Goal: Transaction & Acquisition: Book appointment/travel/reservation

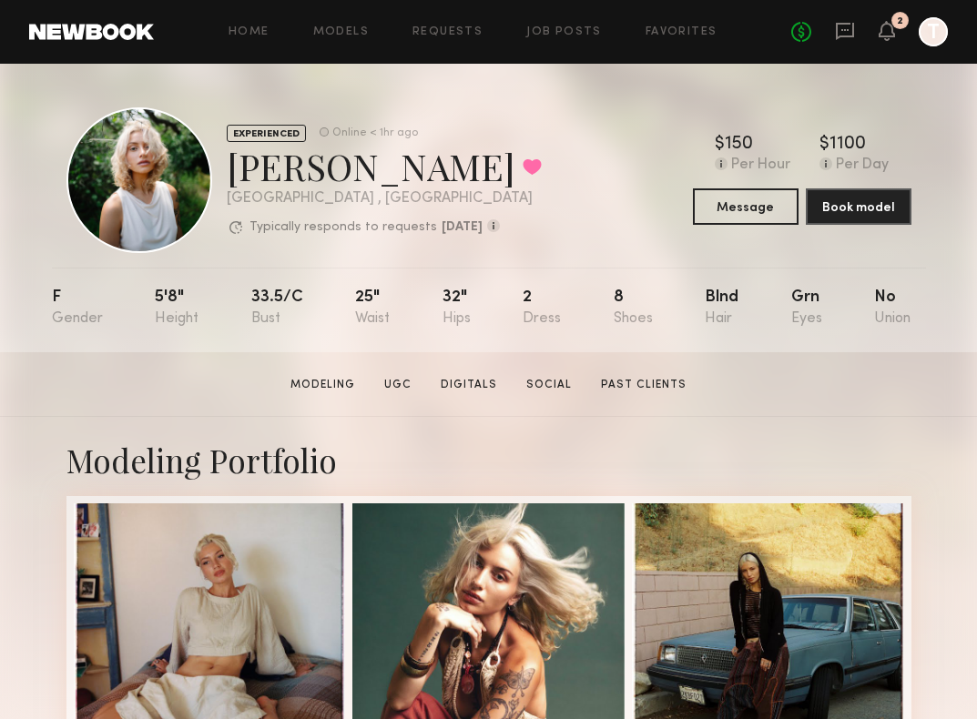
click at [559, 22] on div "Home Models Requests Job Posts Favorites Sign Out No fees up to $5,000 2 T" at bounding box center [551, 31] width 794 height 29
click at [564, 39] on div "Home Models Requests Job Posts Favorites Sign Out No fees up to $5,000 2 T" at bounding box center [551, 31] width 794 height 29
click at [565, 34] on link "Job Posts" at bounding box center [564, 32] width 76 height 12
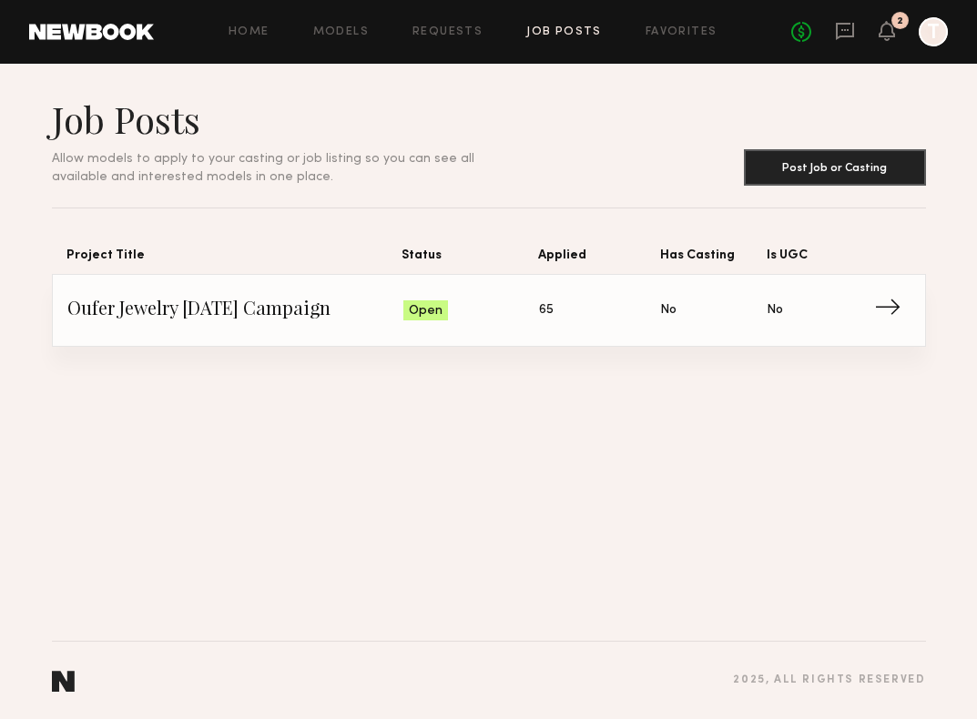
click at [550, 312] on span "65" at bounding box center [546, 310] width 15 height 20
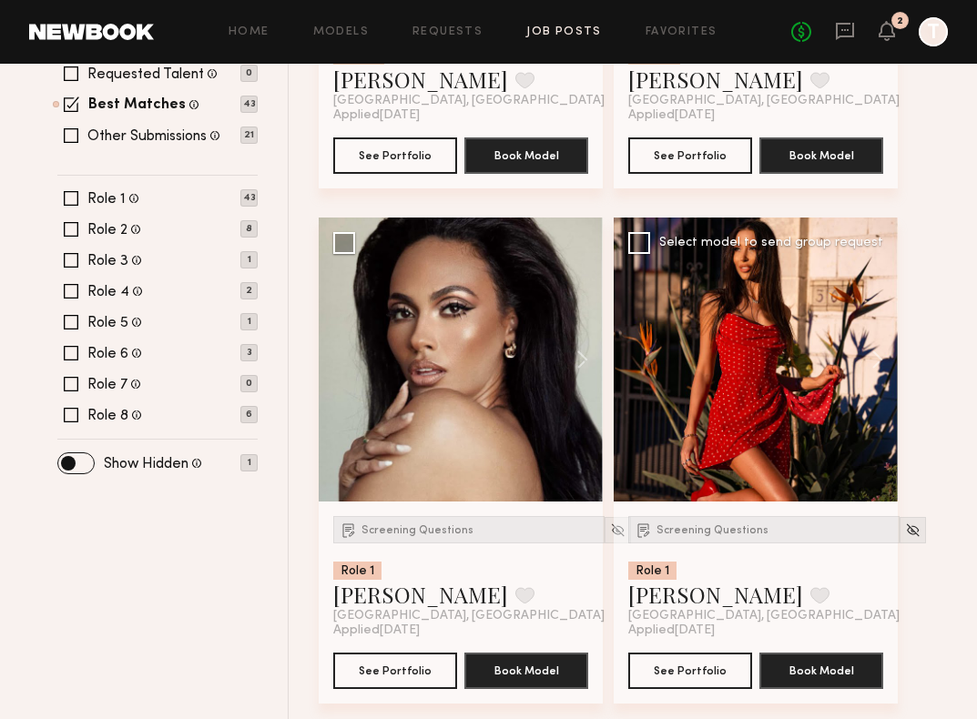
scroll to position [626, 0]
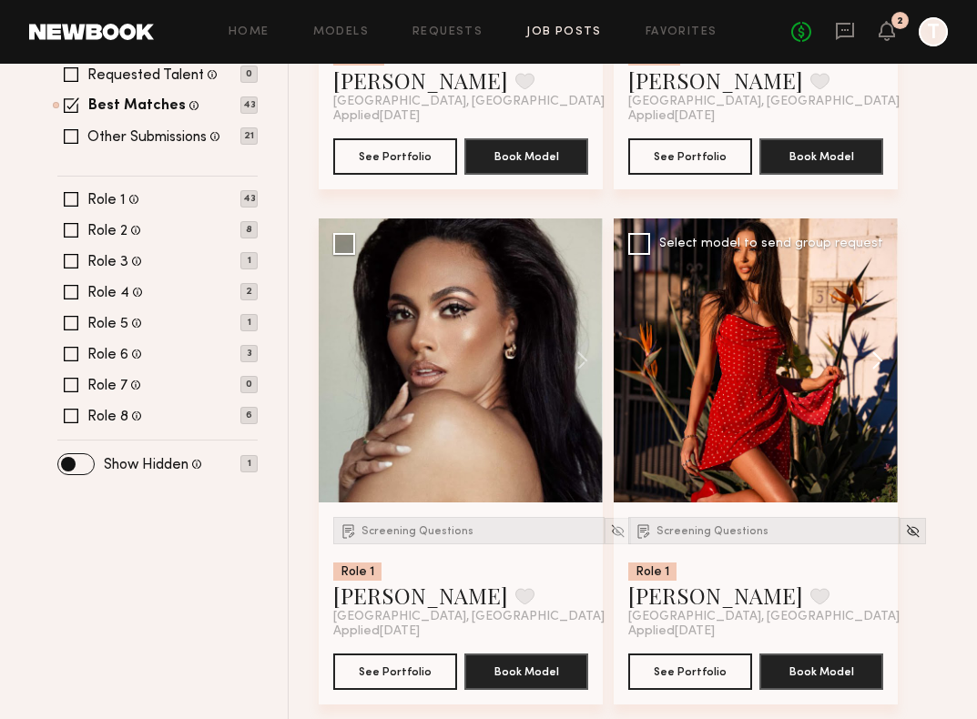
click at [874, 368] on button at bounding box center [869, 361] width 58 height 284
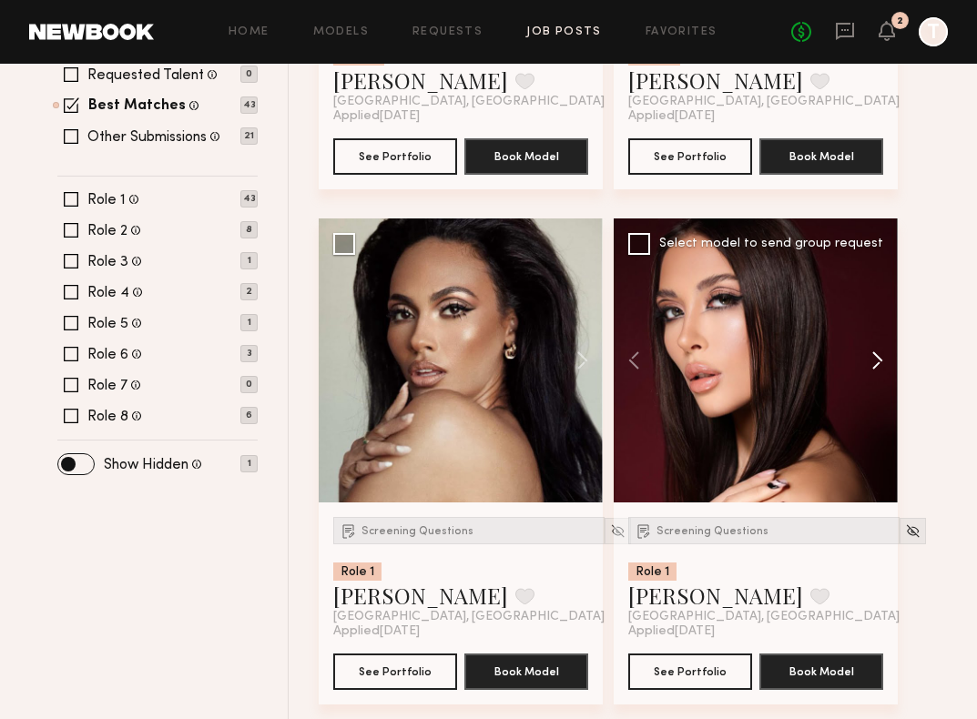
click at [874, 368] on button at bounding box center [869, 361] width 58 height 284
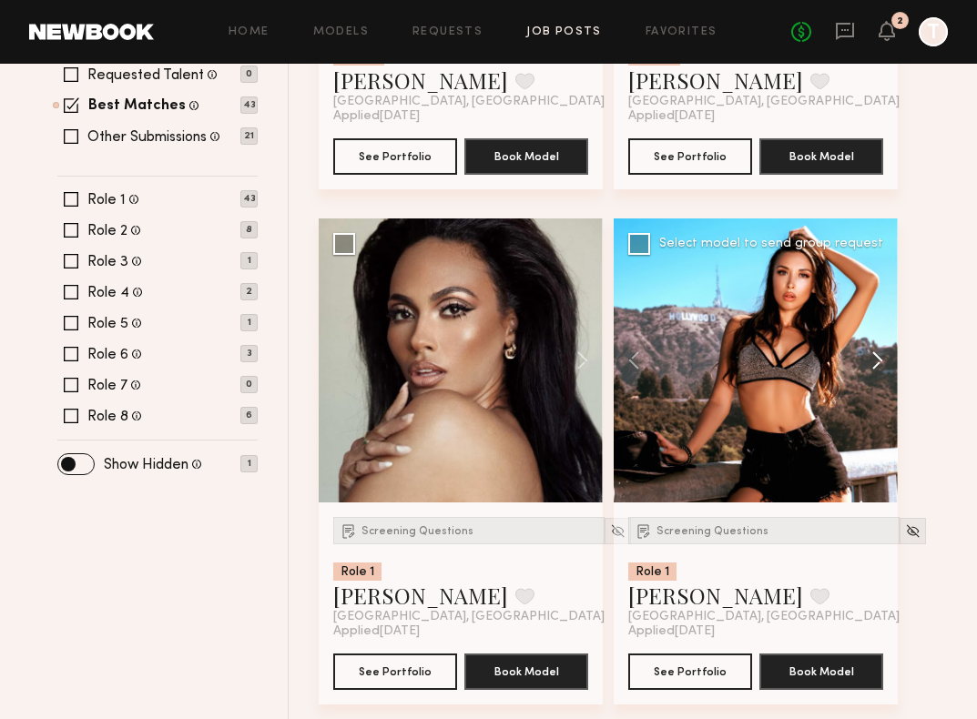
click at [874, 368] on button at bounding box center [869, 361] width 58 height 284
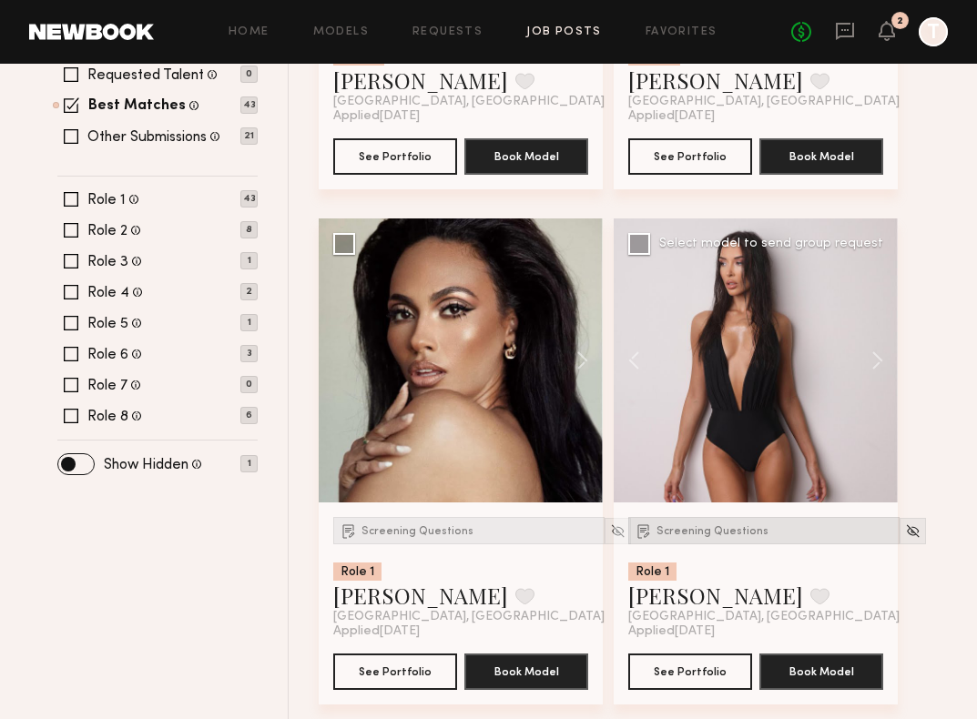
click at [741, 538] on div "Screening Questions" at bounding box center [763, 530] width 271 height 27
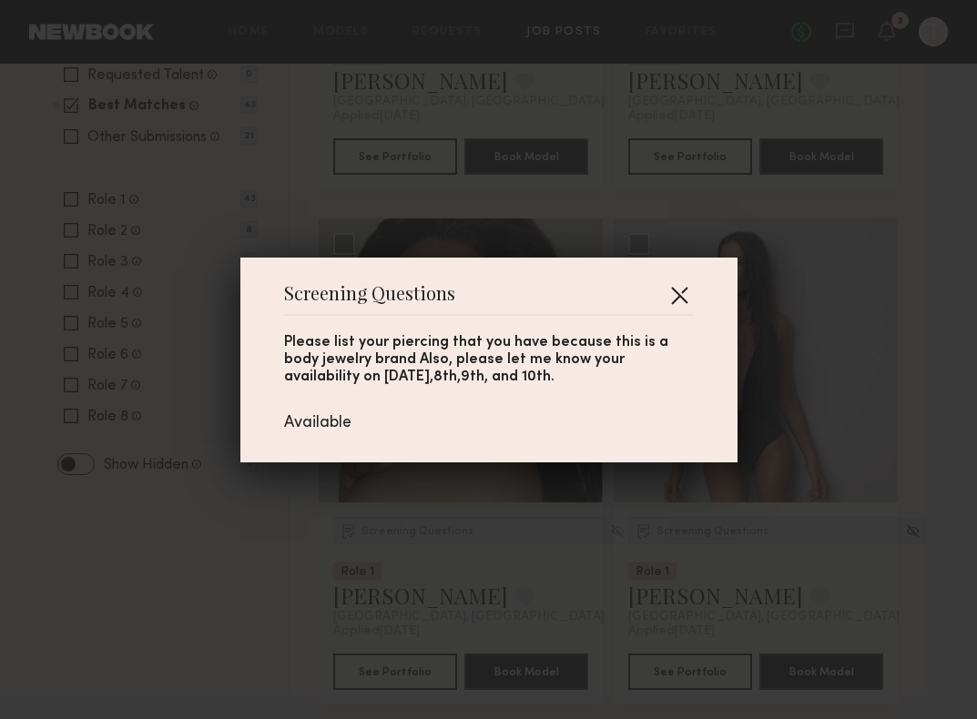
click at [688, 298] on button "button" at bounding box center [679, 294] width 29 height 29
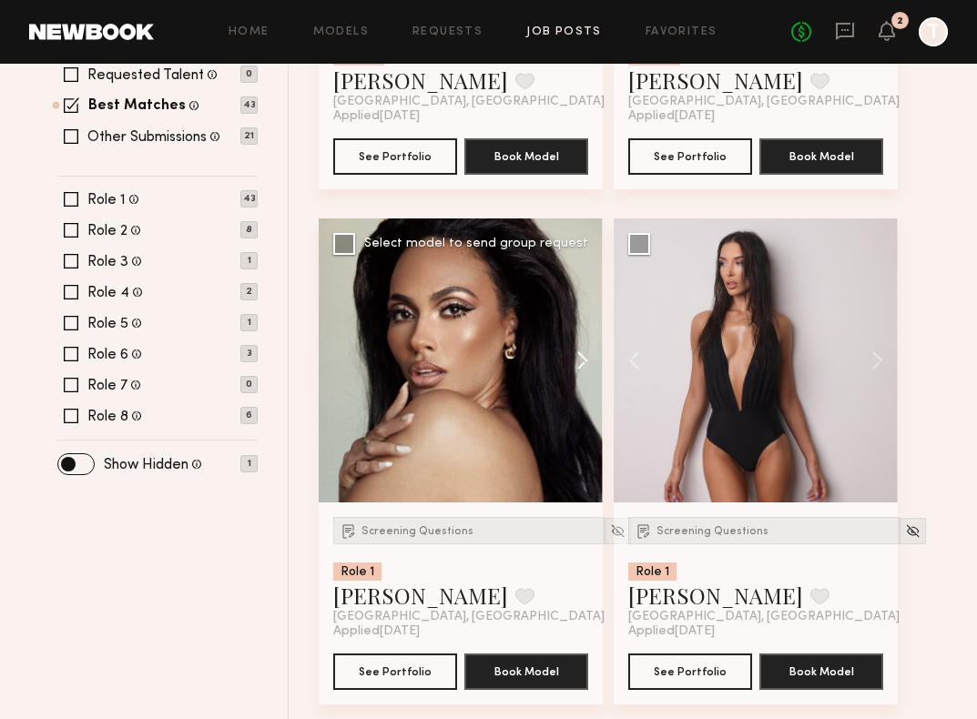
click at [578, 367] on button at bounding box center [573, 361] width 58 height 284
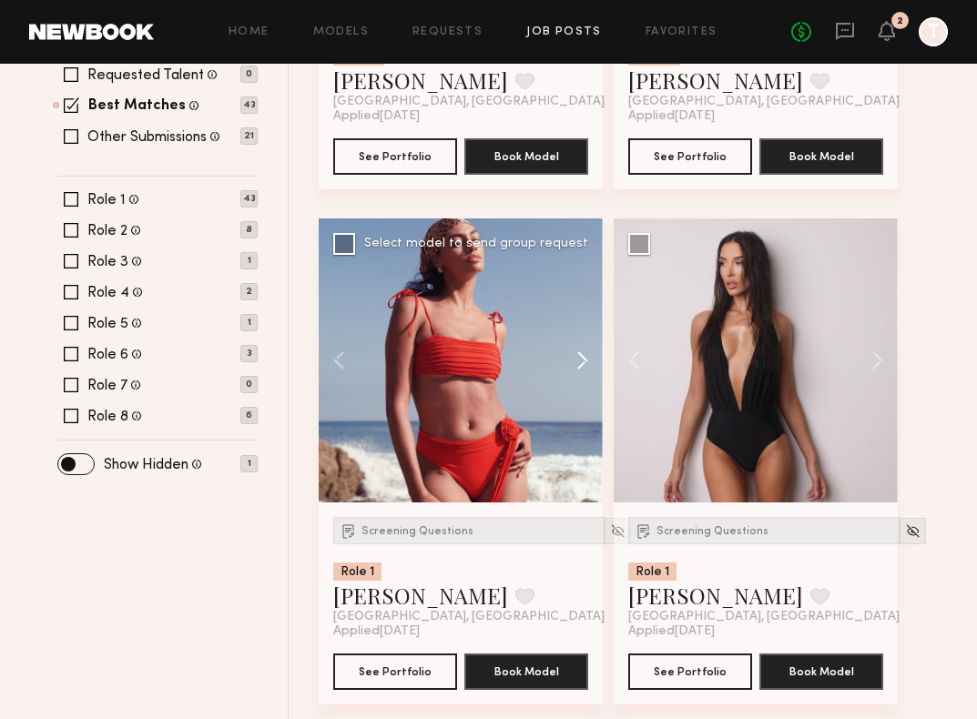
click at [578, 367] on button at bounding box center [573, 361] width 58 height 284
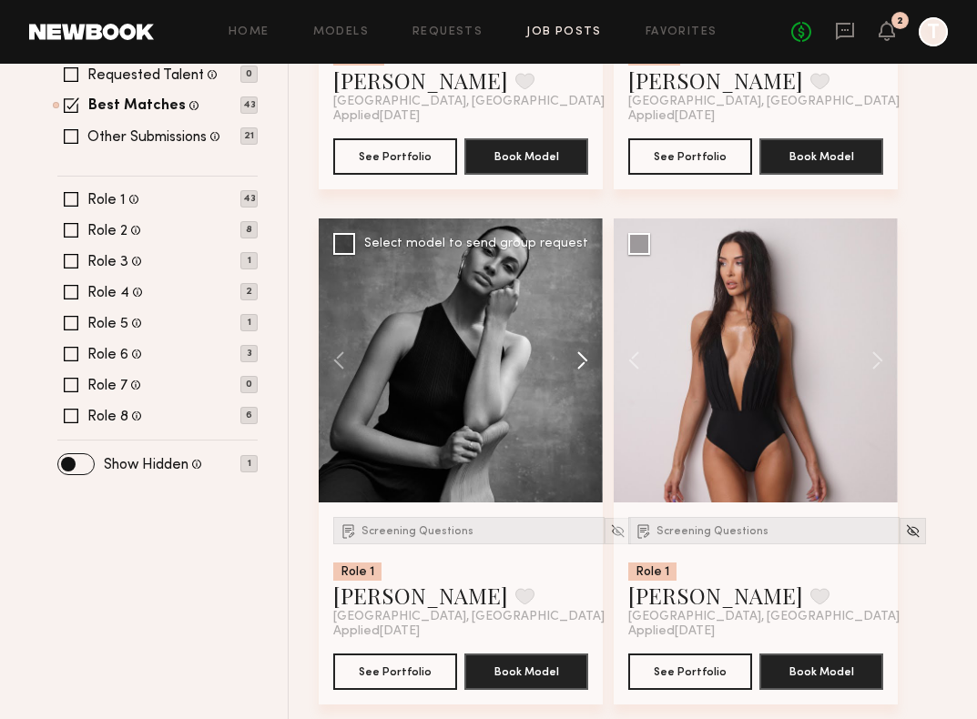
click at [578, 367] on button at bounding box center [573, 361] width 58 height 284
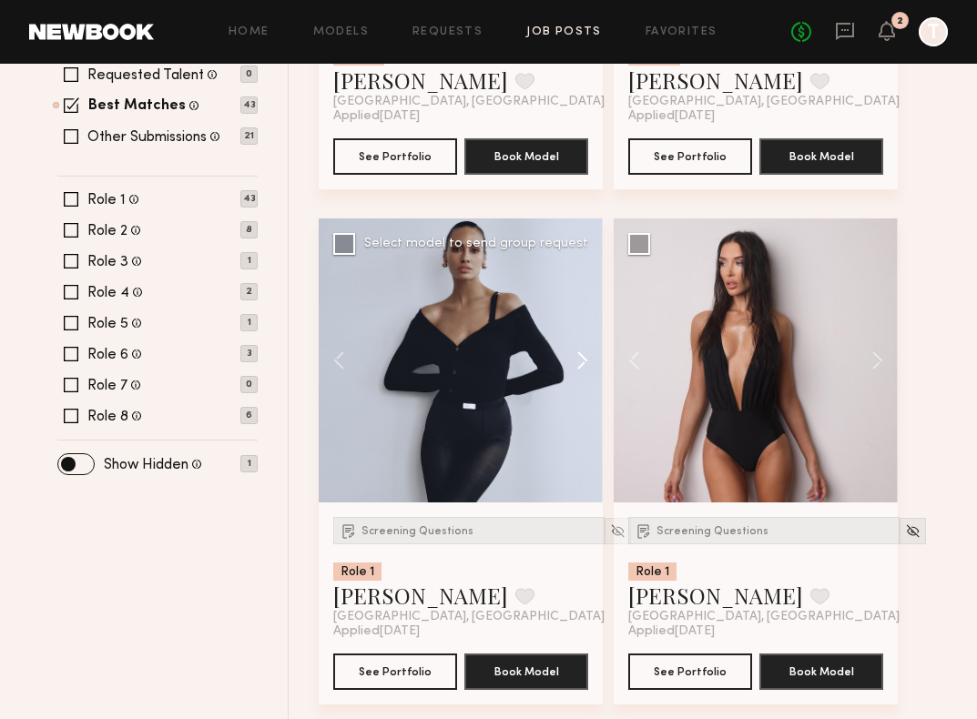
click at [578, 367] on button at bounding box center [573, 361] width 58 height 284
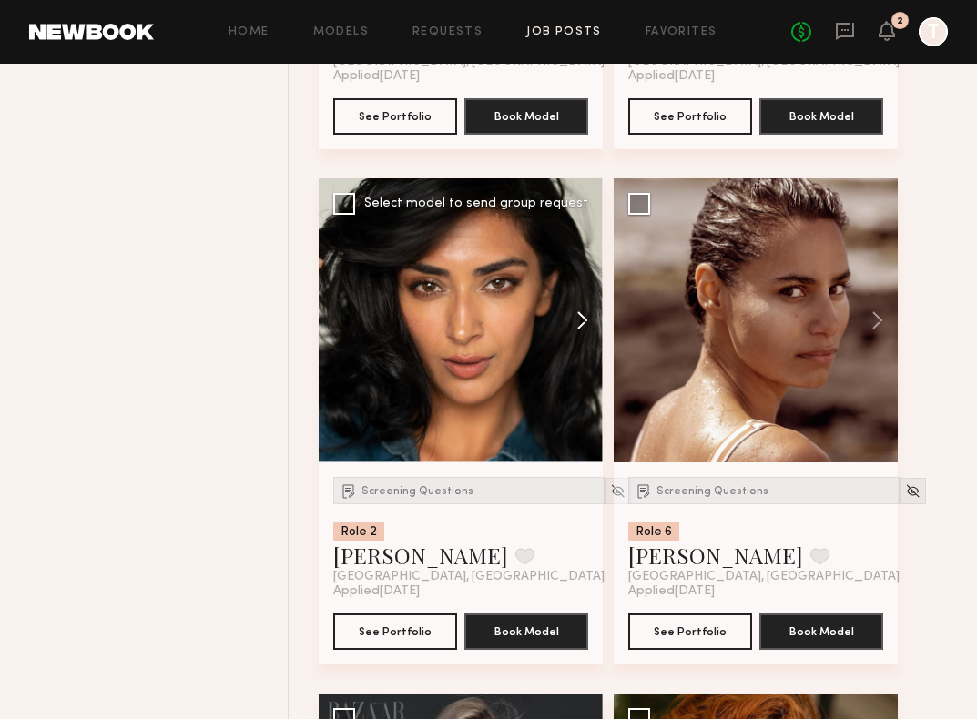
scroll to position [1159, 0]
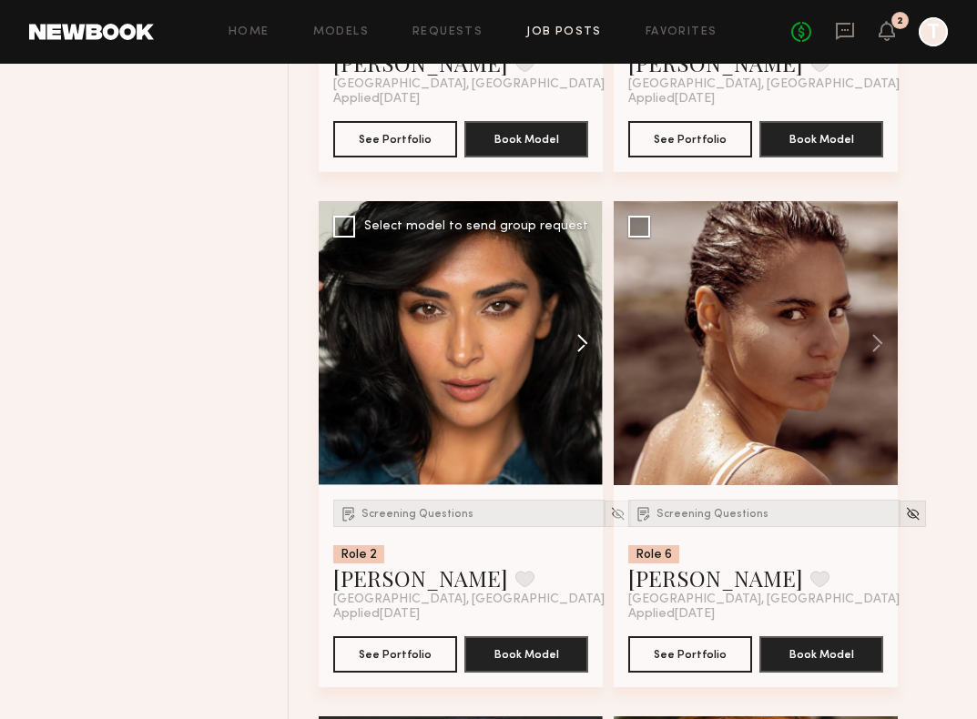
click at [587, 349] on button at bounding box center [573, 343] width 58 height 284
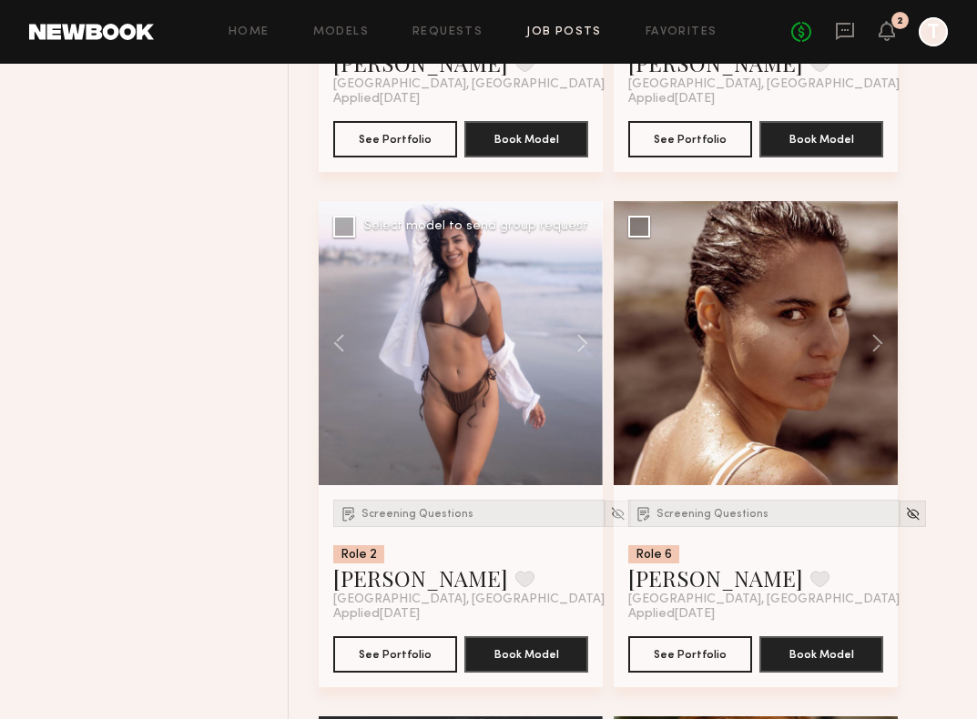
click at [508, 347] on div at bounding box center [461, 343] width 284 height 284
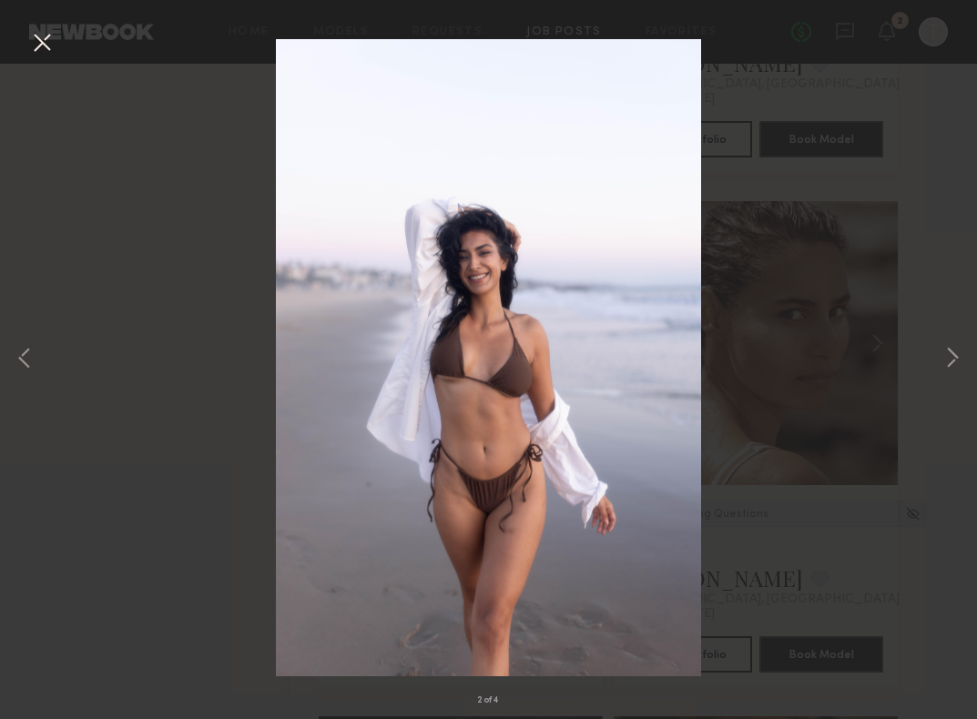
click at [48, 49] on button at bounding box center [41, 43] width 29 height 33
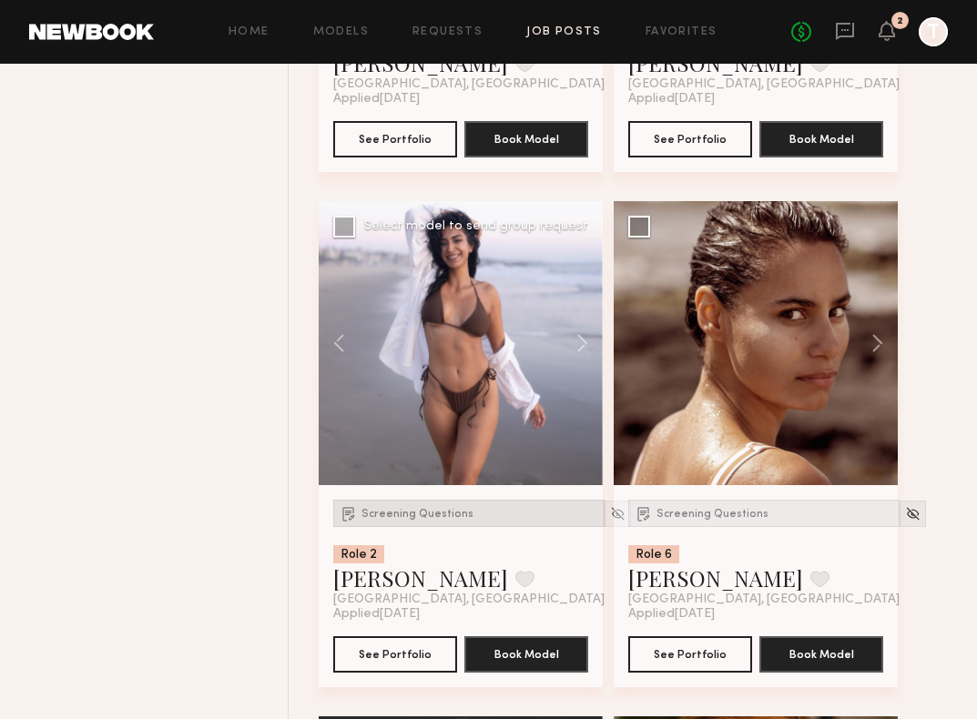
click at [364, 506] on div "Screening Questions" at bounding box center [468, 513] width 271 height 27
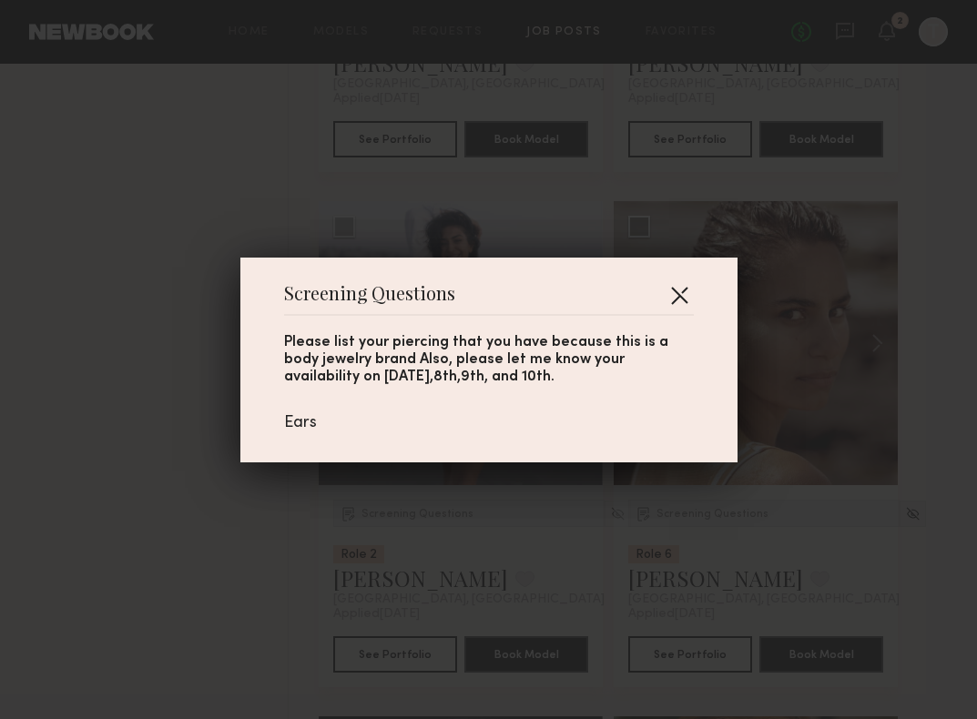
click at [676, 304] on button "button" at bounding box center [679, 294] width 29 height 29
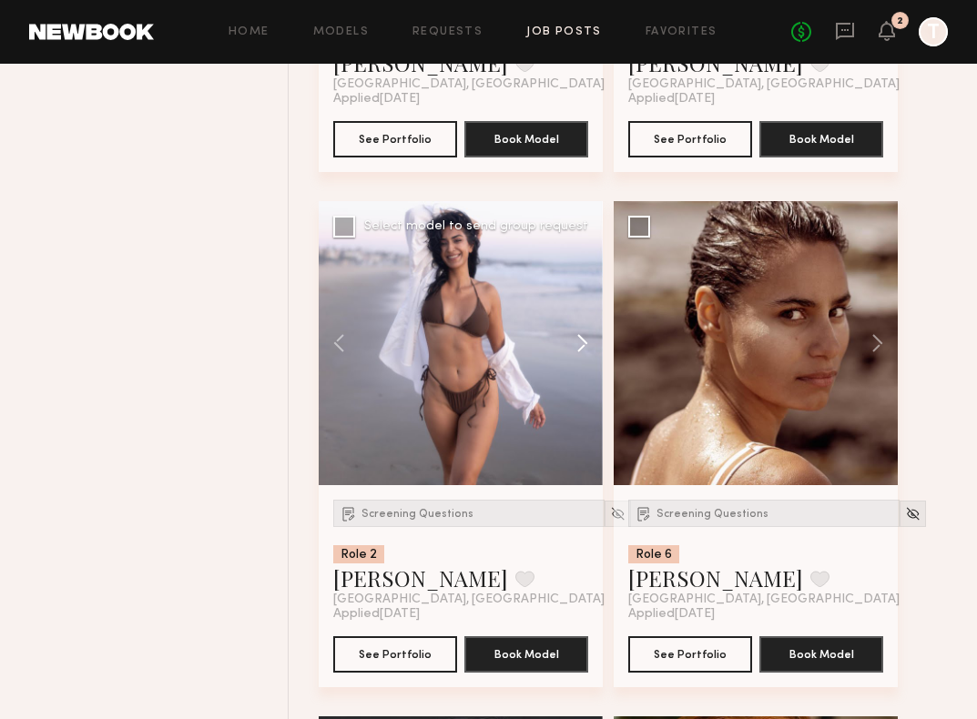
click at [580, 345] on button at bounding box center [573, 343] width 58 height 284
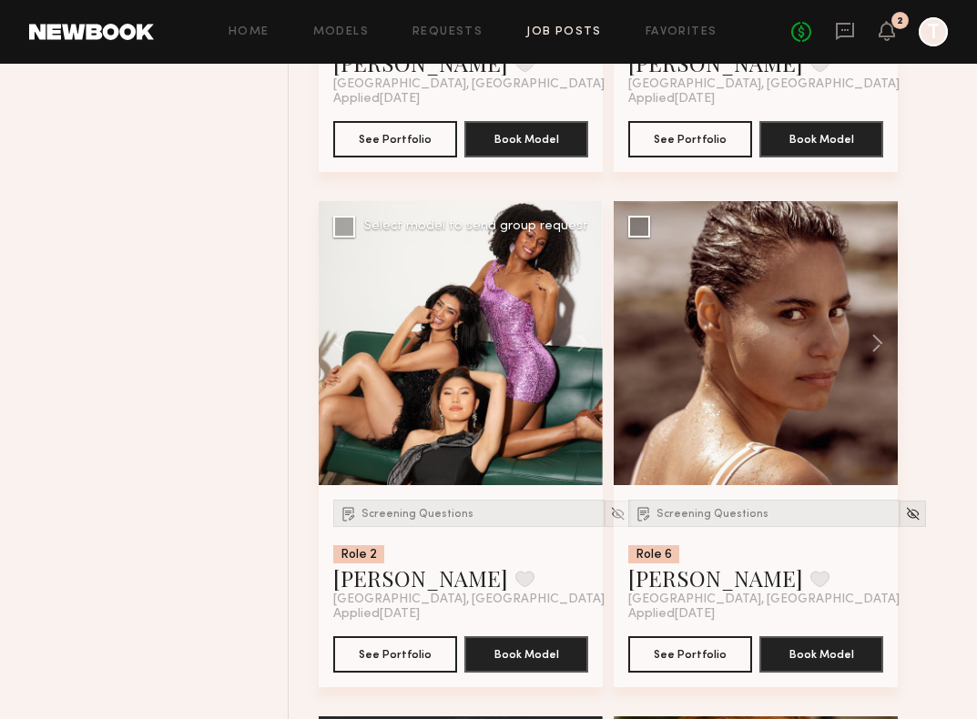
click at [511, 352] on div at bounding box center [461, 343] width 284 height 284
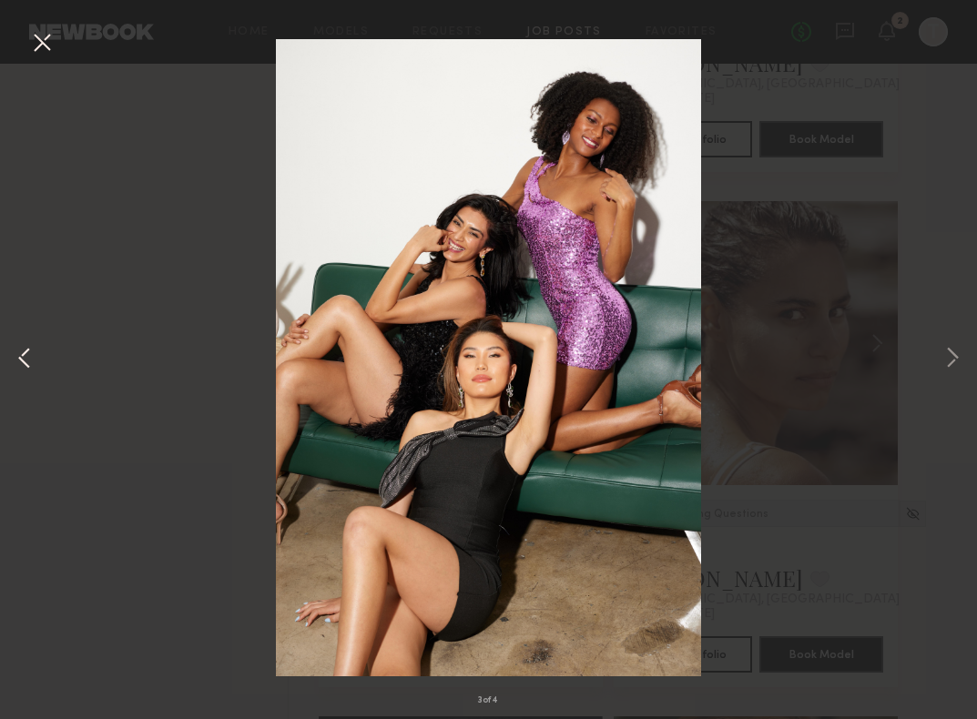
click at [27, 368] on button at bounding box center [25, 359] width 22 height 575
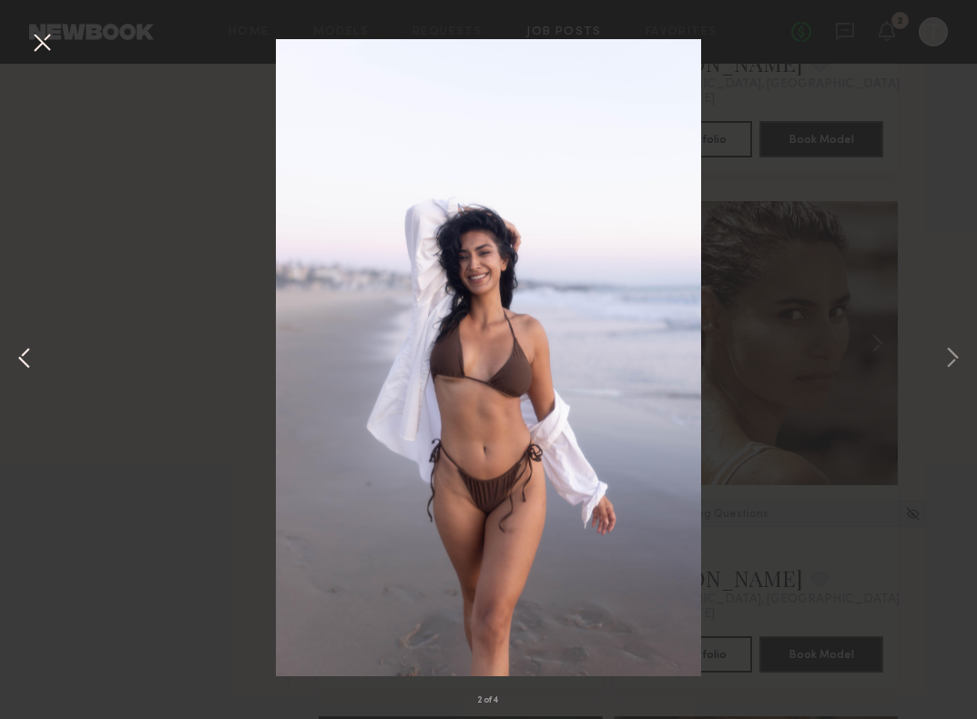
click at [27, 368] on button at bounding box center [25, 359] width 22 height 575
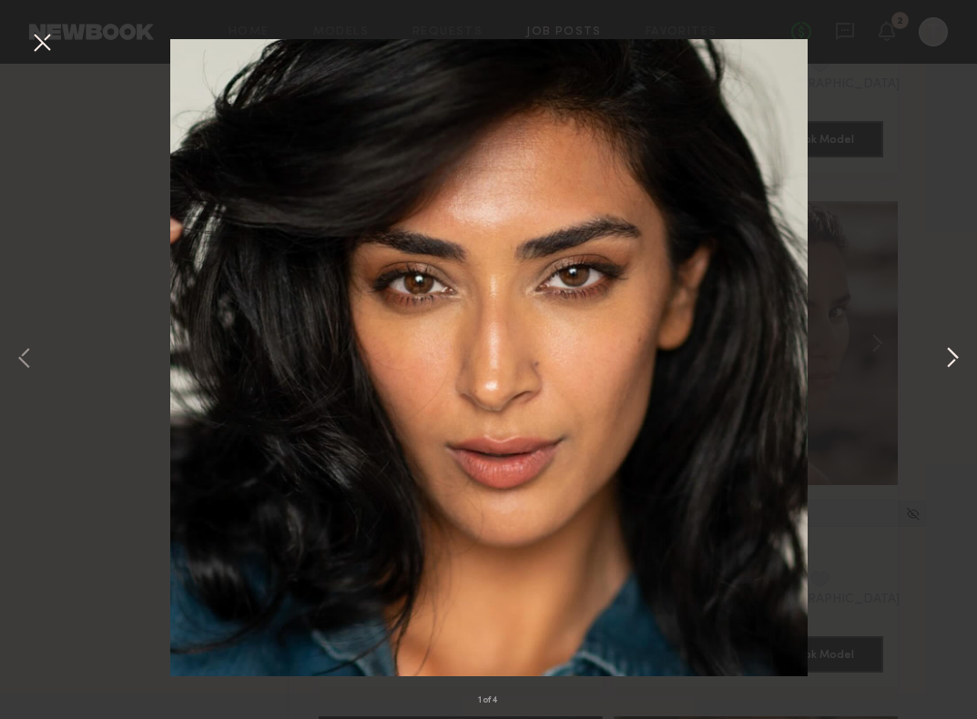
click at [944, 366] on button at bounding box center [952, 359] width 22 height 575
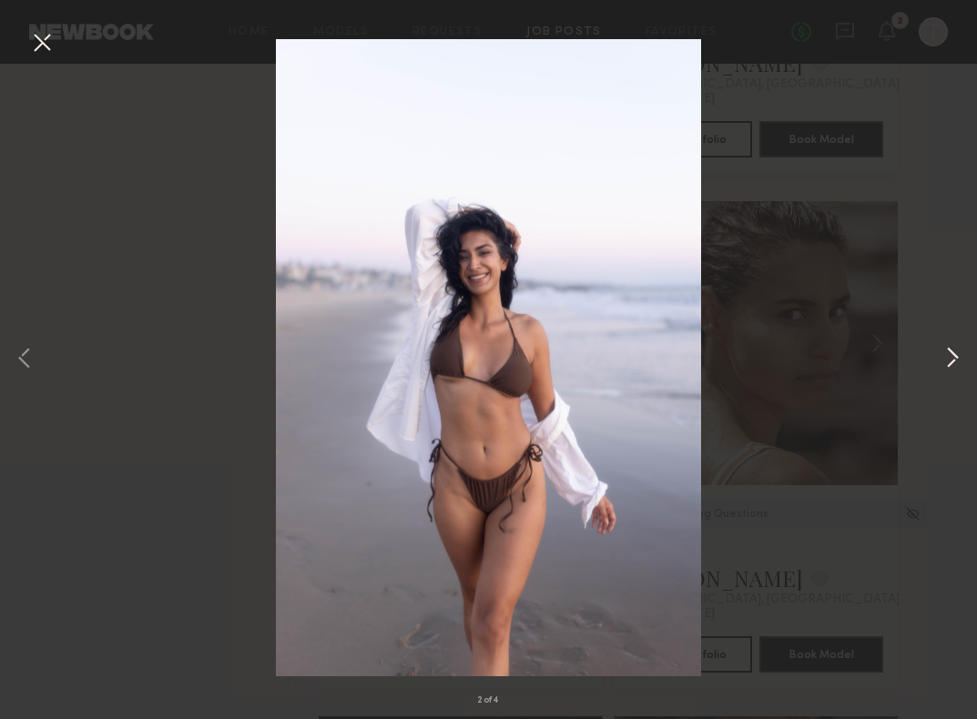
click at [944, 366] on button at bounding box center [952, 359] width 22 height 575
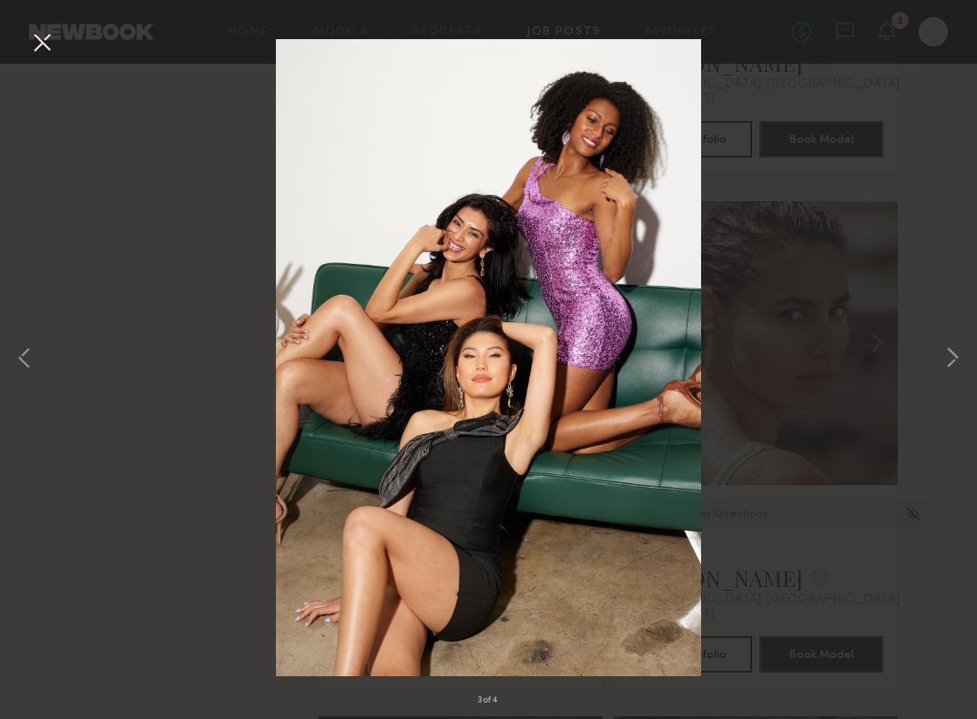
click at [45, 57] on button at bounding box center [41, 43] width 29 height 33
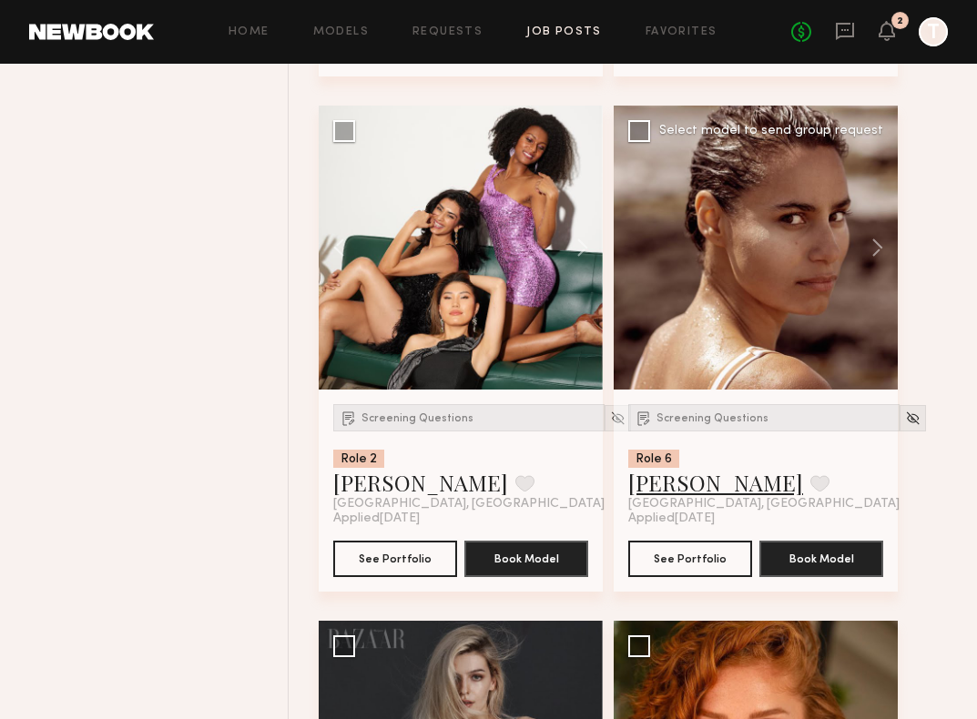
scroll to position [1280, 0]
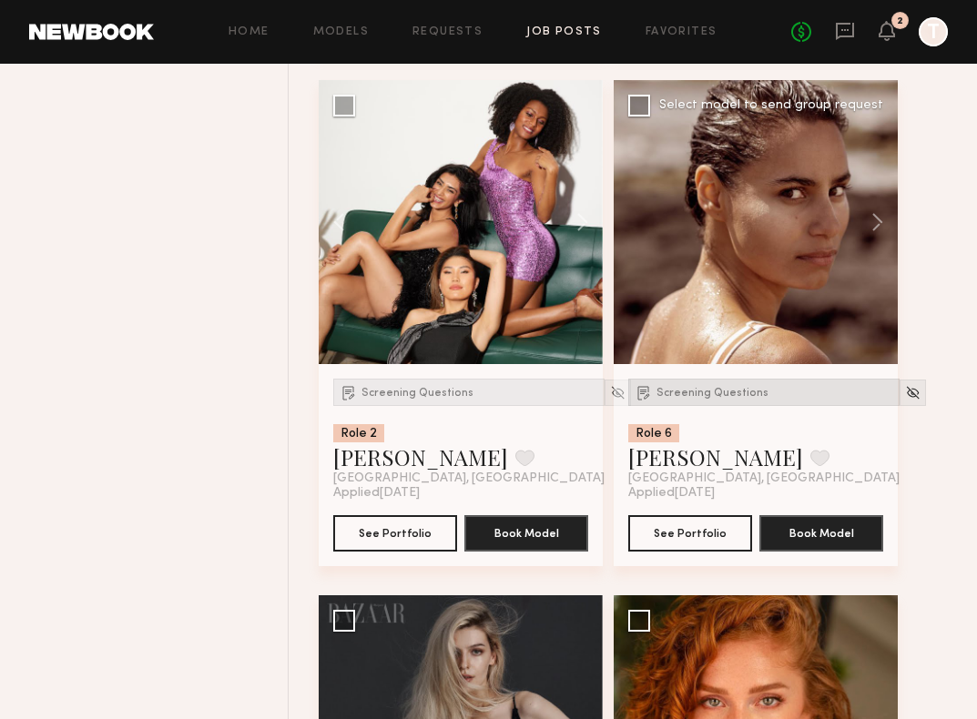
click at [717, 391] on span "Screening Questions" at bounding box center [712, 393] width 112 height 11
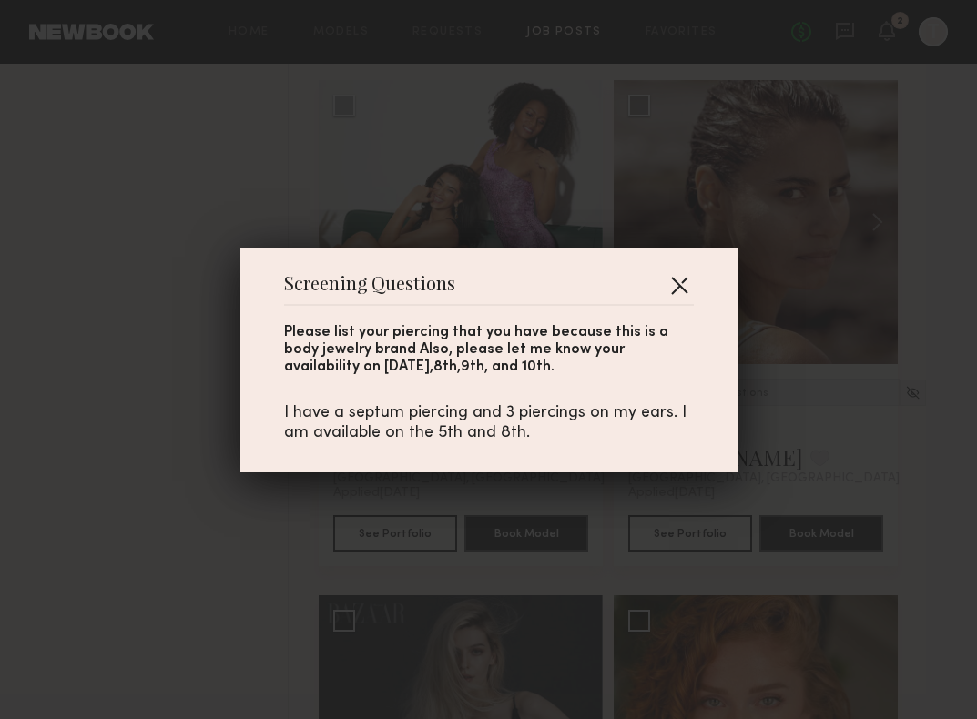
click at [676, 279] on button "button" at bounding box center [679, 284] width 29 height 29
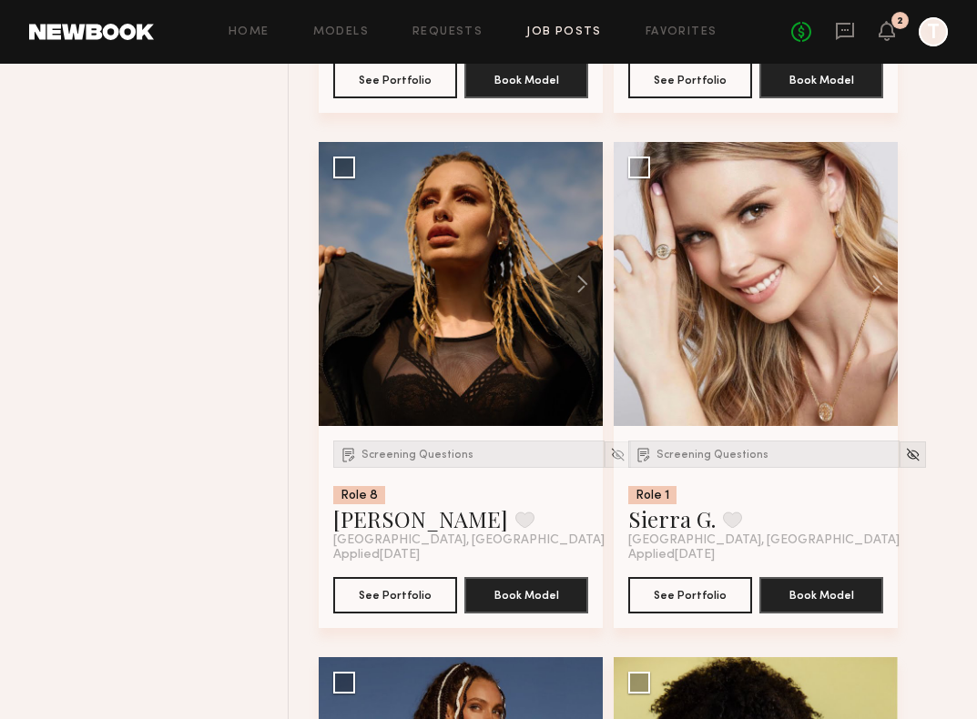
scroll to position [2254, 0]
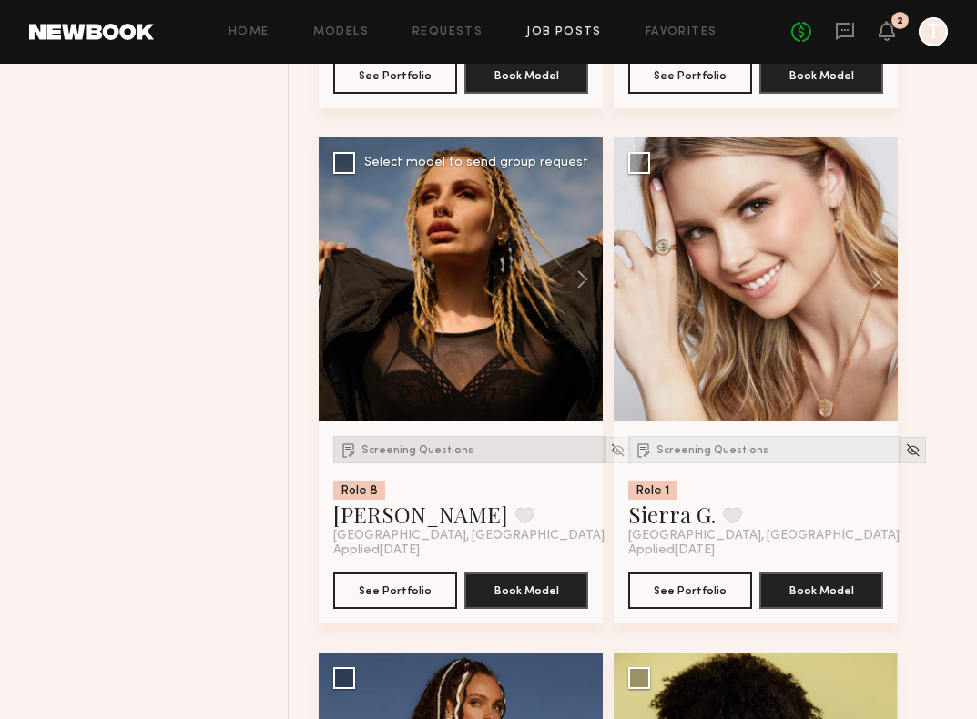
click at [415, 455] on span "Screening Questions" at bounding box center [417, 450] width 112 height 11
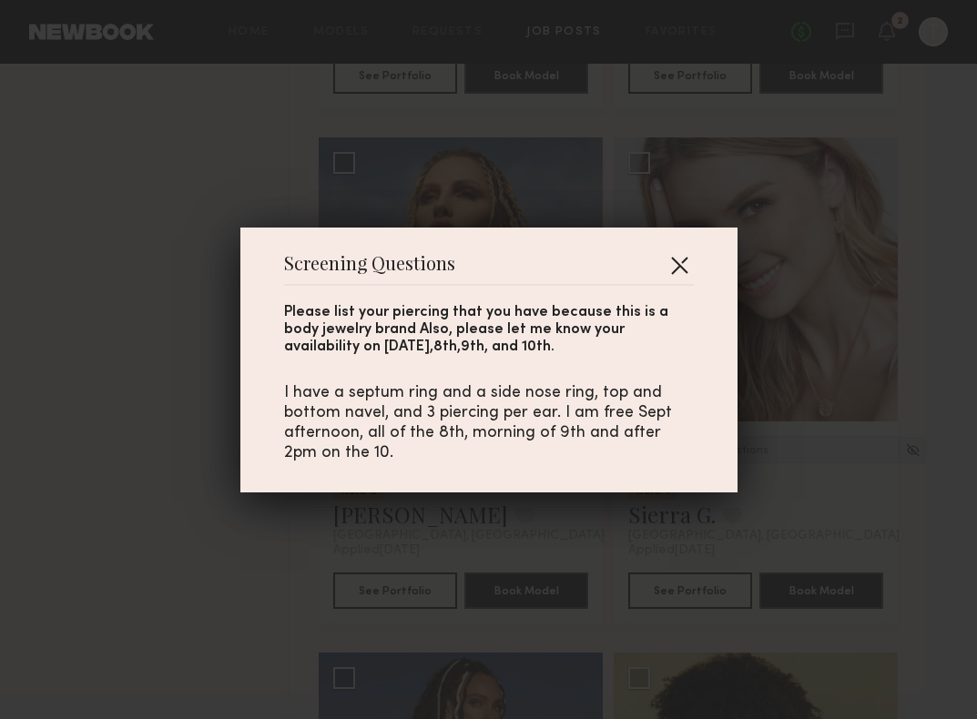
click at [675, 272] on button "button" at bounding box center [679, 264] width 29 height 29
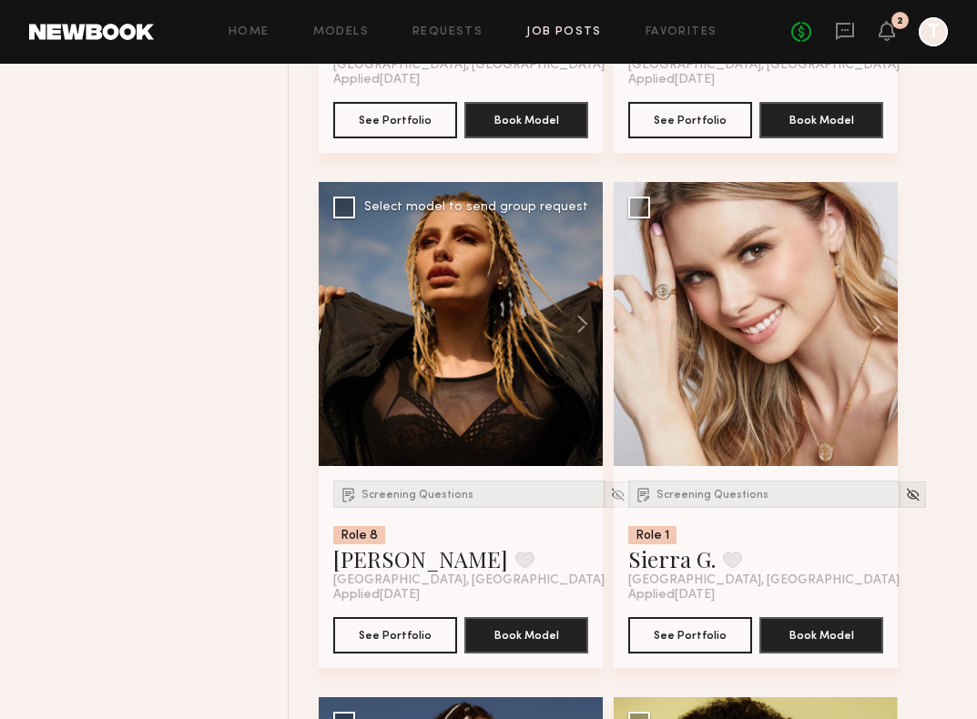
scroll to position [2263, 0]
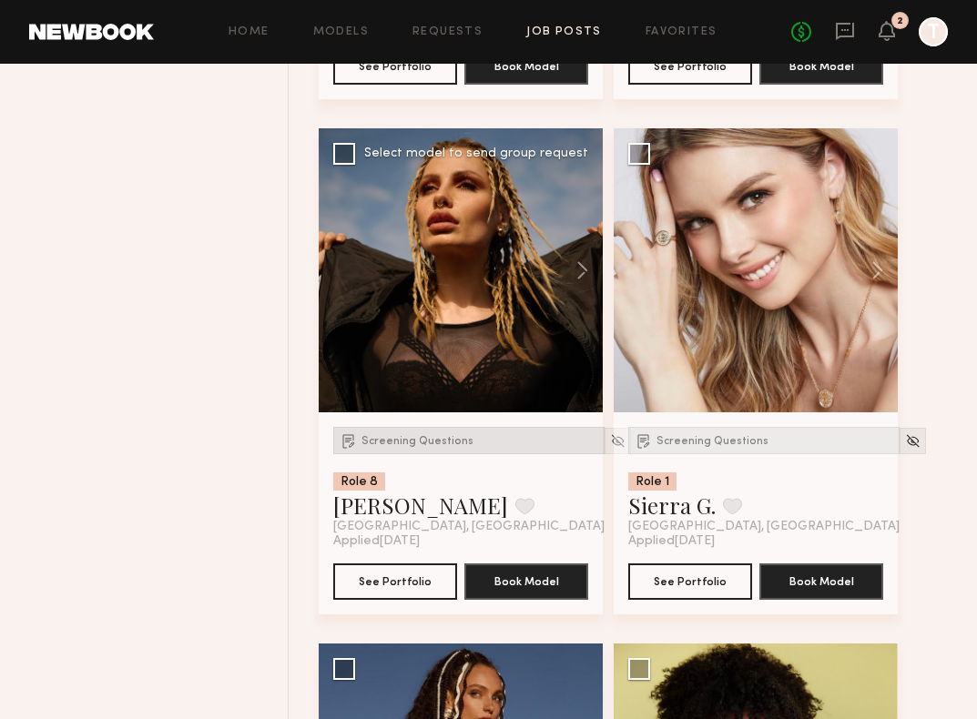
click at [412, 442] on span "Screening Questions" at bounding box center [417, 441] width 112 height 11
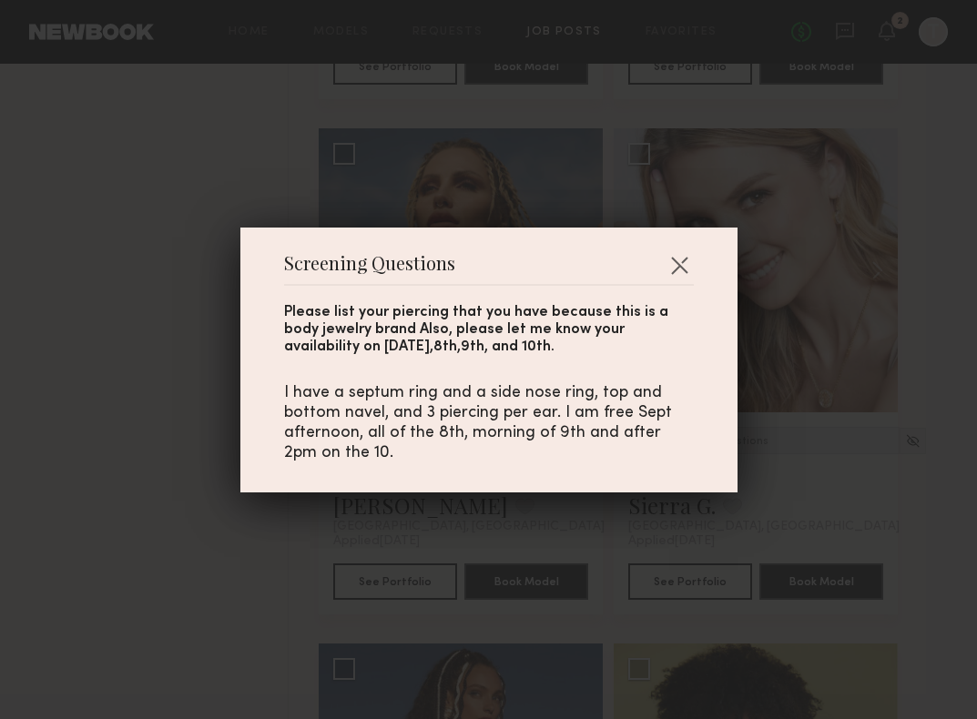
click at [181, 462] on div "Screening Questions Please list your piercing that you have because this is a b…" at bounding box center [488, 359] width 977 height 719
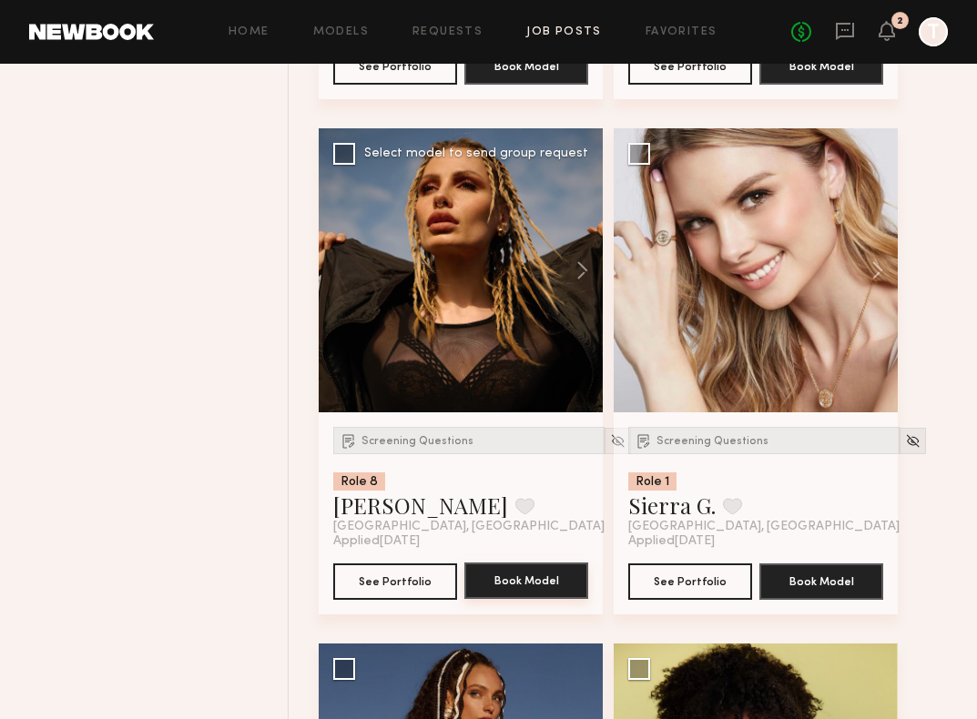
click at [517, 586] on button "Book Model" at bounding box center [526, 581] width 124 height 36
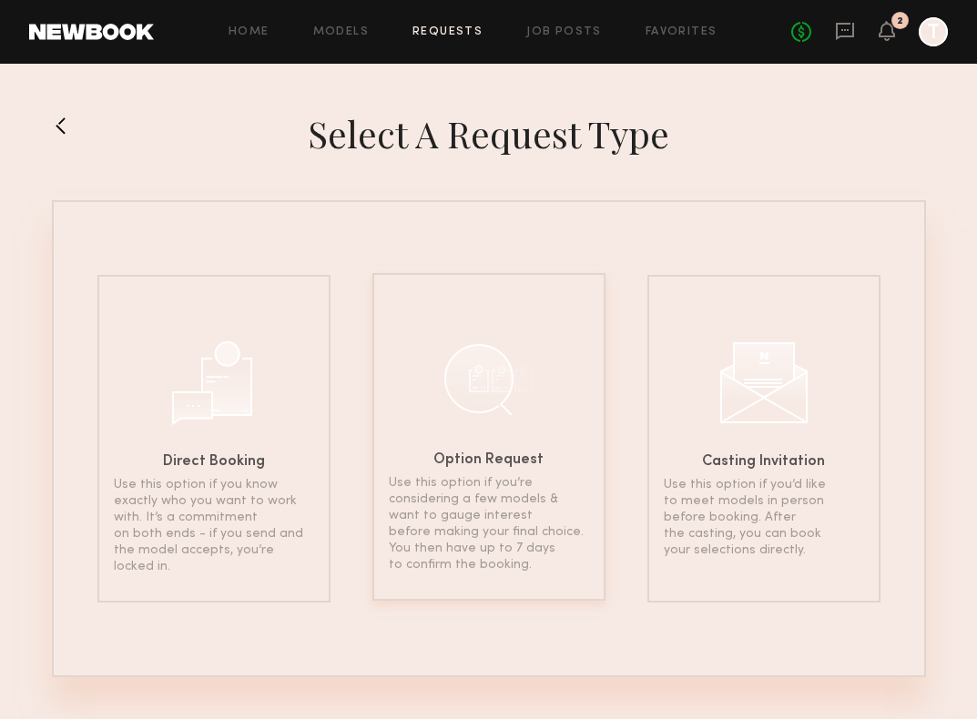
click at [454, 395] on div at bounding box center [488, 378] width 91 height 91
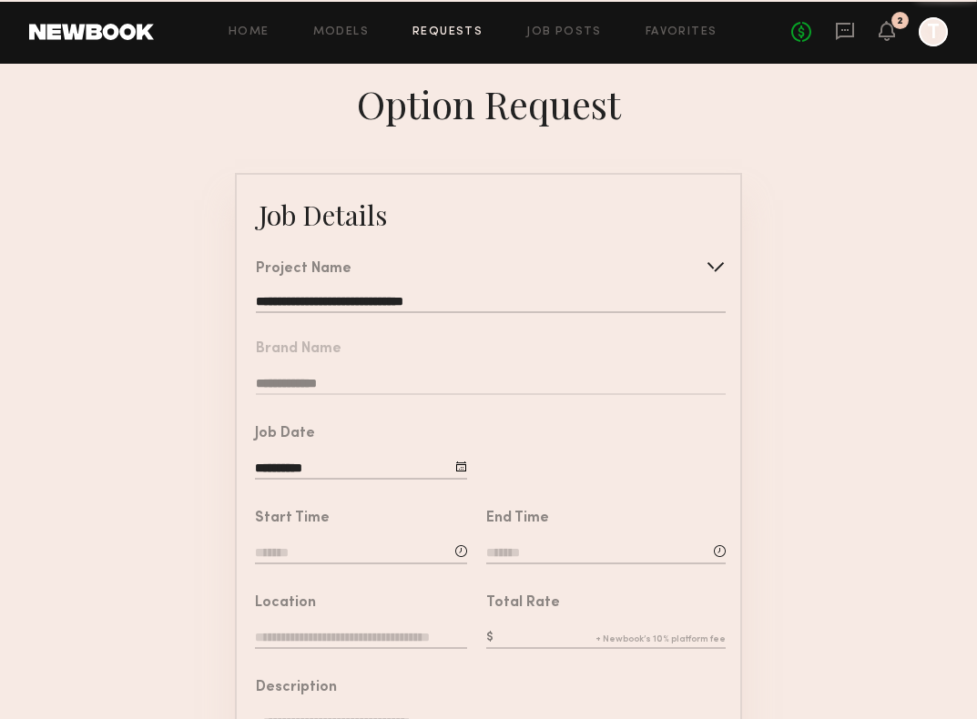
type input "**********"
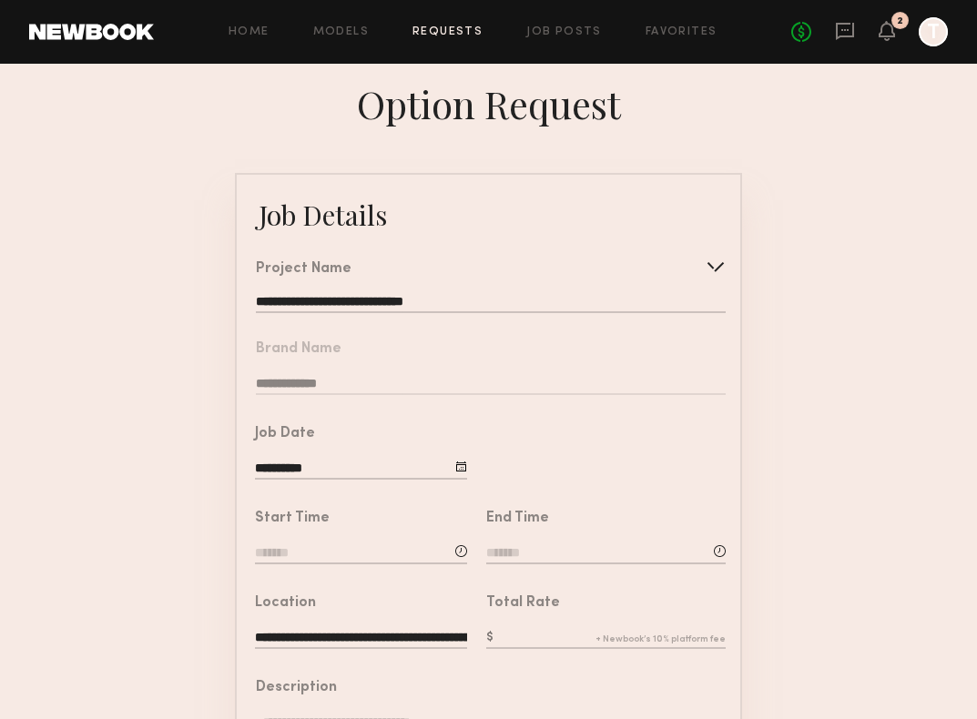
click at [462, 463] on div at bounding box center [461, 467] width 12 height 12
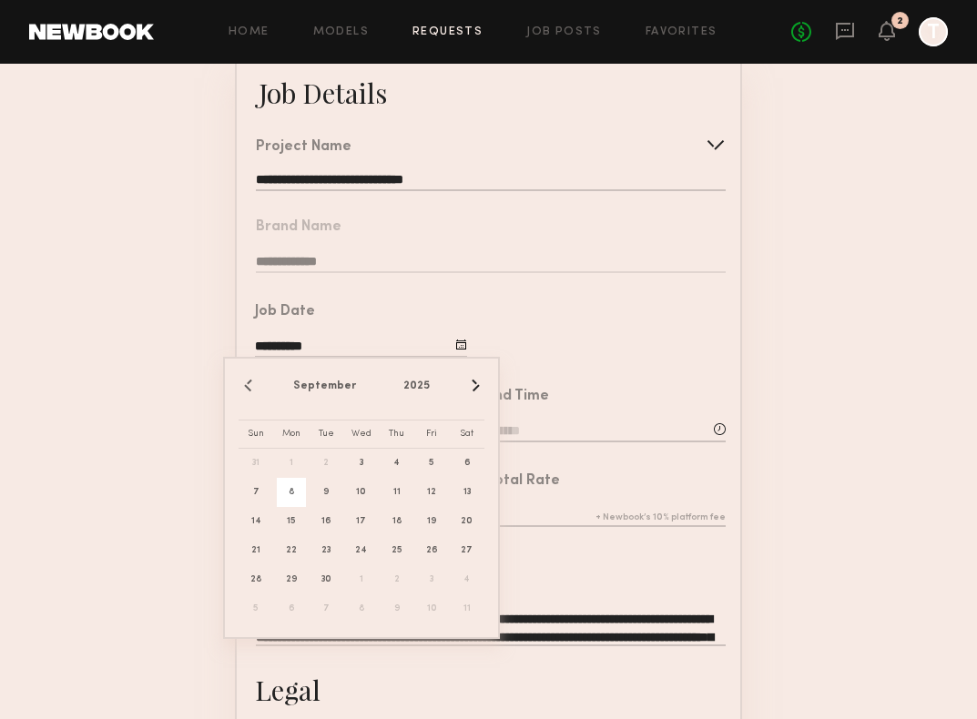
scroll to position [129, 0]
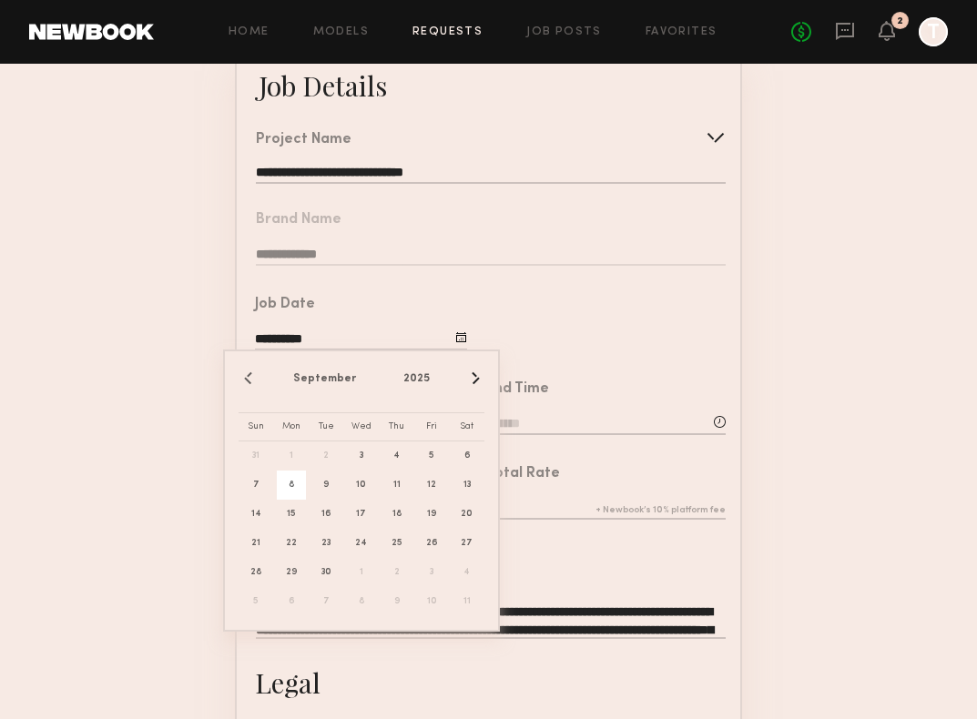
click at [579, 331] on div at bounding box center [603, 318] width 273 height 85
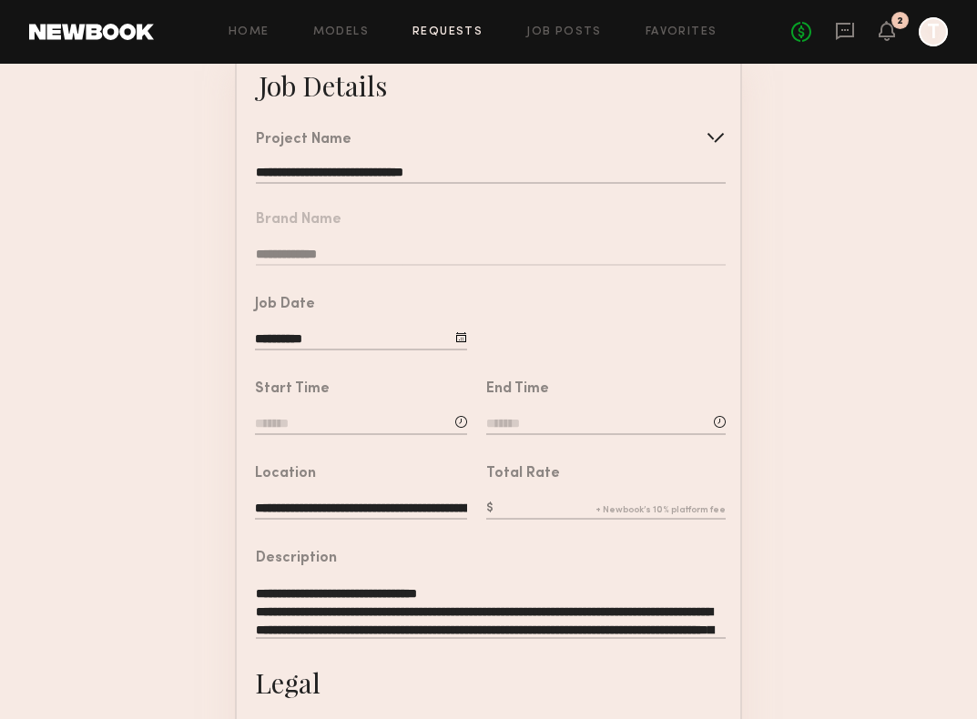
click at [463, 423] on div at bounding box center [461, 422] width 12 height 12
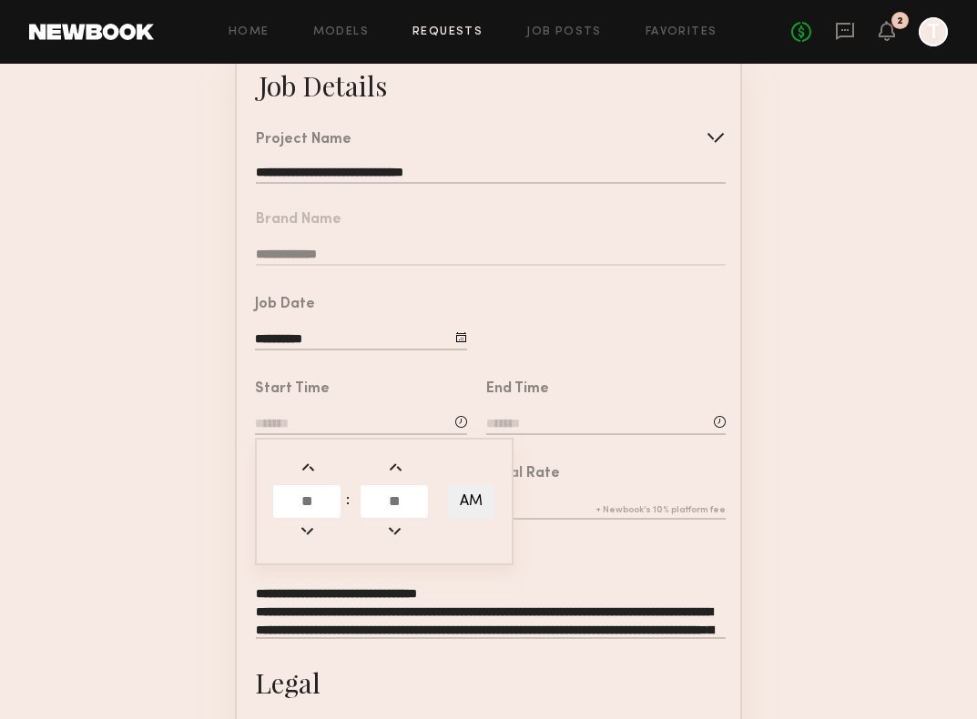
click at [304, 505] on input "text" at bounding box center [306, 501] width 67 height 33
type input "**"
click at [458, 504] on button "AM" at bounding box center [471, 501] width 46 height 35
type input "********"
type input "**"
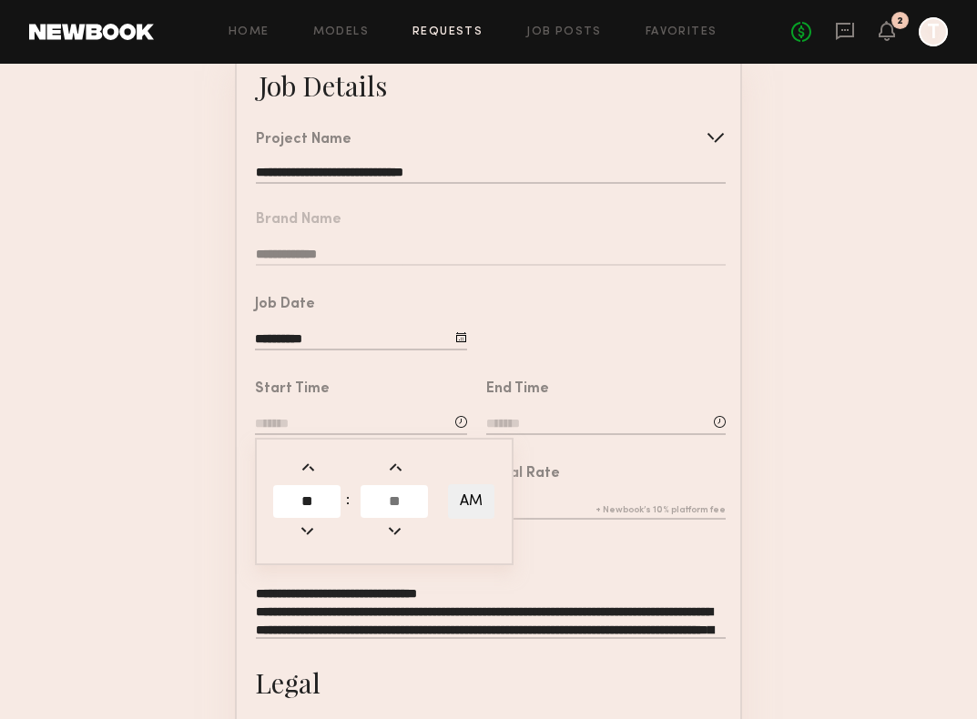
type input "**"
click at [318, 503] on input "**" at bounding box center [306, 501] width 67 height 33
type input "*"
type input "*******"
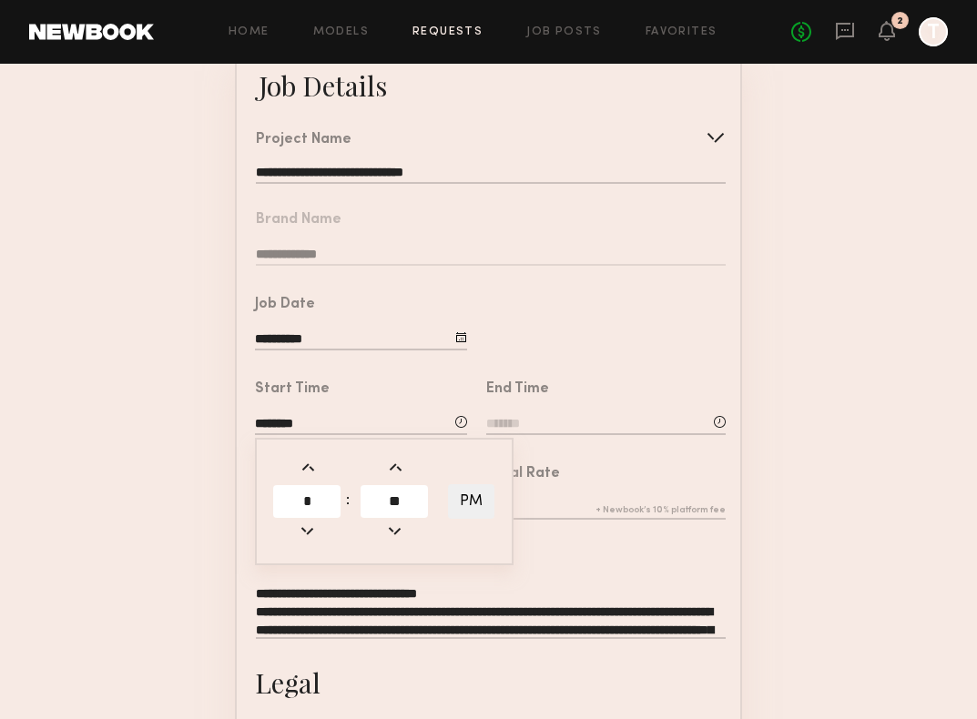
type input "**"
click at [486, 463] on td at bounding box center [471, 468] width 49 height 26
click at [644, 409] on div "End Time" at bounding box center [605, 410] width 239 height 56
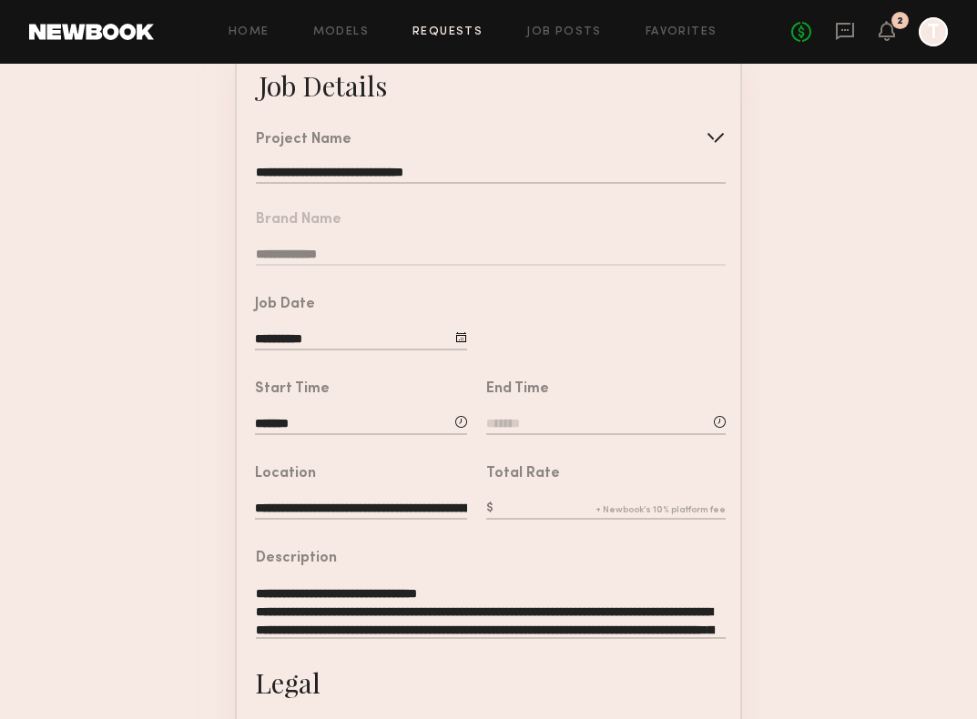
click at [634, 433] on input at bounding box center [605, 425] width 239 height 20
click at [534, 490] on input "text" at bounding box center [537, 501] width 67 height 33
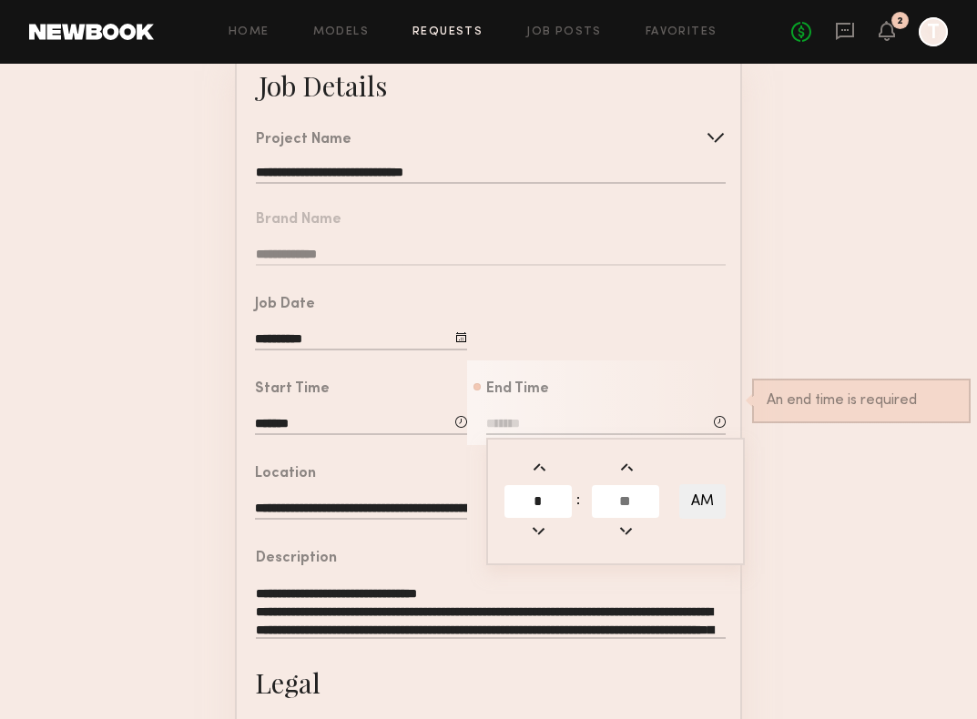
type input "*"
click at [688, 504] on button "AM" at bounding box center [702, 501] width 46 height 35
type input "********"
type input "**"
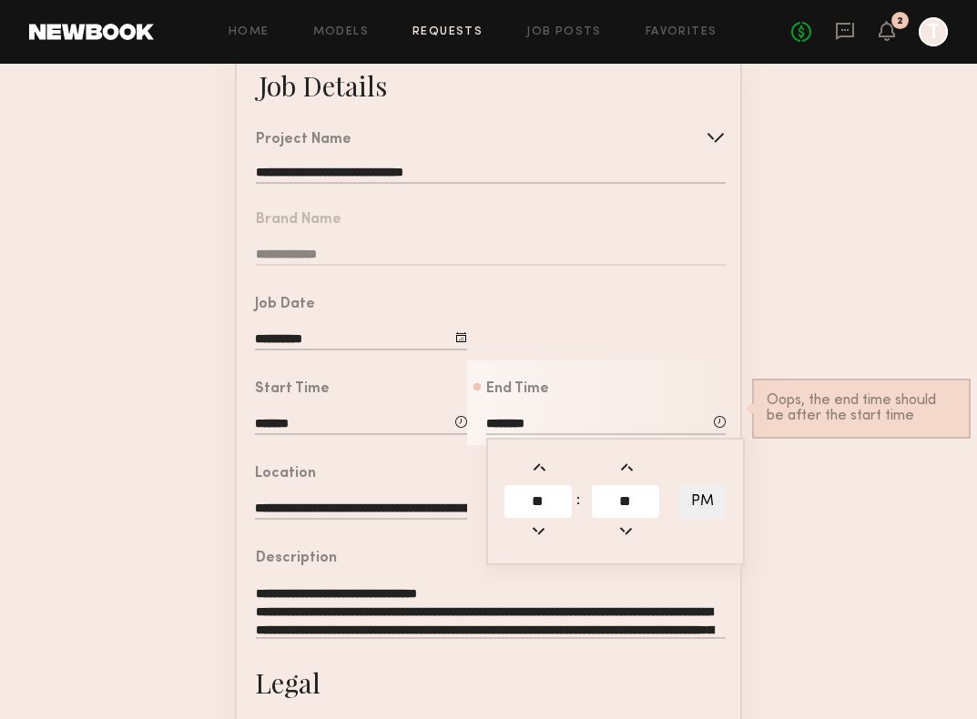
click at [546, 499] on input "**" at bounding box center [537, 501] width 67 height 33
type input "*"
type input "*******"
type input "**"
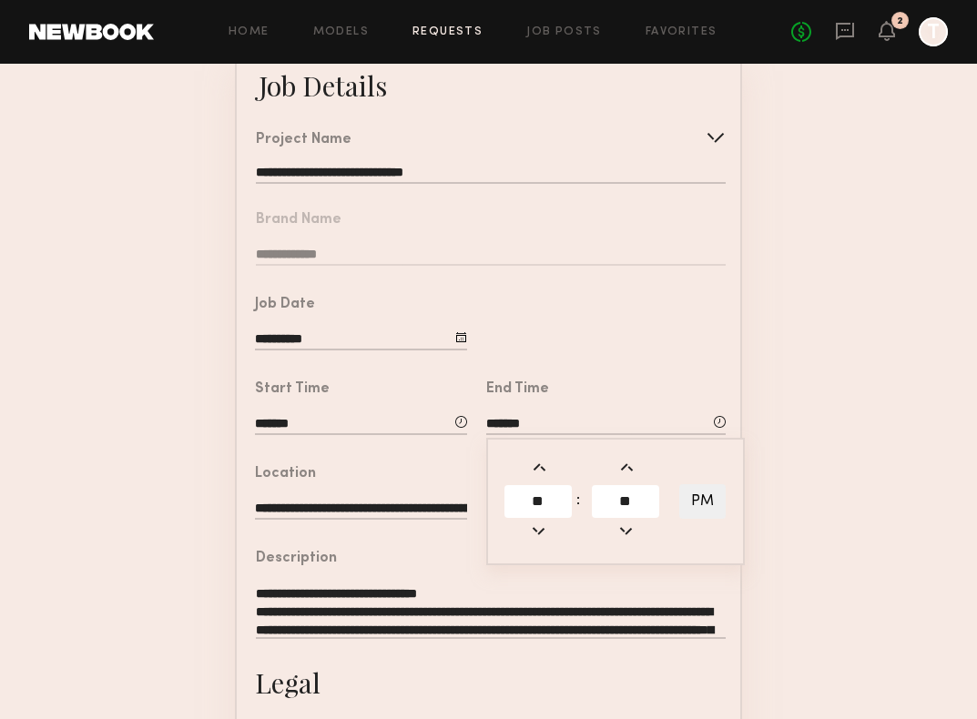
click at [608, 352] on div at bounding box center [603, 318] width 273 height 85
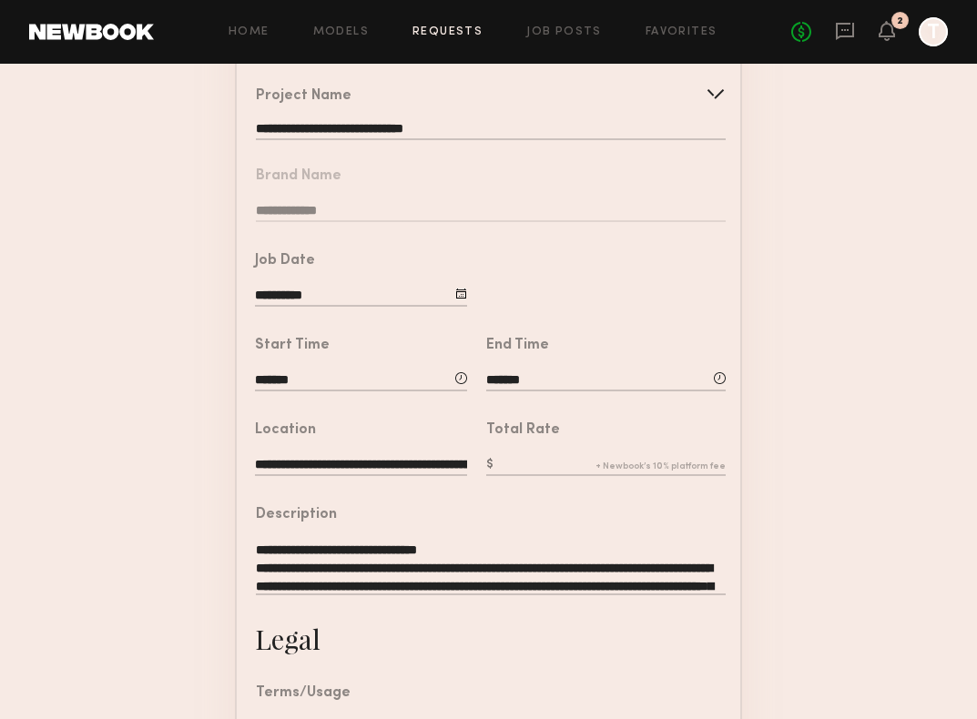
scroll to position [0, 137]
drag, startPoint x: 255, startPoint y: 464, endPoint x: 499, endPoint y: 478, distance: 244.4
click at [499, 478] on common-border "**********" at bounding box center [488, 507] width 507 height 1014
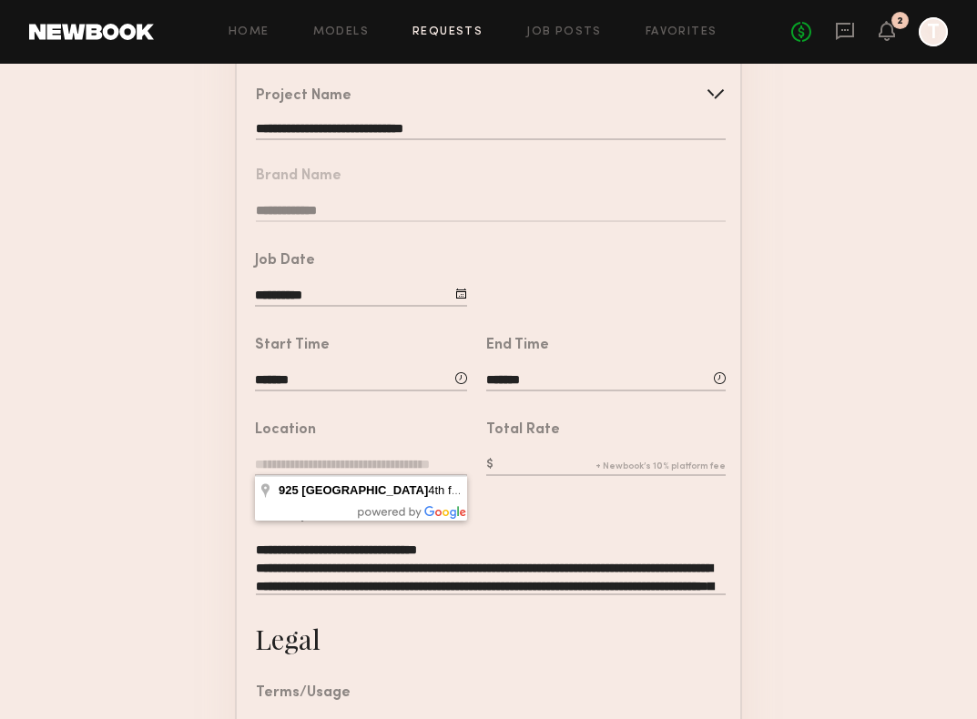
scroll to position [0, 0]
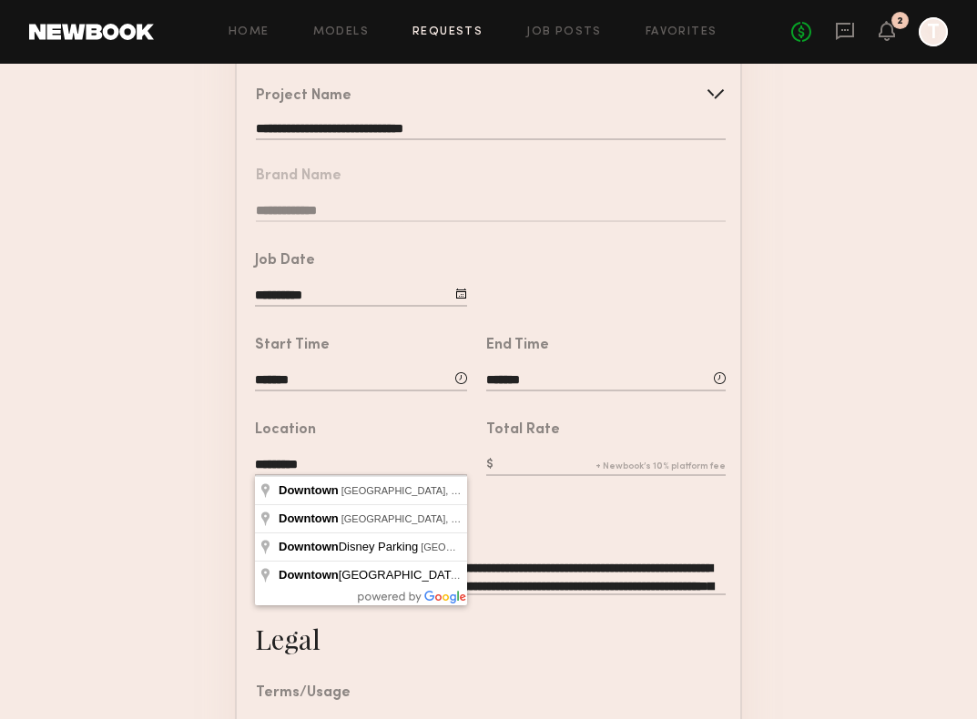
type input "**********"
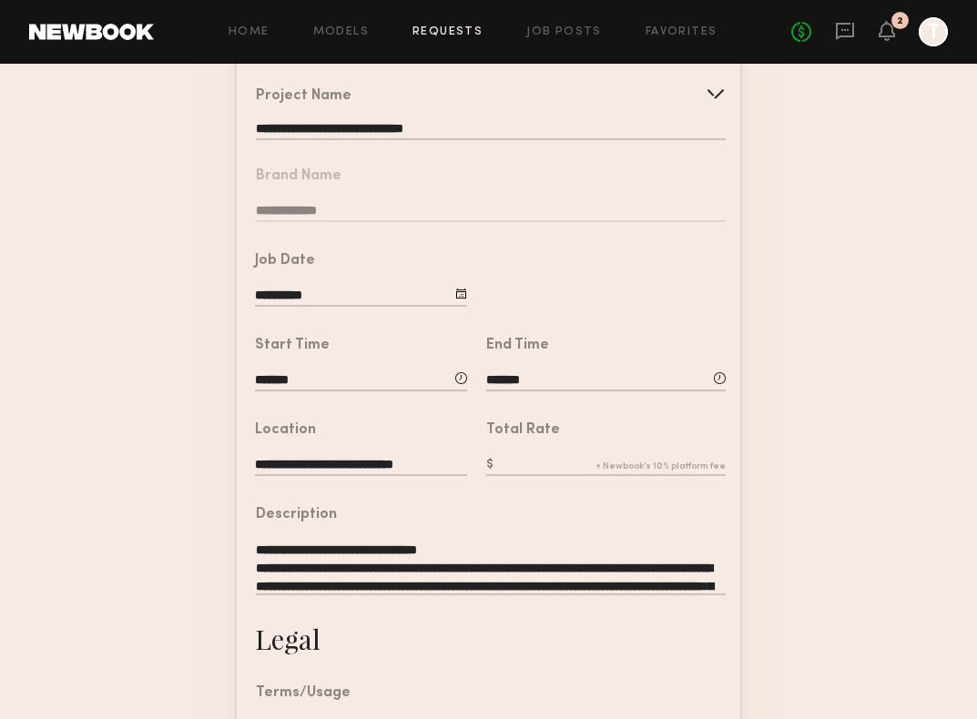
click at [563, 468] on input "text" at bounding box center [605, 466] width 239 height 20
type input "*"
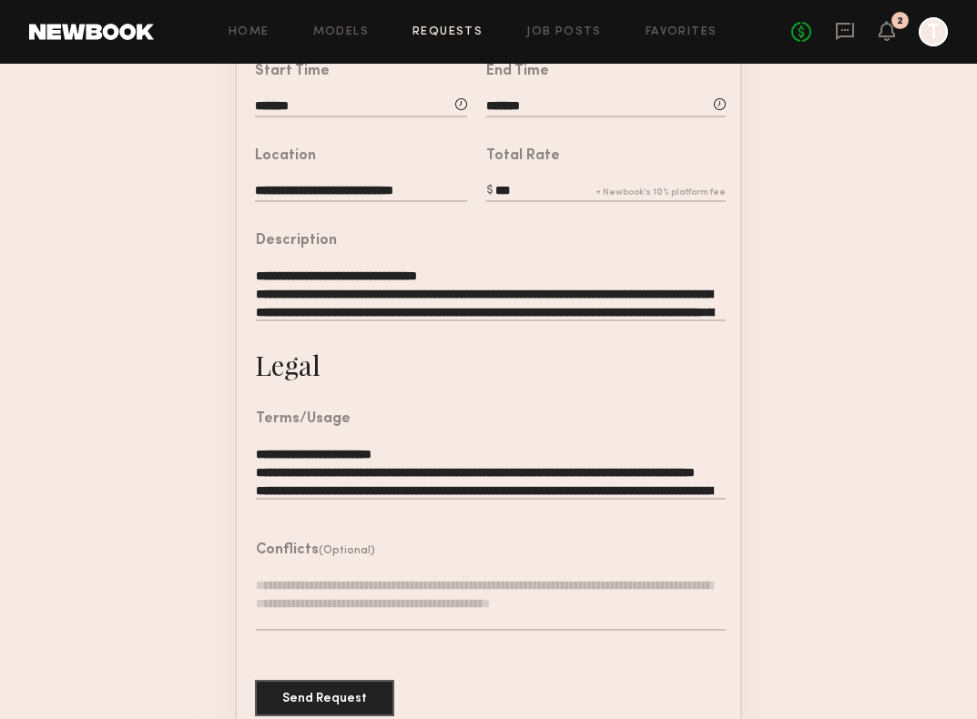
scroll to position [479, 0]
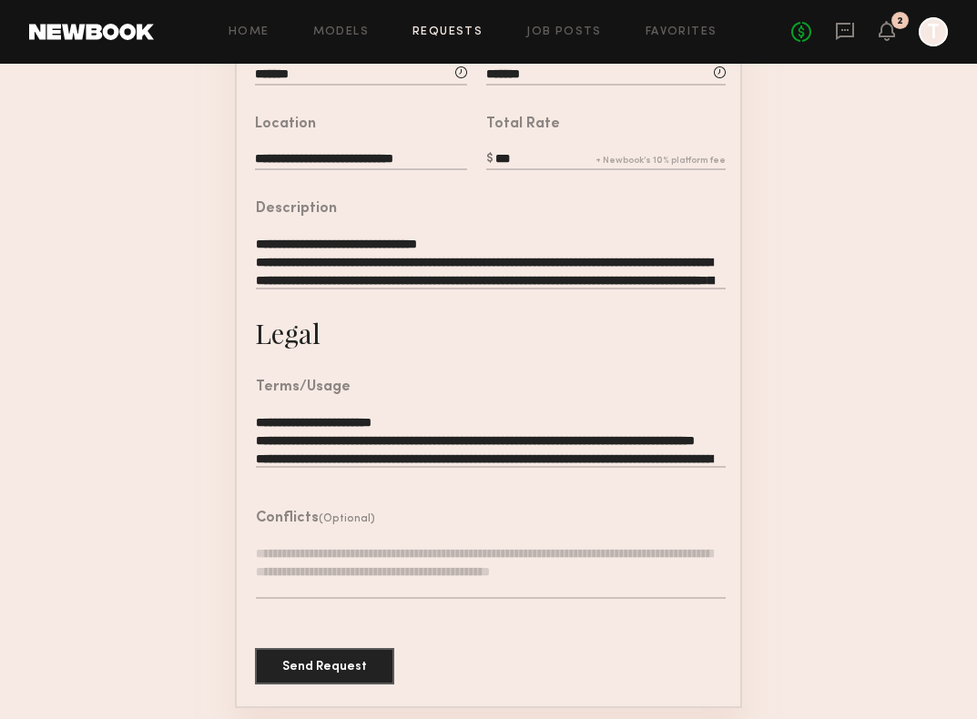
type input "***"
click at [420, 544] on textarea at bounding box center [491, 571] width 470 height 55
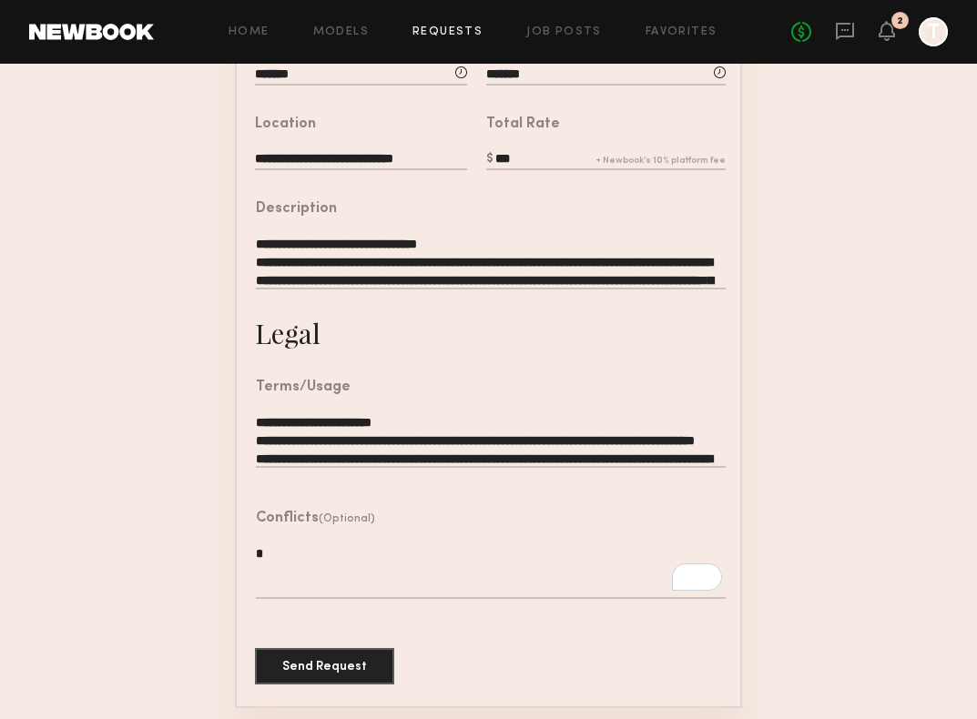
scroll to position [463, 0]
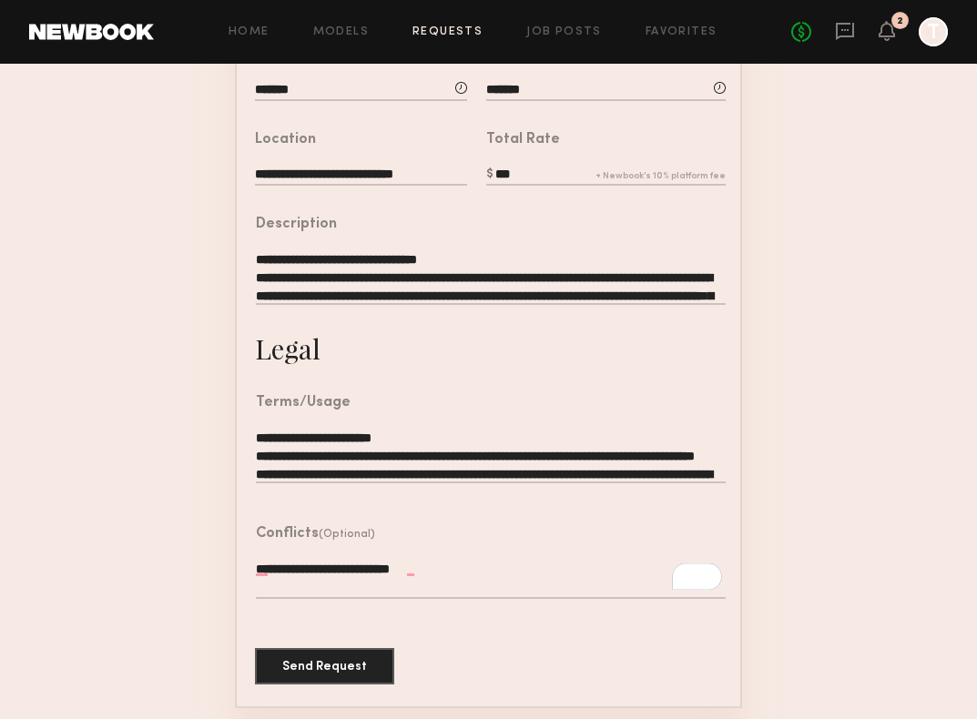
type textarea "**********"
drag, startPoint x: 443, startPoint y: 567, endPoint x: 219, endPoint y: 567, distance: 224.9
click at [219, 567] on form "**********" at bounding box center [488, 209] width 977 height 999
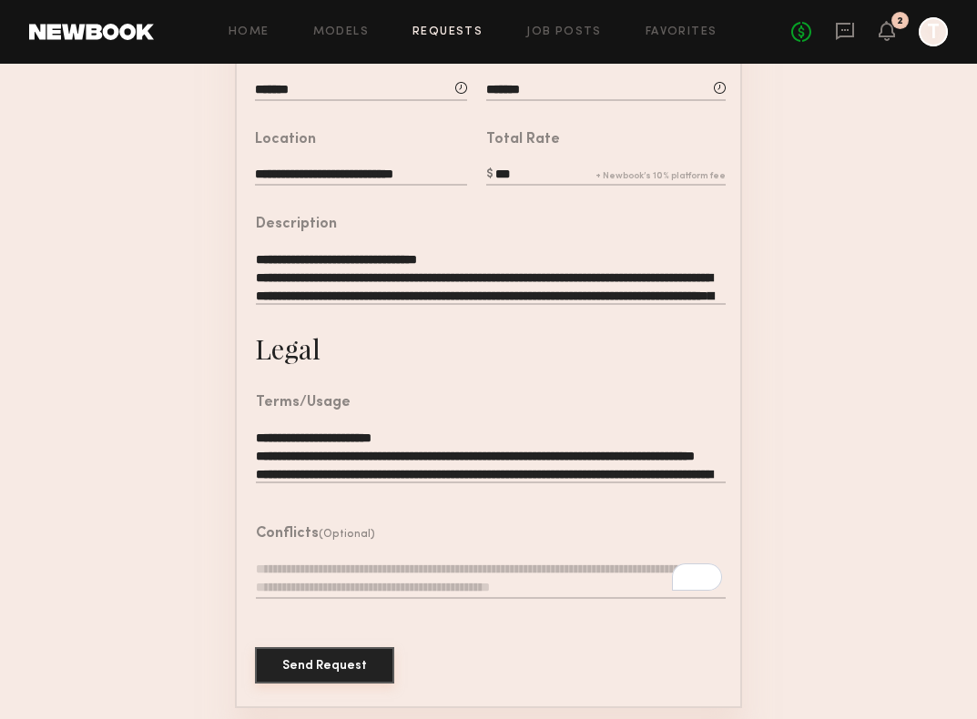
click at [349, 666] on button "Send Request" at bounding box center [324, 665] width 139 height 36
type input "**********"
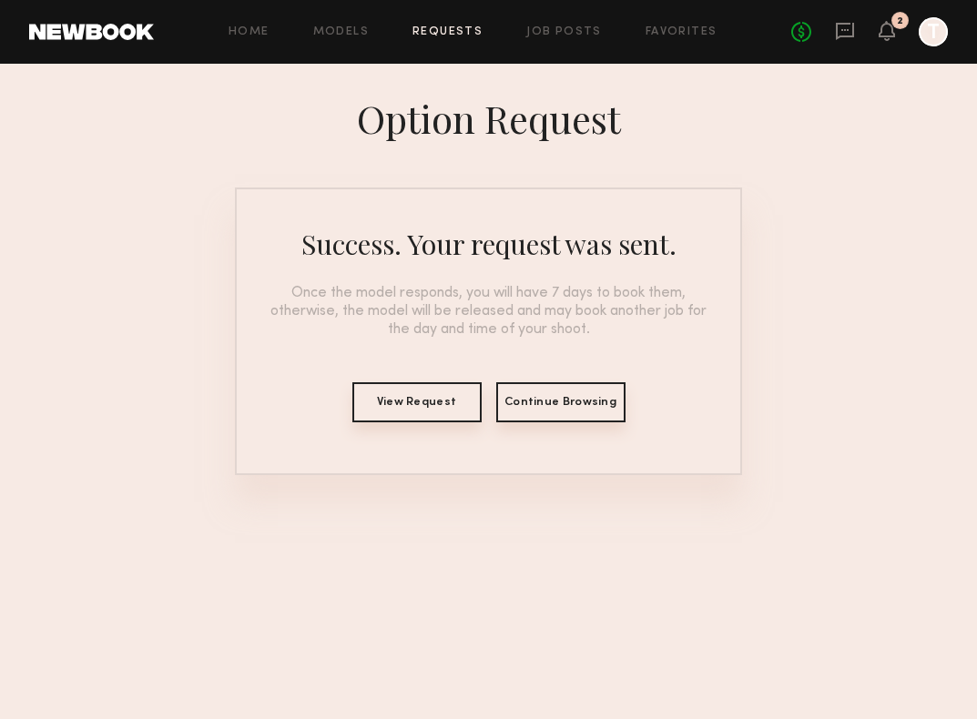
click at [441, 401] on button "View Request" at bounding box center [416, 402] width 129 height 40
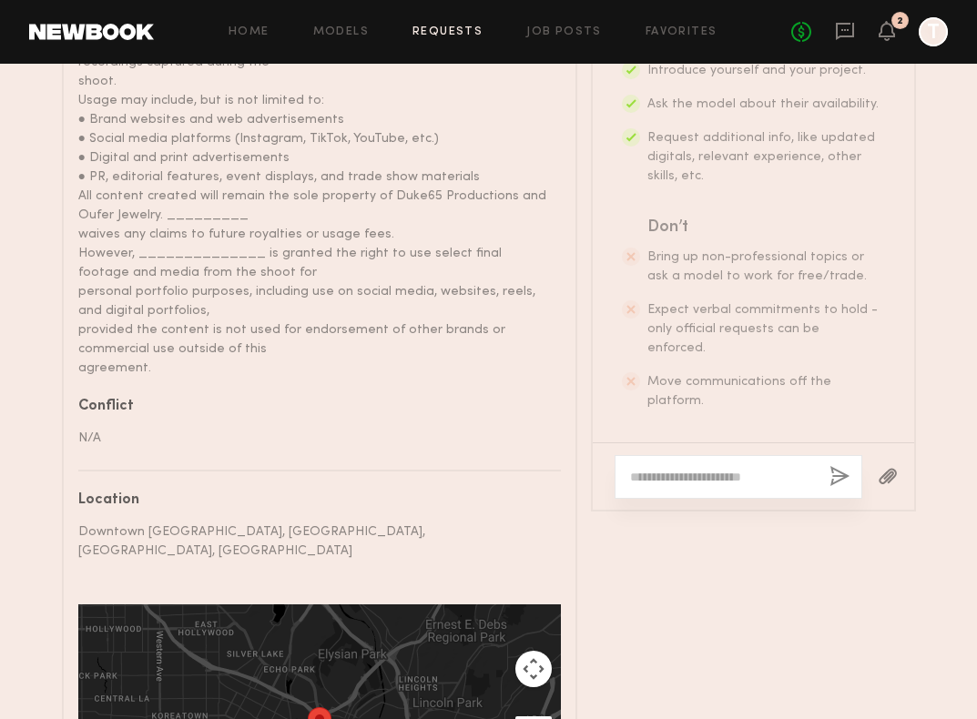
scroll to position [1446, 0]
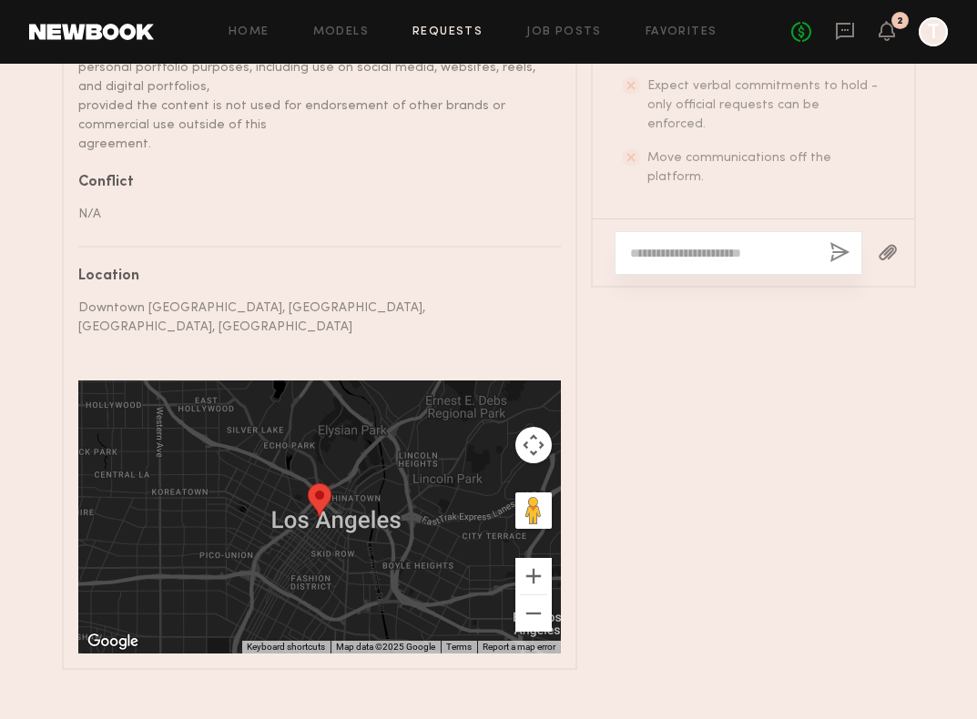
click at [668, 245] on div at bounding box center [739, 253] width 248 height 44
click at [677, 244] on textarea at bounding box center [722, 253] width 185 height 18
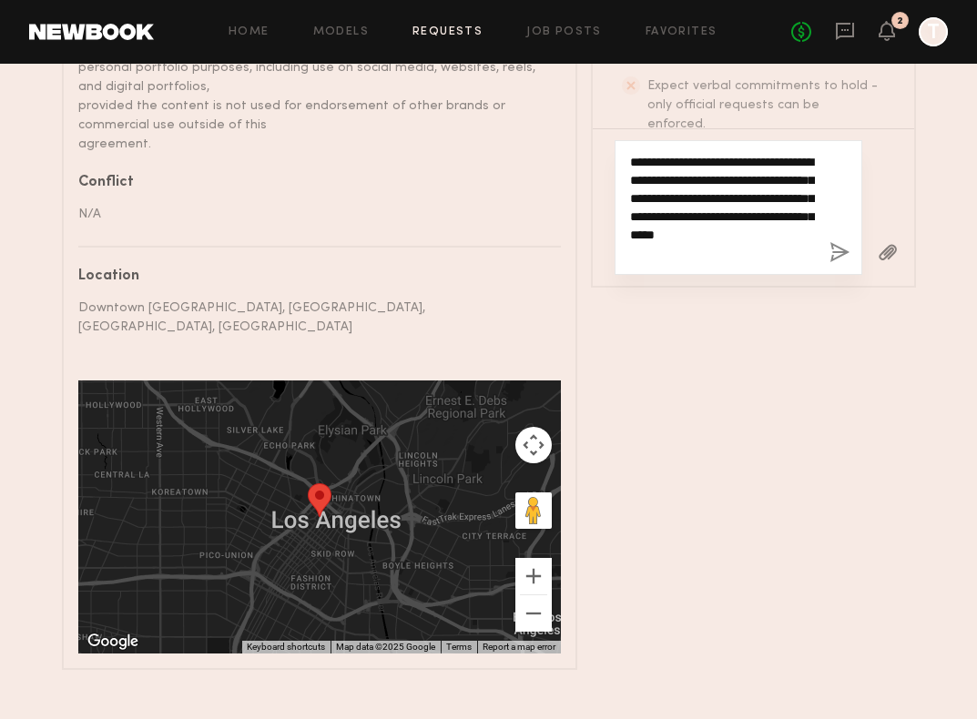
click at [667, 237] on textarea "**********" at bounding box center [722, 207] width 185 height 109
click at [656, 234] on textarea "**********" at bounding box center [722, 207] width 185 height 109
type textarea "**********"
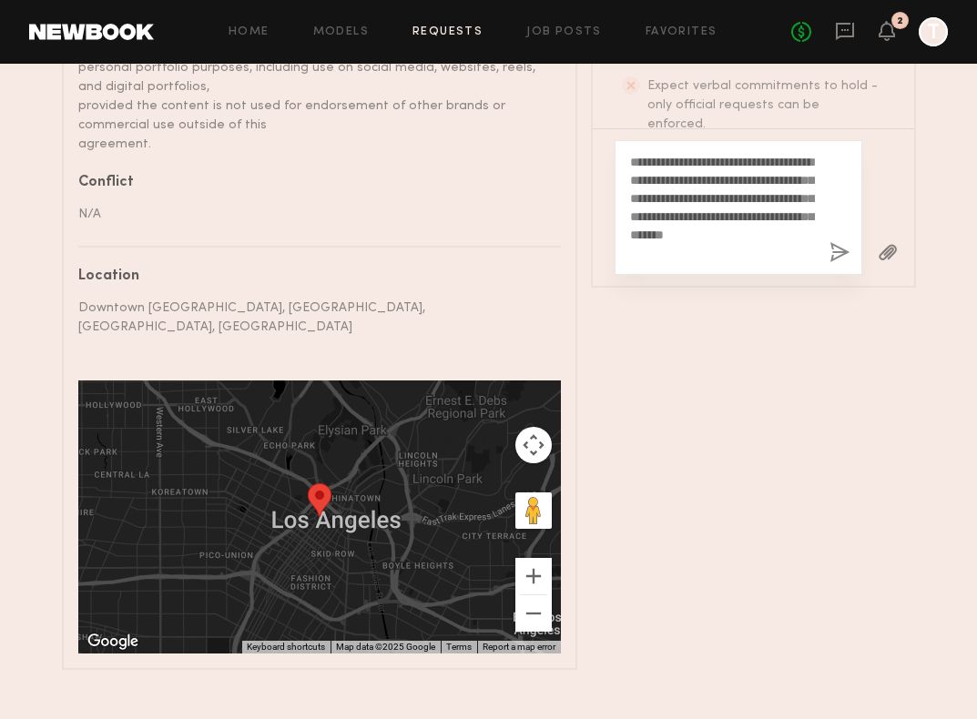
click at [832, 242] on button "button" at bounding box center [839, 253] width 20 height 23
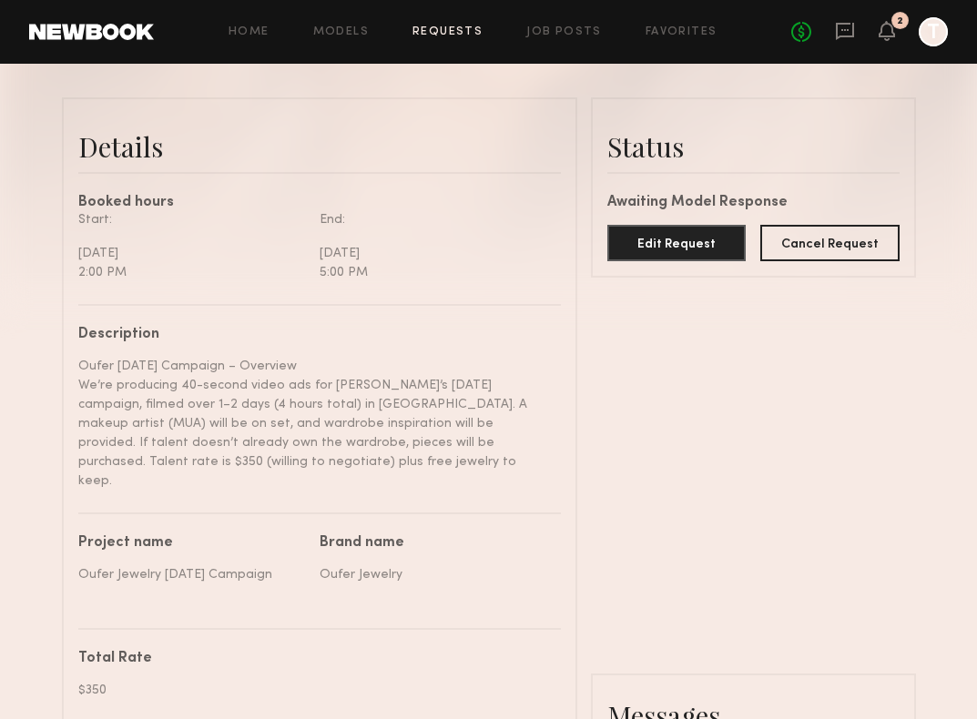
scroll to position [419, 0]
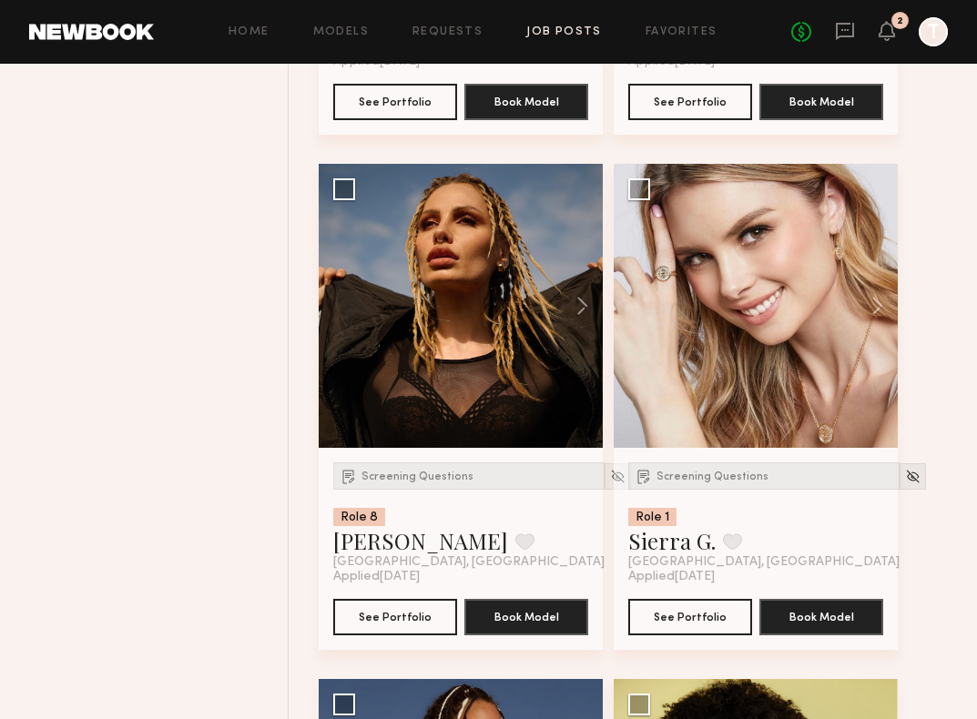
scroll to position [1200, 0]
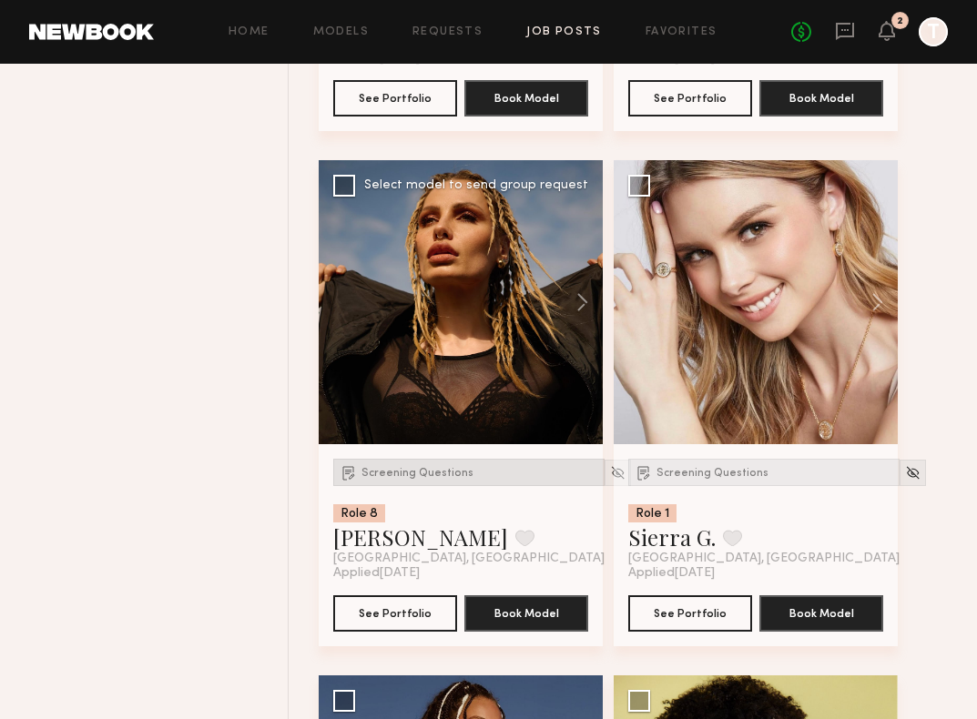
click at [397, 476] on span "Screening Questions" at bounding box center [417, 473] width 112 height 11
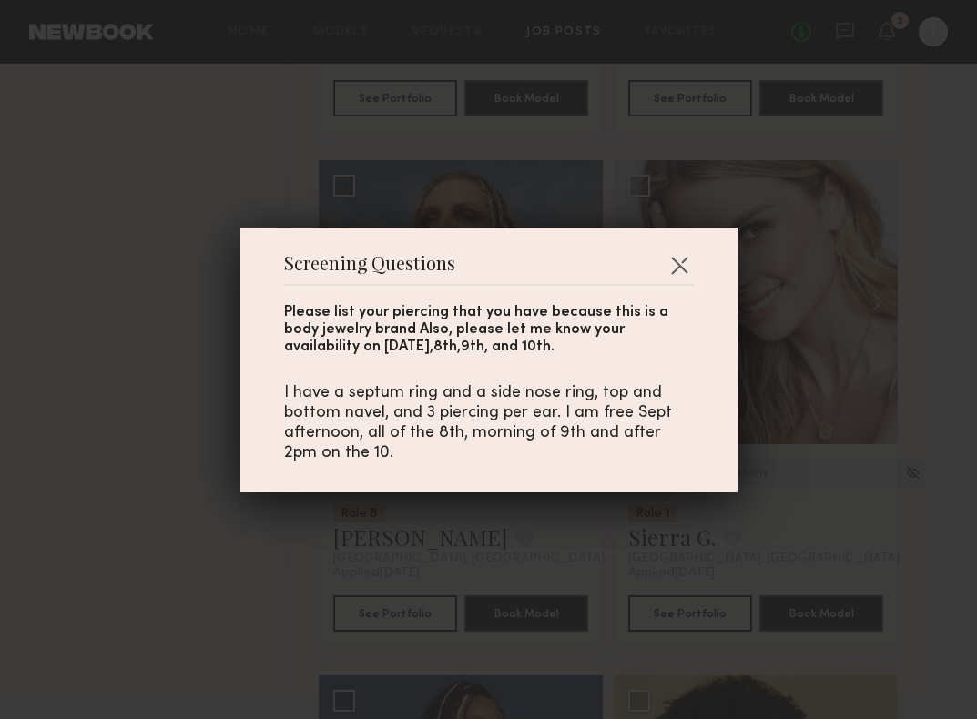
click at [184, 351] on div "Screening Questions Please list your piercing that you have because this is a b…" at bounding box center [488, 359] width 977 height 719
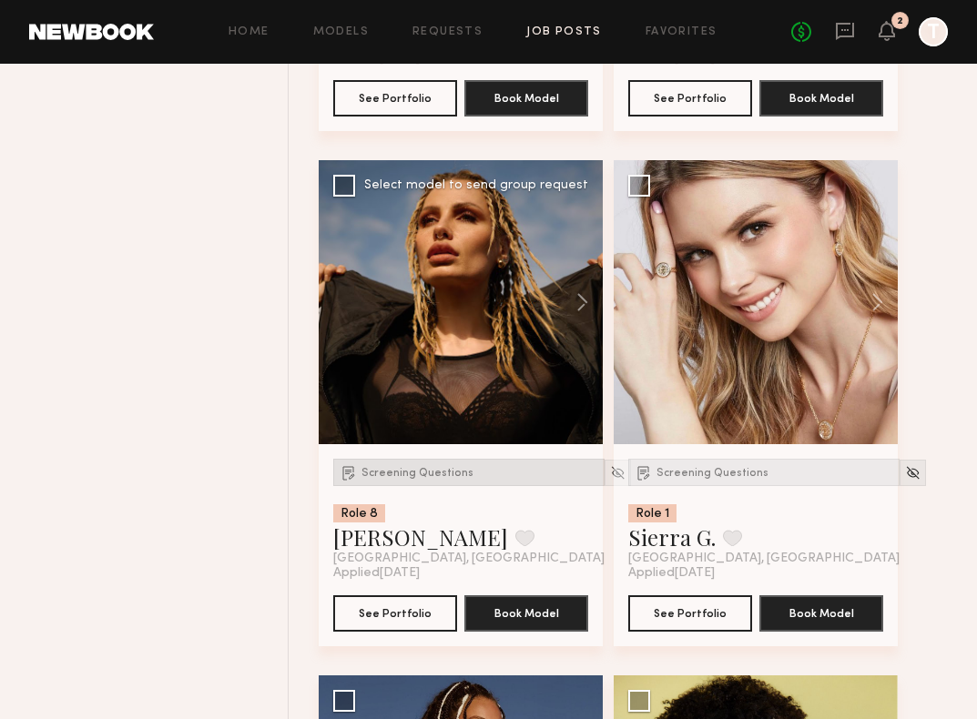
click at [392, 473] on span "Screening Questions" at bounding box center [417, 473] width 112 height 11
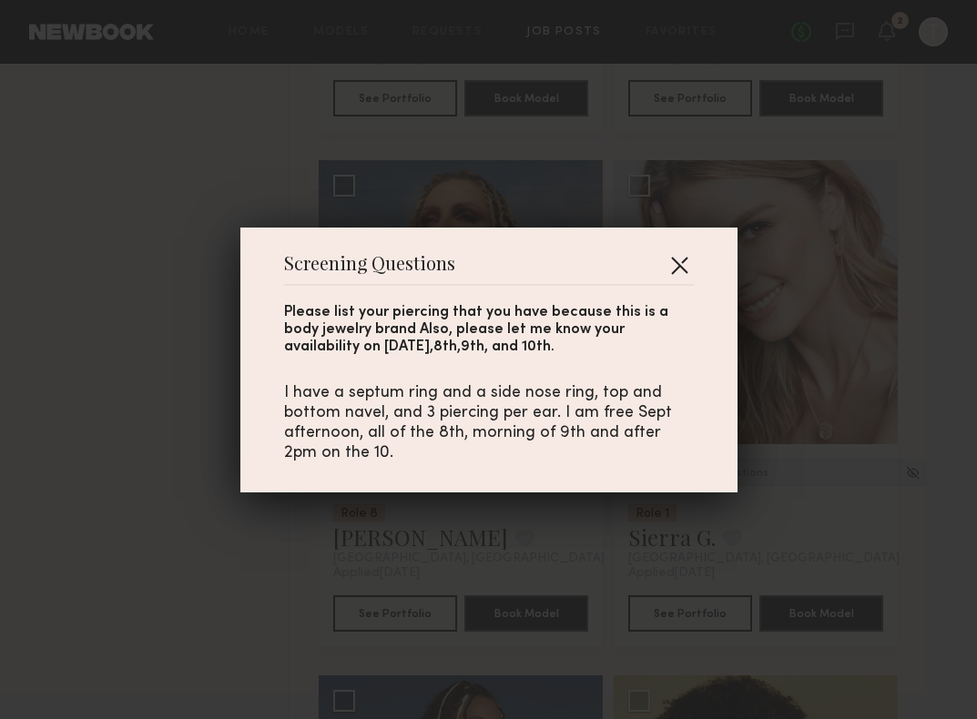
click at [678, 265] on button "button" at bounding box center [679, 264] width 29 height 29
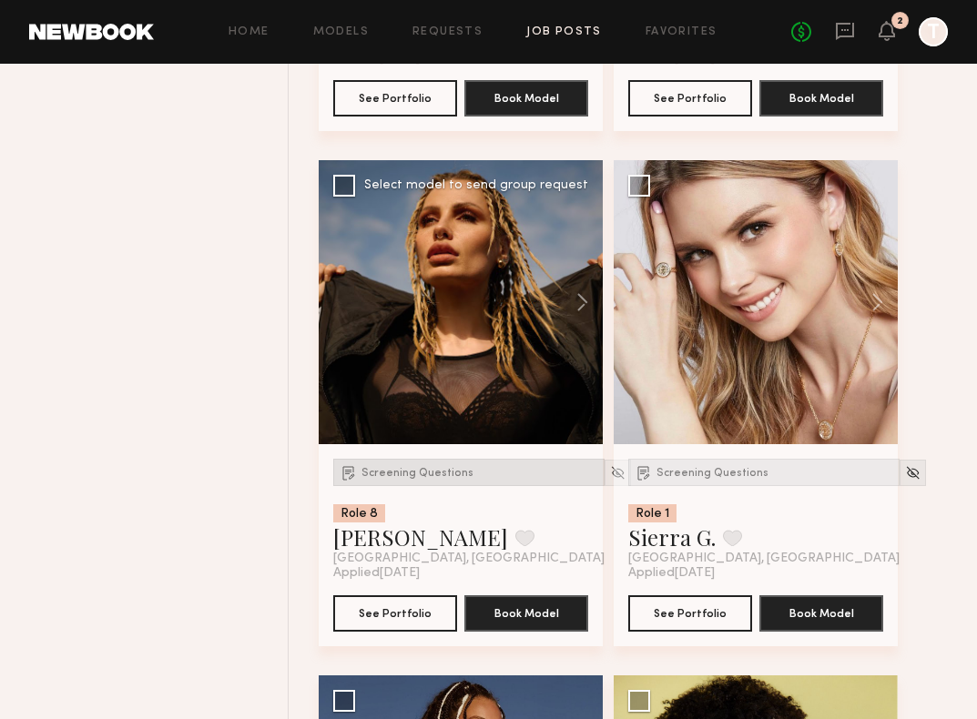
click at [401, 470] on span "Screening Questions" at bounding box center [417, 473] width 112 height 11
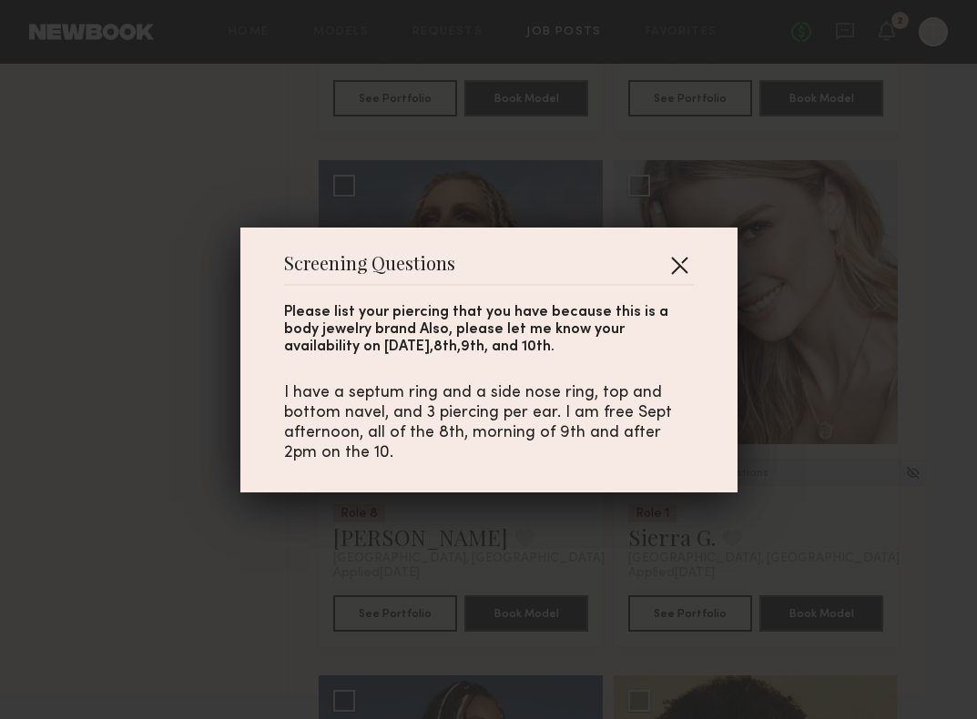
click at [681, 263] on button "button" at bounding box center [679, 264] width 29 height 29
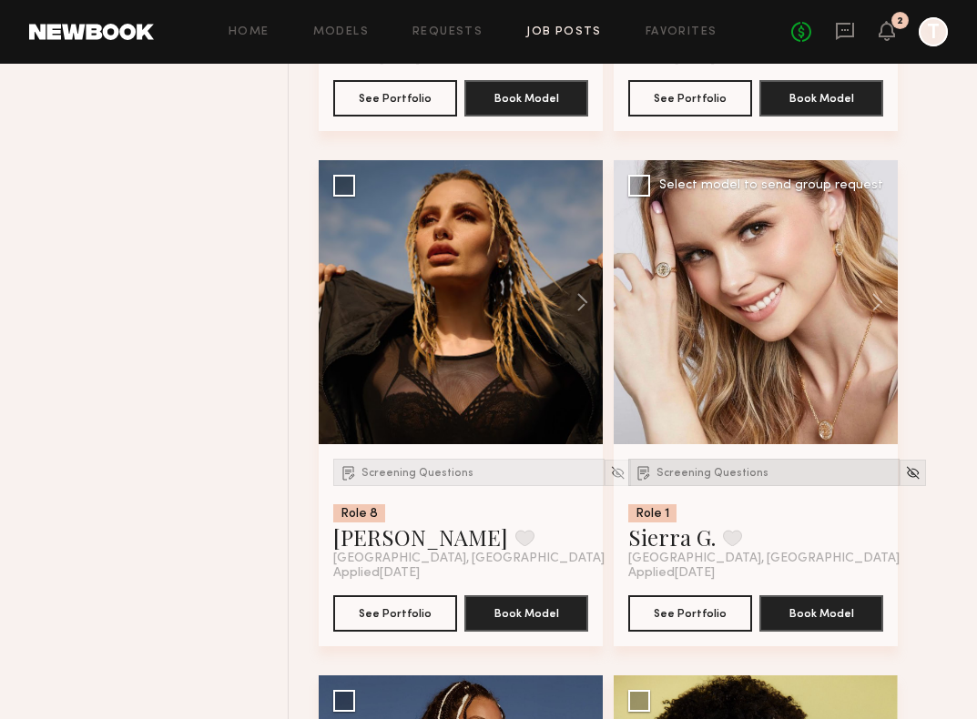
click at [699, 477] on span "Screening Questions" at bounding box center [712, 473] width 112 height 11
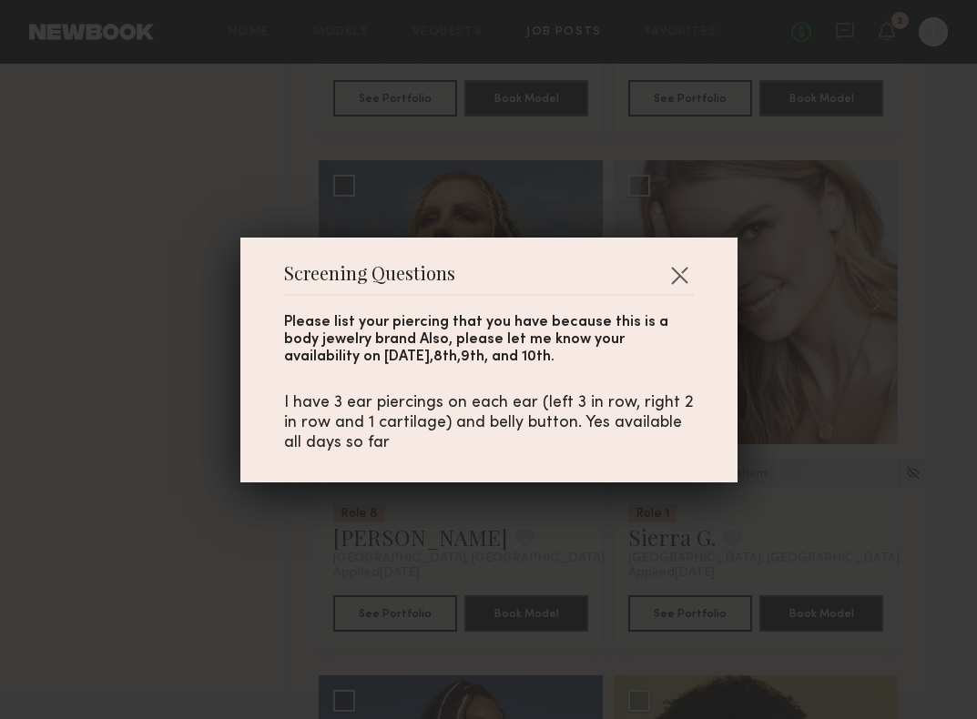
click at [801, 341] on div "Screening Questions Please list your piercing that you have because this is a b…" at bounding box center [488, 359] width 977 height 719
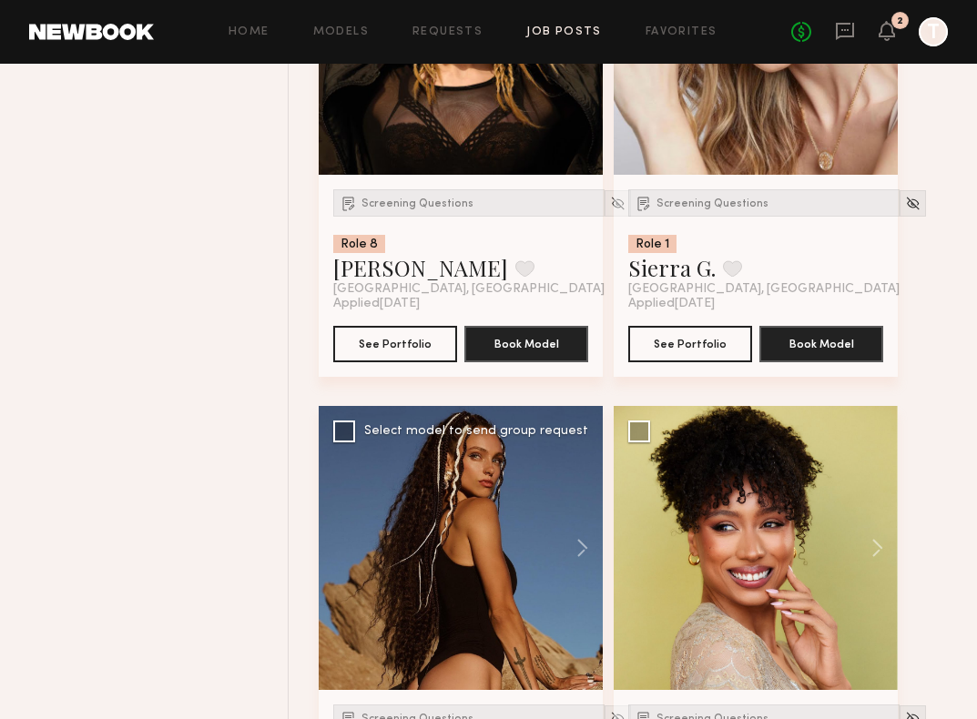
scroll to position [1447, 0]
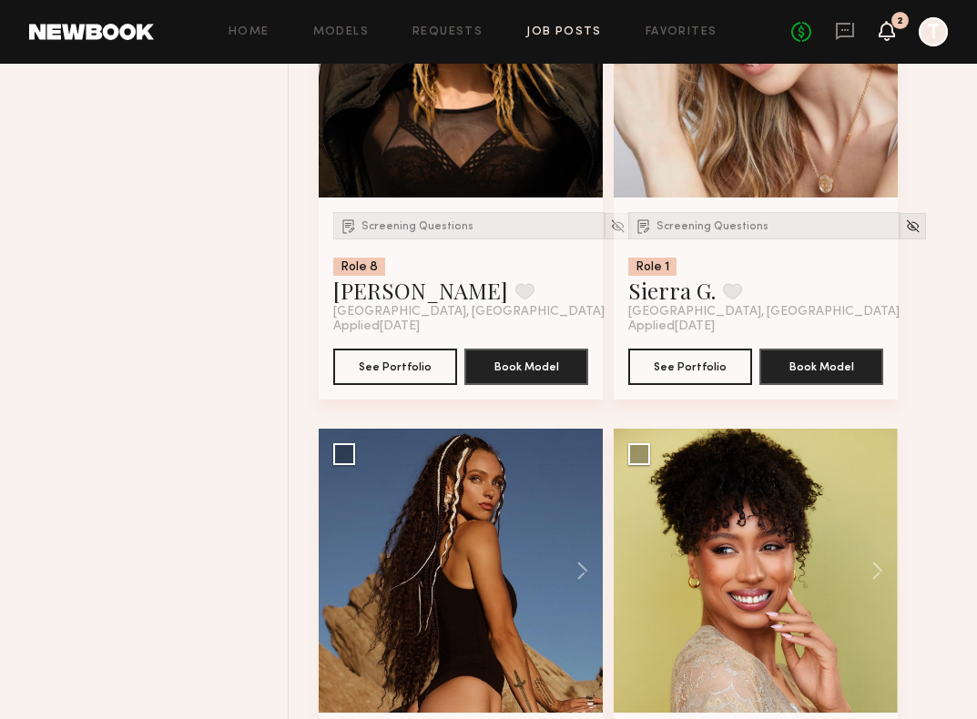
click at [880, 31] on icon at bounding box center [887, 30] width 15 height 13
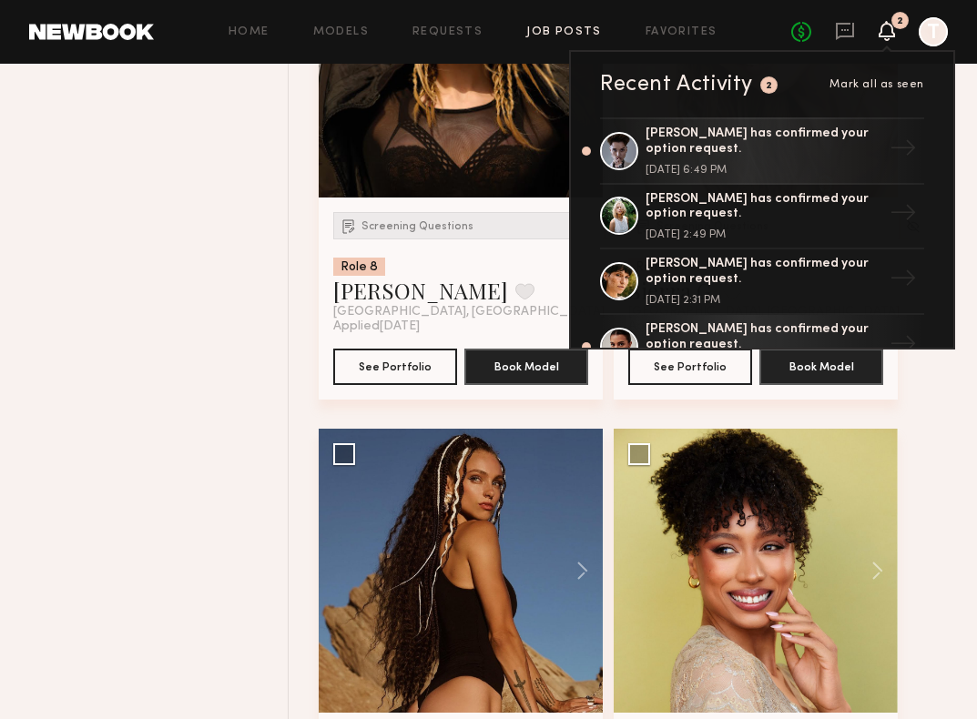
click at [843, 42] on link at bounding box center [845, 32] width 20 height 23
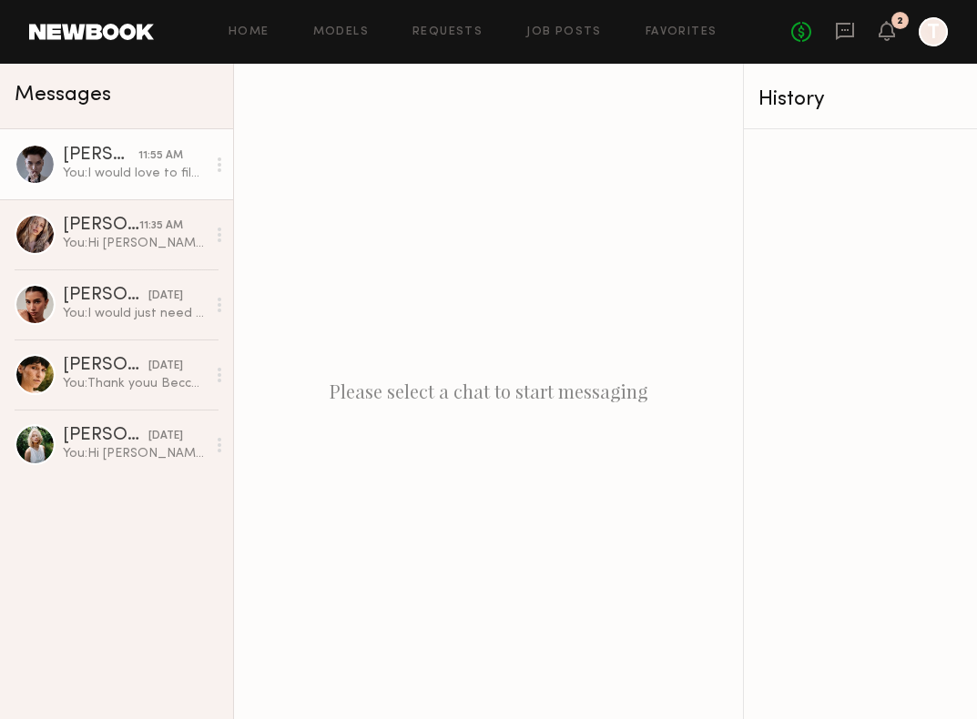
click at [87, 144] on link "Ivanka O. 11:55 AM You: I would love to film September 8th 2-5pm and 9th from 9…" at bounding box center [116, 164] width 233 height 70
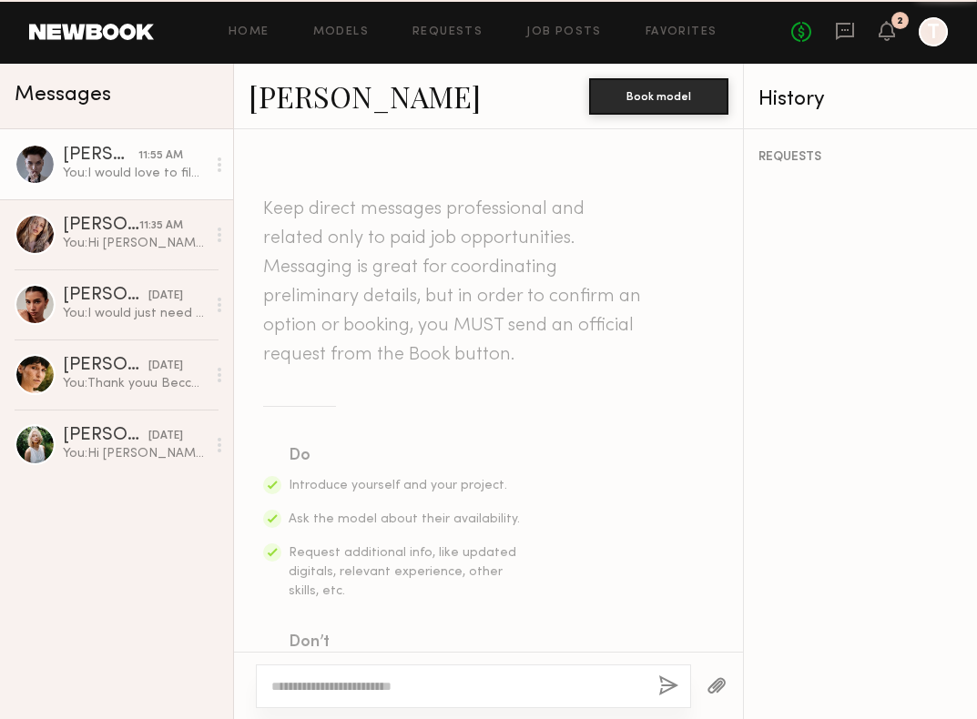
scroll to position [897, 0]
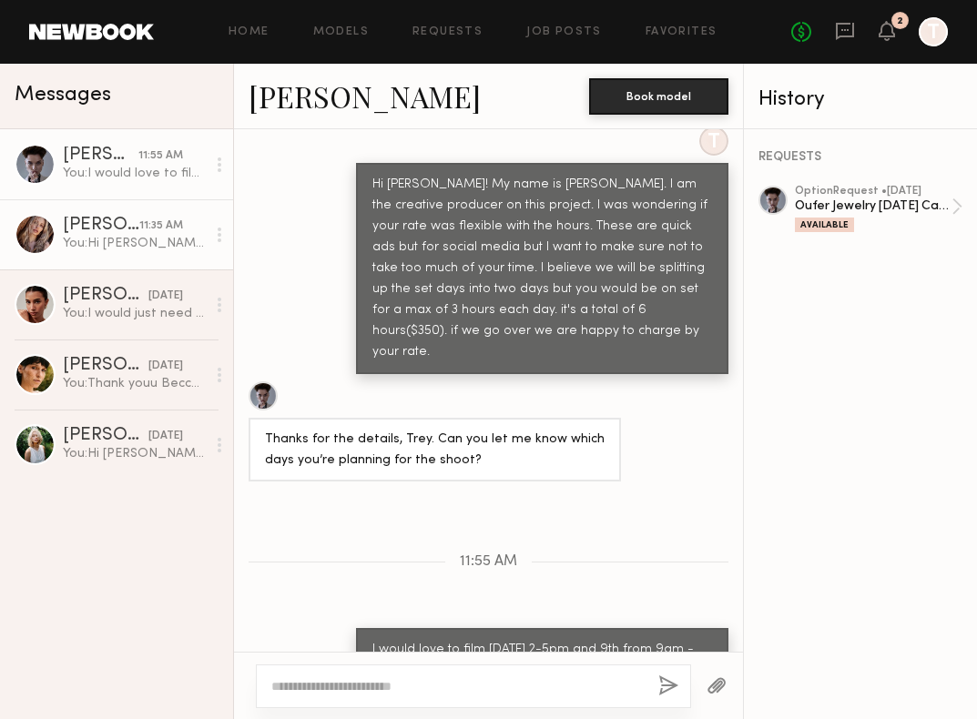
click at [127, 242] on div "You: Hi Jill I would like to book you for September 8th from 2-5 and September …" at bounding box center [134, 243] width 143 height 17
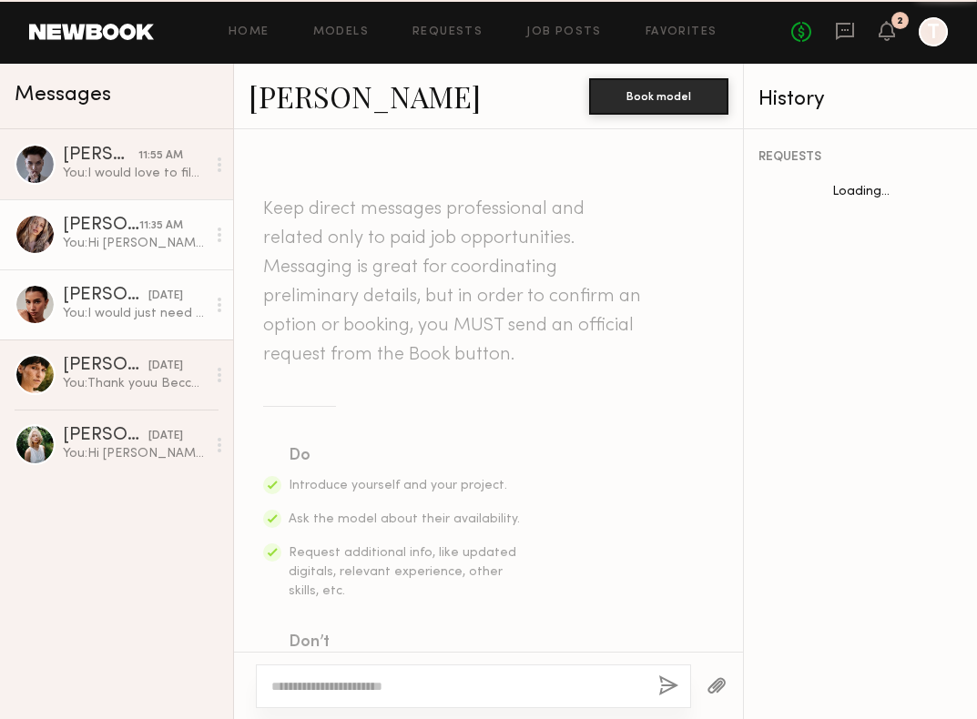
scroll to position [473, 0]
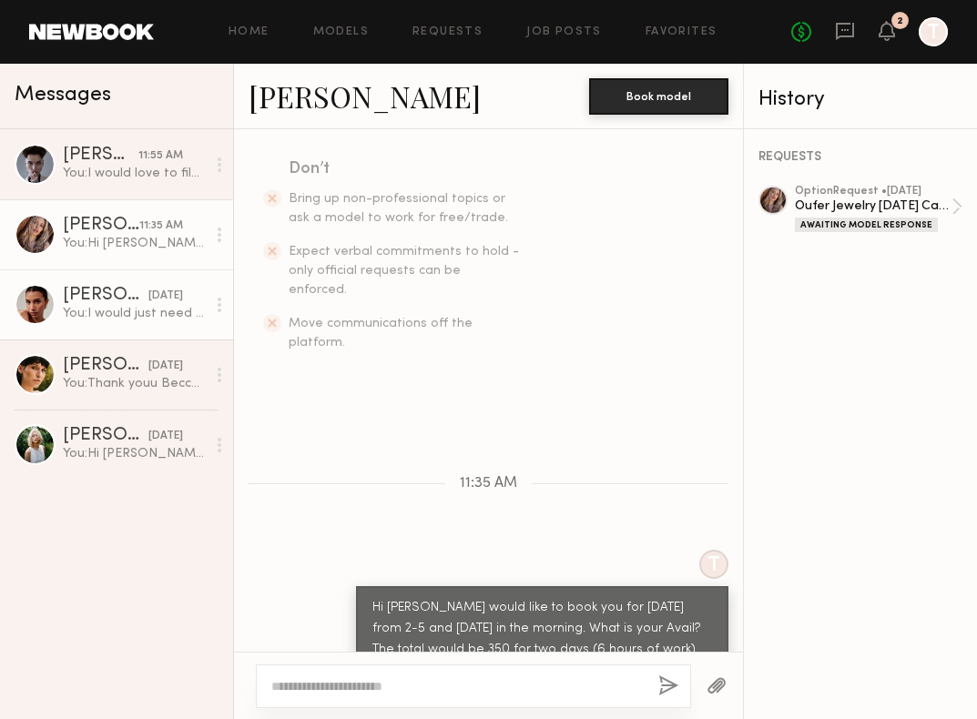
click at [136, 309] on div "You: I would just need to k ow your availability September 5th , Sept 8th- 11th" at bounding box center [134, 313] width 143 height 17
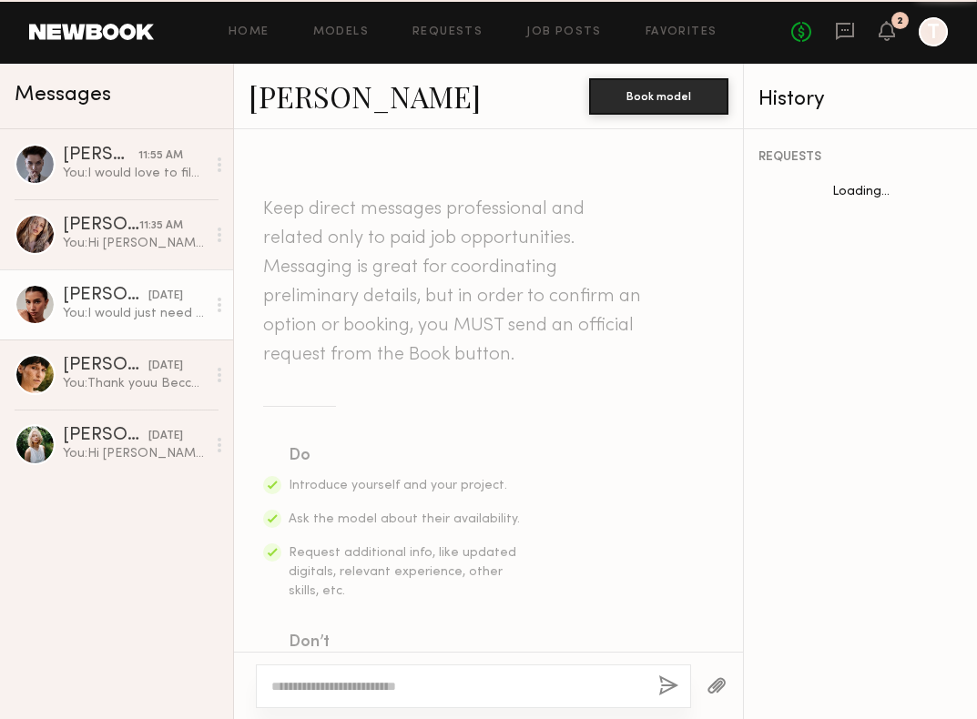
scroll to position [1195, 0]
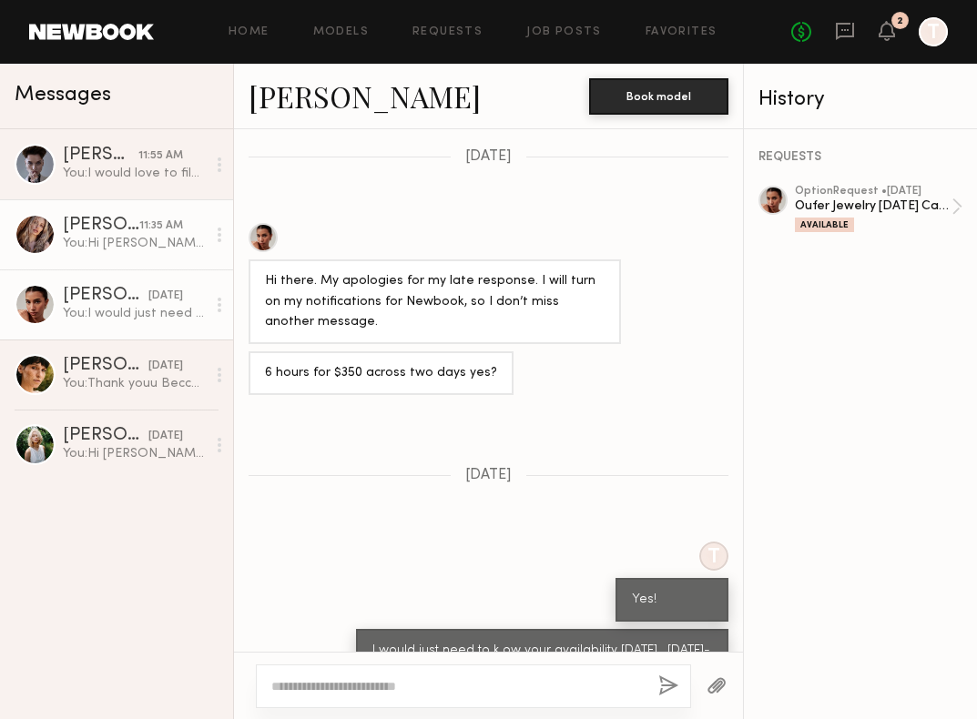
click at [138, 234] on div "[PERSON_NAME]" at bounding box center [101, 226] width 76 height 18
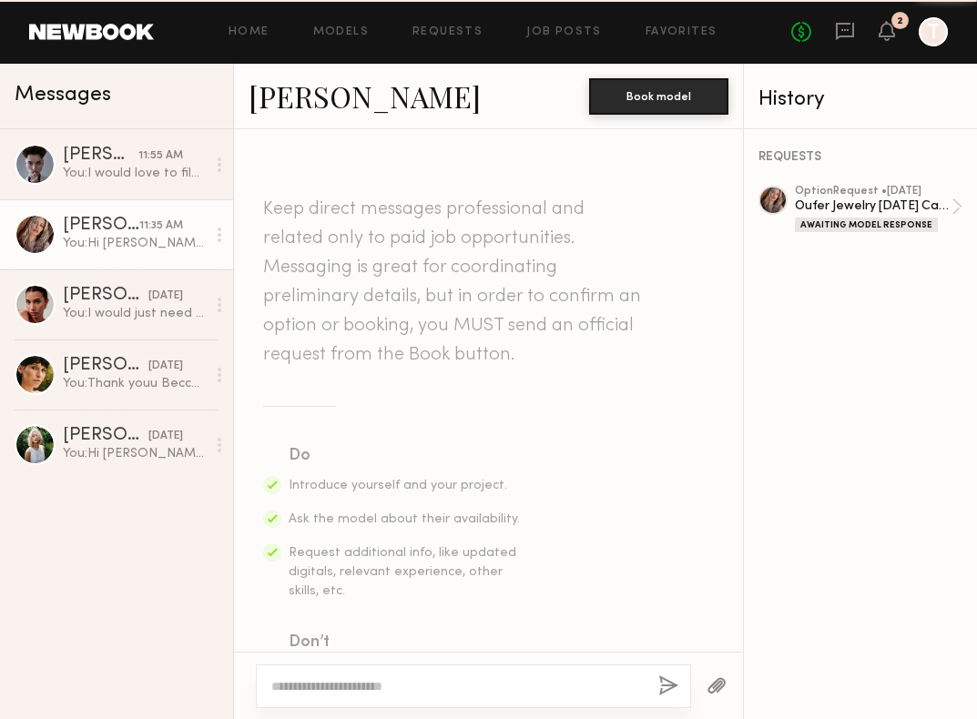
scroll to position [473, 0]
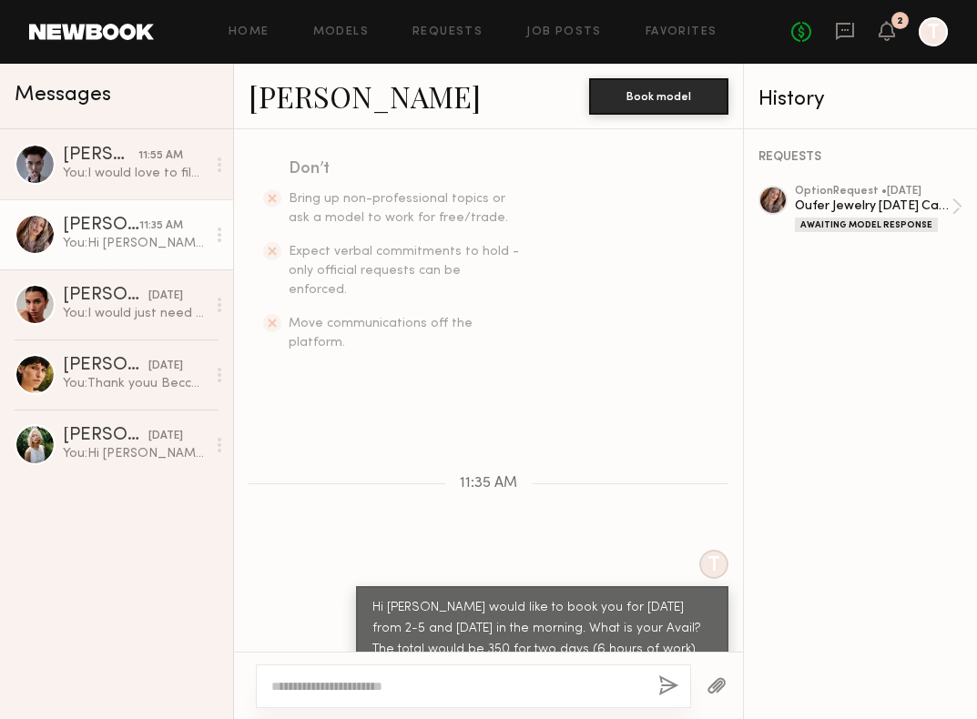
click at [134, 217] on div "[PERSON_NAME]" at bounding box center [101, 226] width 76 height 18
click at [344, 31] on link "Models" at bounding box center [341, 32] width 56 height 12
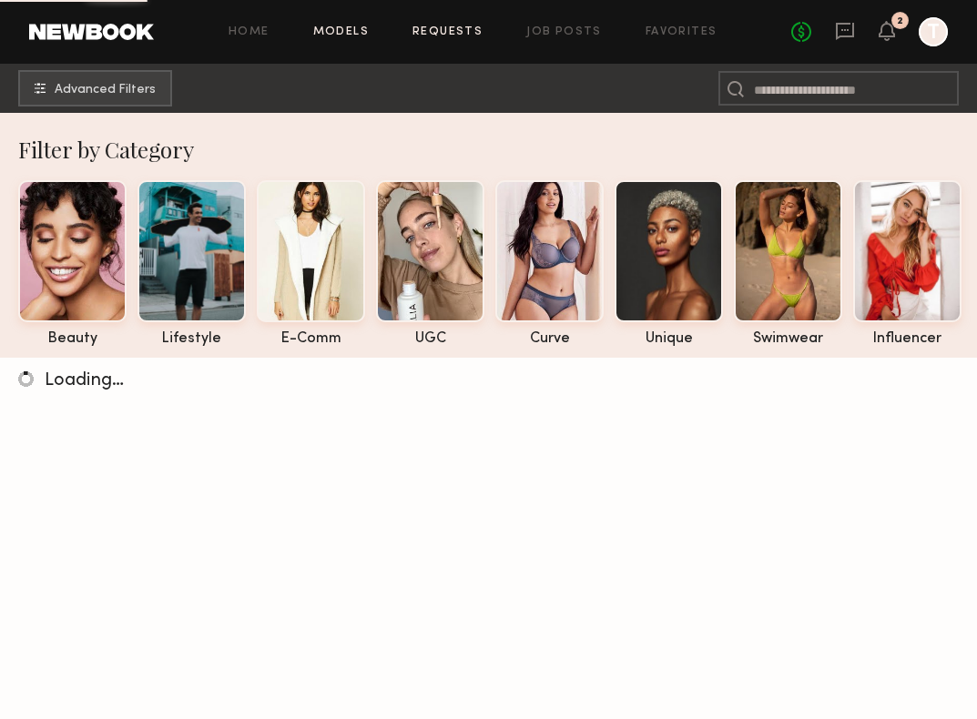
click at [431, 26] on link "Requests" at bounding box center [447, 32] width 70 height 12
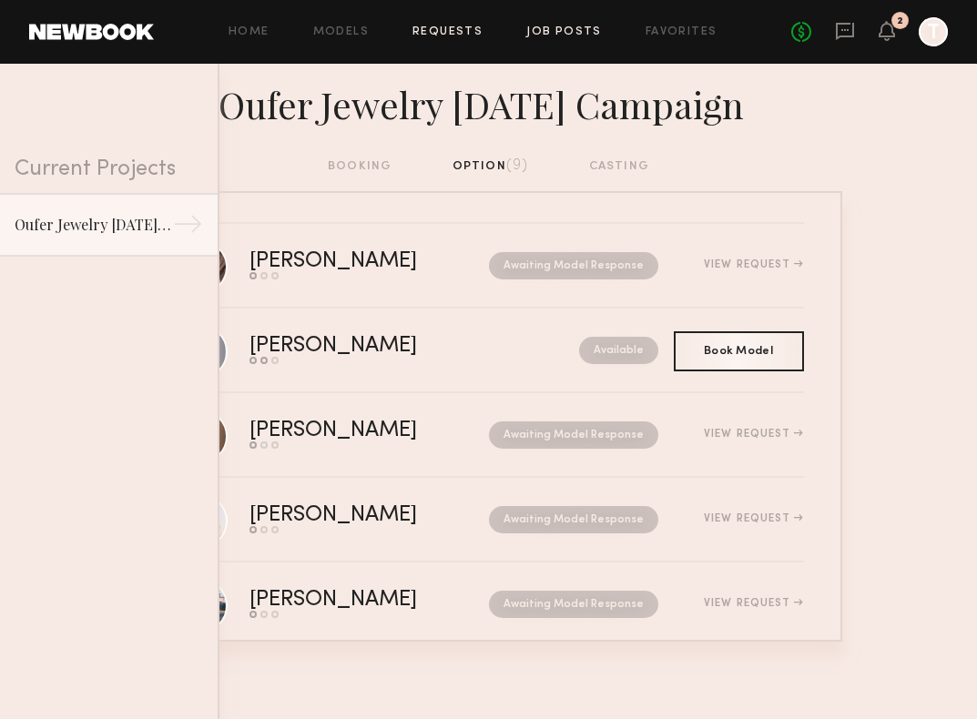
click at [544, 34] on link "Job Posts" at bounding box center [564, 32] width 76 height 12
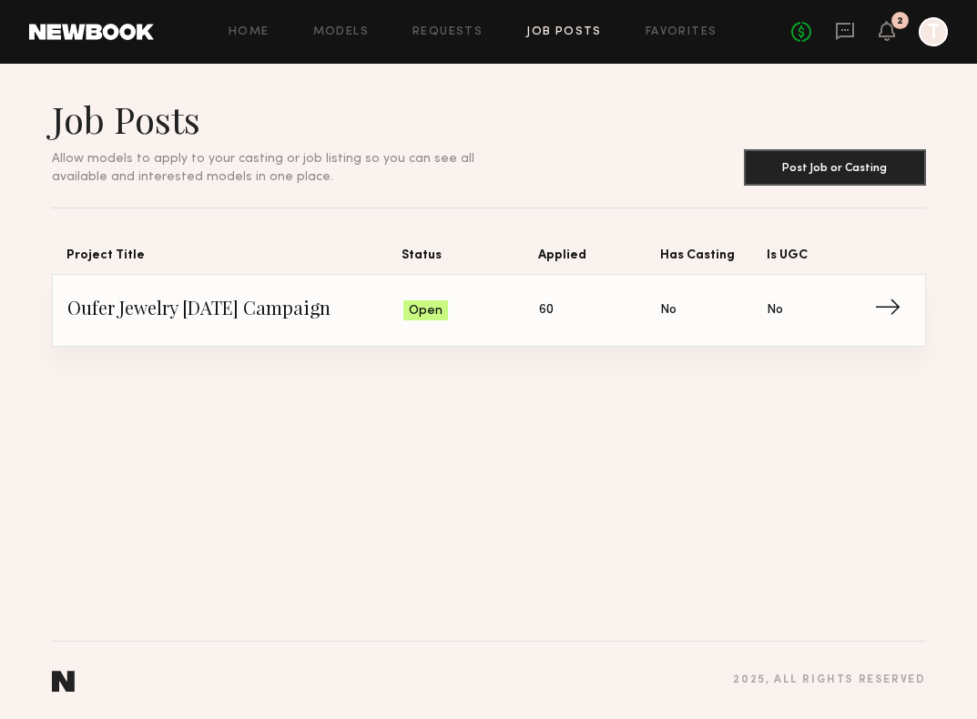
click at [880, 311] on span "→" at bounding box center [892, 310] width 37 height 27
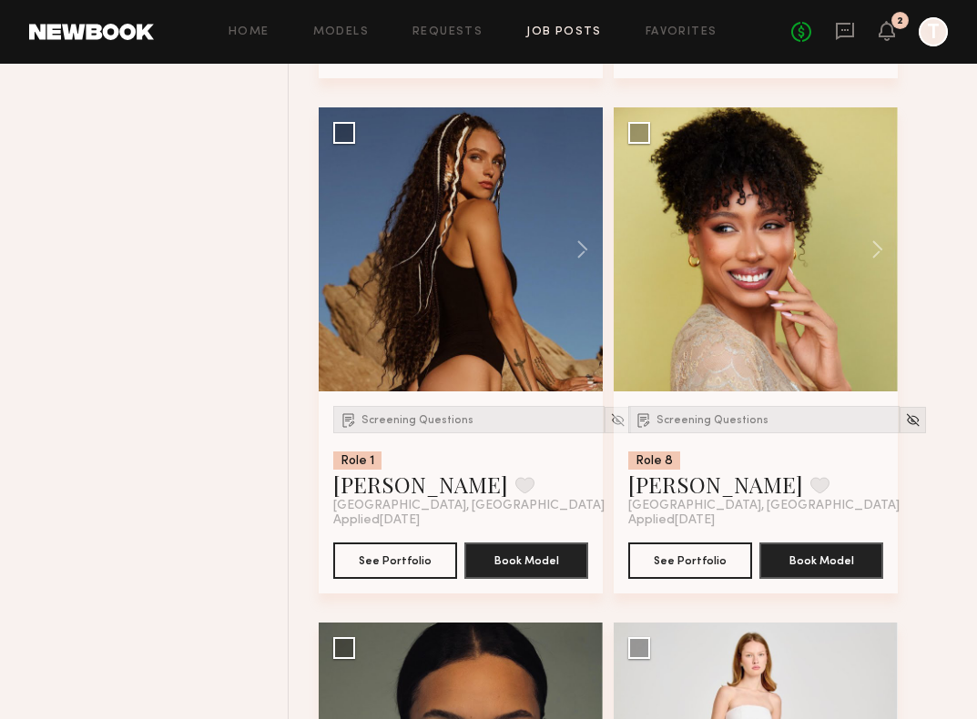
scroll to position [2825, 0]
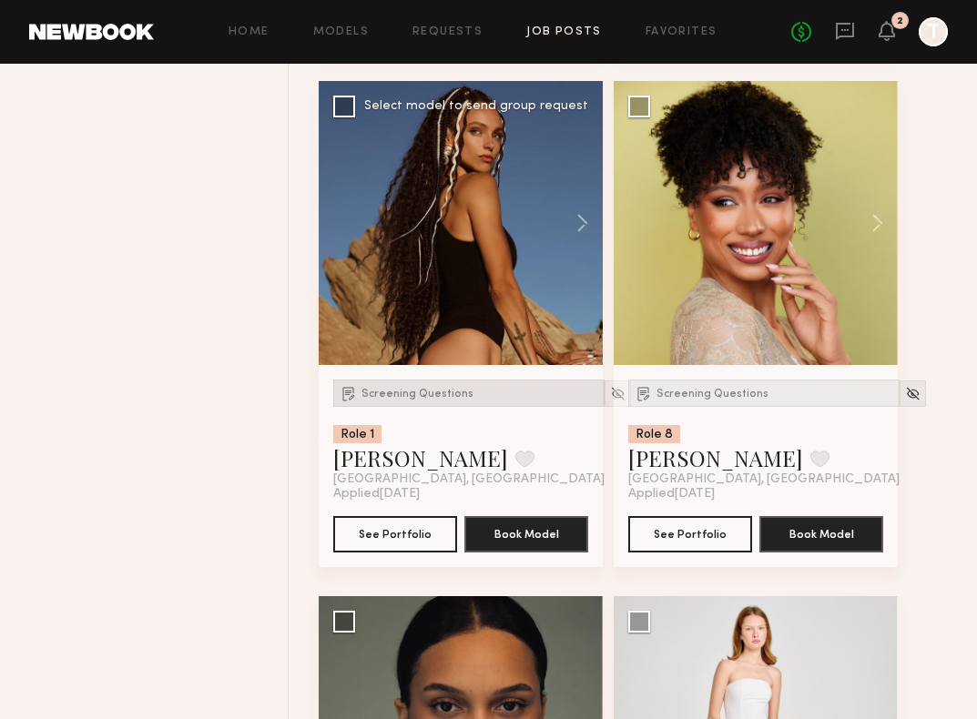
click at [415, 399] on span "Screening Questions" at bounding box center [417, 394] width 112 height 11
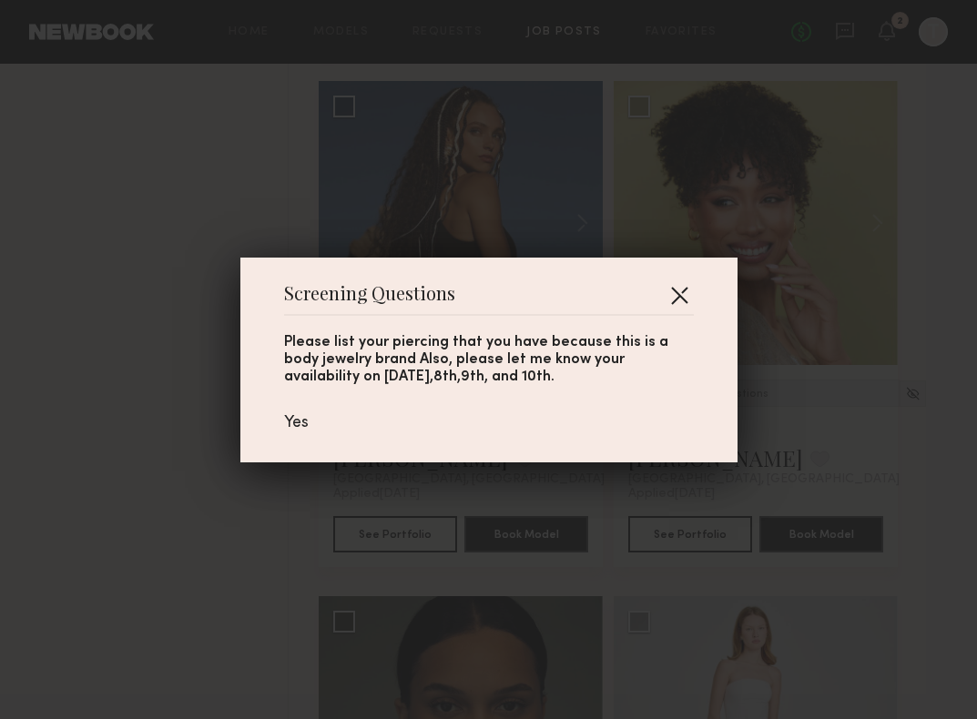
click at [673, 300] on button "button" at bounding box center [679, 294] width 29 height 29
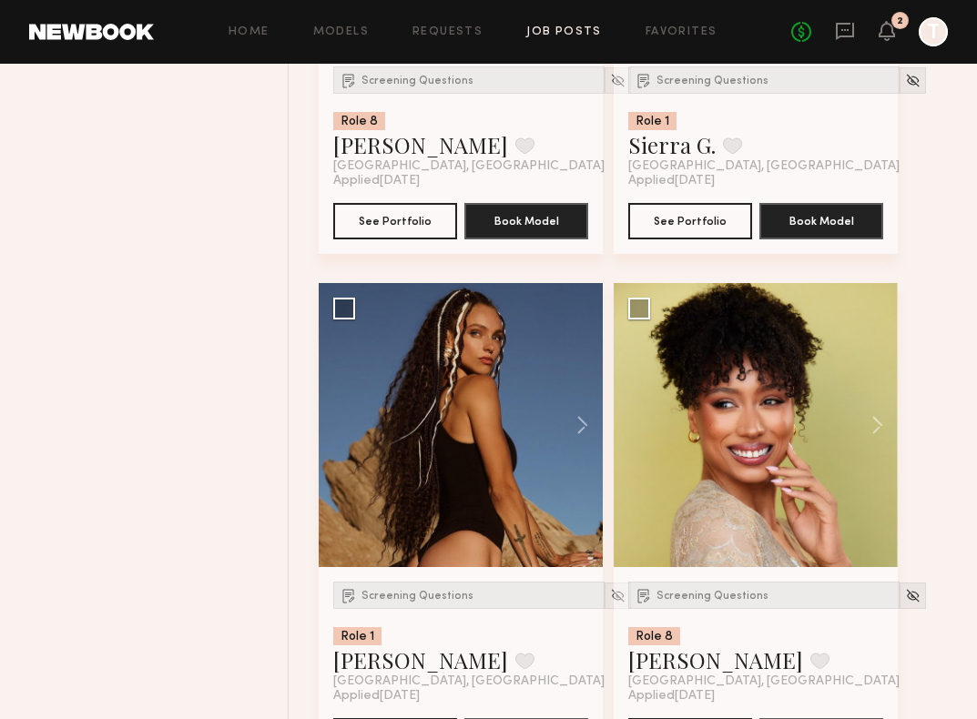
scroll to position [2837, 0]
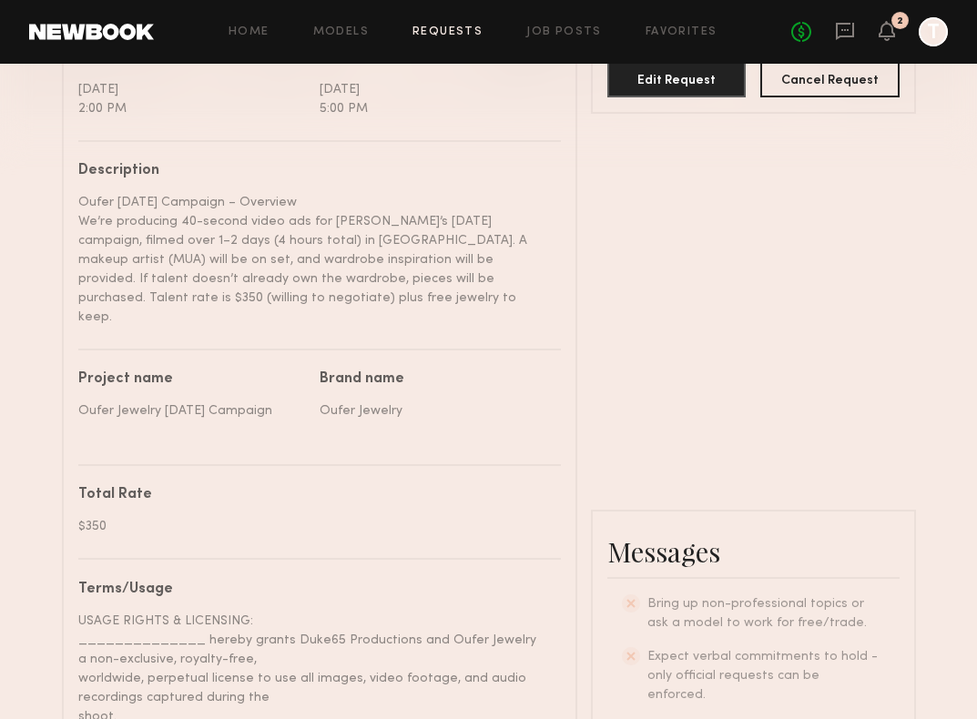
scroll to position [590, 0]
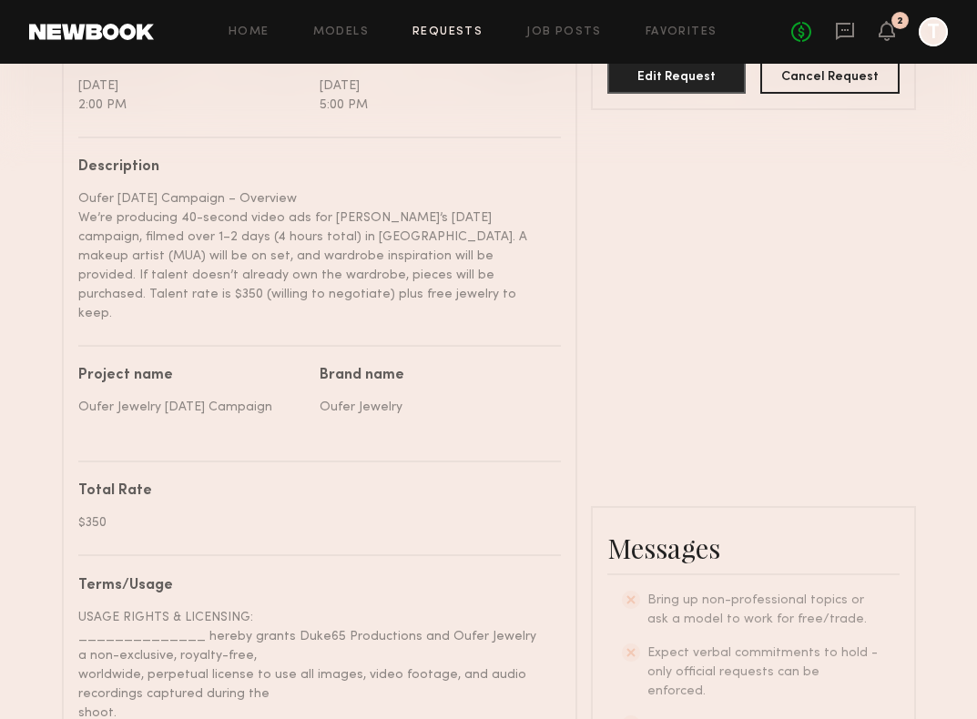
click at [432, 33] on link "Requests" at bounding box center [447, 32] width 70 height 12
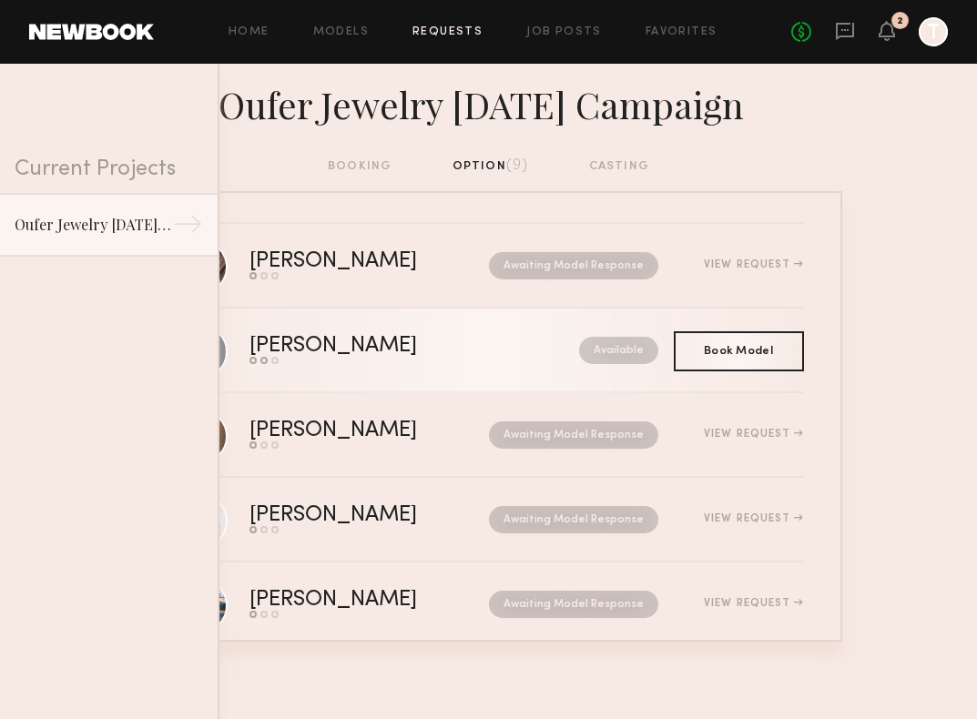
click at [426, 374] on link "[PERSON_NAME] Send request Model response Book model Available" at bounding box center [489, 351] width 630 height 85
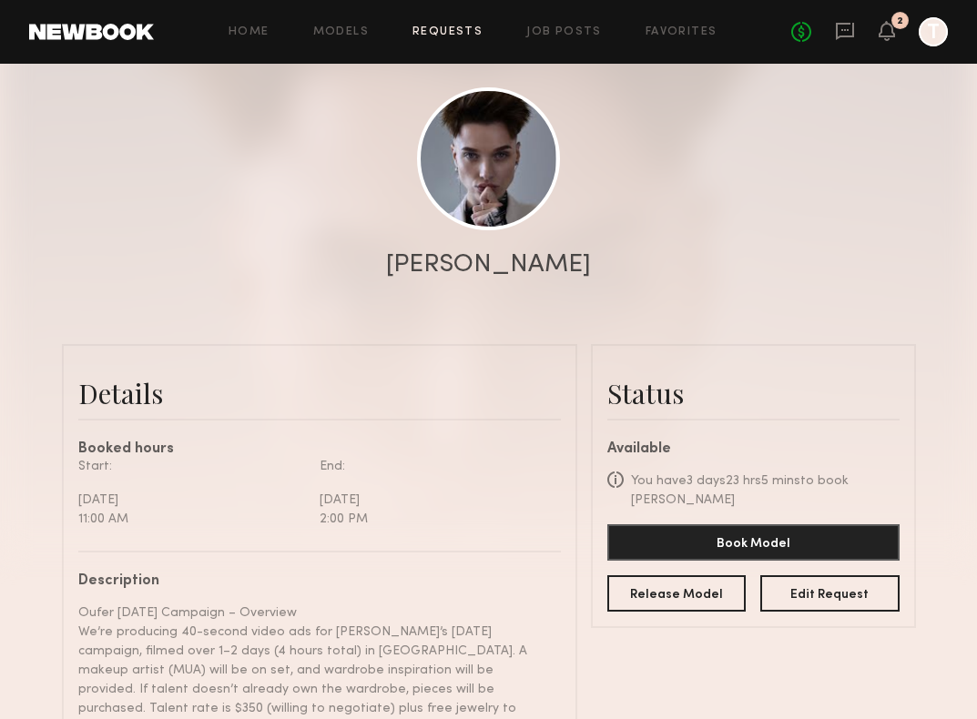
scroll to position [177, 0]
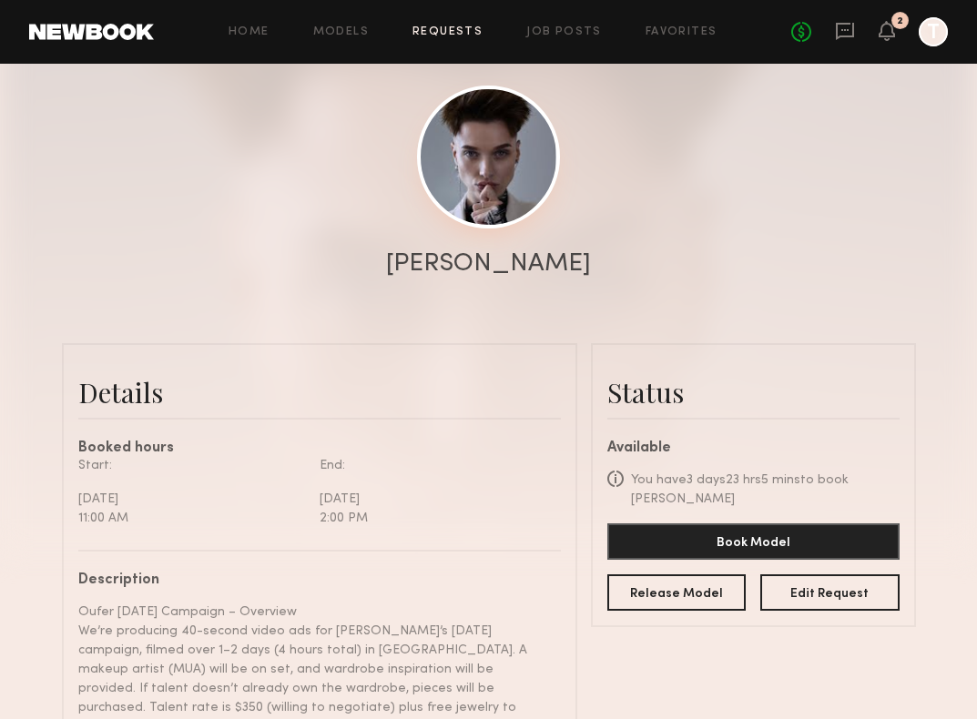
click at [482, 198] on link at bounding box center [488, 157] width 143 height 143
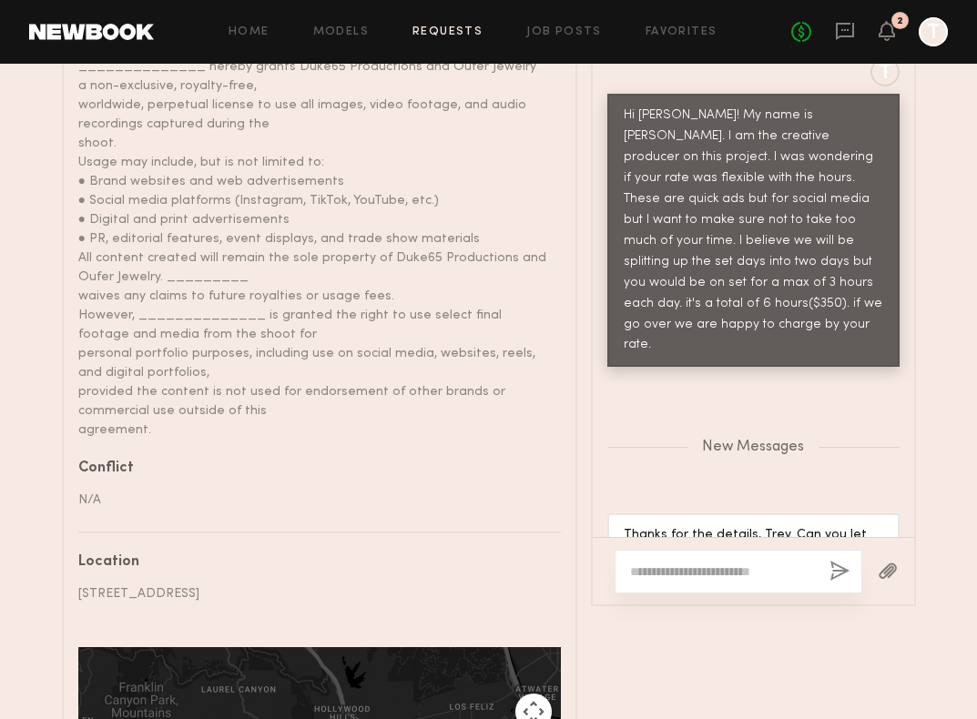
scroll to position [1186, 0]
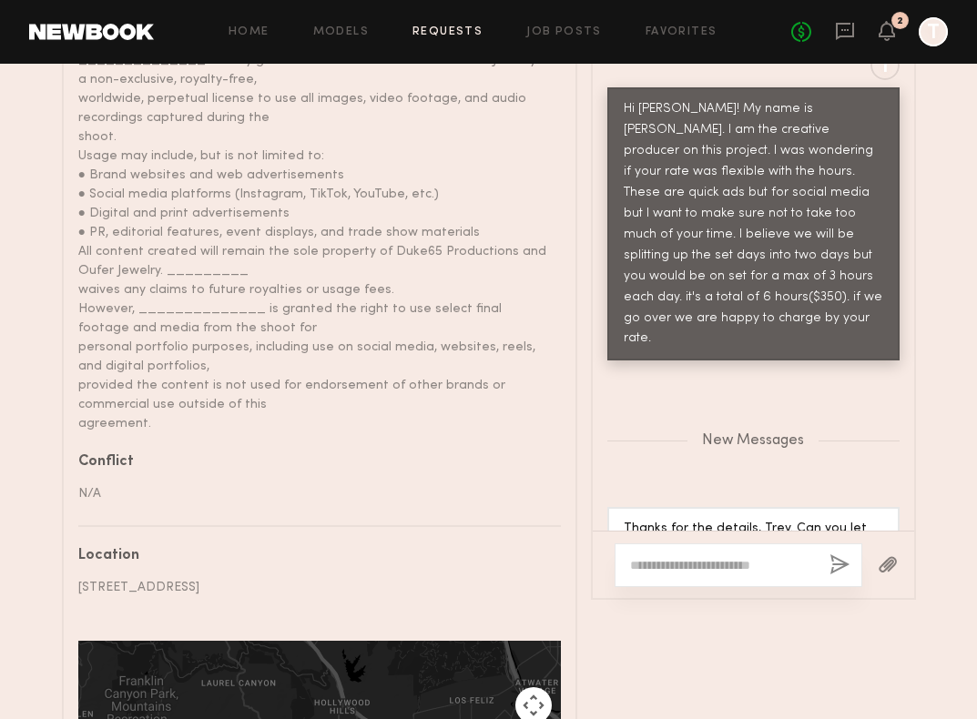
click at [677, 556] on textarea at bounding box center [722, 565] width 185 height 18
type textarea "*"
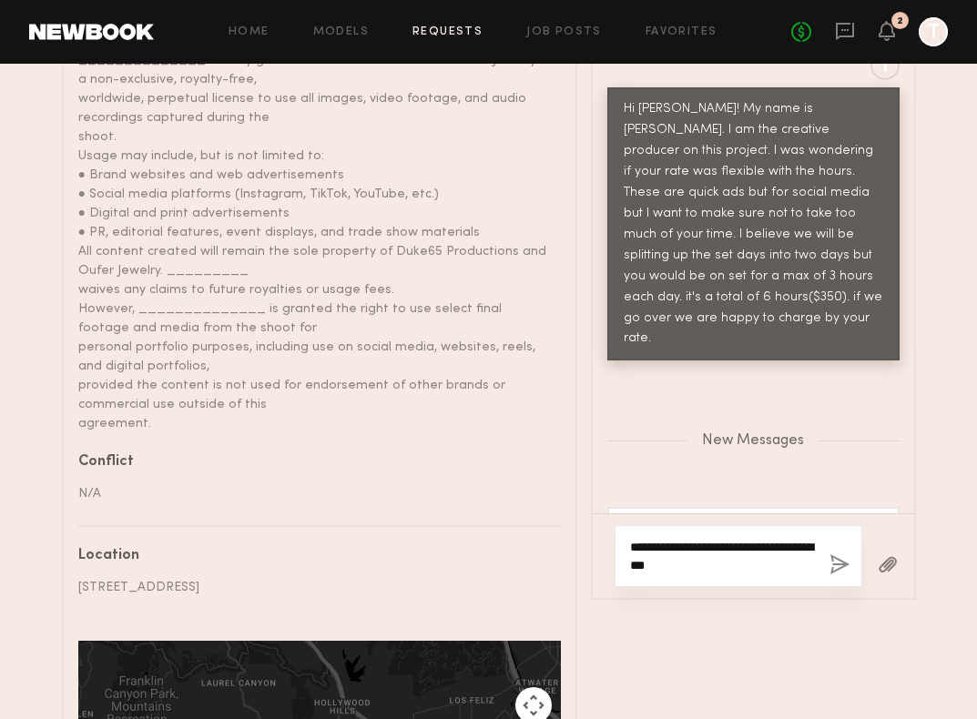
click at [646, 556] on textarea "**********" at bounding box center [722, 556] width 185 height 36
click at [754, 546] on textarea "**********" at bounding box center [722, 556] width 185 height 36
type textarea "**********"
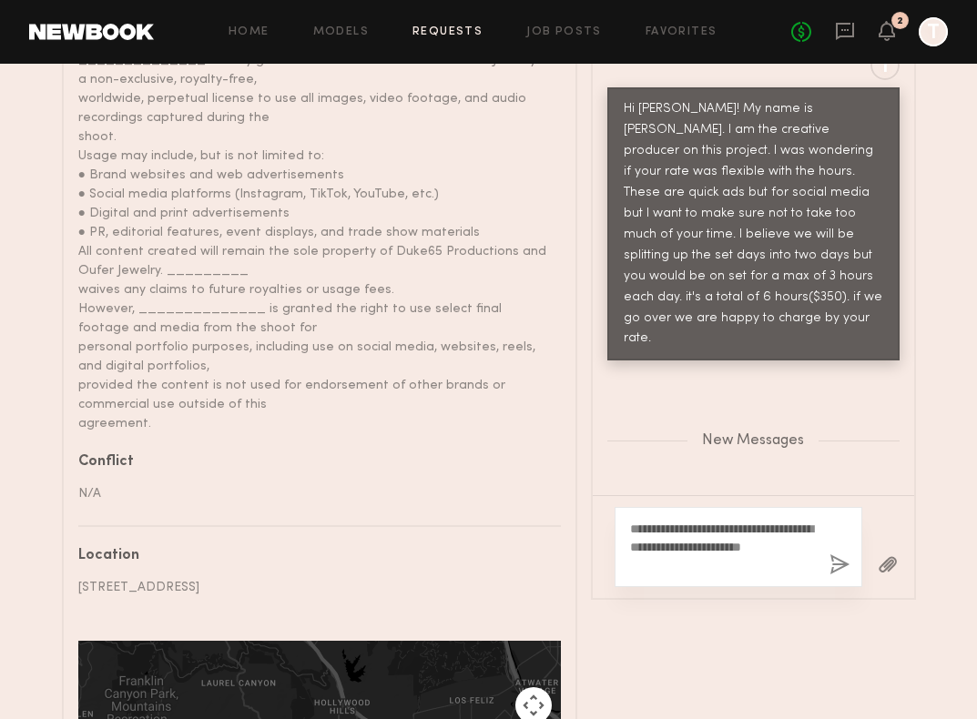
click at [836, 558] on button "button" at bounding box center [839, 566] width 20 height 23
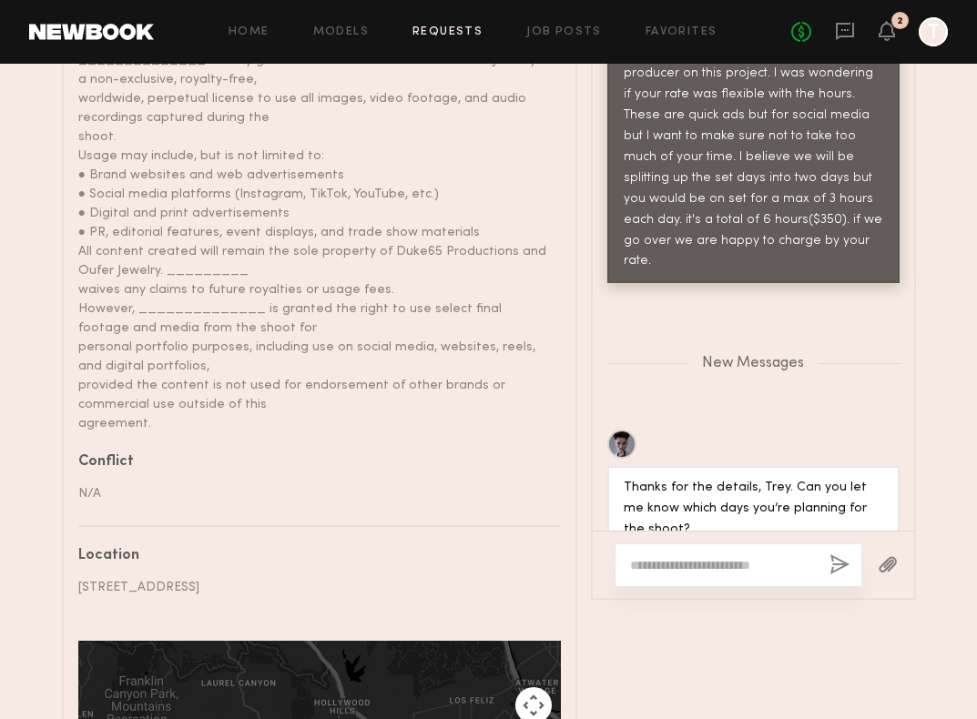
scroll to position [1104, 0]
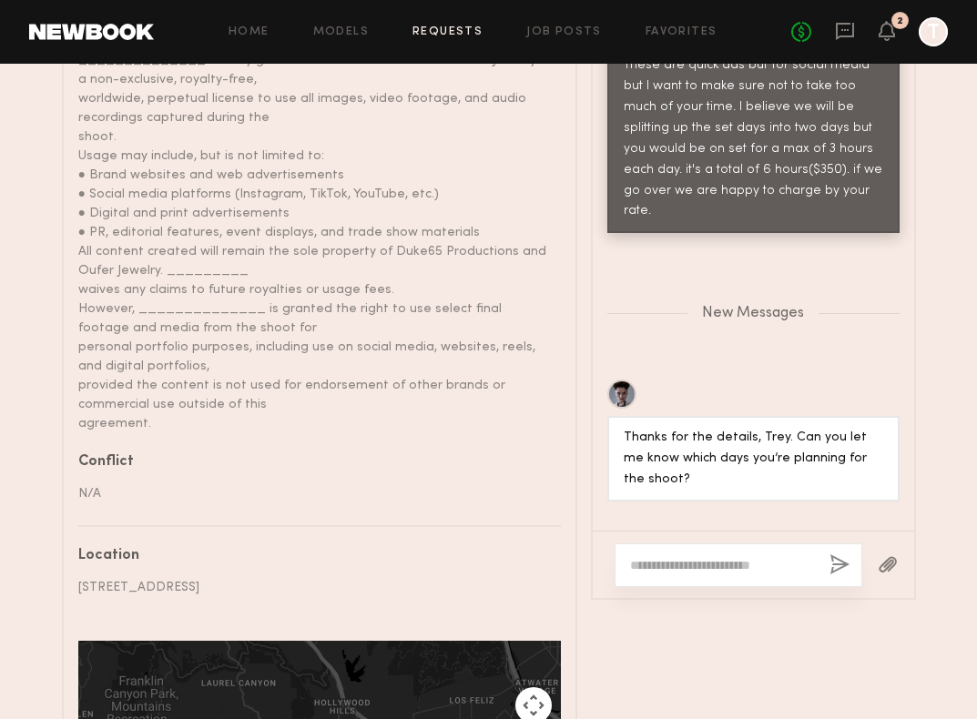
click at [735, 428] on div "Thanks for the details, Trey. Can you let me know which days you’re planning fo…" at bounding box center [754, 459] width 260 height 63
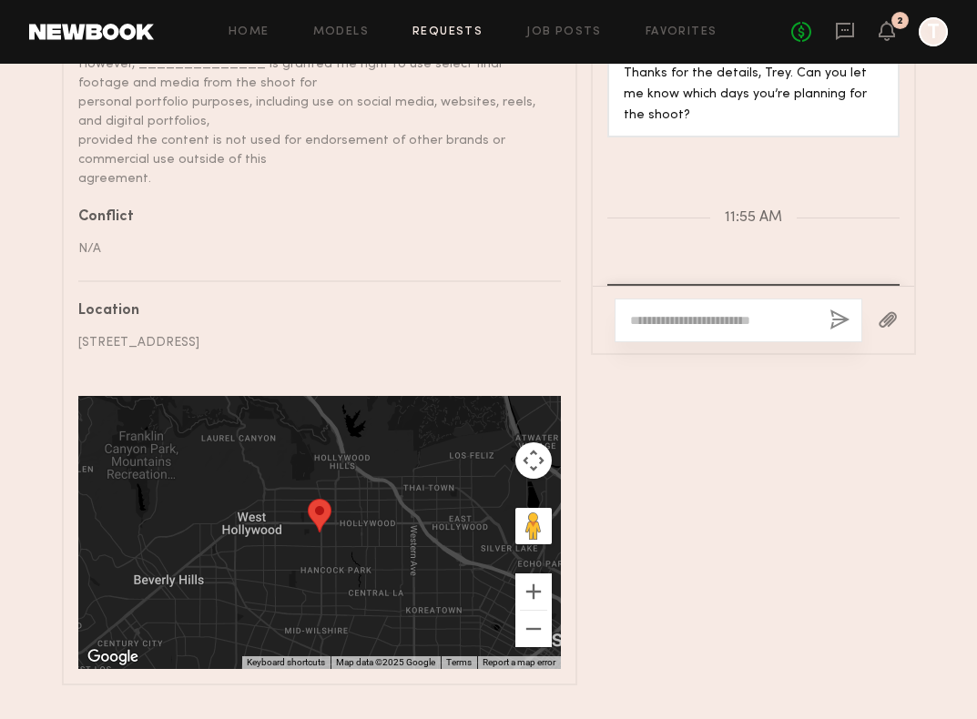
scroll to position [1465, 0]
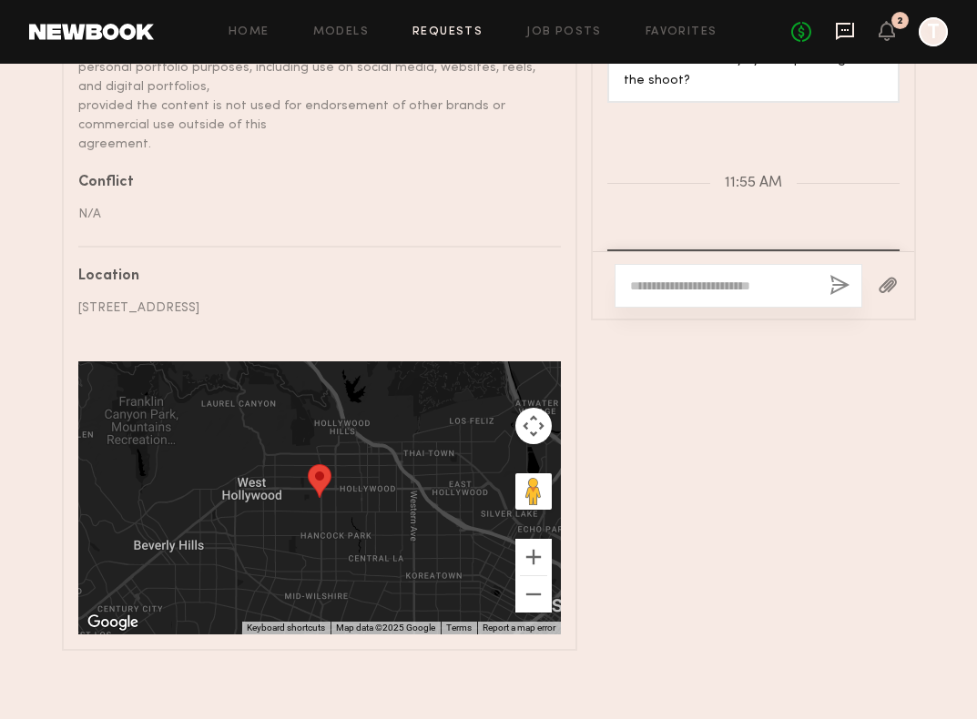
click at [840, 36] on icon at bounding box center [845, 31] width 18 height 17
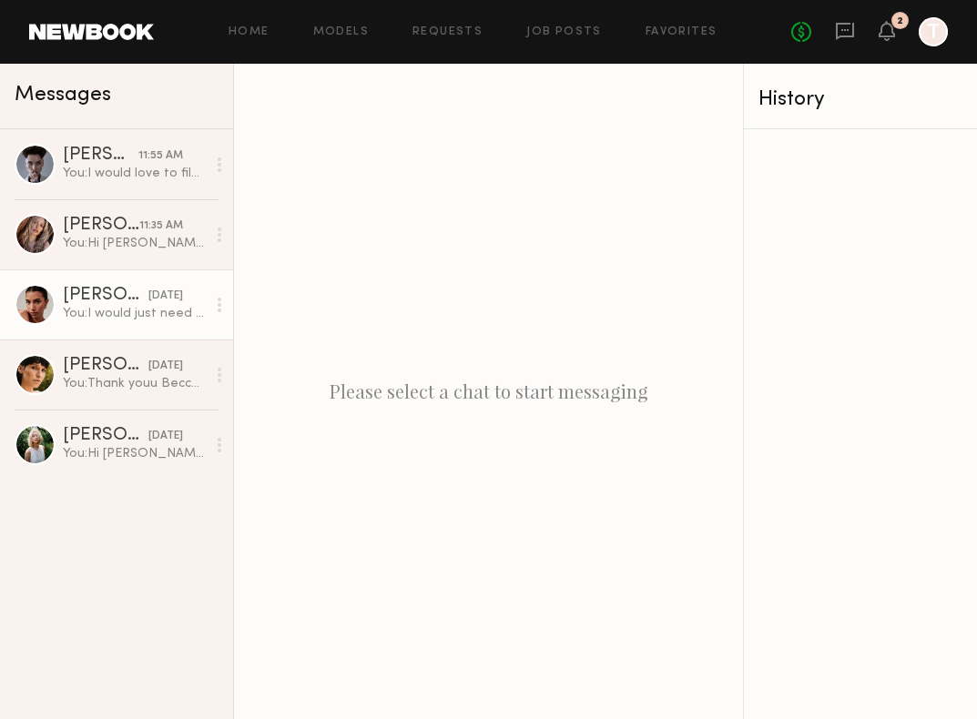
click at [149, 310] on div "You: I would just need to k ow your availability September 5th , Sept 8th- 11th" at bounding box center [134, 313] width 143 height 17
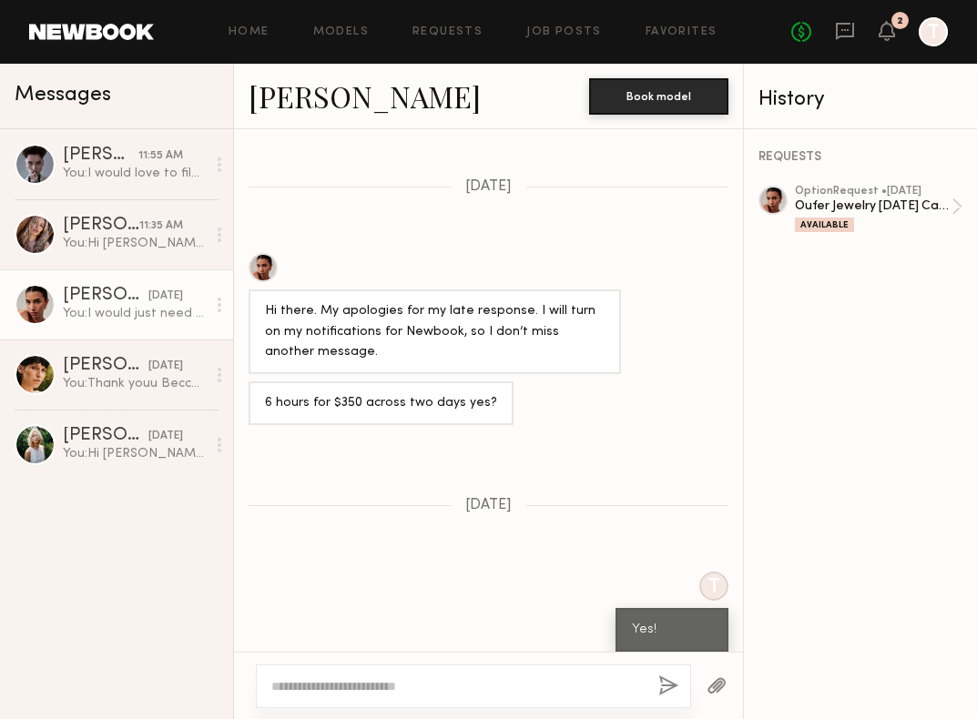
scroll to position [1169, 0]
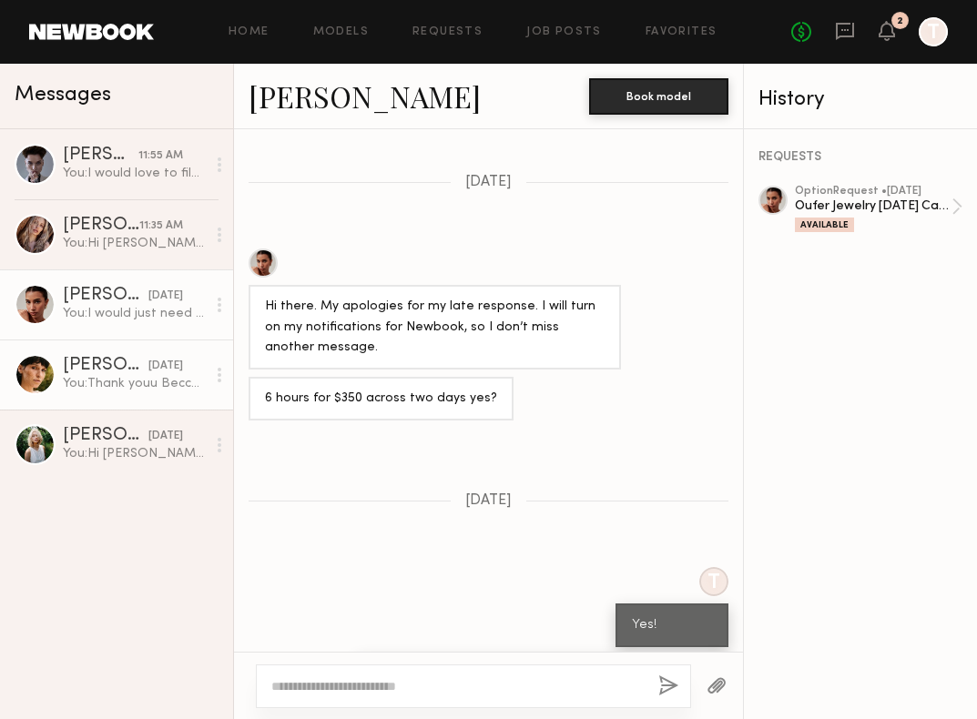
click at [144, 377] on div "You: Thank youu Becca! I will confirm with my supervisor and then get back to y…" at bounding box center [134, 383] width 143 height 17
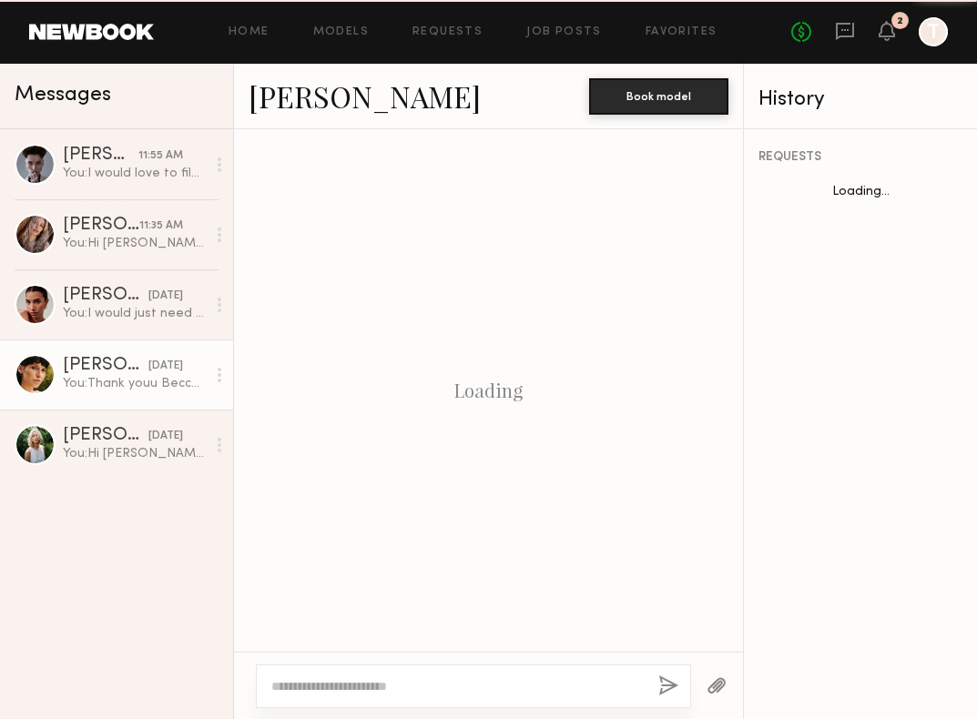
scroll to position [629, 0]
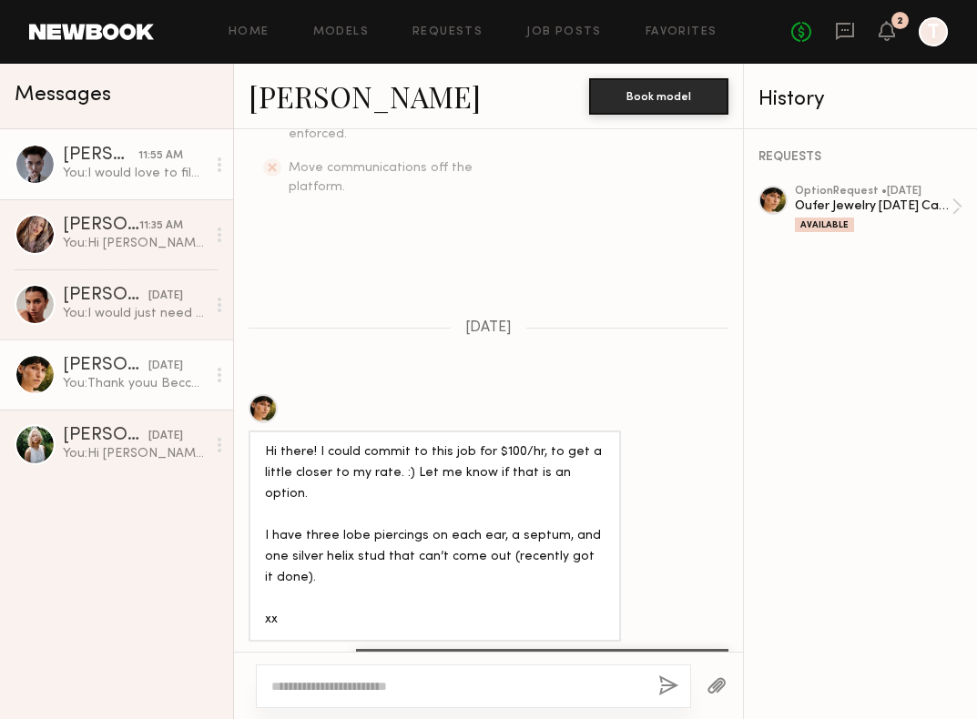
click at [134, 168] on div "You: I would love to film September 8th 2-5pm and 9th from 9am - 12pm" at bounding box center [134, 173] width 143 height 17
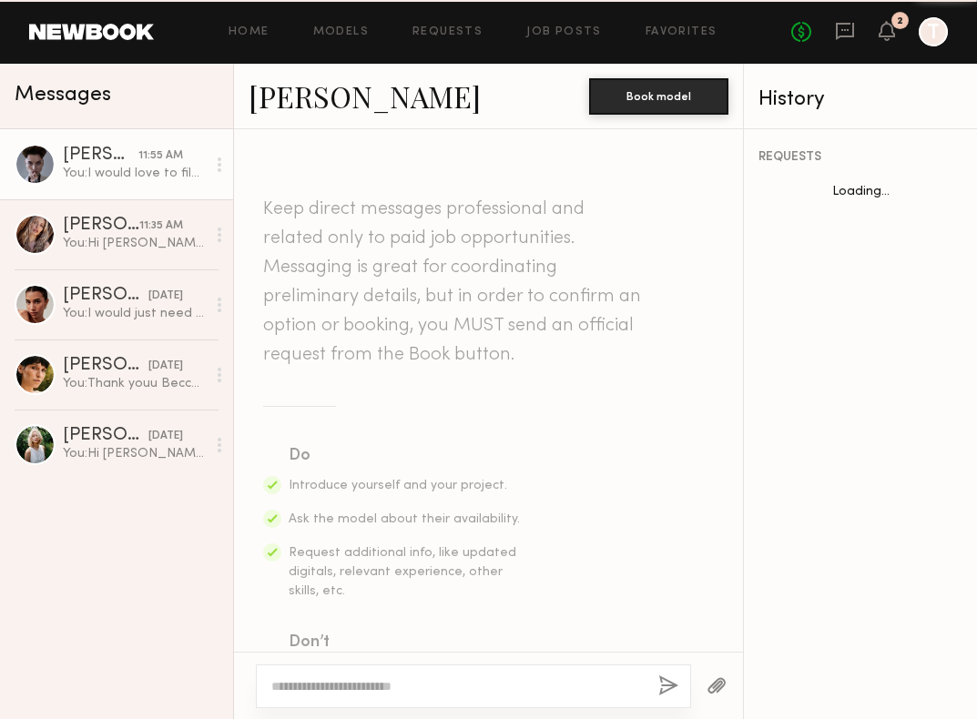
scroll to position [897, 0]
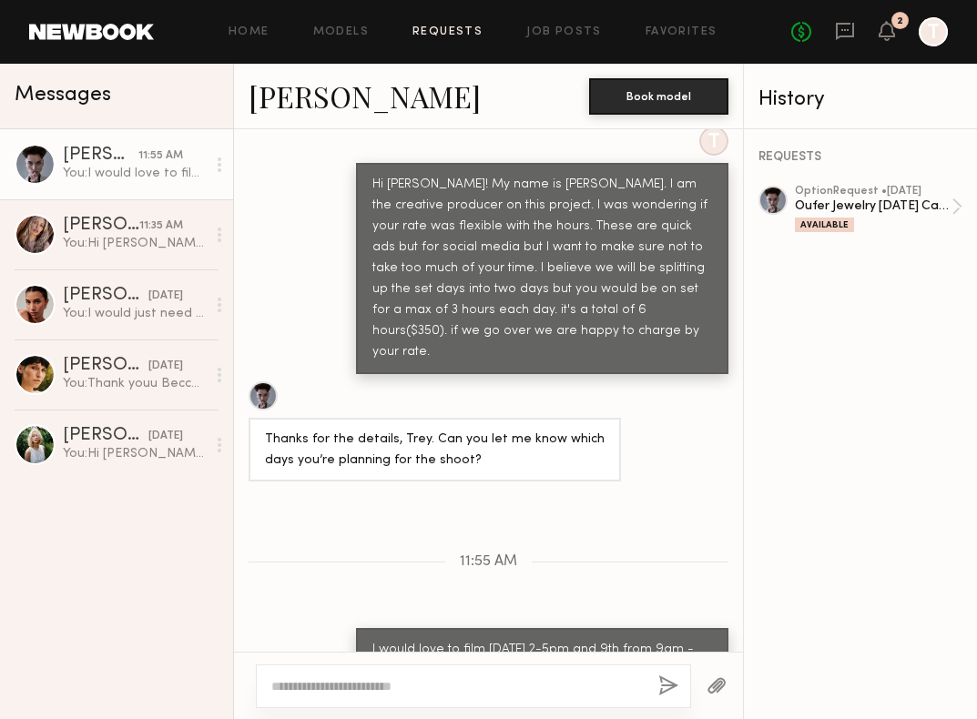
click at [443, 26] on link "Requests" at bounding box center [447, 32] width 70 height 12
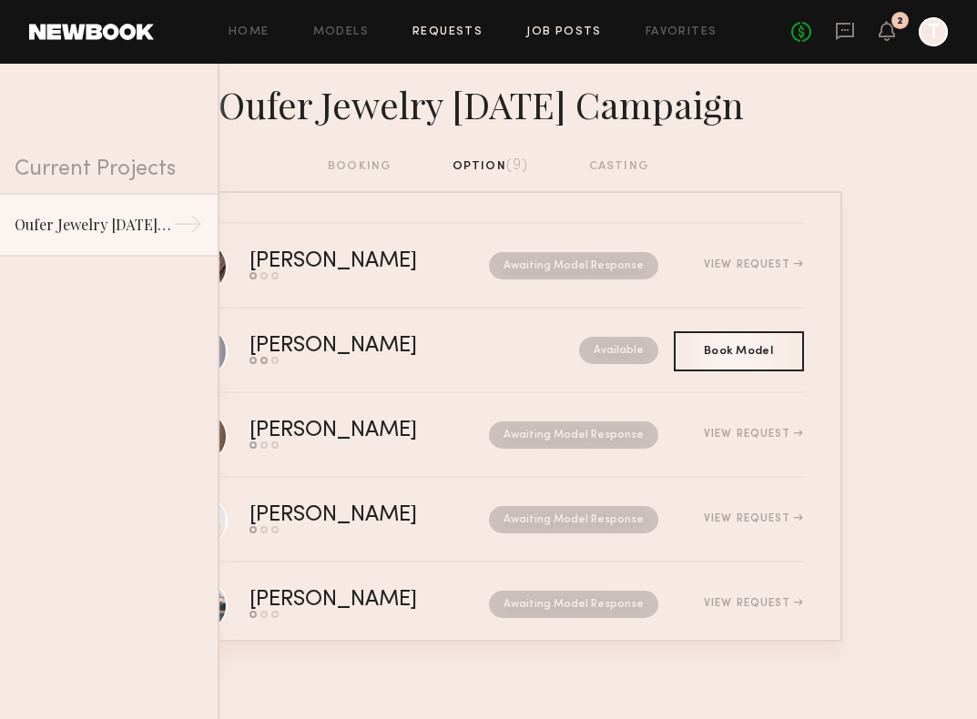
click at [555, 35] on link "Job Posts" at bounding box center [564, 32] width 76 height 12
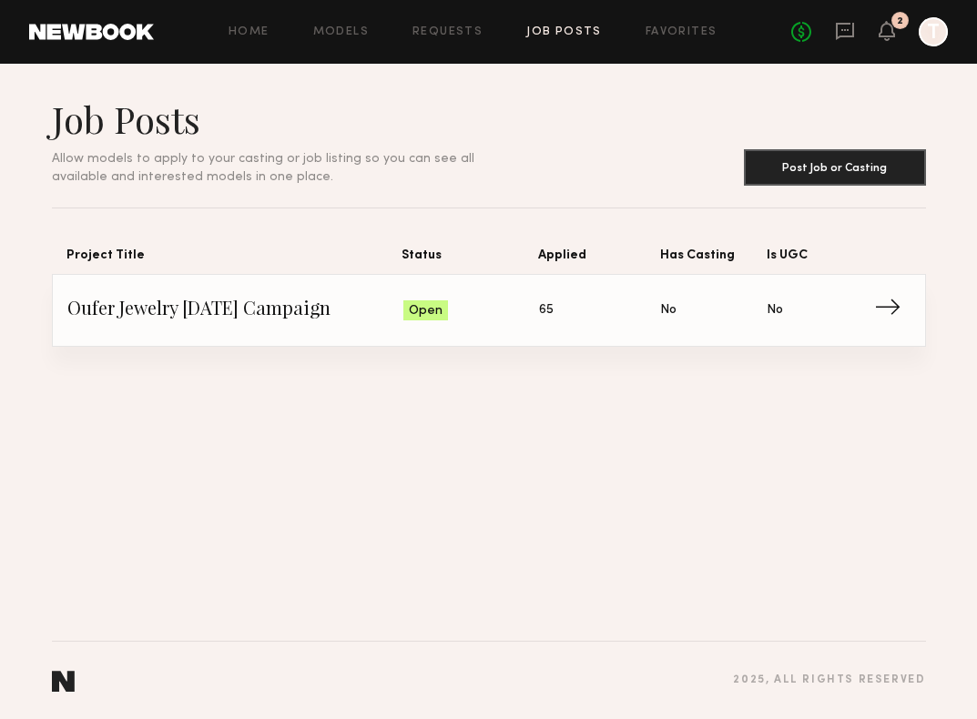
click at [882, 312] on span "→" at bounding box center [892, 310] width 37 height 27
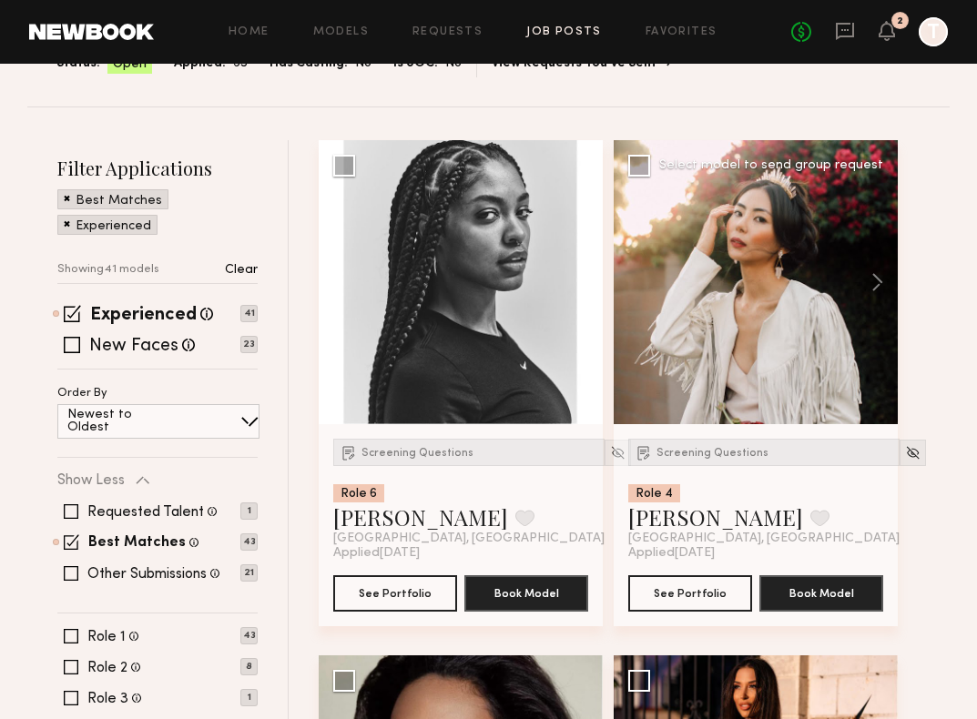
scroll to position [14, 0]
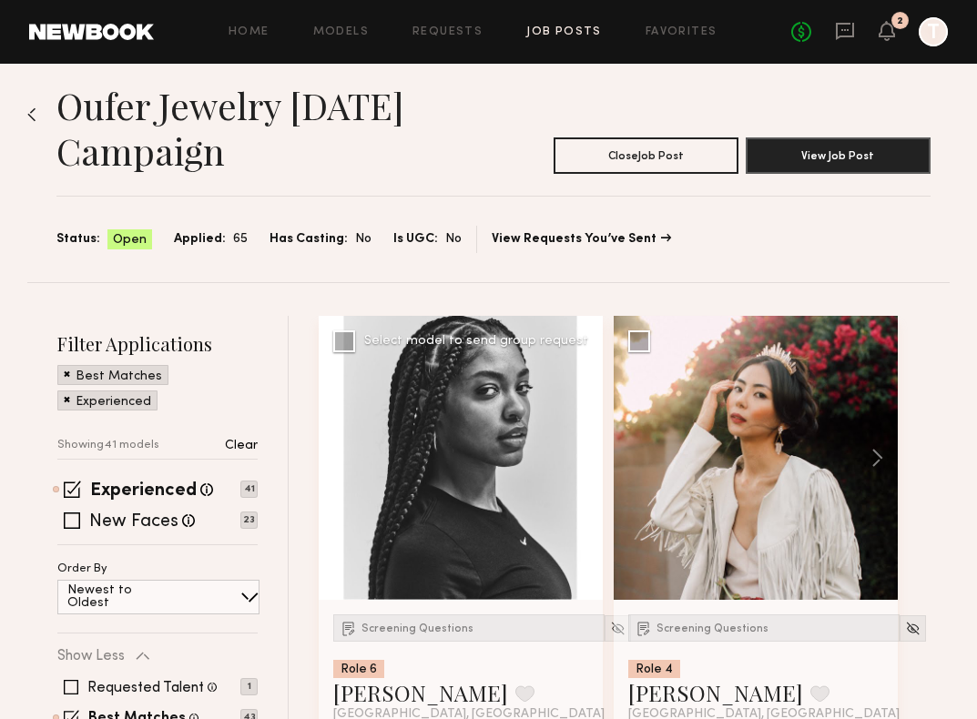
click at [584, 459] on button at bounding box center [573, 458] width 58 height 284
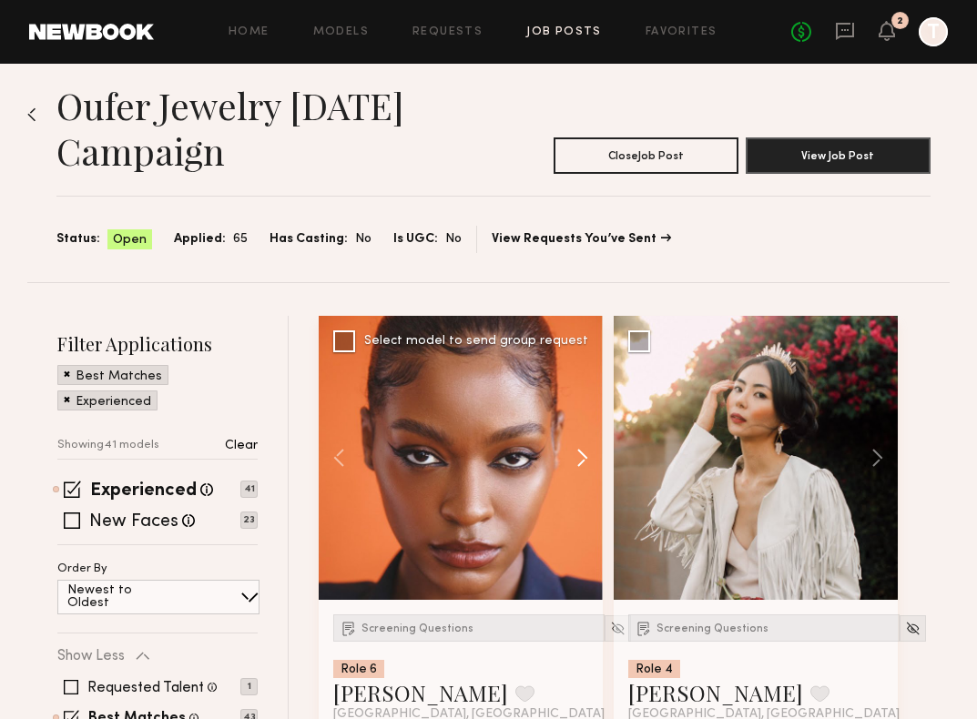
click at [584, 459] on button at bounding box center [573, 458] width 58 height 284
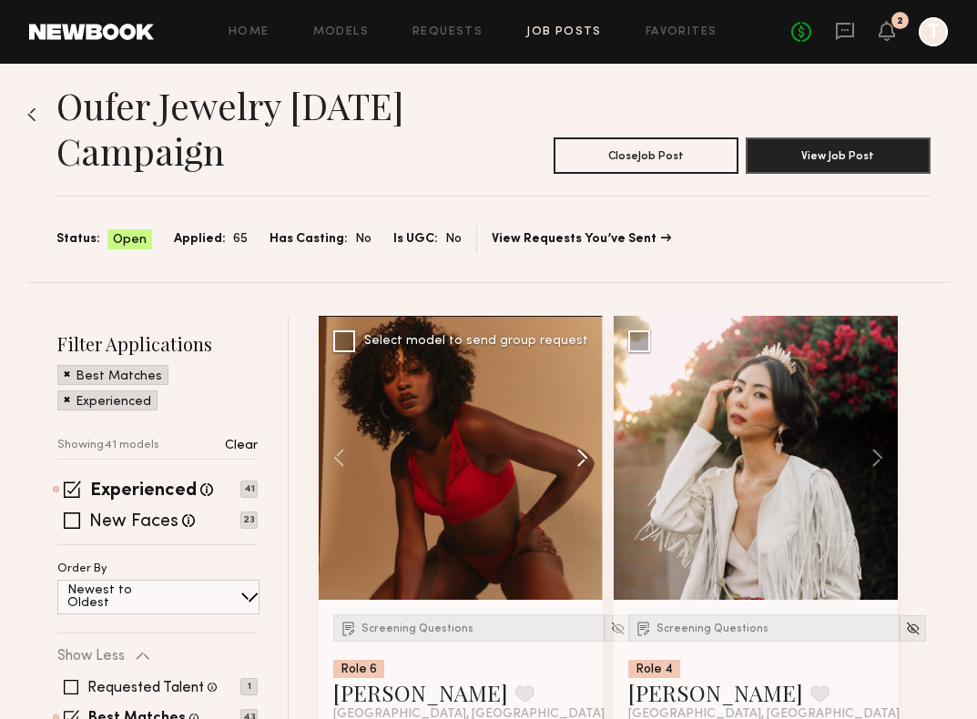
click at [584, 459] on button at bounding box center [573, 458] width 58 height 284
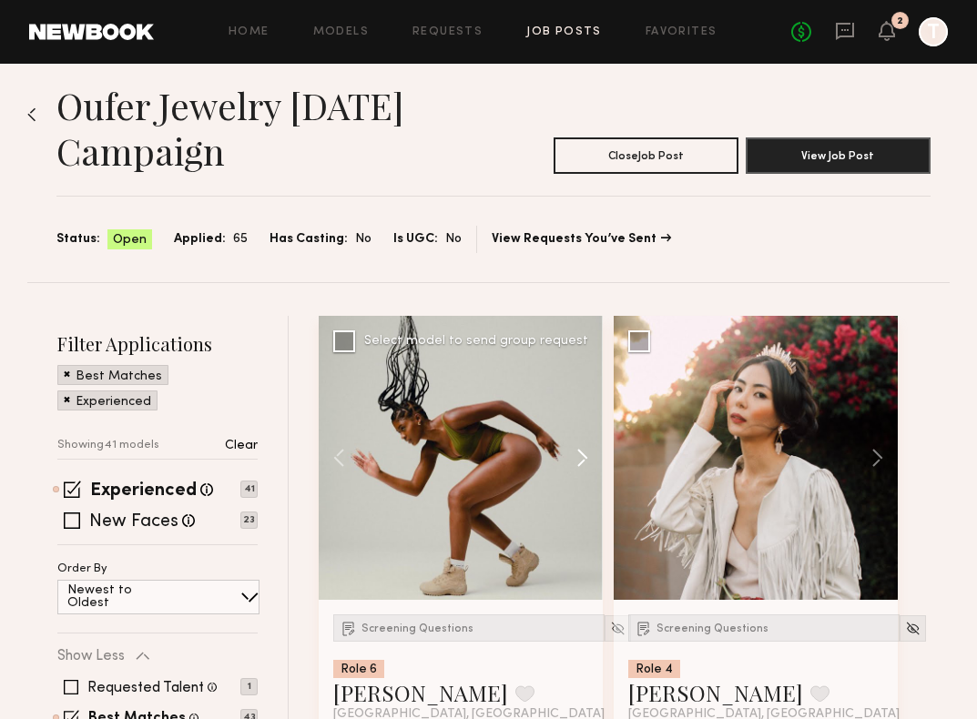
click at [584, 459] on button at bounding box center [573, 458] width 58 height 284
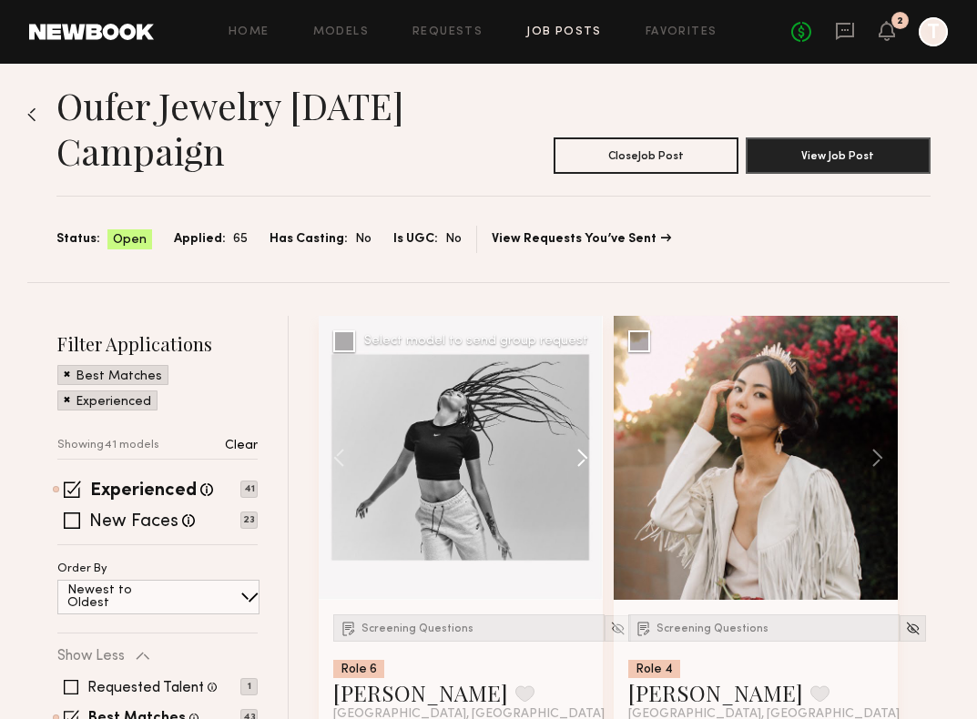
click at [584, 459] on button at bounding box center [573, 458] width 58 height 284
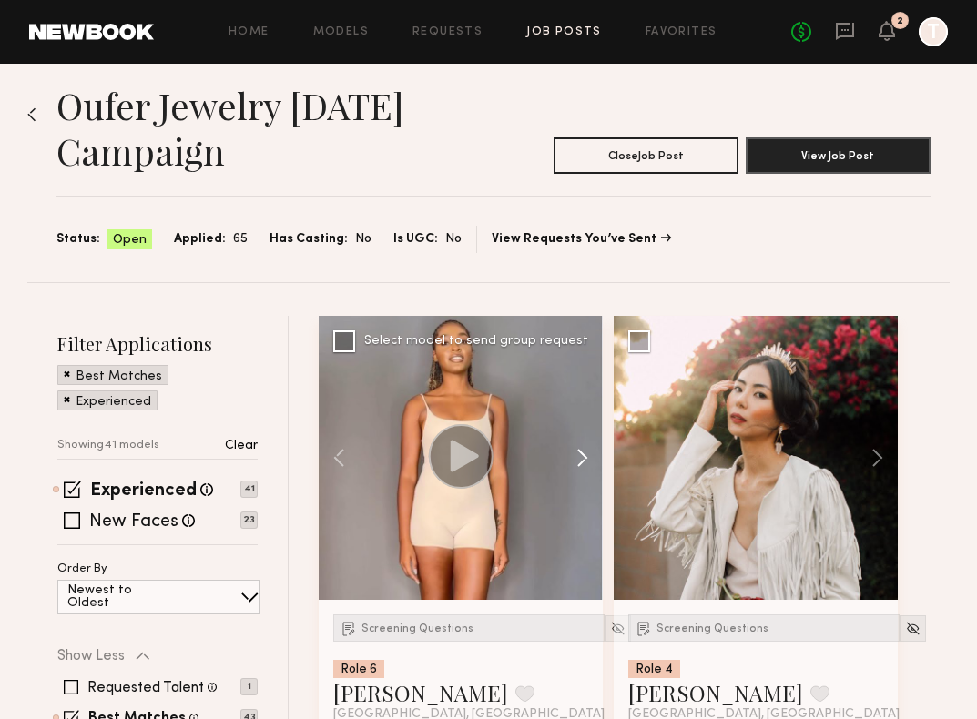
click at [584, 459] on button at bounding box center [573, 458] width 58 height 284
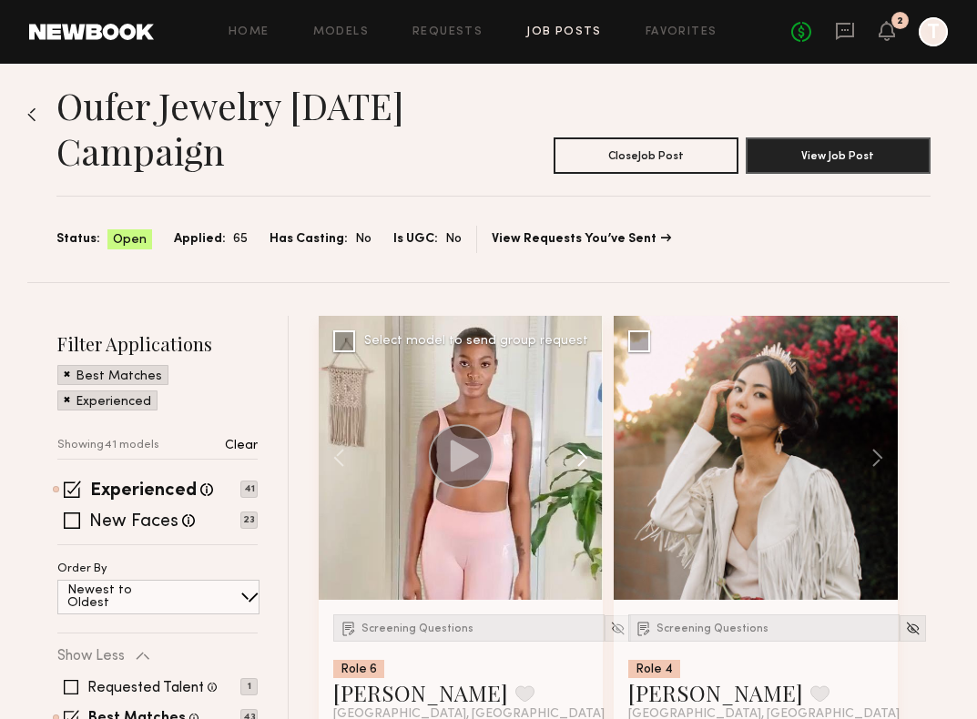
click at [584, 459] on button at bounding box center [573, 458] width 58 height 284
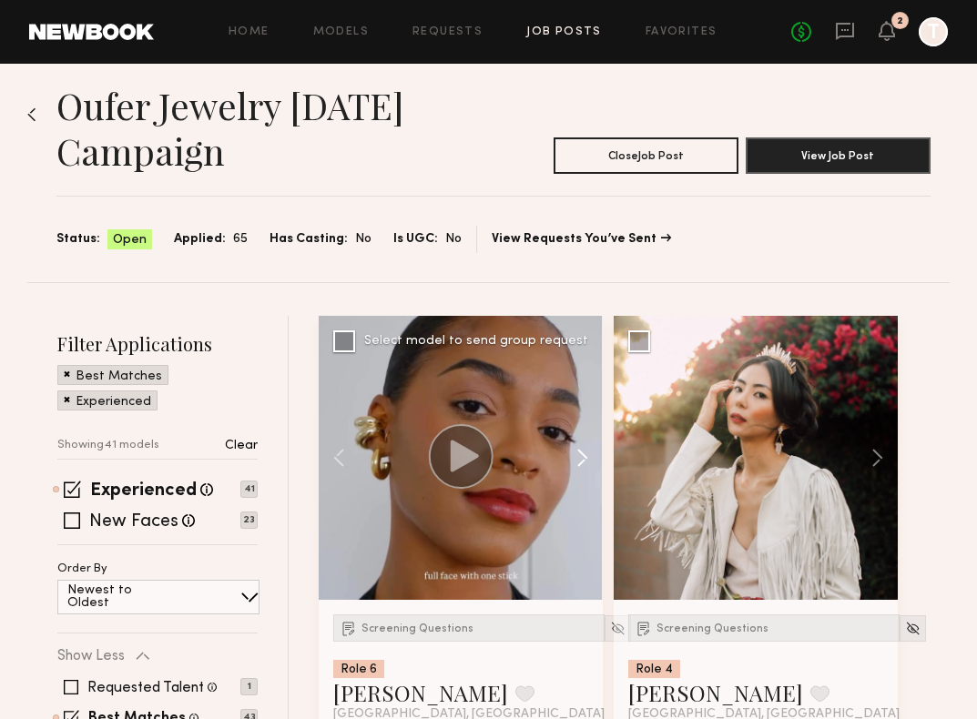
click at [584, 459] on button at bounding box center [573, 458] width 58 height 284
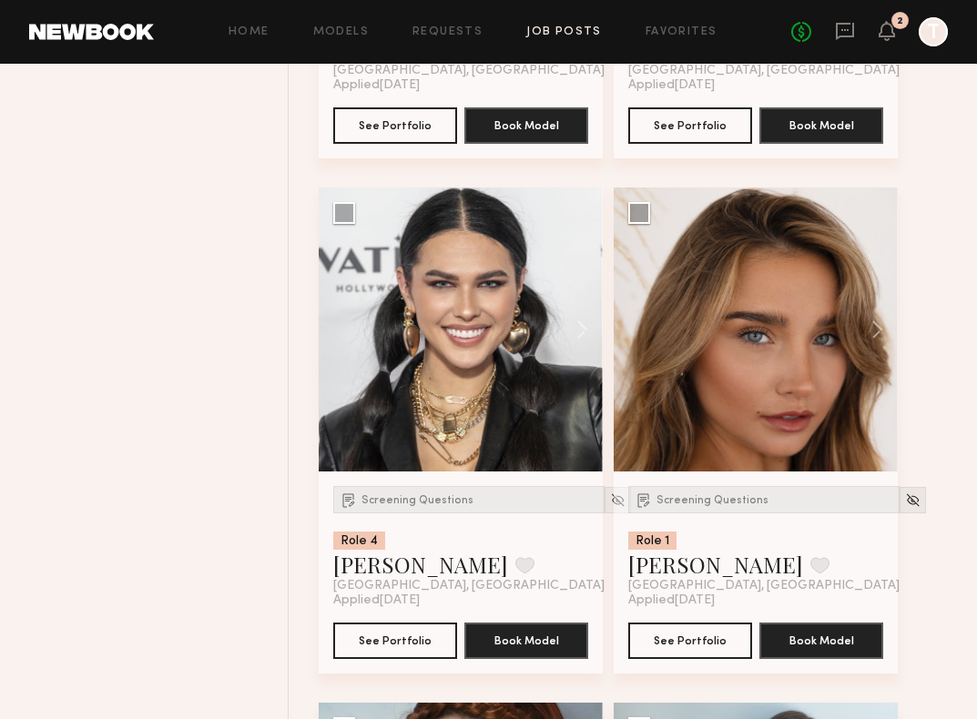
scroll to position [4833, 0]
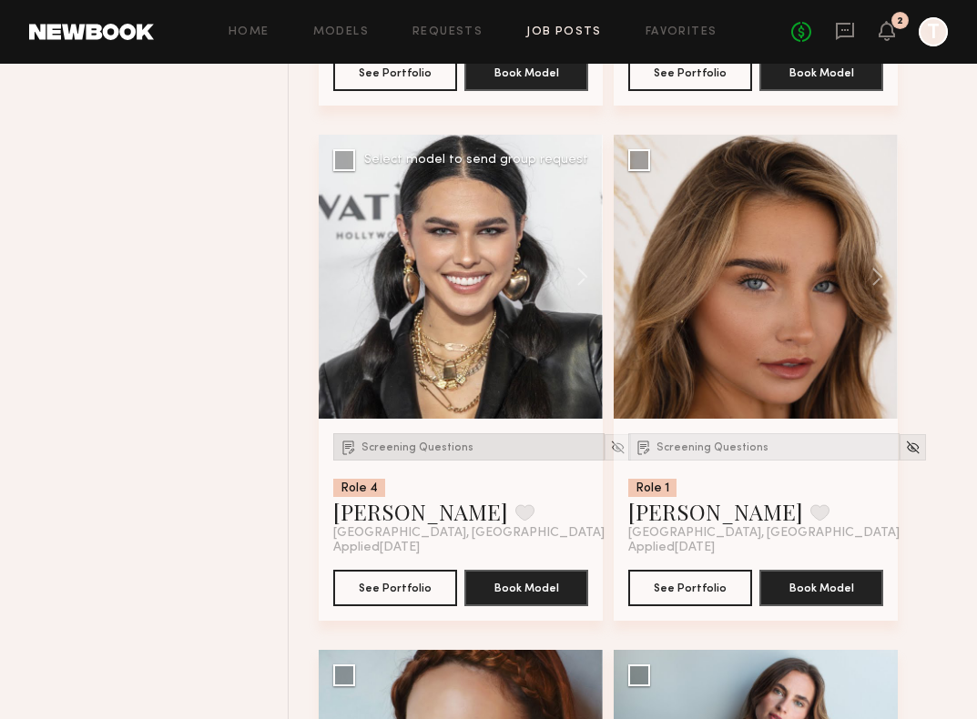
click at [433, 451] on span "Screening Questions" at bounding box center [417, 448] width 112 height 11
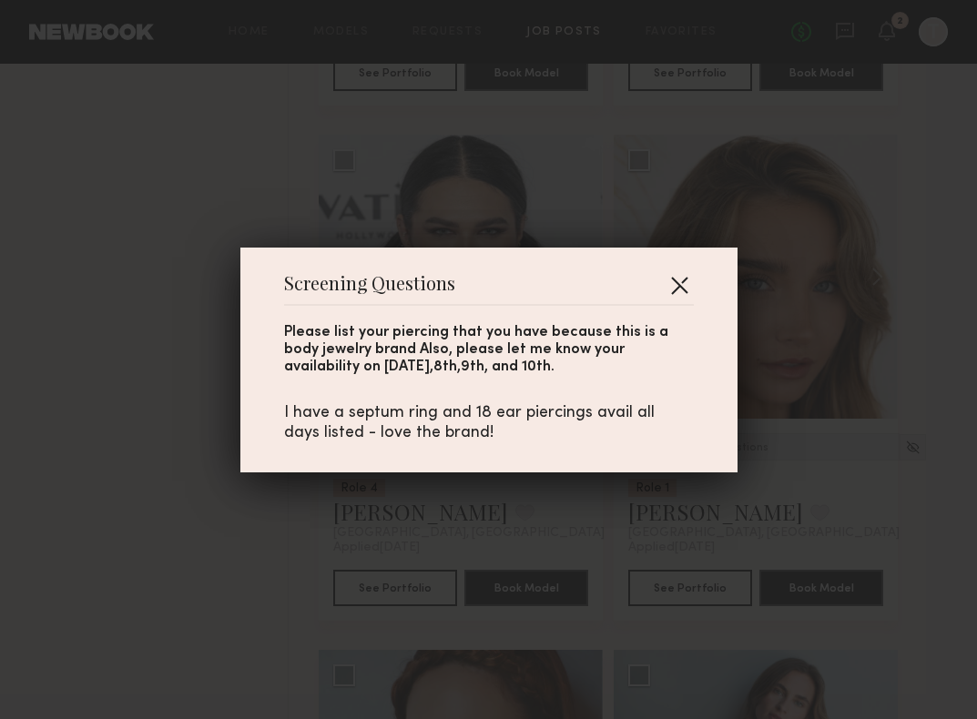
click at [677, 286] on button "button" at bounding box center [679, 284] width 29 height 29
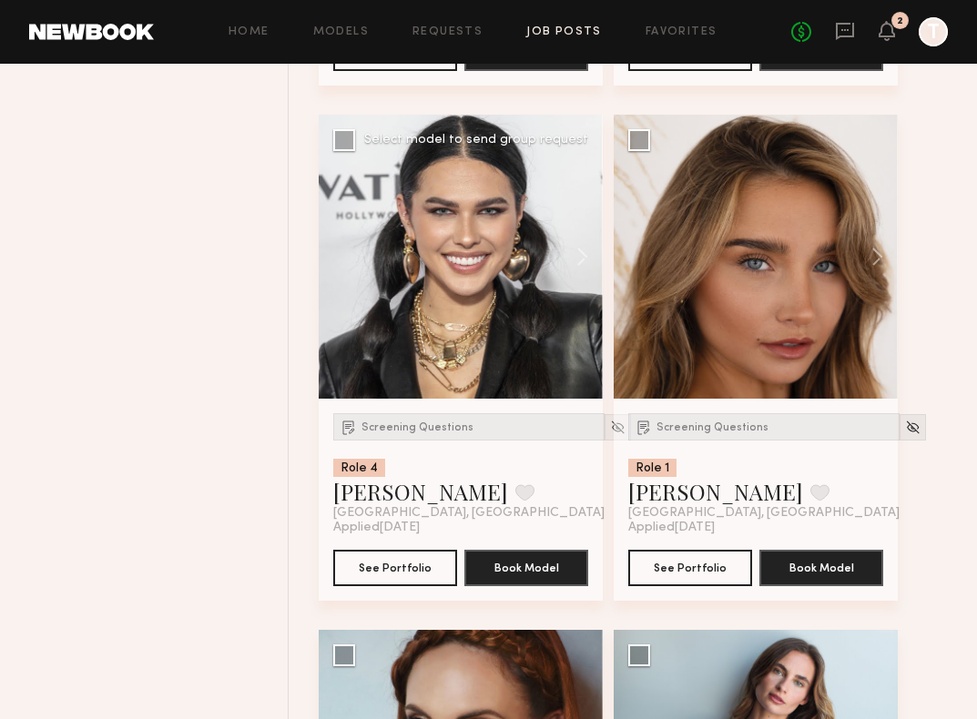
scroll to position [4855, 0]
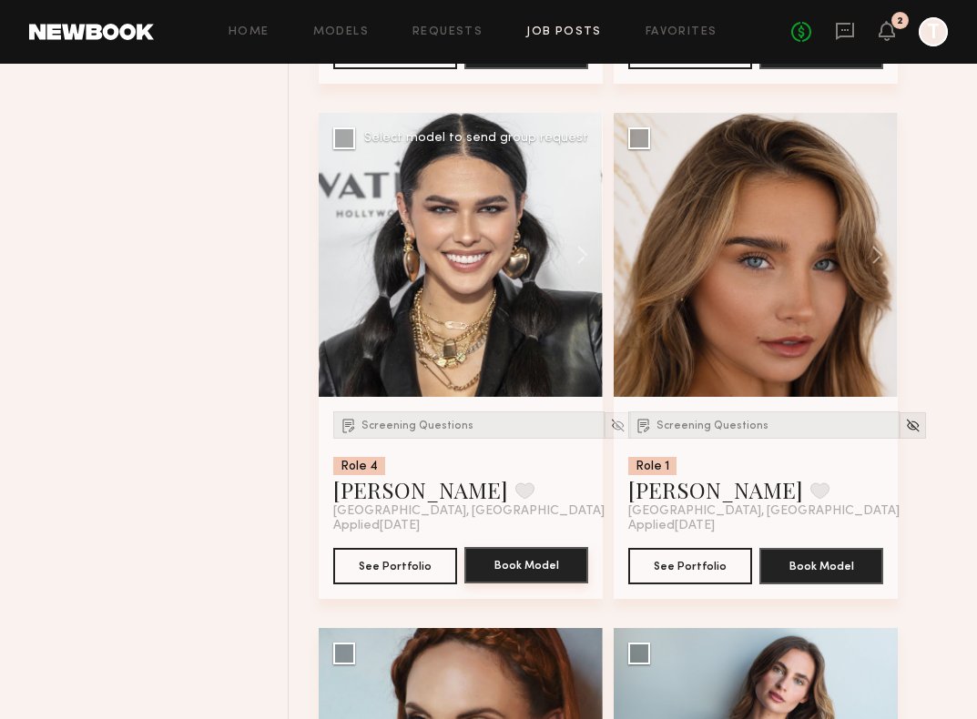
click at [510, 571] on button "Book Model" at bounding box center [526, 565] width 124 height 36
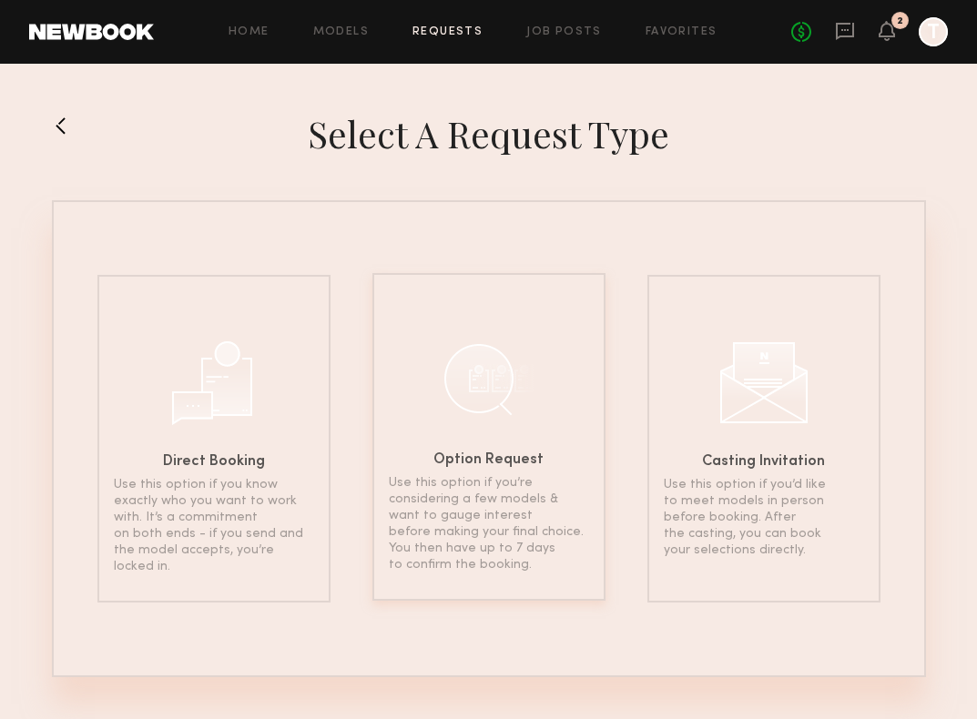
click at [455, 392] on div at bounding box center [488, 378] width 91 height 91
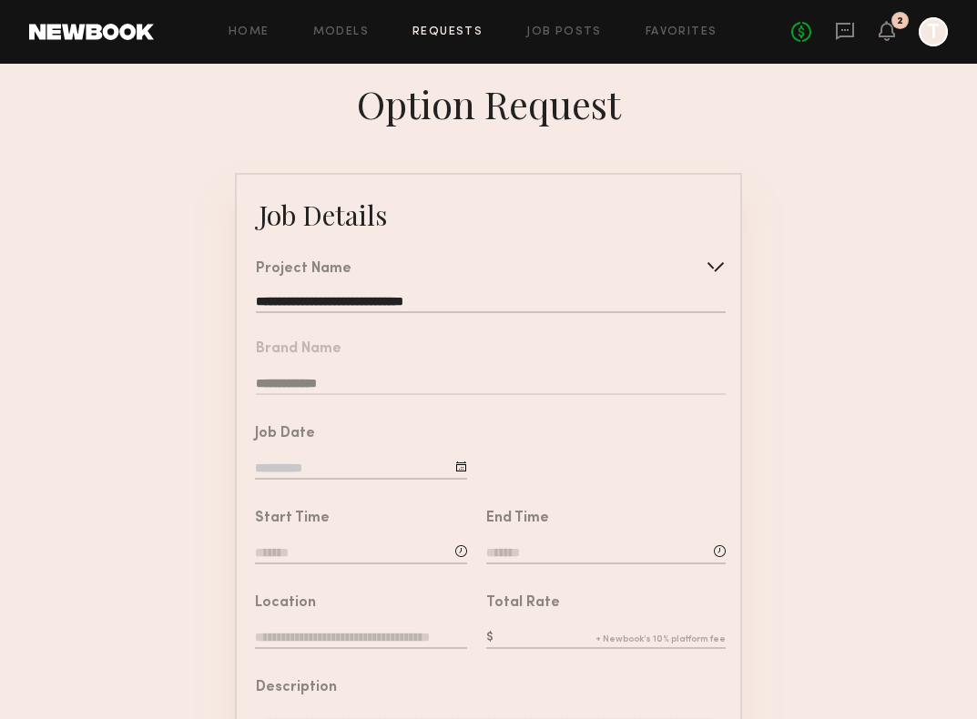
click at [967, 455] on form "**********" at bounding box center [488, 680] width 977 height 1014
click at [463, 466] on div at bounding box center [461, 467] width 12 height 12
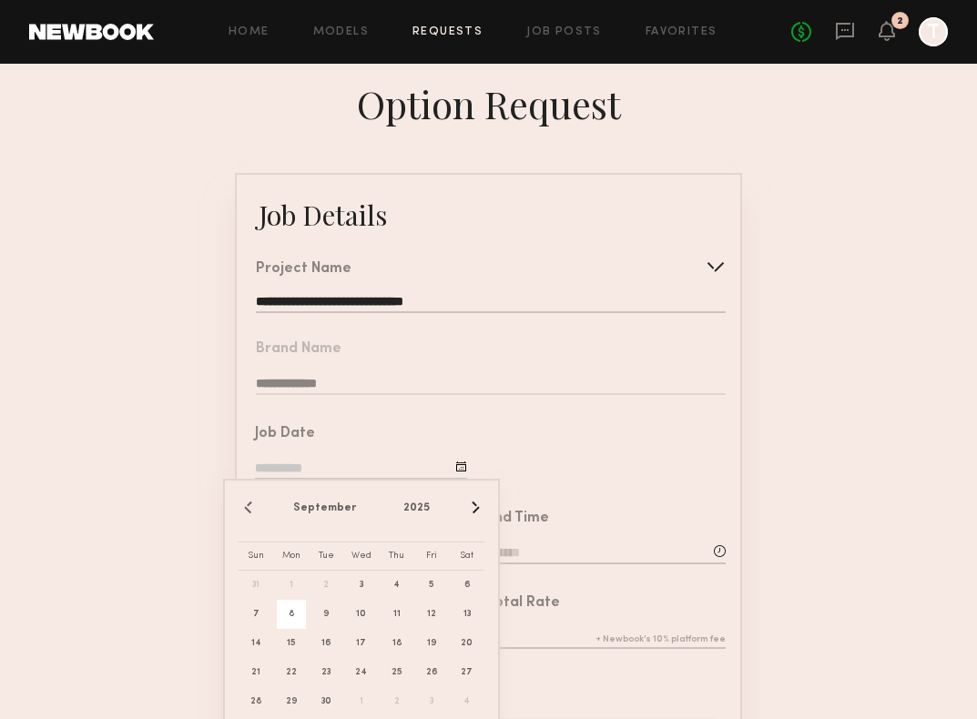
click at [285, 610] on span "8" at bounding box center [291, 614] width 29 height 29
type input "**********"
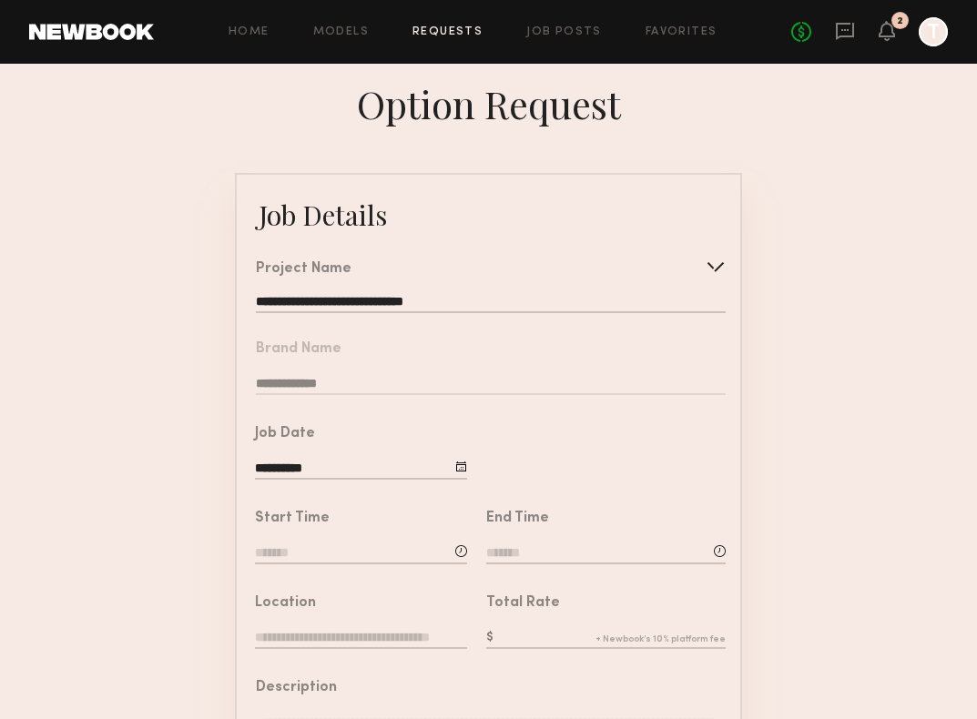
click at [460, 554] on div at bounding box center [461, 551] width 12 height 12
click at [303, 622] on input "text" at bounding box center [306, 631] width 67 height 33
type input "**"
click at [411, 623] on input "text" at bounding box center [394, 631] width 67 height 33
click at [561, 615] on div "Total Rate" at bounding box center [605, 624] width 239 height 56
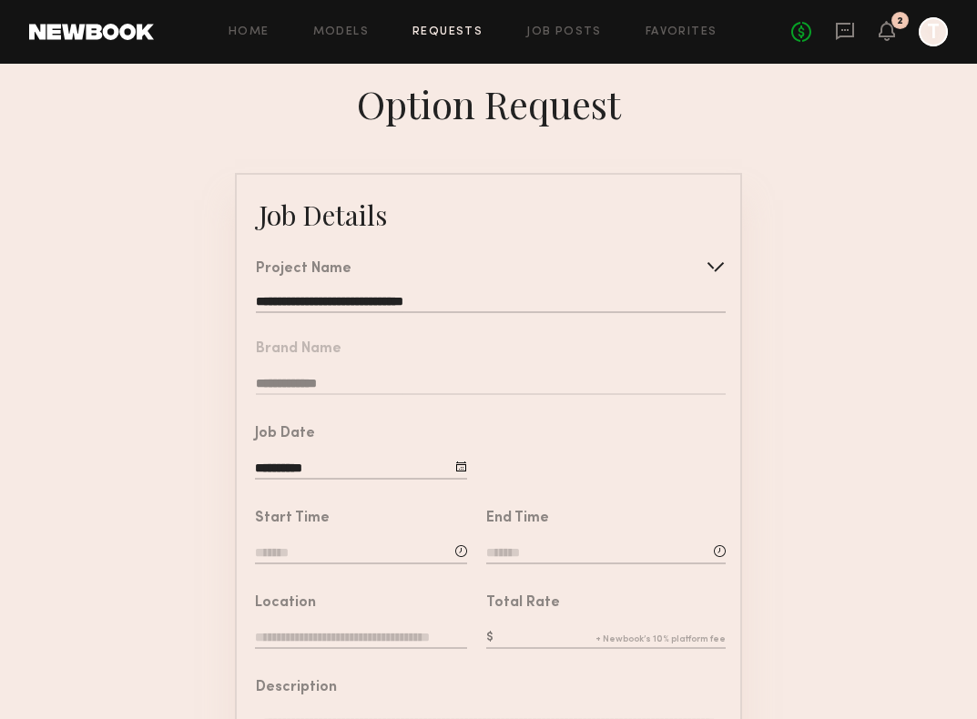
click at [381, 558] on input at bounding box center [361, 554] width 212 height 20
click at [396, 631] on input "text" at bounding box center [394, 631] width 67 height 33
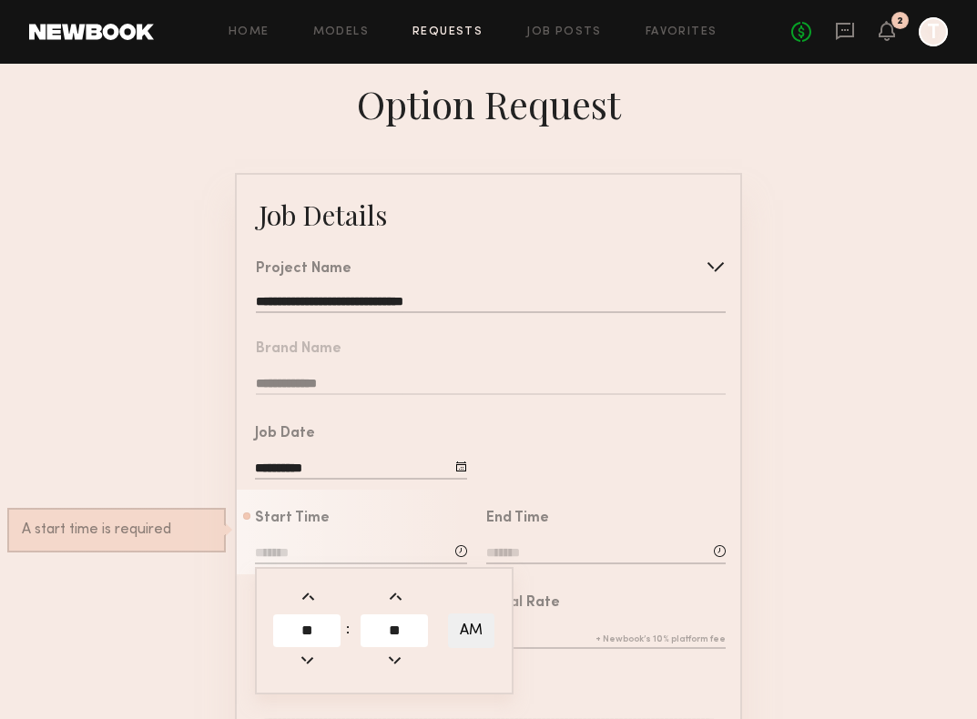
type input "**"
type input "*******"
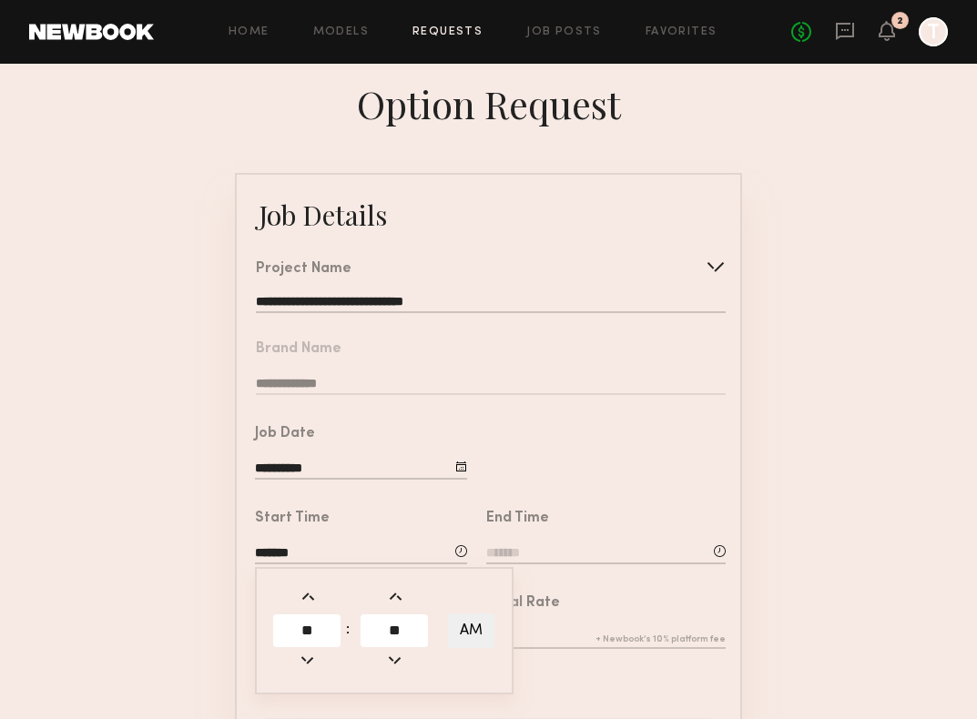
click at [595, 498] on div "End Time" at bounding box center [596, 532] width 259 height 85
click at [588, 549] on input at bounding box center [605, 554] width 239 height 20
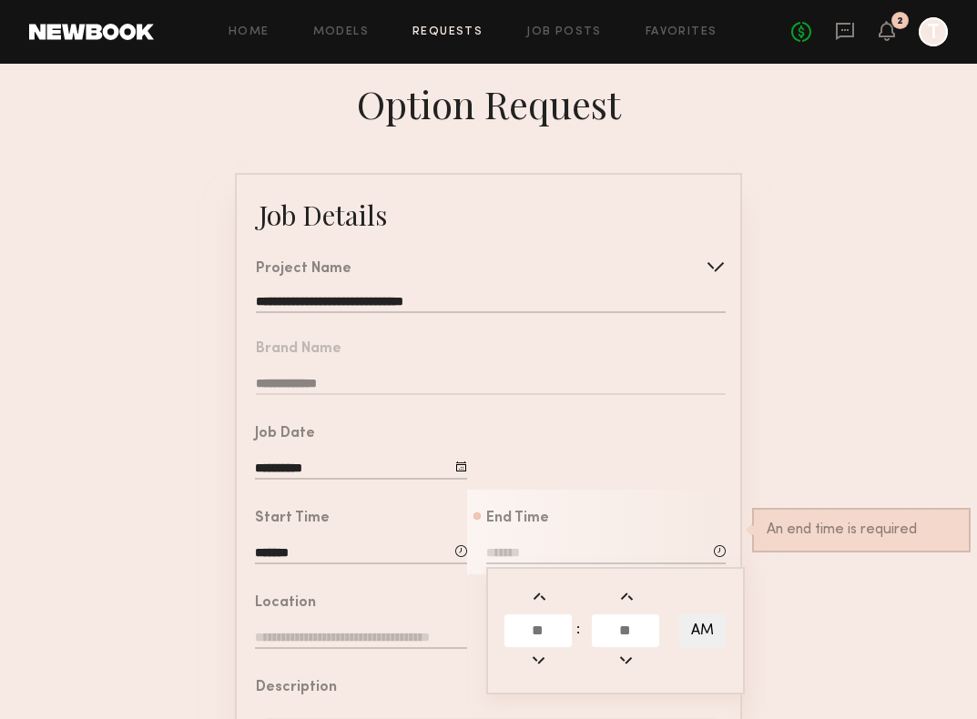
click at [549, 627] on input "text" at bounding box center [537, 631] width 67 height 33
type input "**"
click at [653, 631] on input "text" at bounding box center [625, 631] width 67 height 33
type input "**"
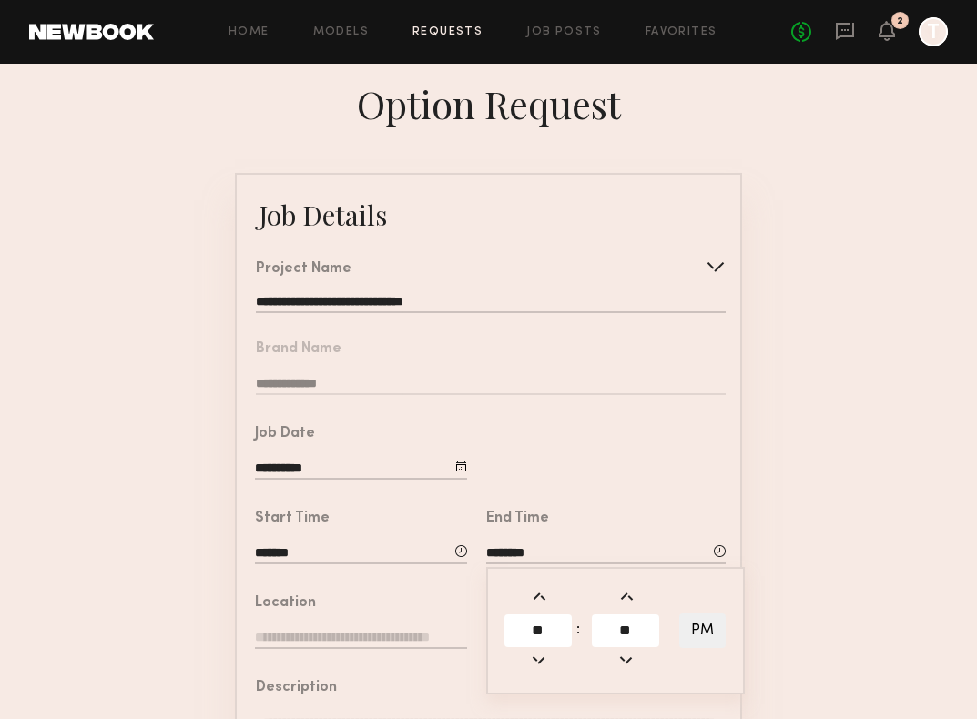
click at [714, 627] on button "PM" at bounding box center [702, 631] width 46 height 35
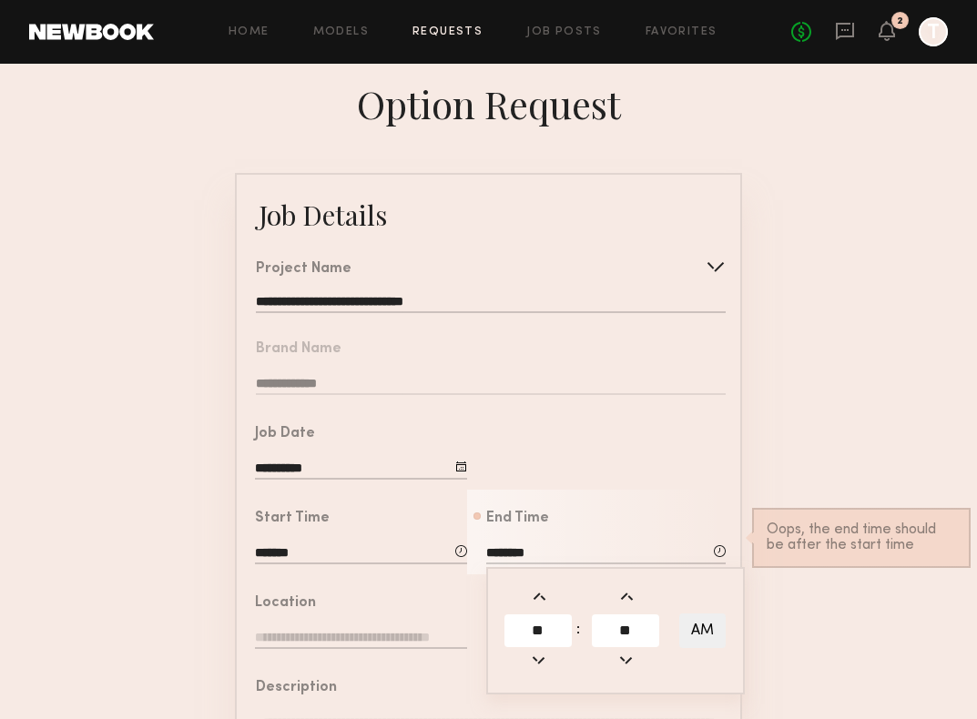
click at [708, 625] on button "AM" at bounding box center [702, 631] width 46 height 35
type input "********"
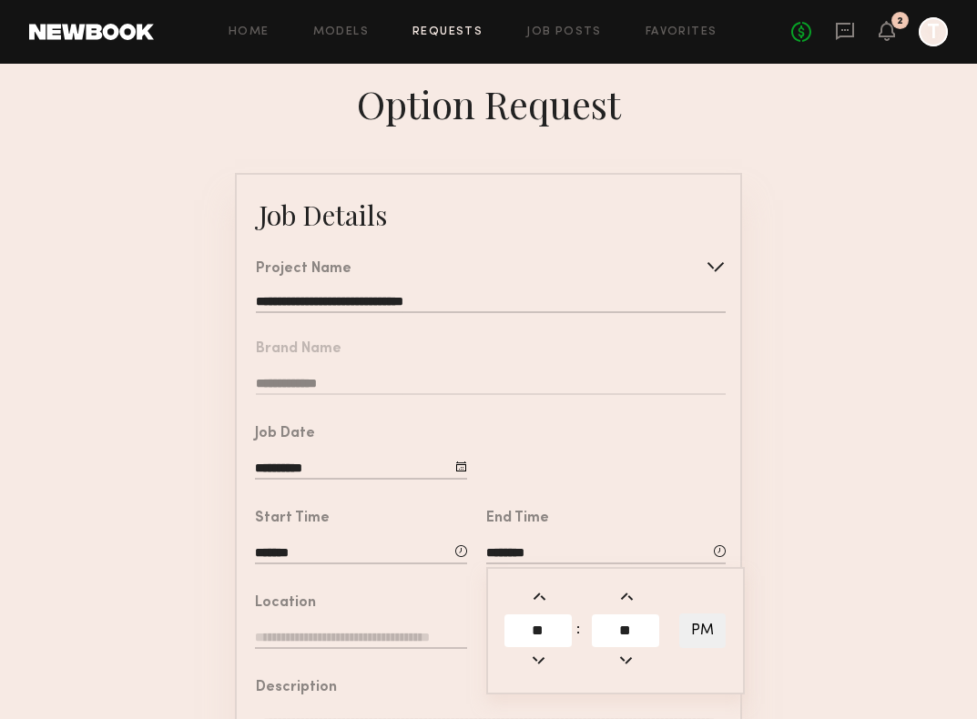
click at [603, 485] on div at bounding box center [603, 447] width 273 height 85
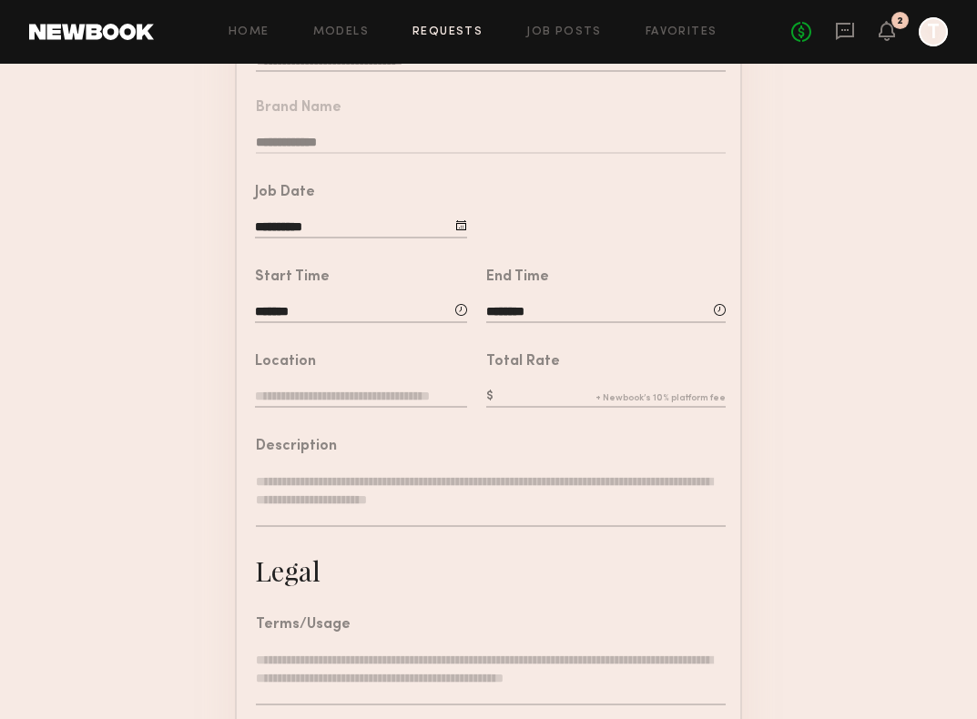
scroll to position [274, 0]
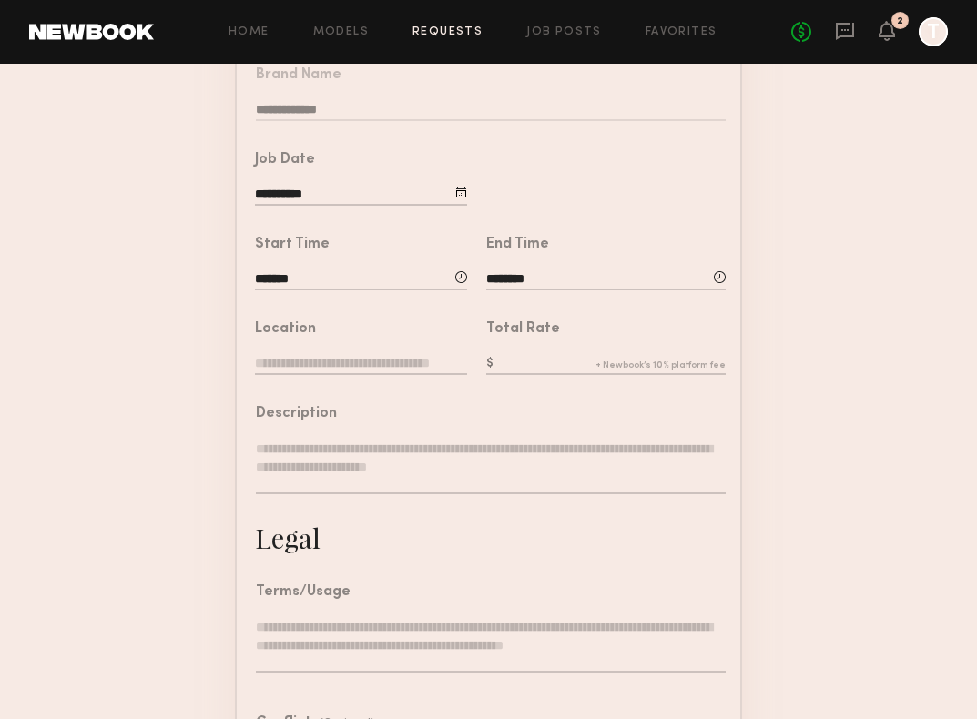
click at [421, 366] on input "text" at bounding box center [361, 365] width 212 height 20
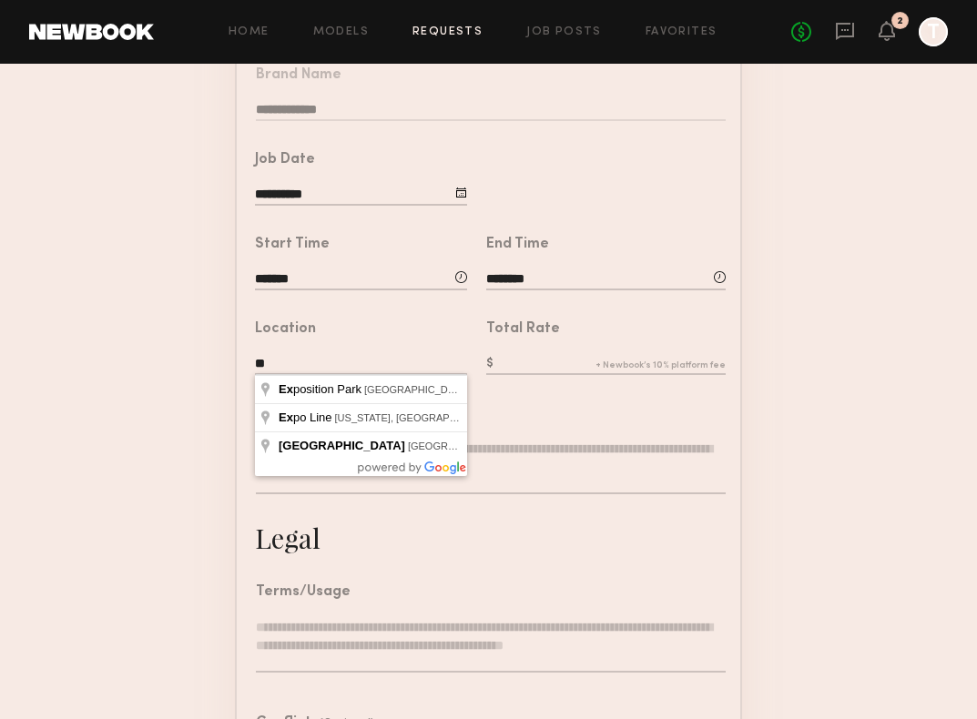
type input "**********"
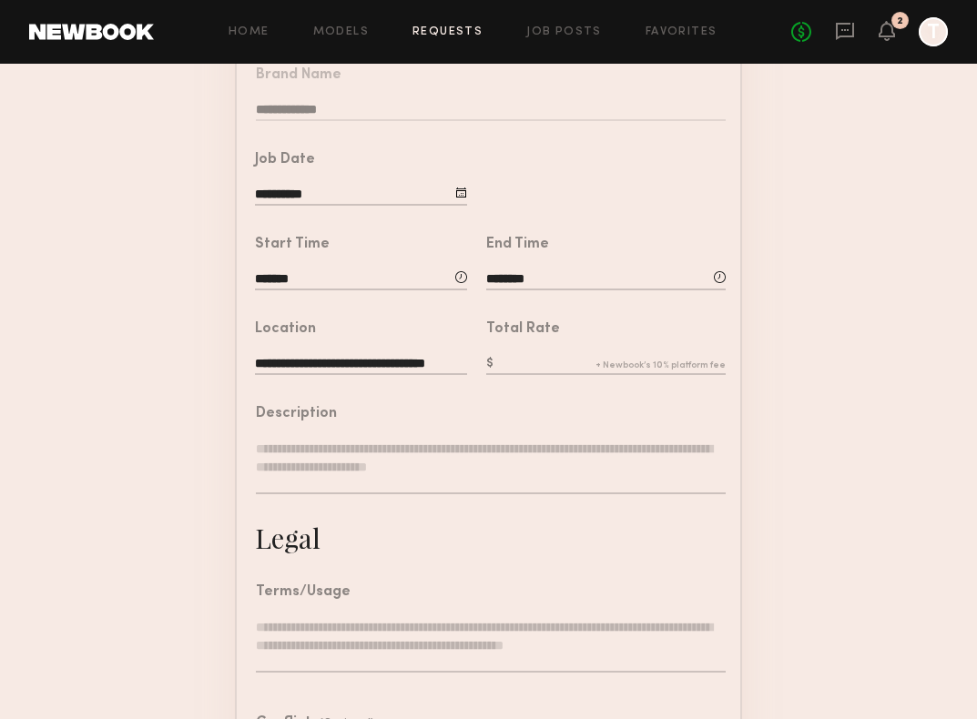
click at [539, 361] on input "text" at bounding box center [605, 365] width 239 height 20
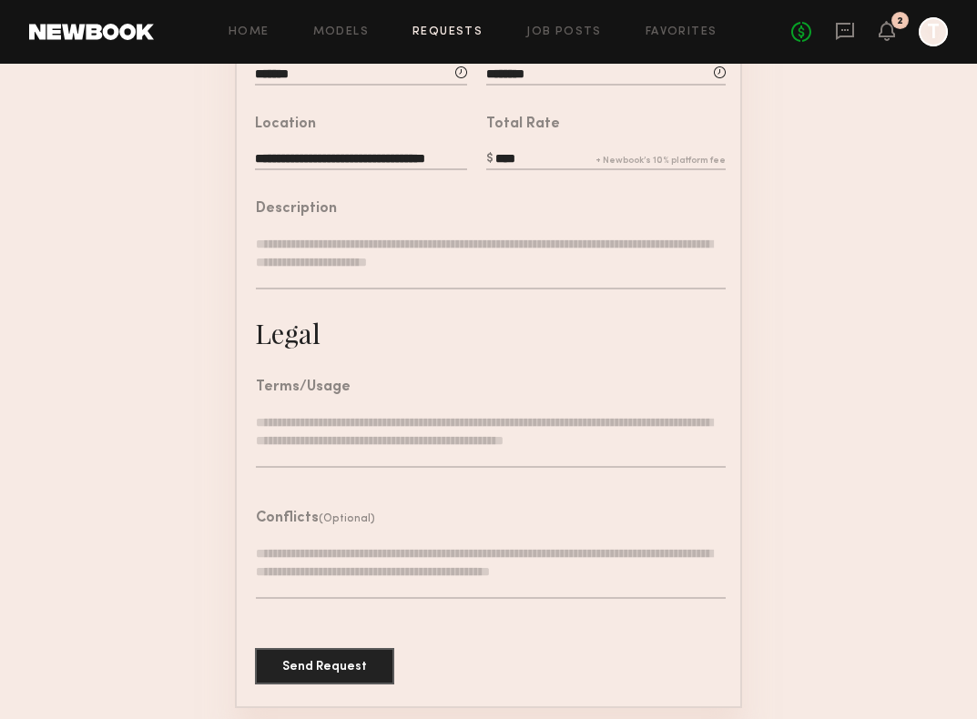
type input "***"
click at [399, 419] on textarea "To enrich screen reader interactions, please activate Accessibility in Grammarl…" at bounding box center [491, 440] width 470 height 55
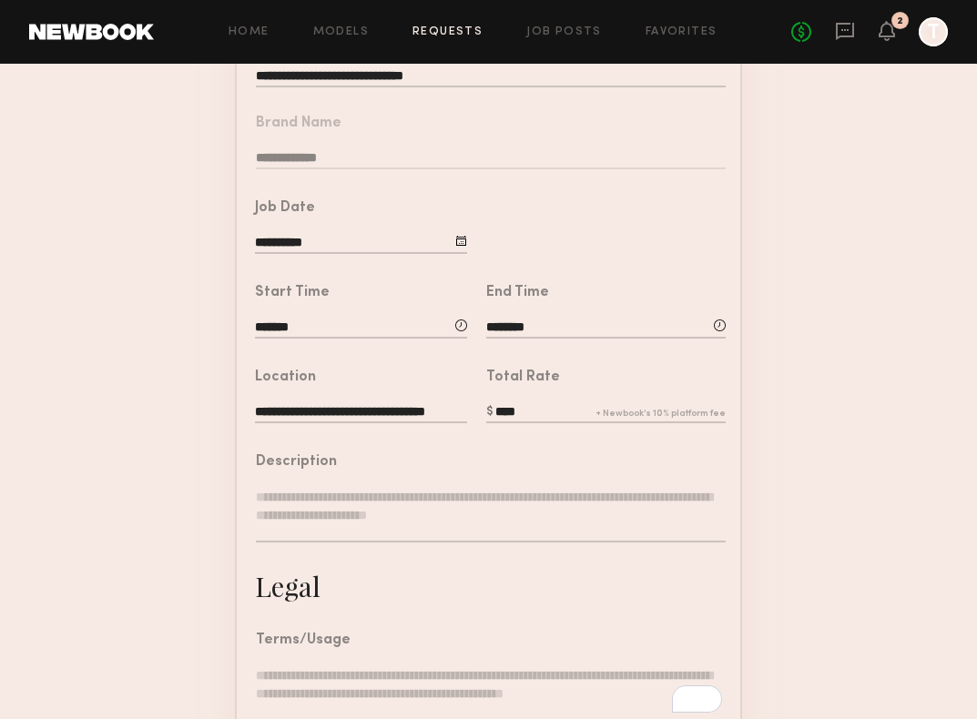
scroll to position [188, 0]
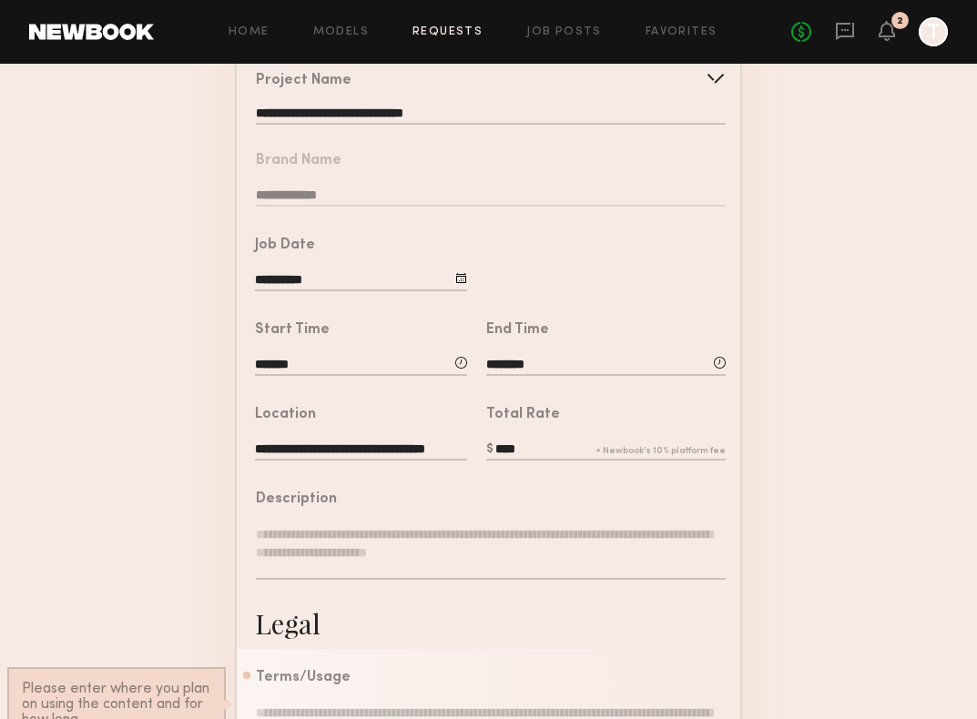
click at [378, 173] on nb-form-field "**********" at bounding box center [489, 174] width 504 height 85
click at [470, 116] on input "**********" at bounding box center [491, 116] width 470 height 18
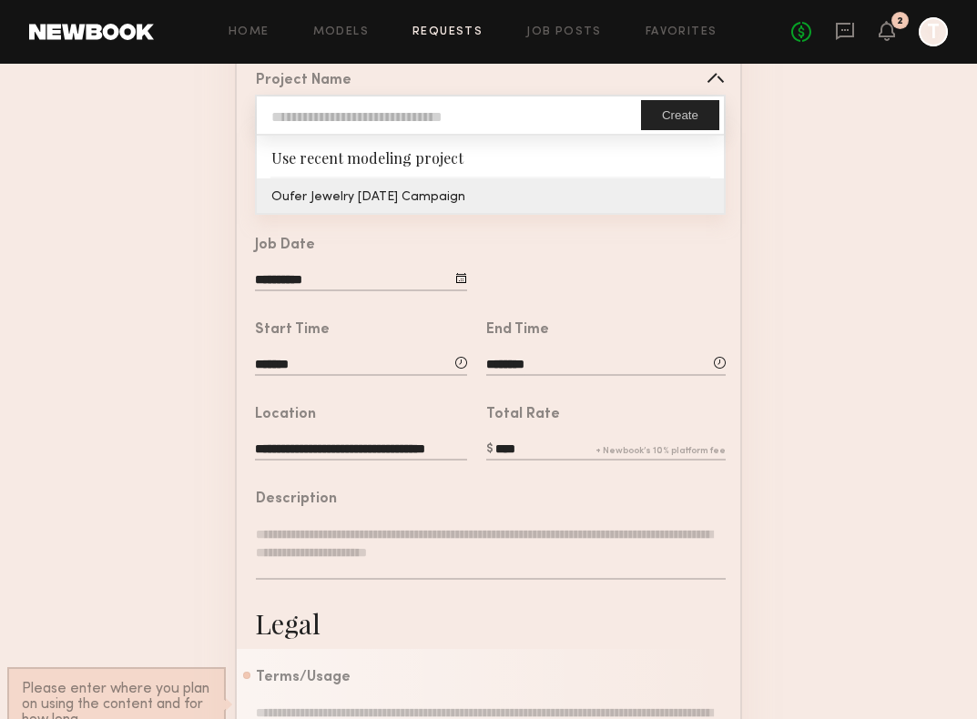
type input "**********"
type textarea "**********"
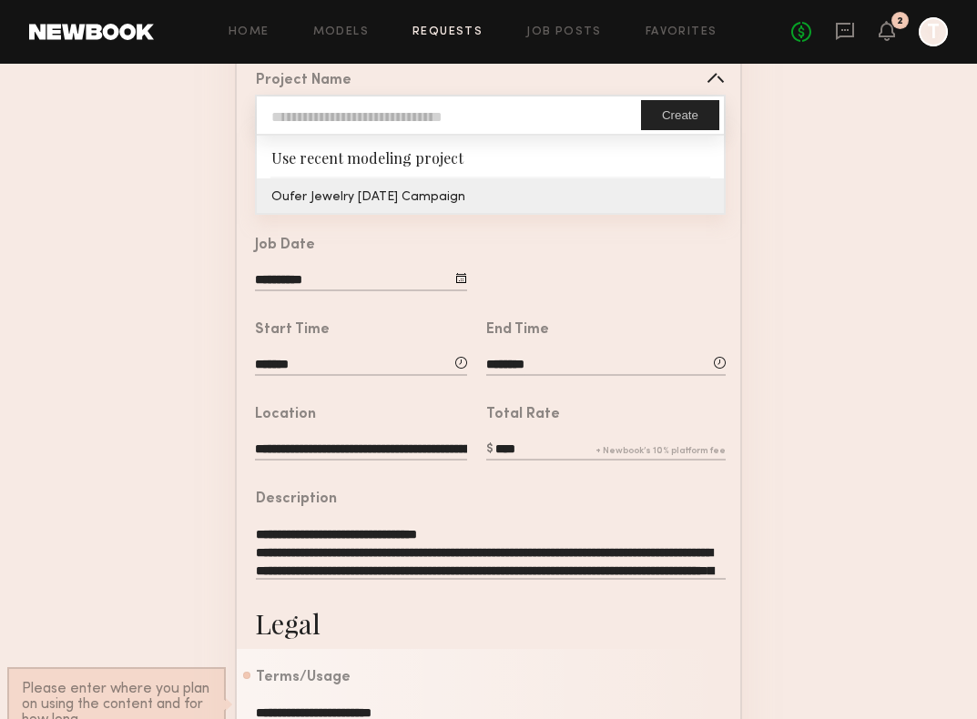
click at [445, 199] on common-border "**********" at bounding box center [488, 492] width 507 height 1014
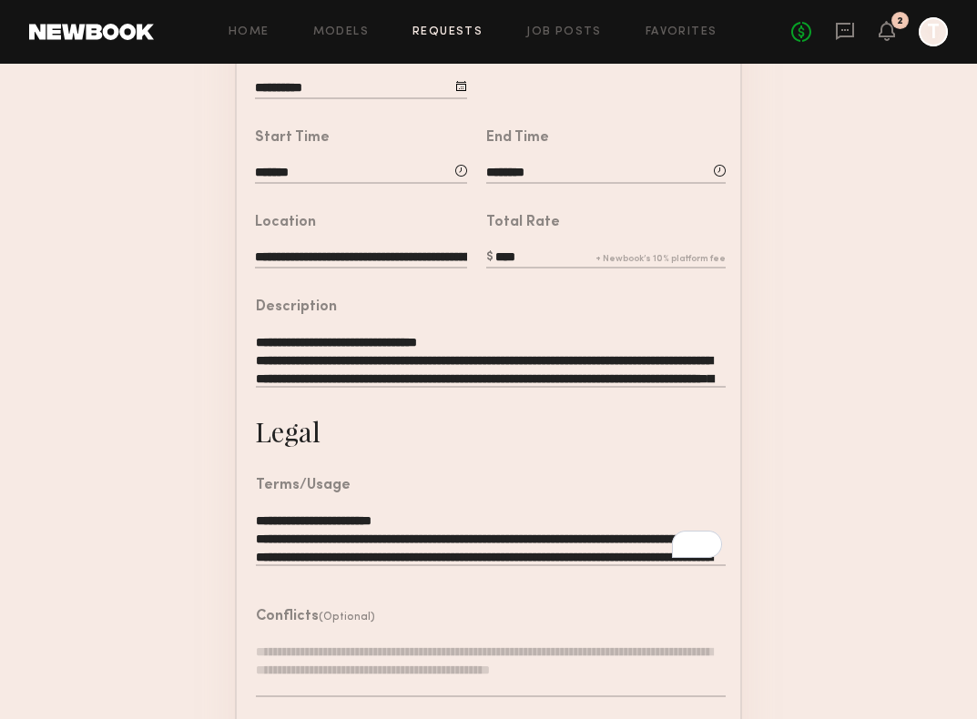
scroll to position [398, 0]
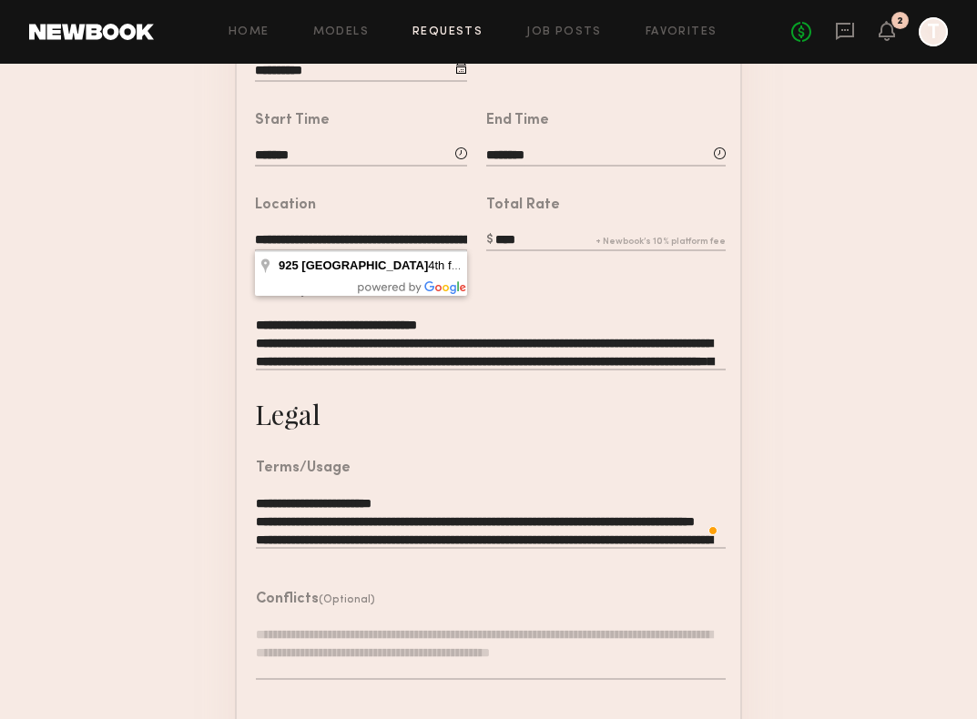
drag, startPoint x: 258, startPoint y: 235, endPoint x: 457, endPoint y: 243, distance: 199.6
click at [457, 243] on input "**********" at bounding box center [361, 241] width 212 height 20
type input "**********"
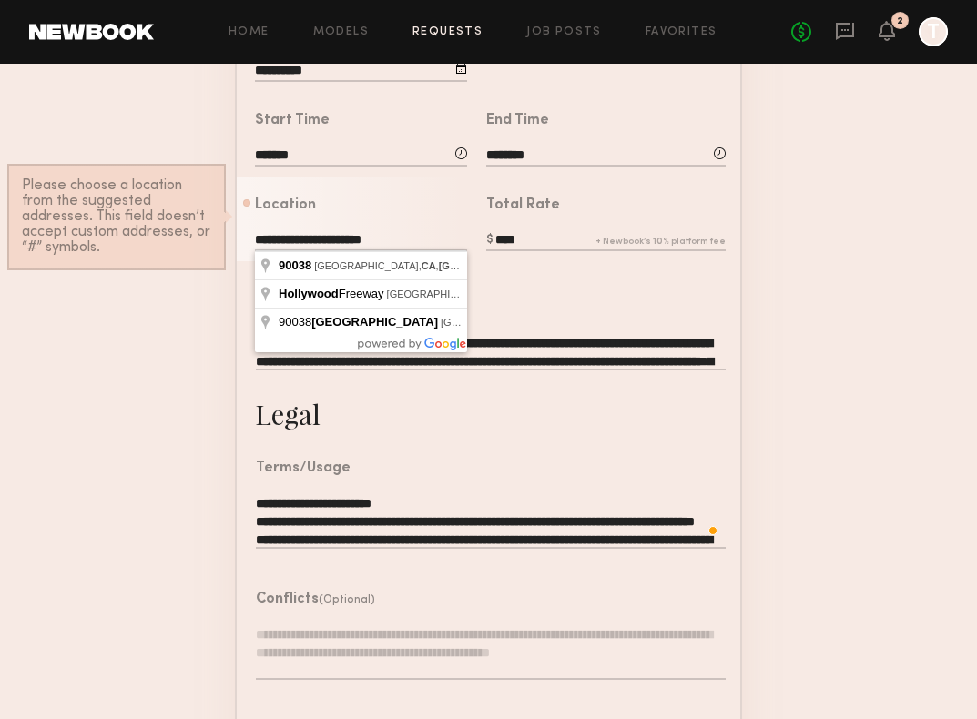
drag, startPoint x: 418, startPoint y: 231, endPoint x: 235, endPoint y: 207, distance: 184.7
click at [237, 207] on div "**********" at bounding box center [352, 219] width 230 height 85
type input "**********"
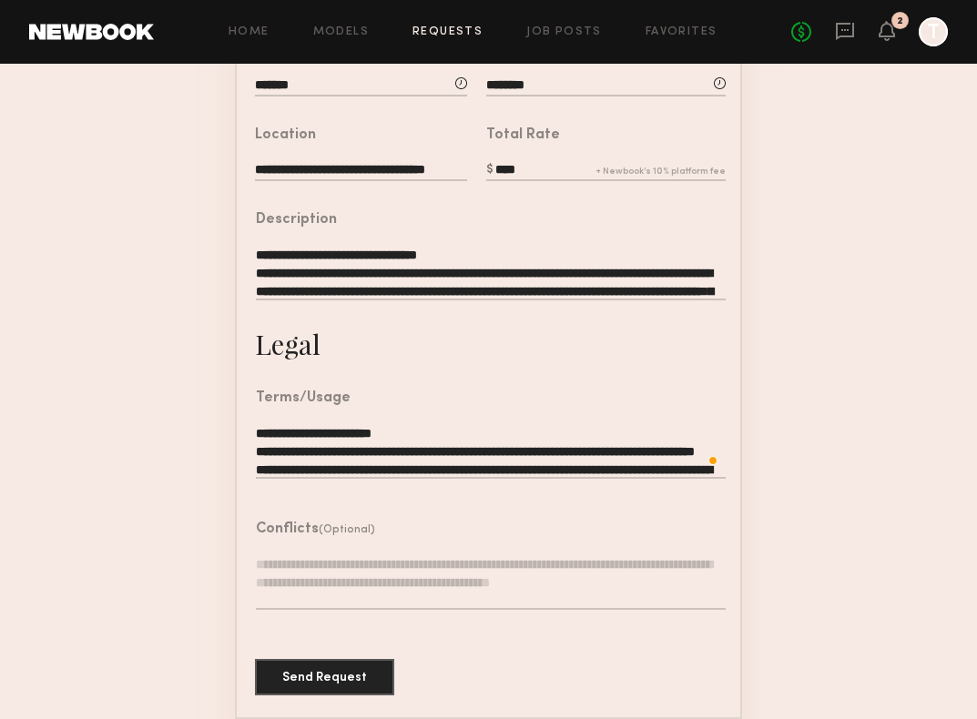
scroll to position [475, 0]
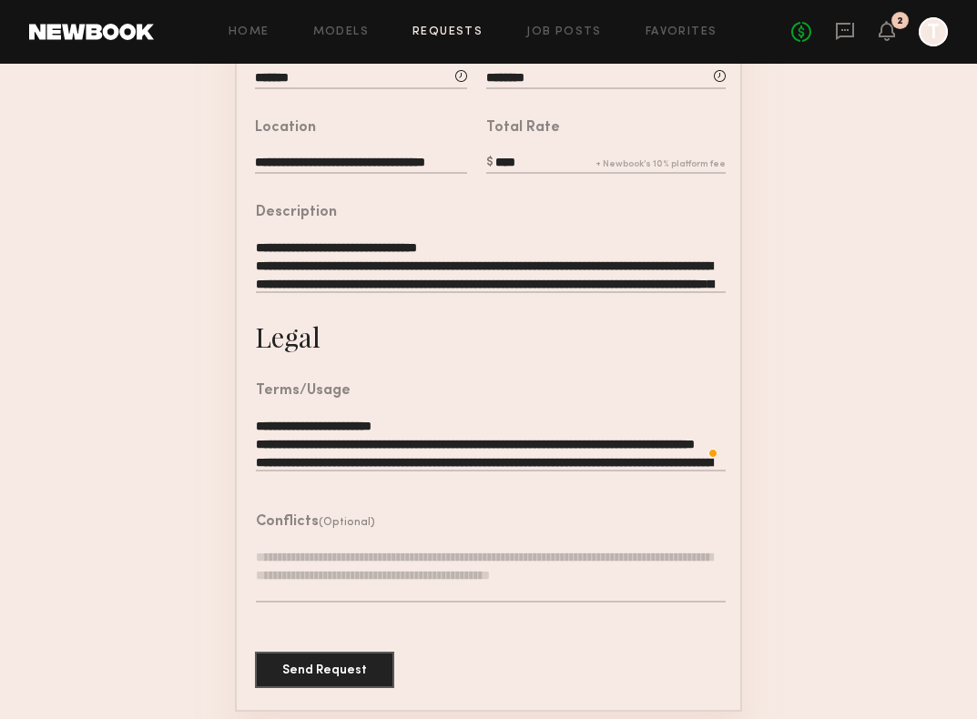
click at [364, 562] on textarea at bounding box center [491, 575] width 470 height 55
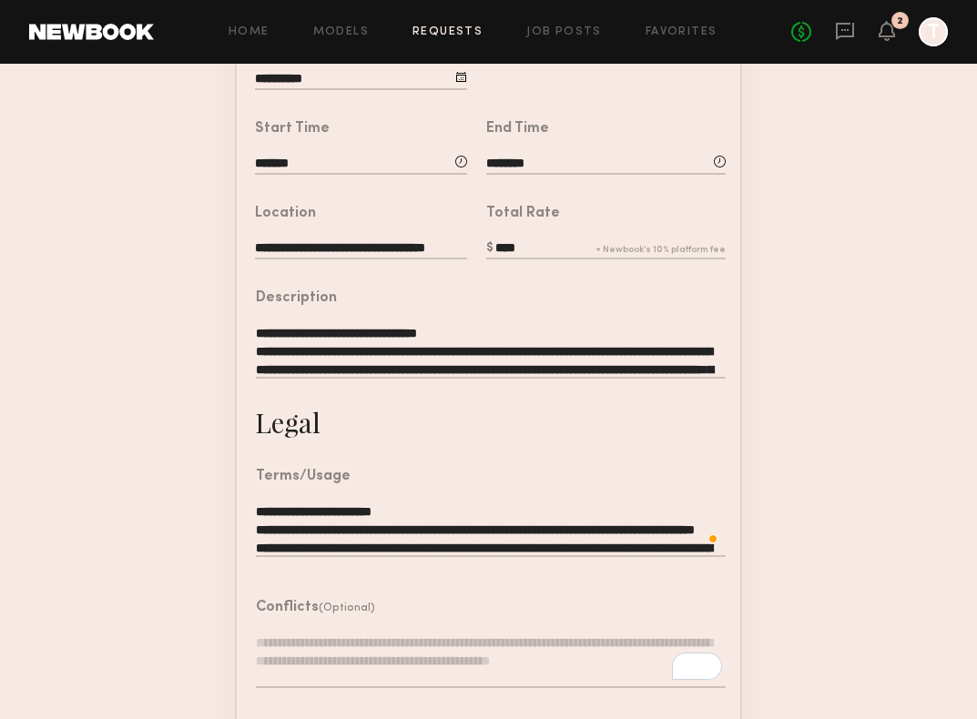
scroll to position [479, 0]
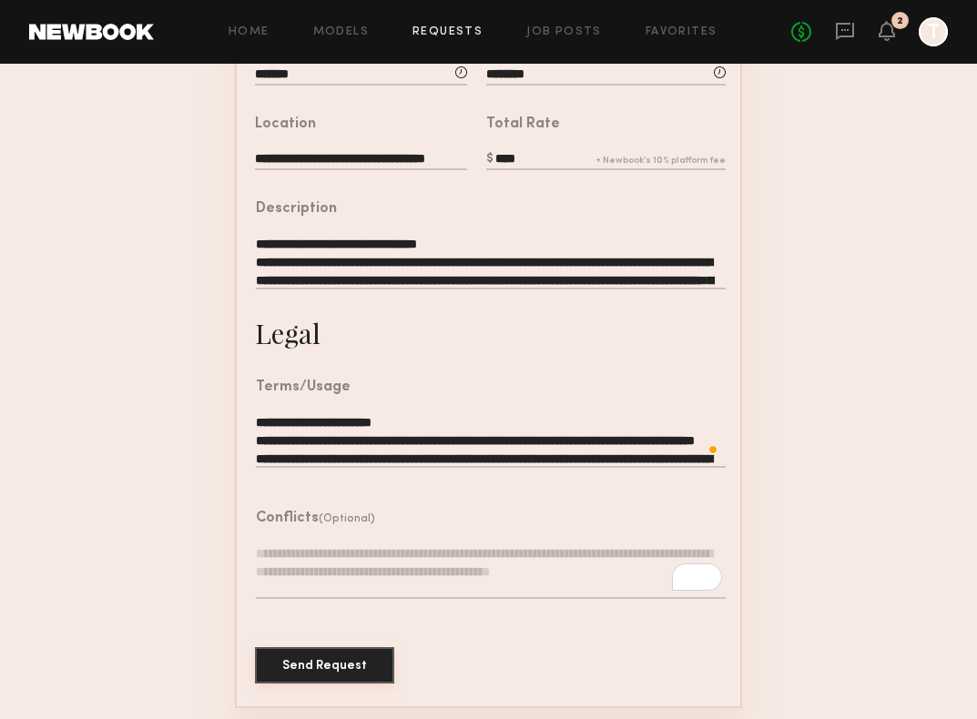
click at [302, 647] on button "Send Request" at bounding box center [324, 665] width 139 height 36
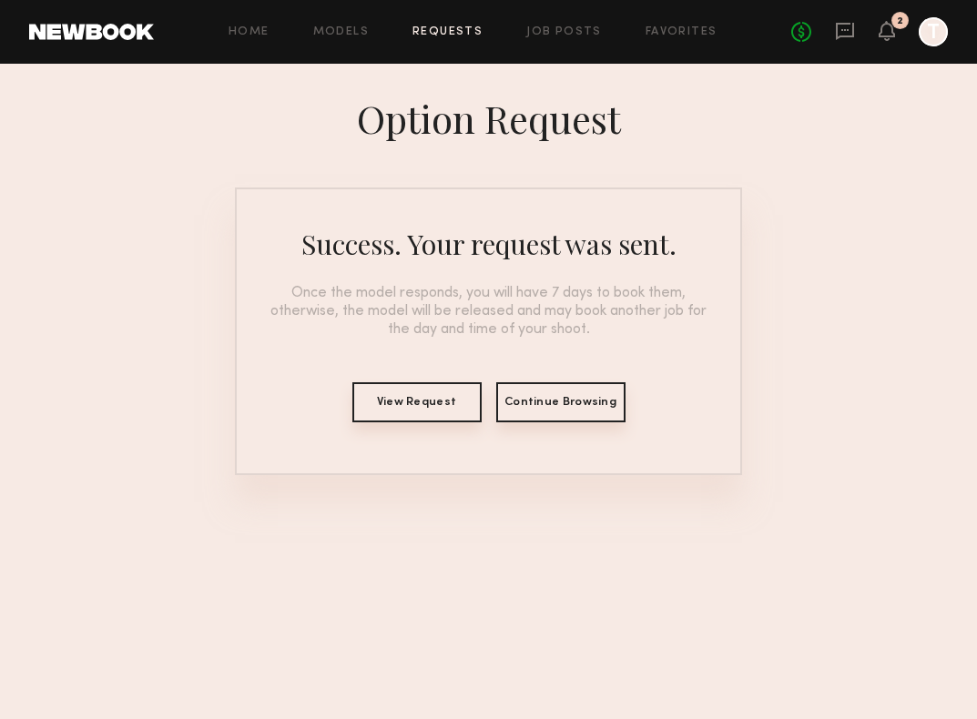
click at [444, 404] on button "View Request" at bounding box center [416, 402] width 129 height 40
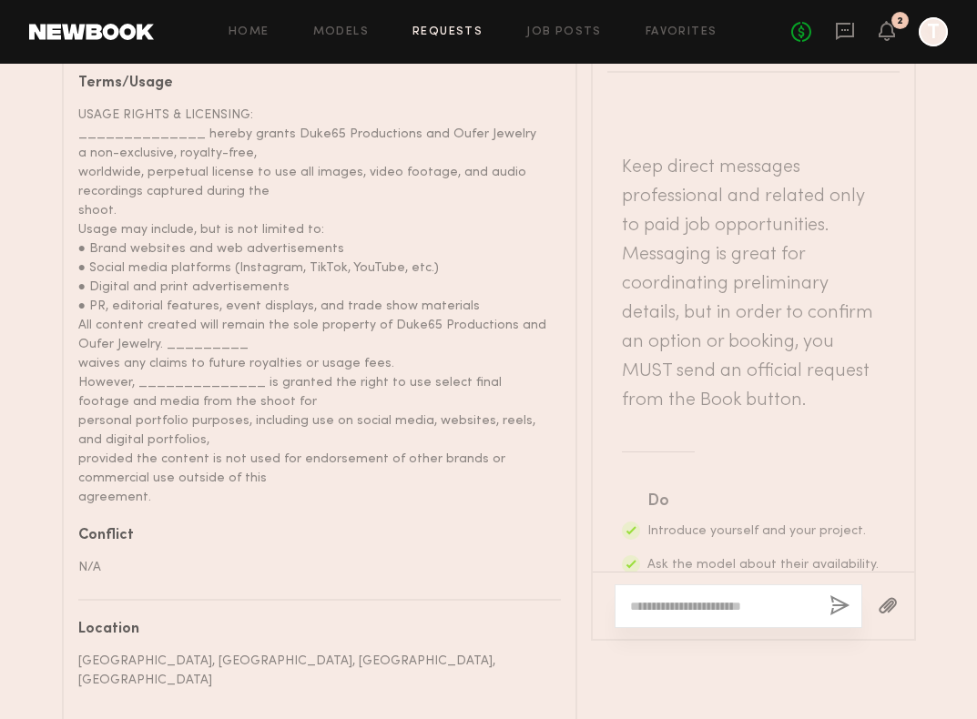
scroll to position [1196, 0]
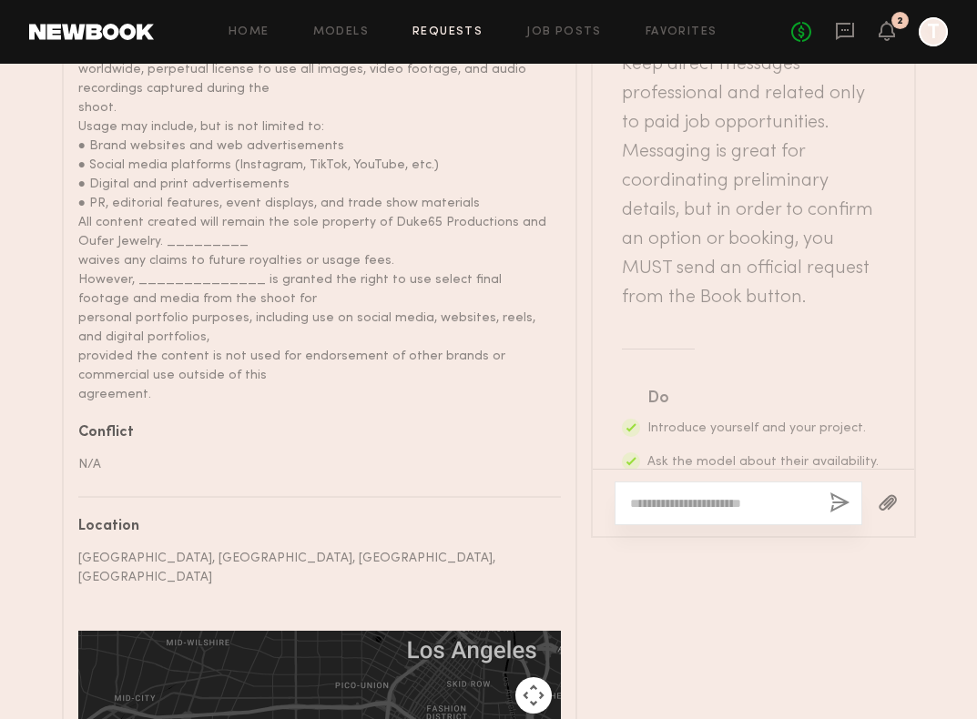
click at [678, 494] on textarea at bounding box center [722, 503] width 185 height 18
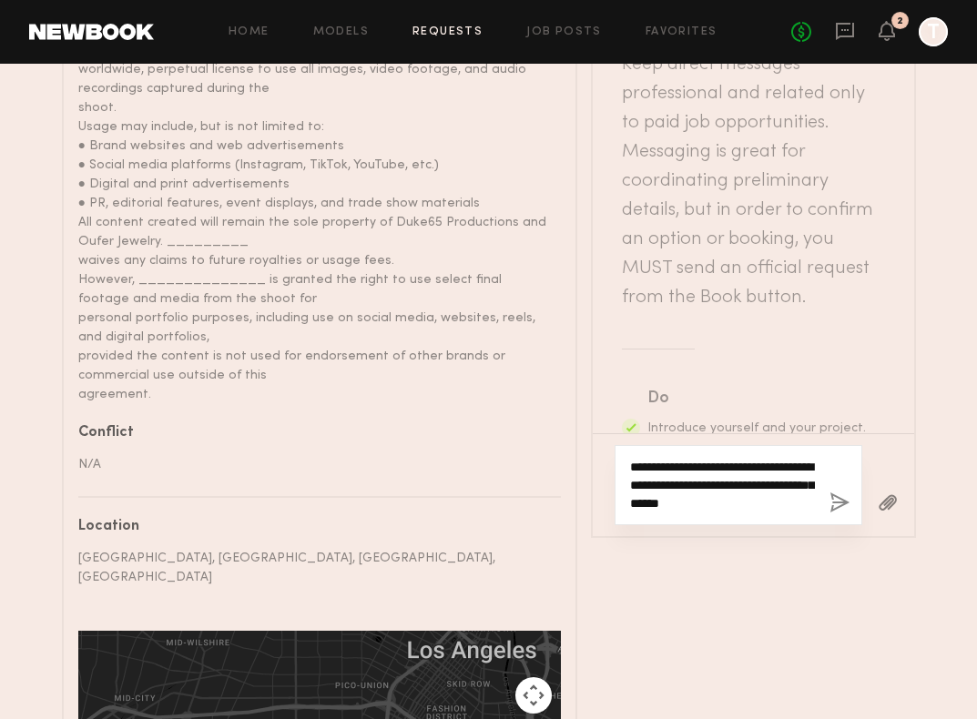
drag, startPoint x: 716, startPoint y: 488, endPoint x: 615, endPoint y: 489, distance: 101.1
click at [615, 489] on div "**********" at bounding box center [739, 485] width 248 height 80
click at [779, 489] on textarea "**********" at bounding box center [722, 485] width 185 height 55
paste textarea "**********"
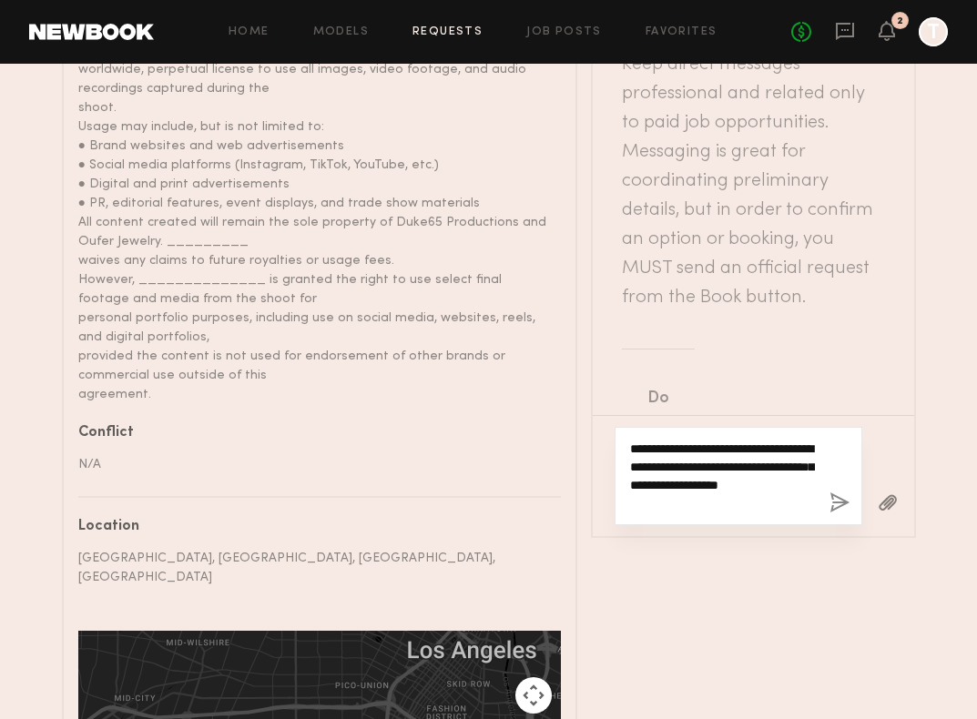
type textarea "**********"
click at [834, 493] on button "button" at bounding box center [839, 504] width 20 height 23
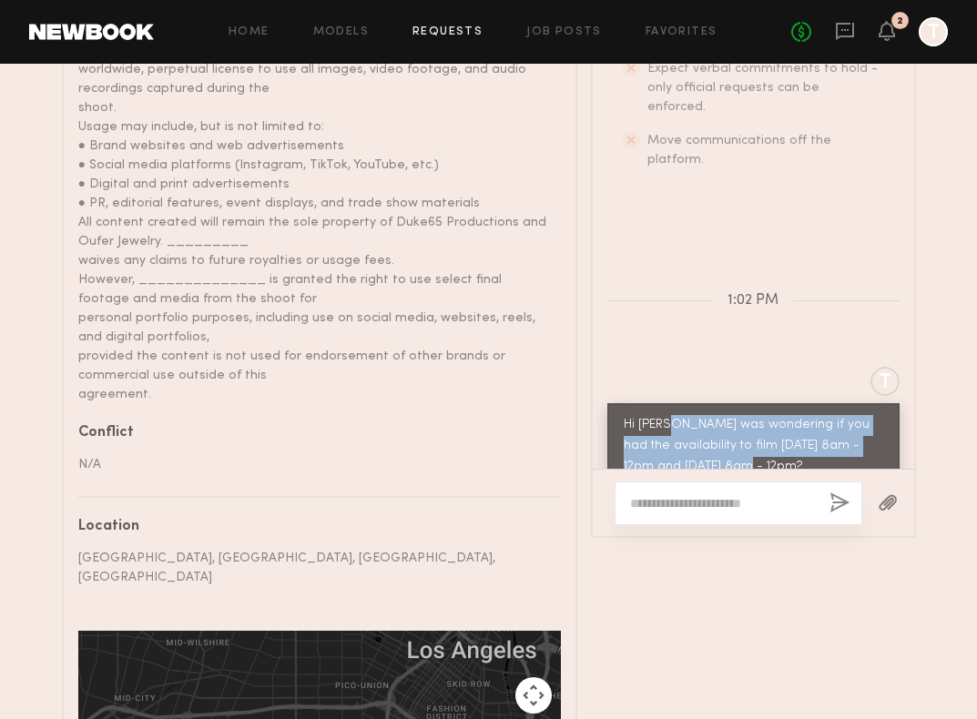
drag, startPoint x: 662, startPoint y: 371, endPoint x: 777, endPoint y: 431, distance: 129.5
click at [777, 431] on div "Hi Jess I was wondering if you had the availability to film 9/8 @ 8am - 12pm an…" at bounding box center [753, 446] width 292 height 86
copy div "I was wondering if you had the availability to film 9/8 @ 8am - 12pm and 9/11 @…"
click at [544, 30] on link "Job Posts" at bounding box center [564, 32] width 76 height 12
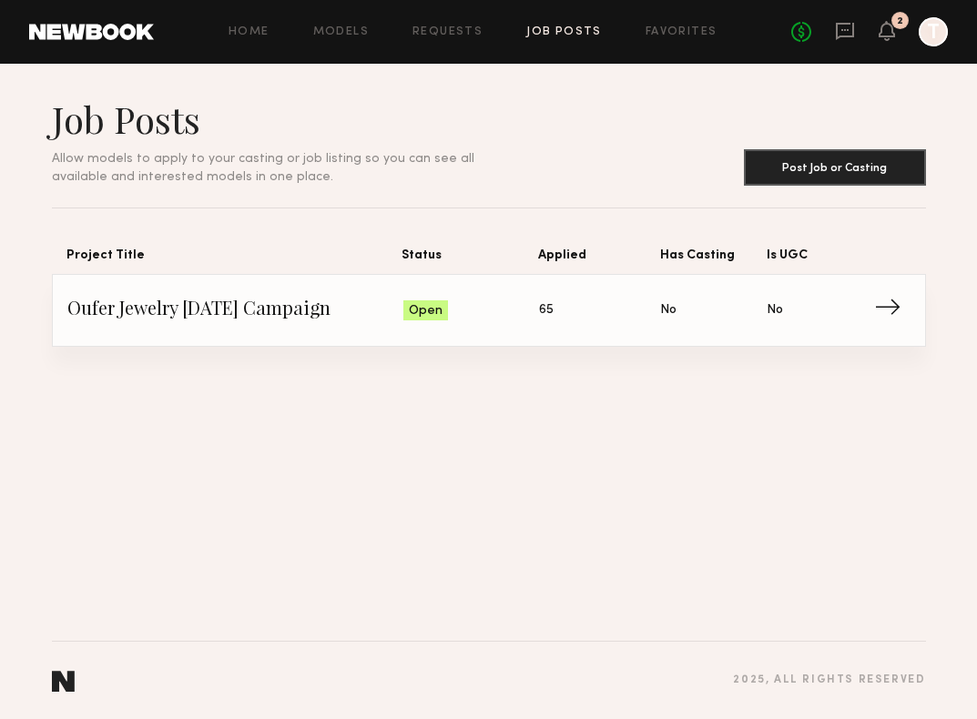
click at [655, 310] on span "Applied: 65" at bounding box center [599, 310] width 121 height 27
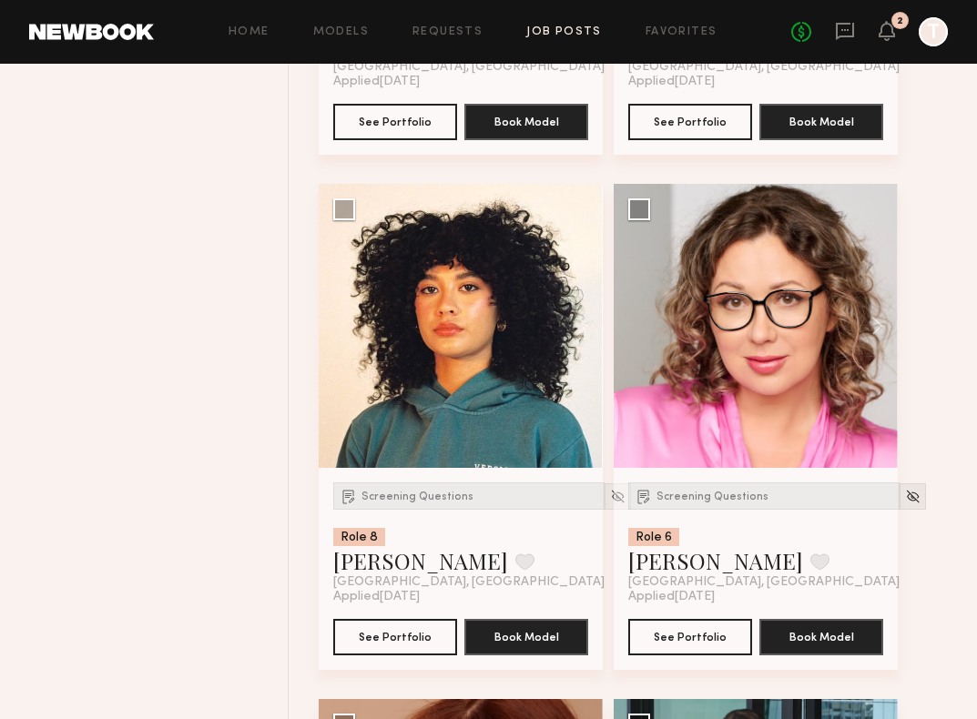
scroll to position [5830, 0]
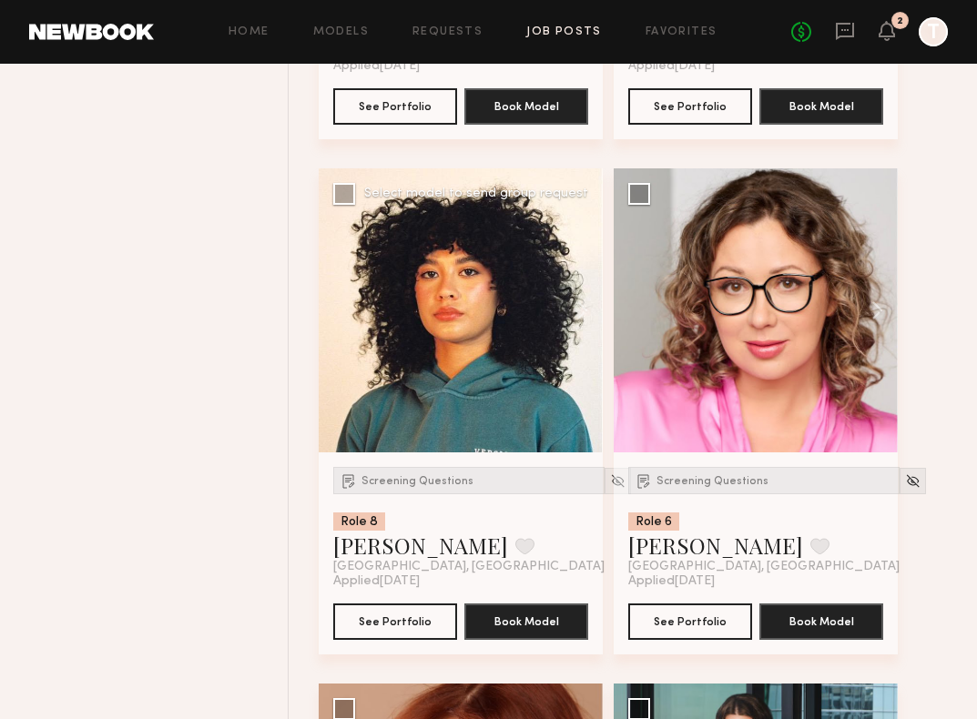
click at [480, 397] on div at bounding box center [461, 310] width 284 height 284
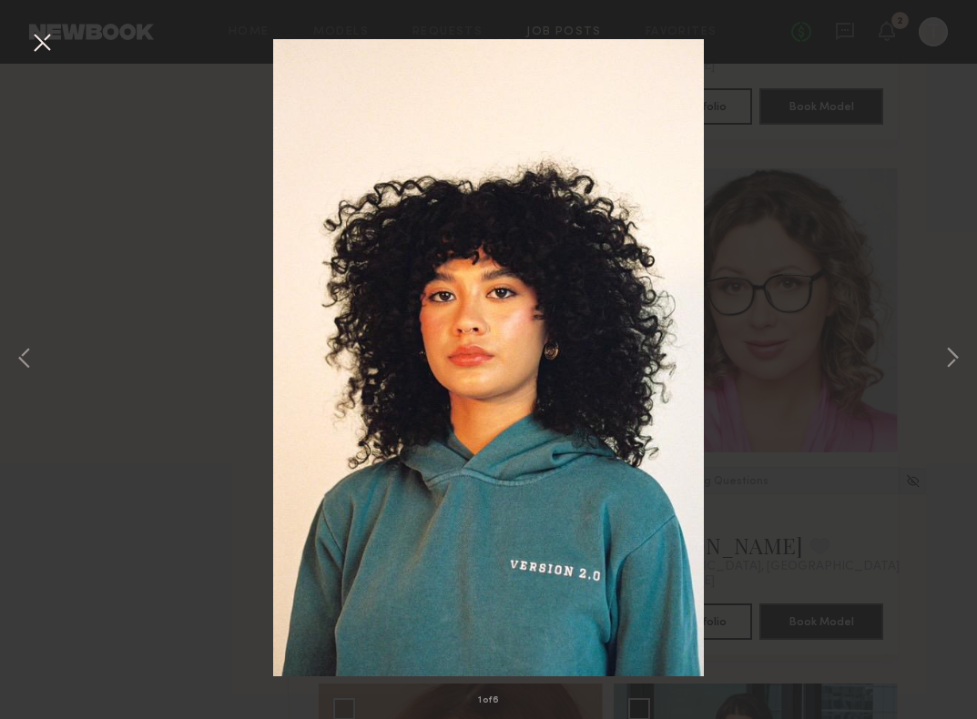
click at [36, 37] on button at bounding box center [41, 43] width 29 height 33
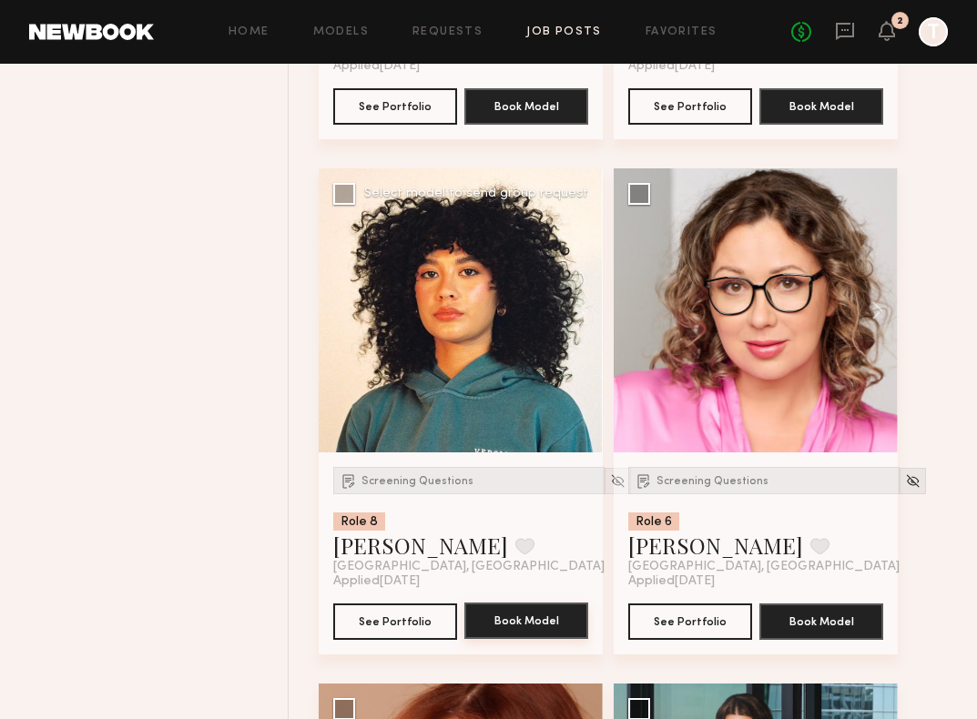
click at [511, 625] on button "Book Model" at bounding box center [526, 621] width 124 height 36
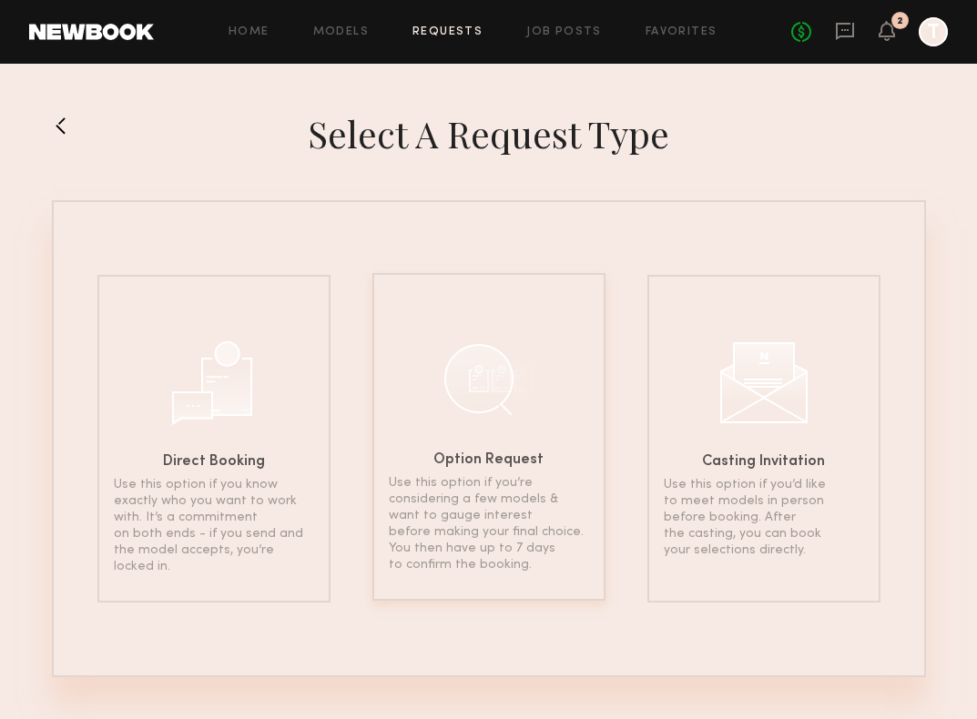
click at [455, 363] on div at bounding box center [488, 378] width 91 height 91
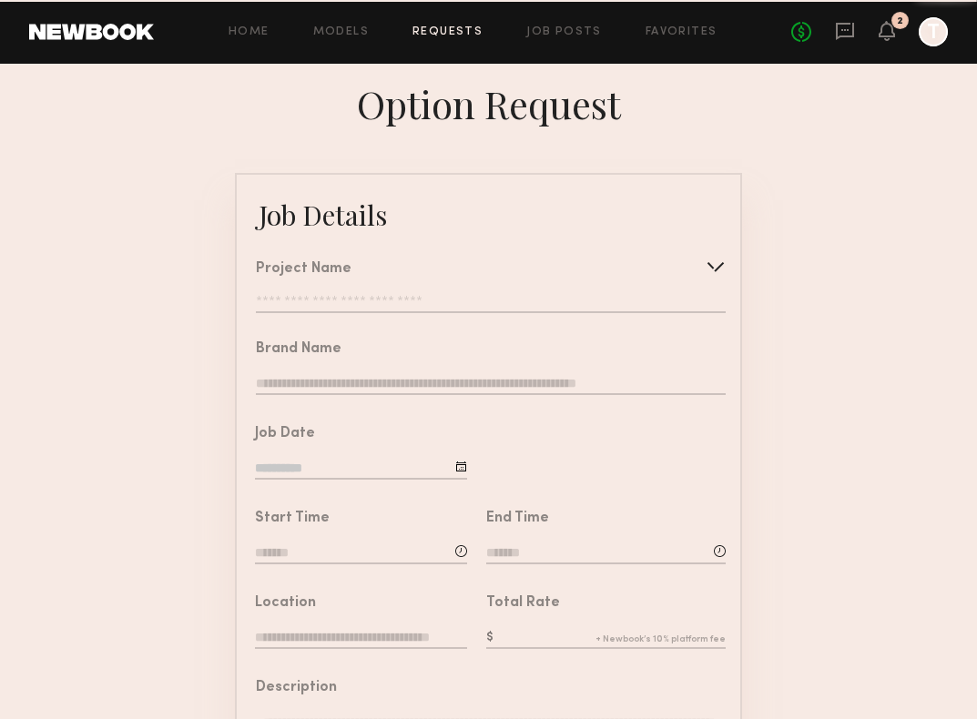
type input "**********"
type textarea "**********"
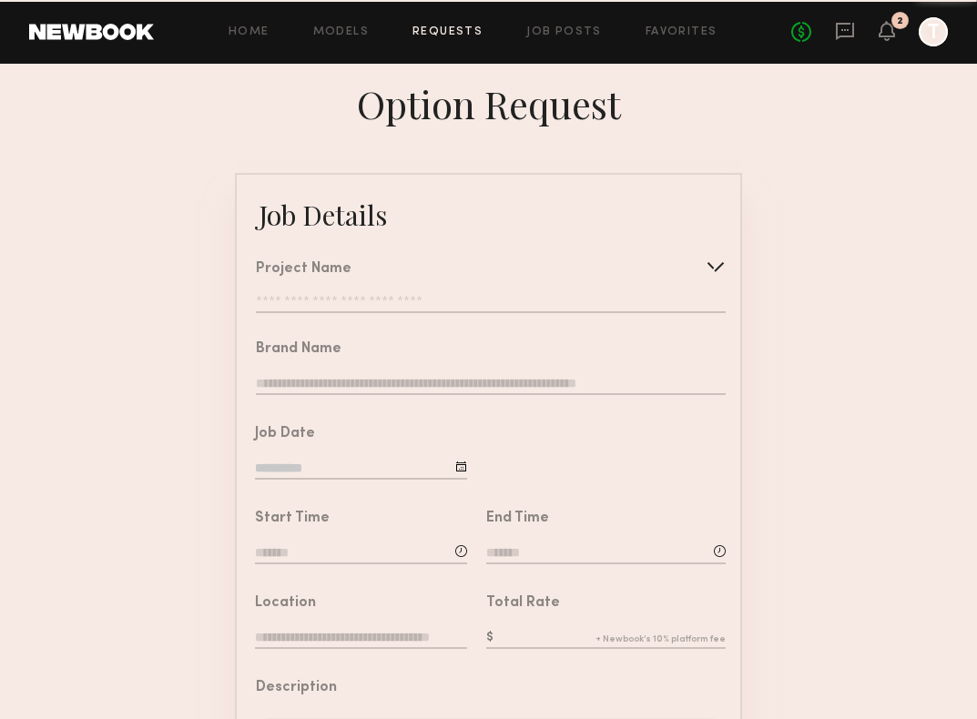
type textarea "**********"
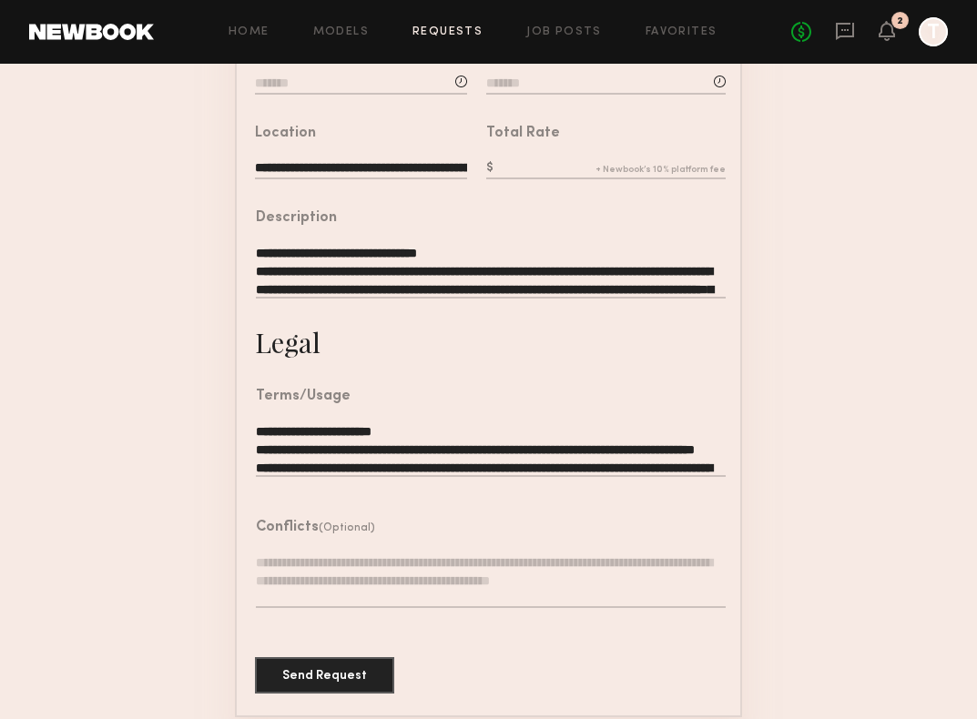
scroll to position [479, 0]
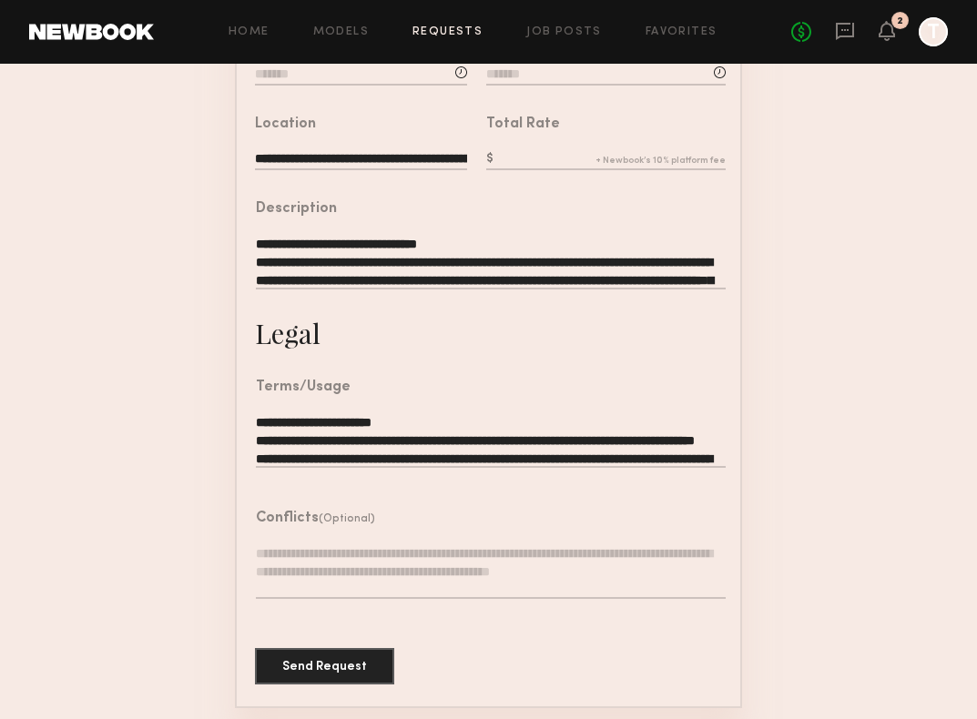
click at [346, 560] on textarea at bounding box center [491, 571] width 470 height 55
paste textarea "**********"
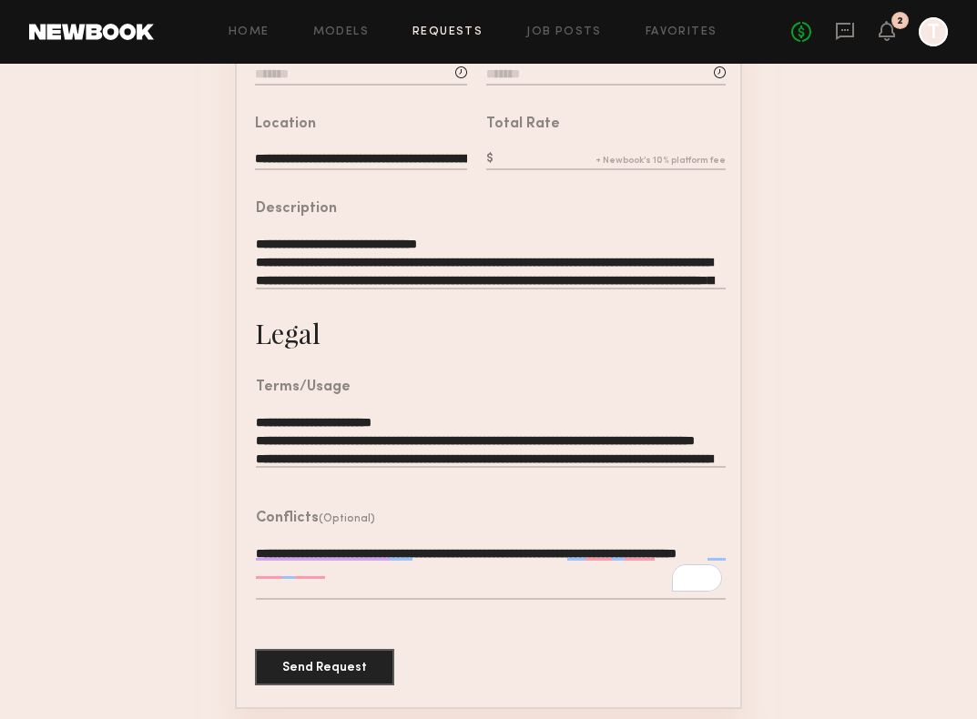
type textarea "**********"
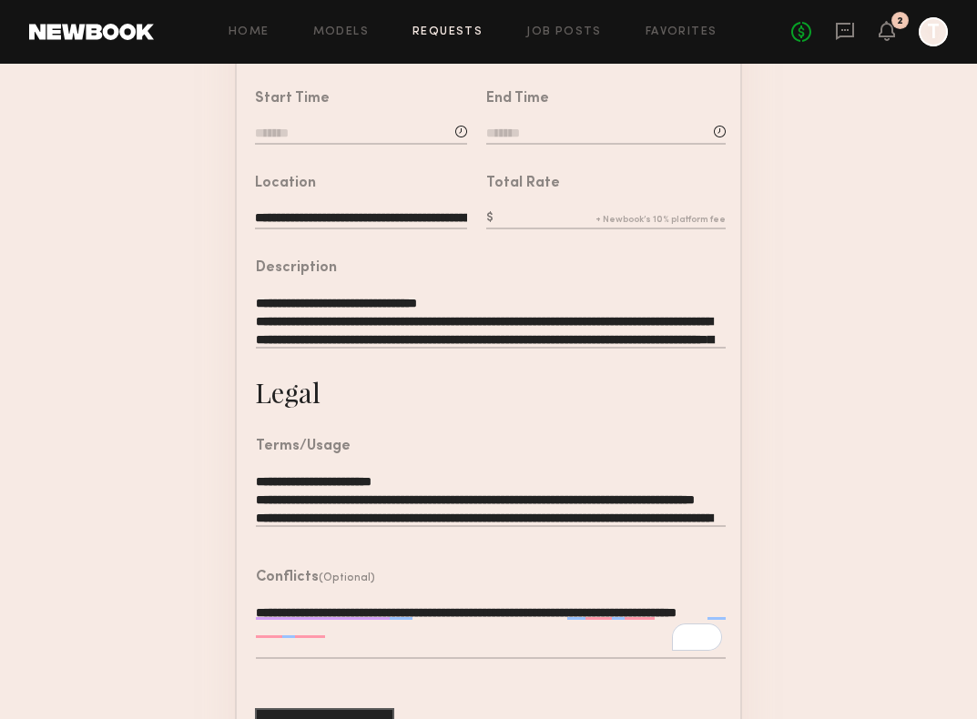
scroll to position [472, 0]
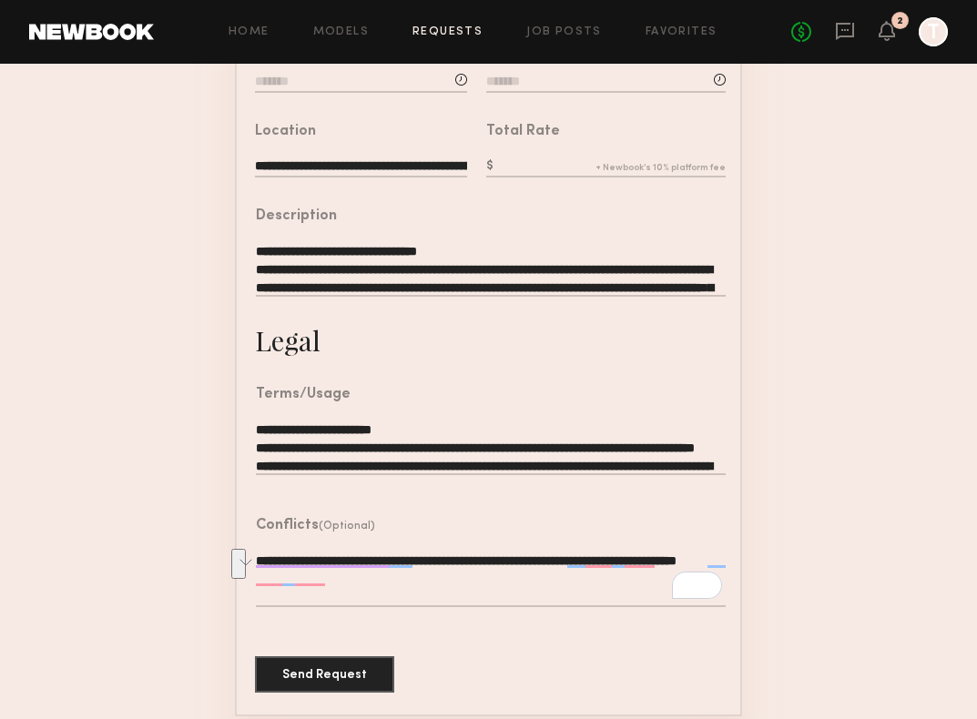
drag, startPoint x: 257, startPoint y: 558, endPoint x: 374, endPoint y: 577, distance: 119.0
click at [374, 577] on textarea "**********" at bounding box center [491, 580] width 470 height 56
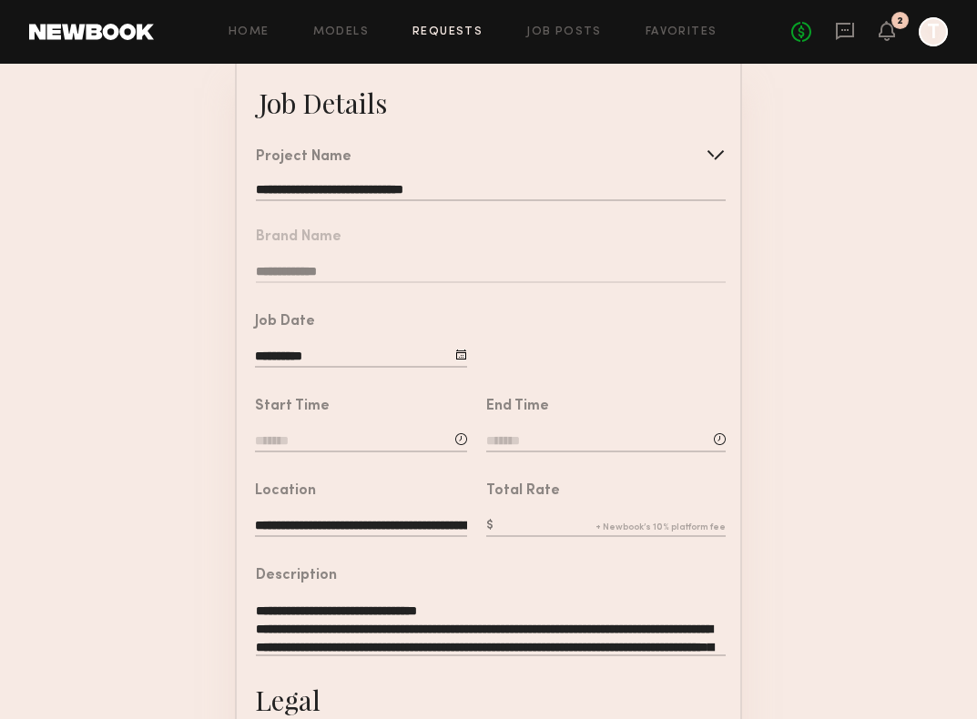
scroll to position [124, 0]
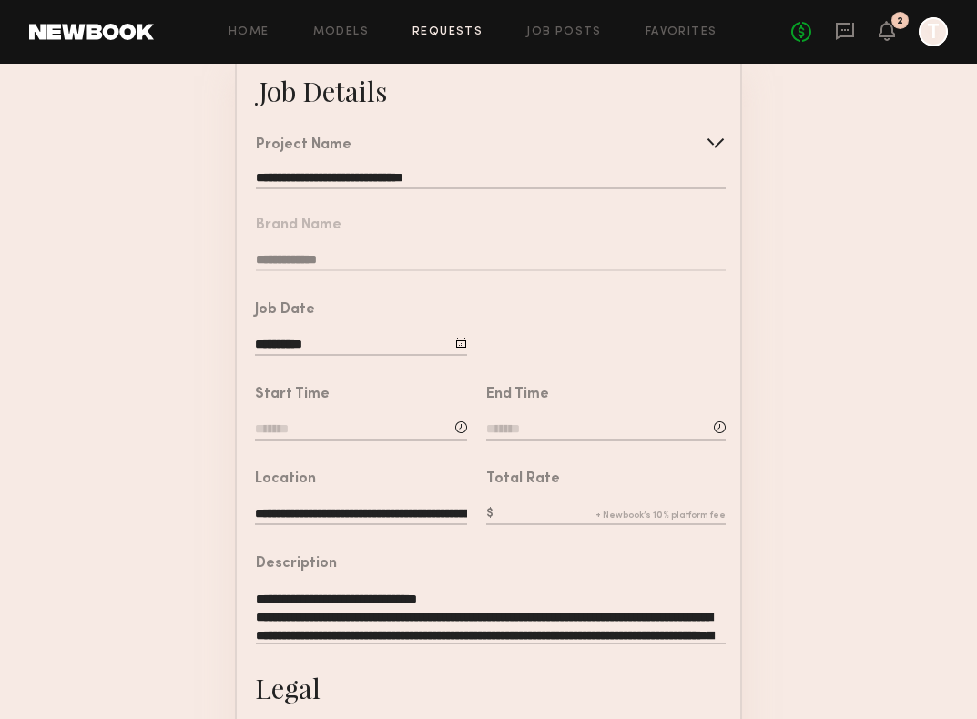
click at [443, 433] on input at bounding box center [361, 431] width 212 height 20
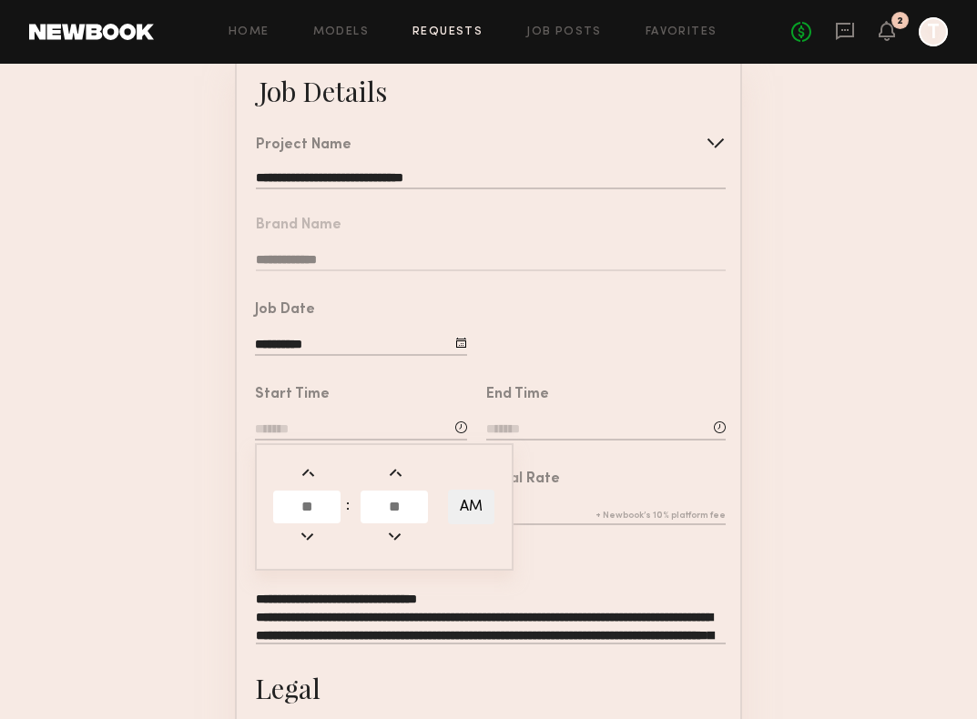
click at [321, 498] on input "text" at bounding box center [306, 507] width 67 height 33
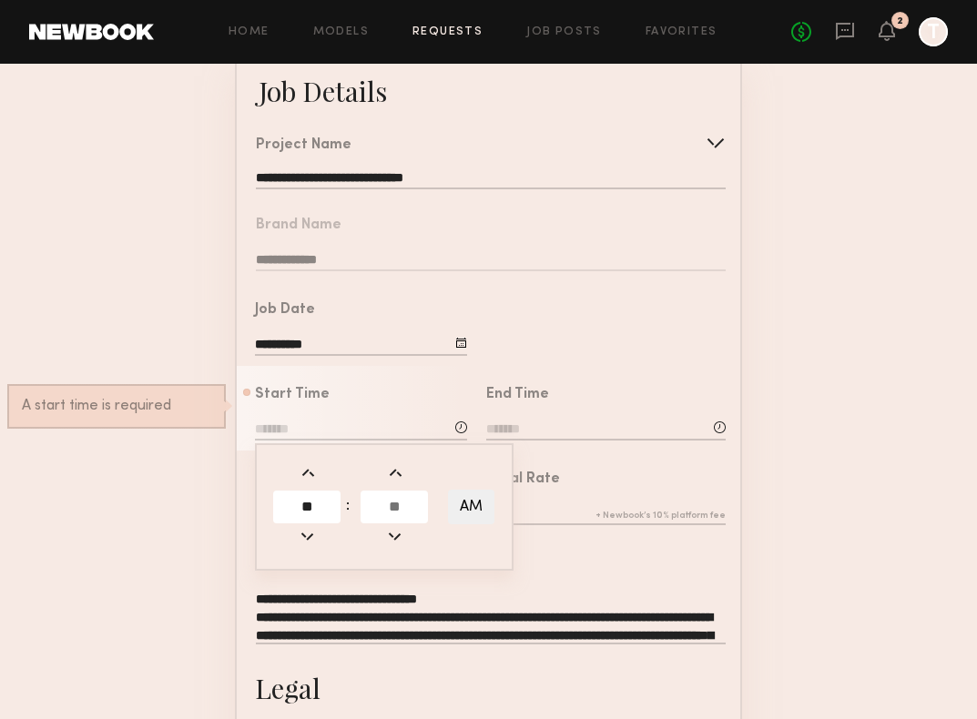
type input "**"
click at [390, 496] on input "text" at bounding box center [394, 507] width 67 height 33
type input "**"
type input "*******"
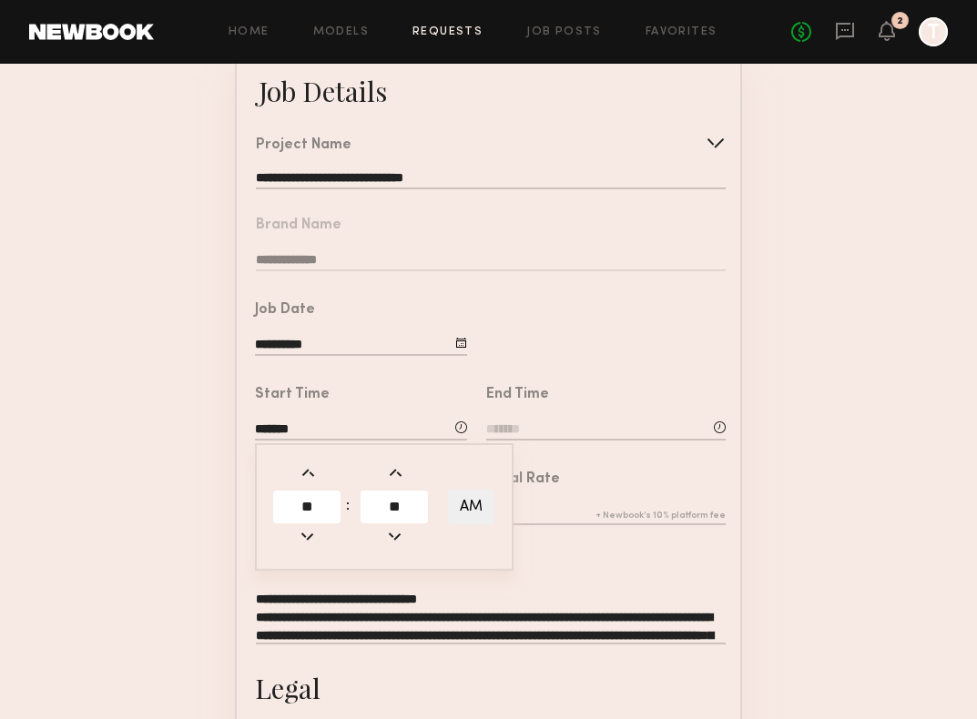
click at [586, 409] on div "End Time" at bounding box center [605, 416] width 239 height 56
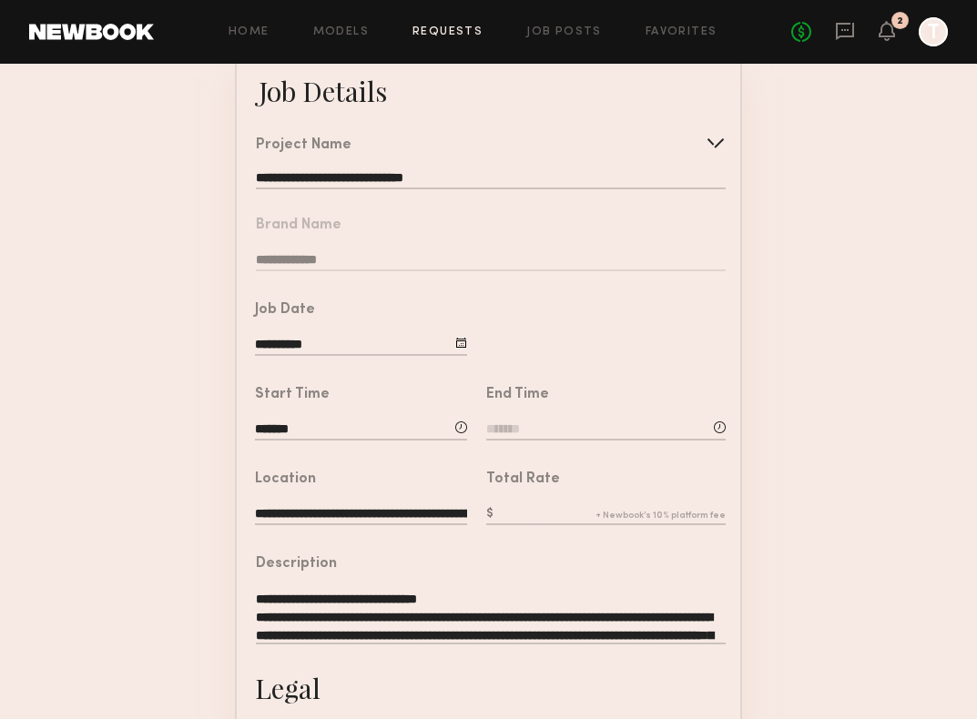
click at [581, 426] on input at bounding box center [605, 431] width 239 height 20
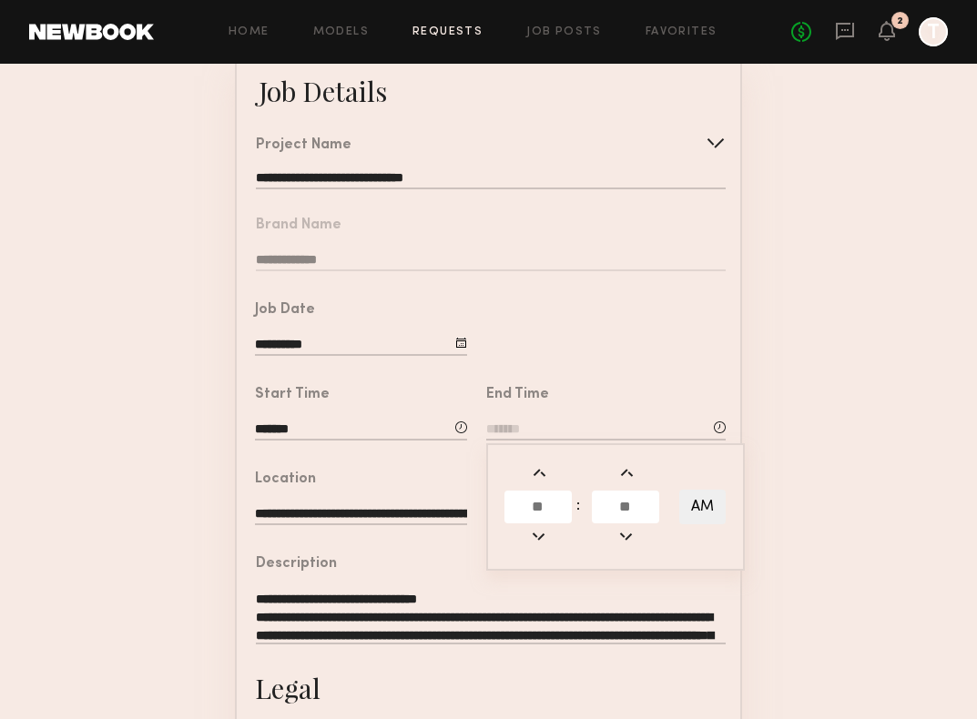
click at [553, 506] on input "text" at bounding box center [537, 507] width 67 height 33
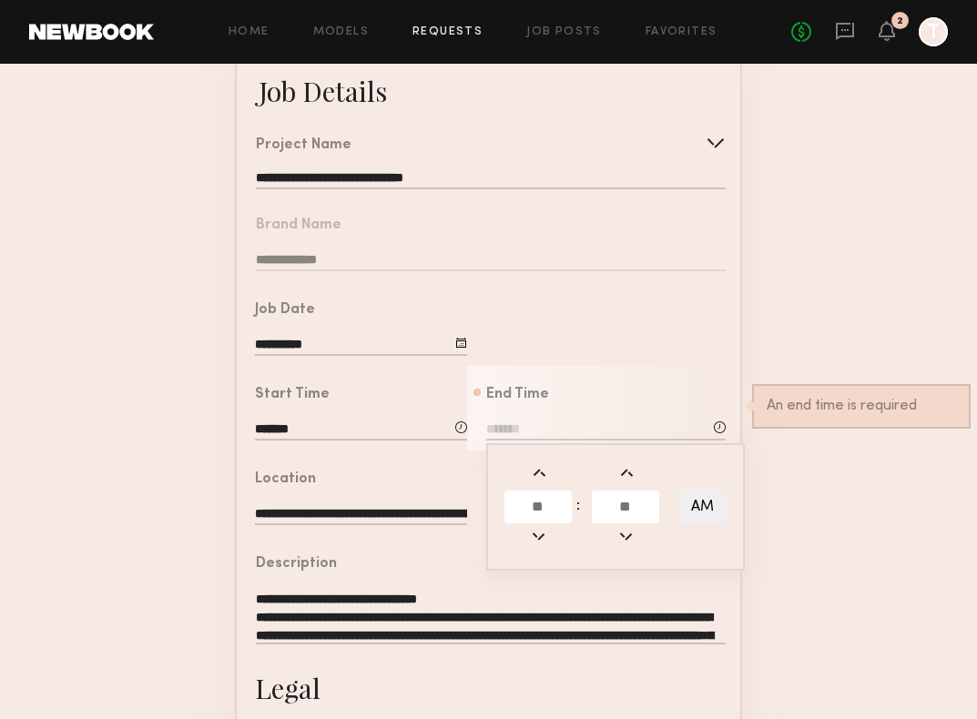
type input "*"
type input "**"
click at [632, 495] on input "text" at bounding box center [625, 507] width 67 height 33
type input "**"
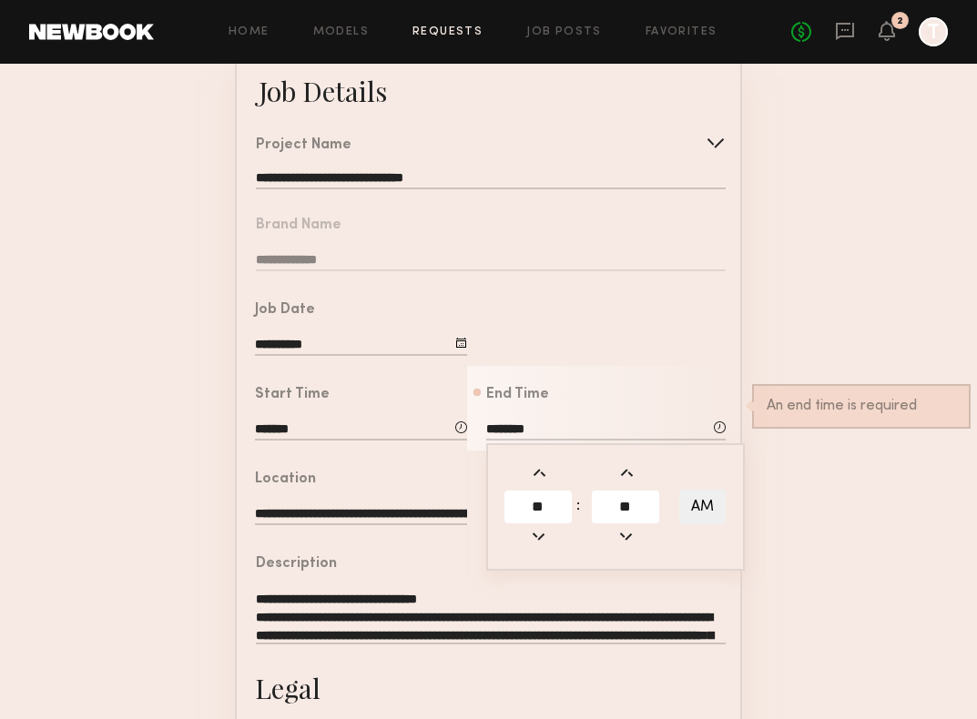
click at [700, 504] on button "AM" at bounding box center [702, 507] width 46 height 35
click at [705, 505] on button "AM" at bounding box center [702, 507] width 46 height 35
type input "********"
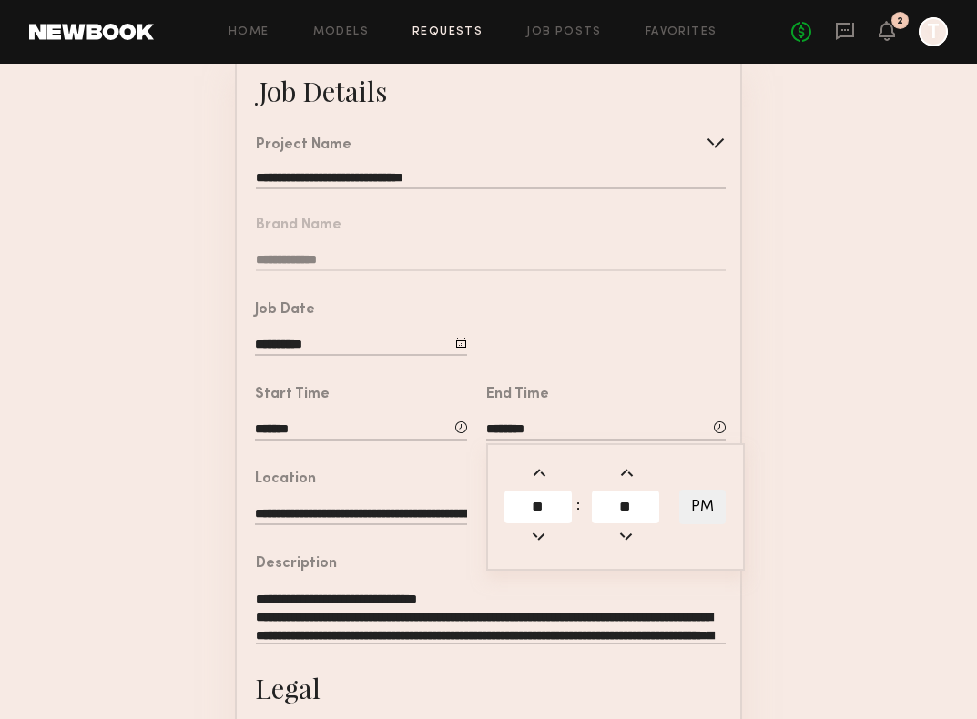
click at [647, 351] on div at bounding box center [603, 323] width 273 height 85
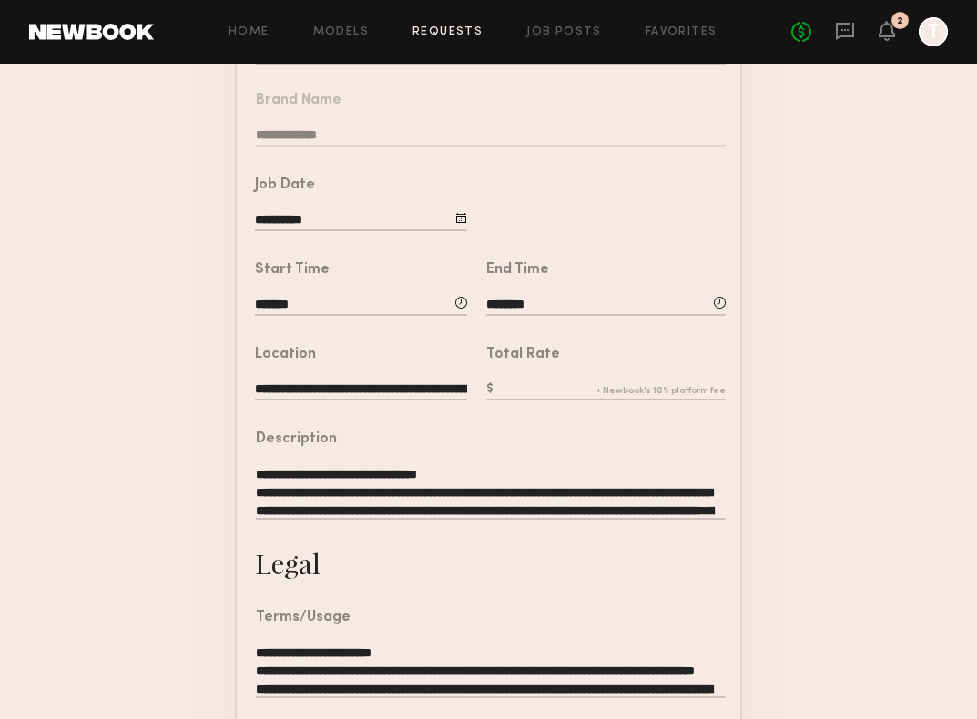
scroll to position [250, 0]
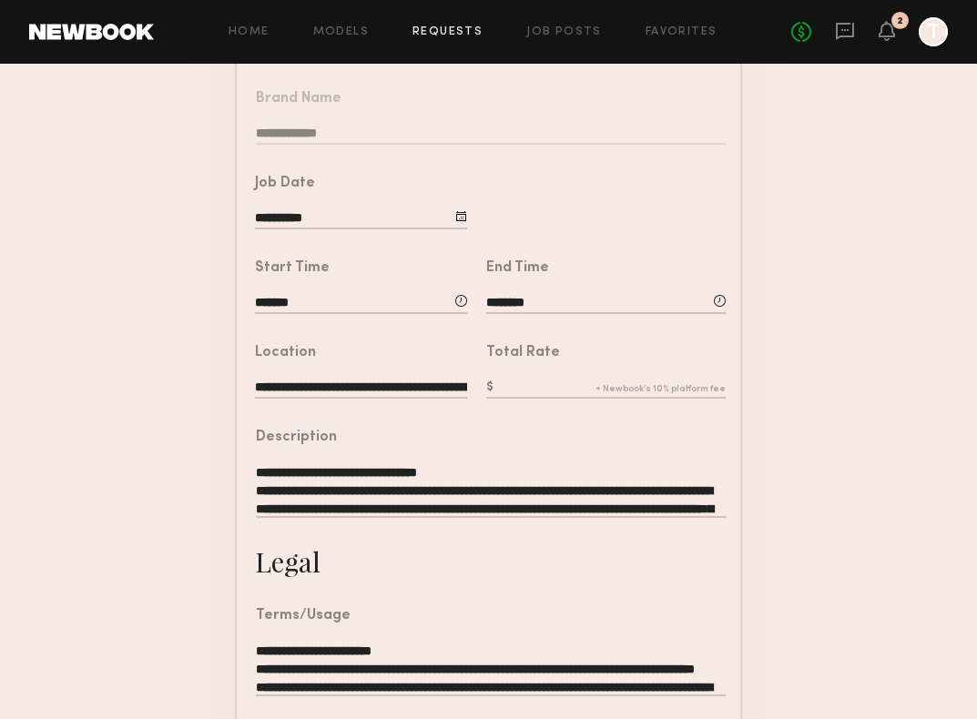
drag, startPoint x: 566, startPoint y: 370, endPoint x: 564, endPoint y: 399, distance: 29.3
click at [566, 370] on div "Total Rate" at bounding box center [605, 374] width 239 height 56
click at [564, 399] on div at bounding box center [605, 390] width 239 height 23
click at [565, 379] on input "text" at bounding box center [605, 389] width 239 height 20
type input "***"
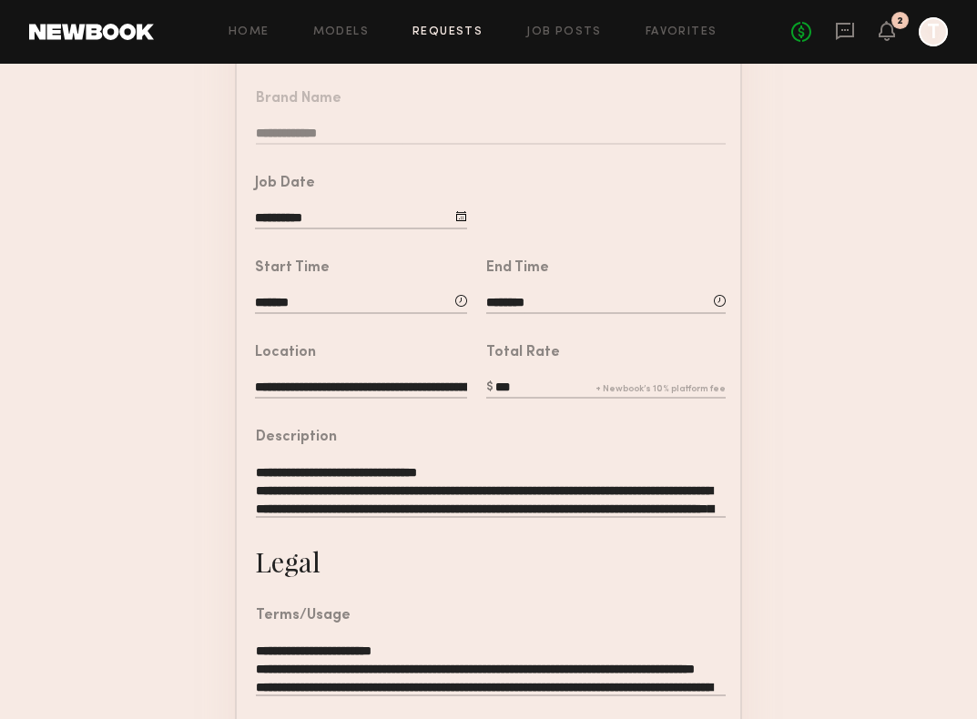
click at [646, 495] on textarea "**********" at bounding box center [491, 490] width 470 height 55
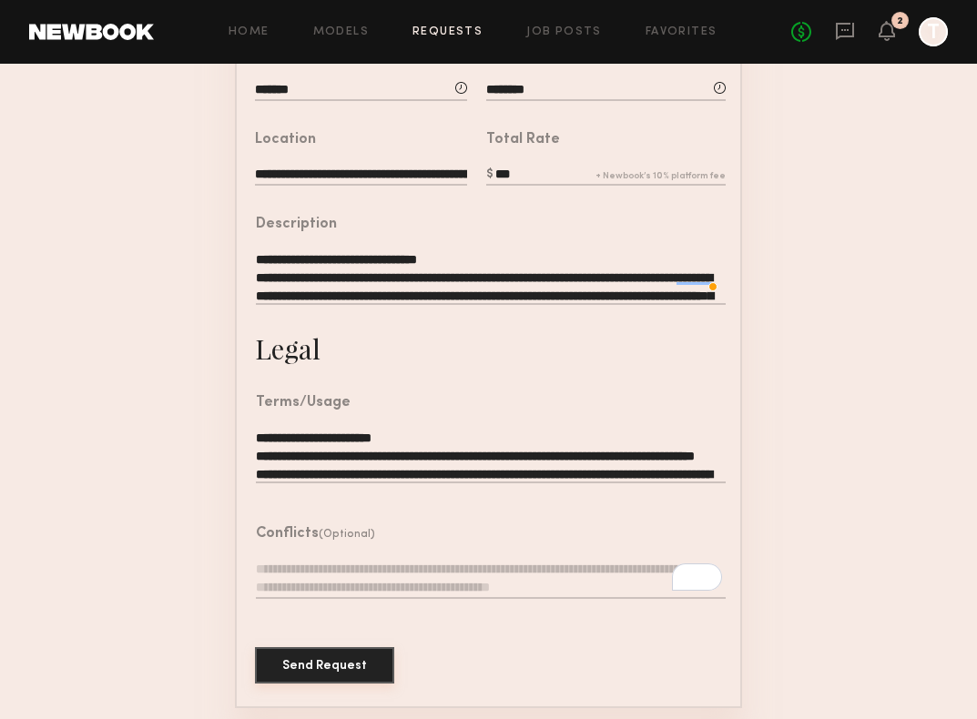
click at [343, 669] on button "Send Request" at bounding box center [324, 665] width 139 height 36
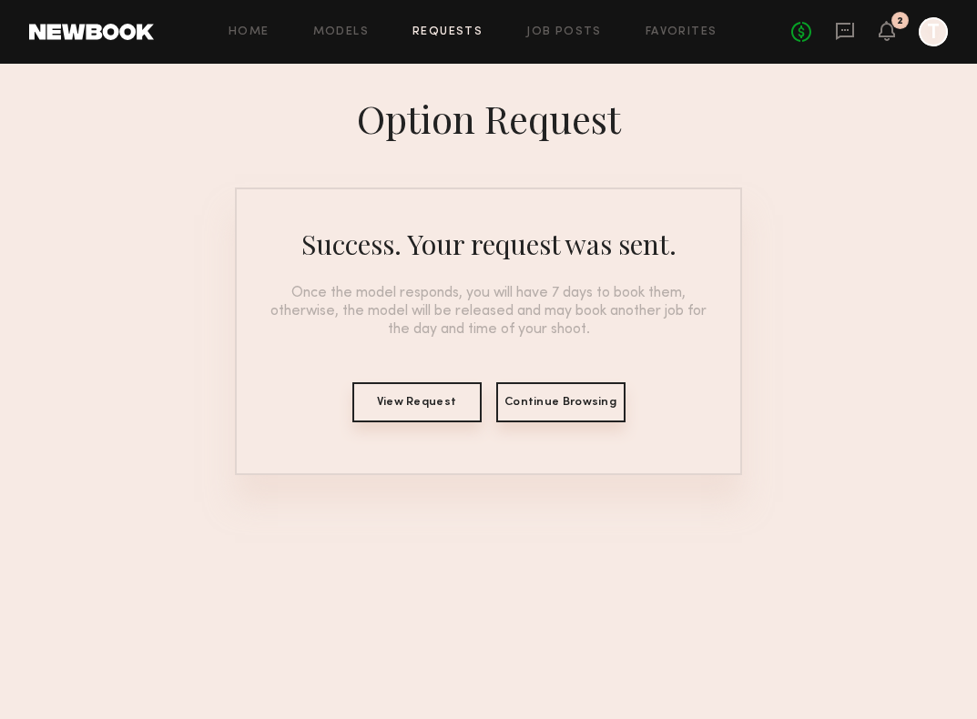
click at [453, 403] on button "View Request" at bounding box center [416, 402] width 129 height 40
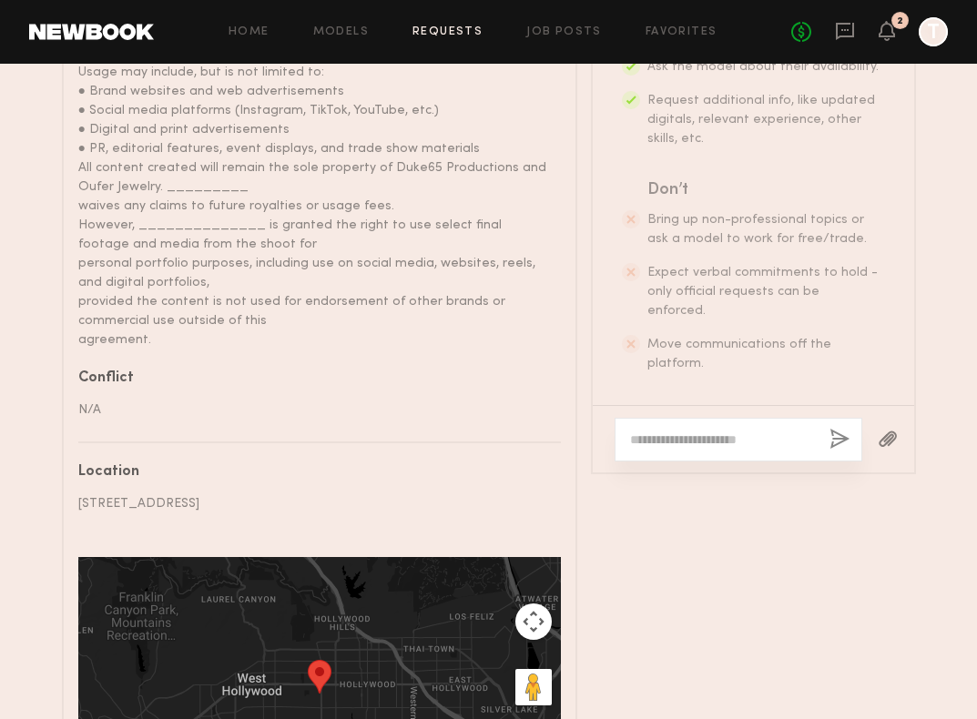
scroll to position [1446, 0]
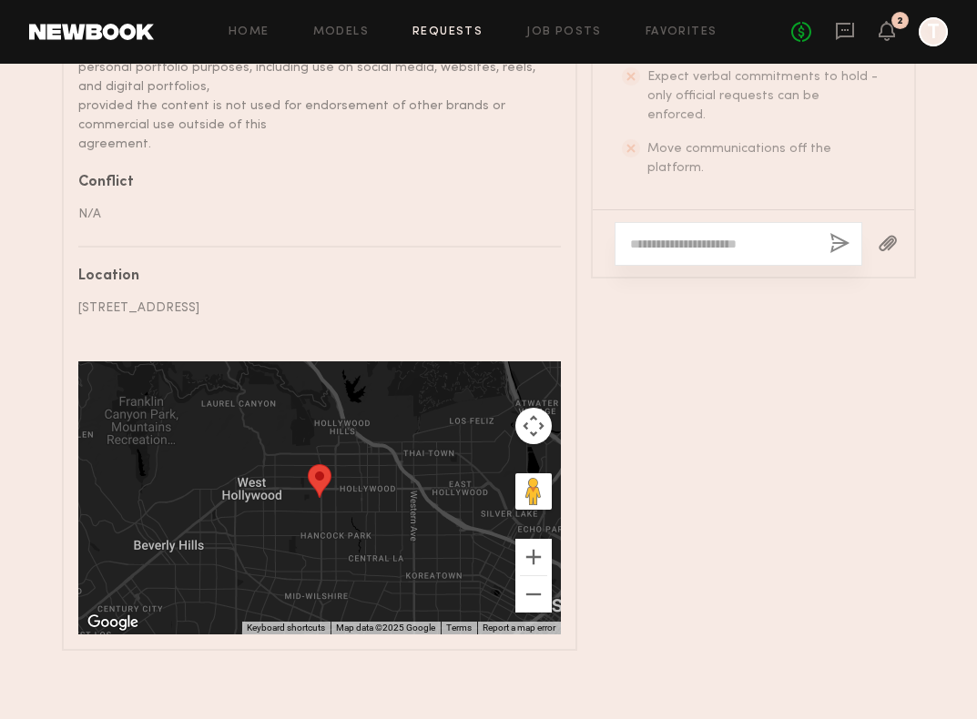
click at [680, 235] on textarea at bounding box center [722, 244] width 185 height 18
paste textarea "**********"
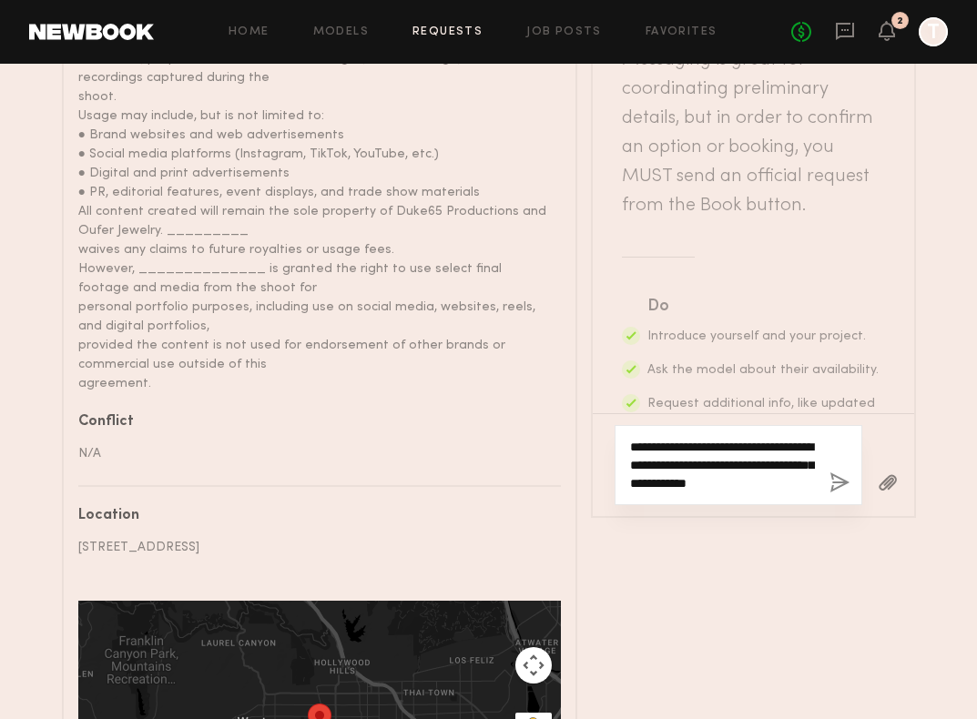
scroll to position [90, 0]
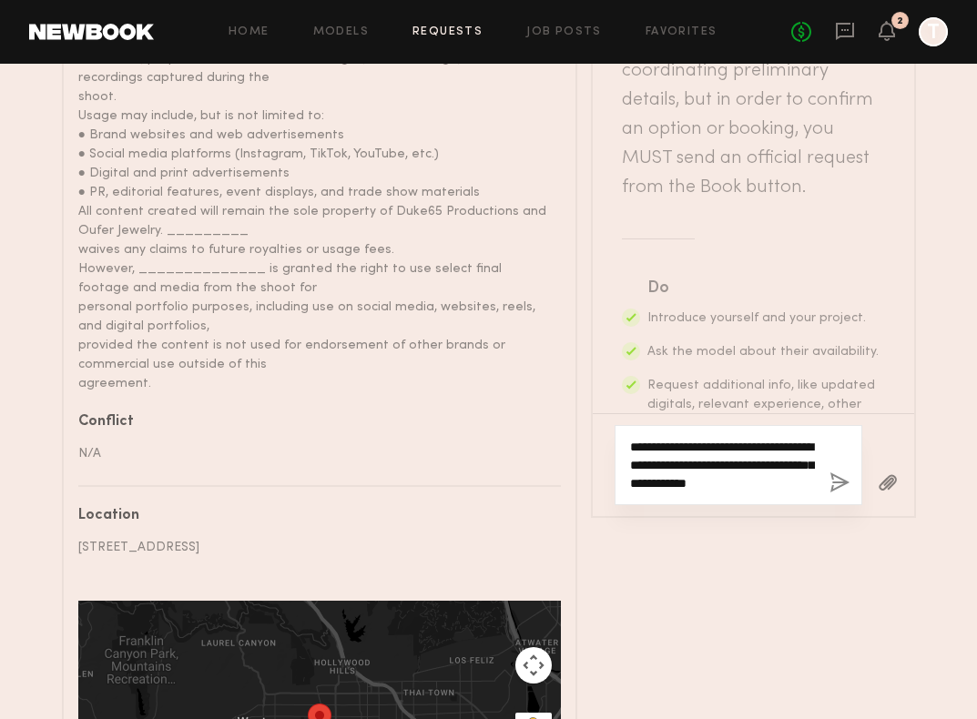
click at [632, 439] on textarea "**********" at bounding box center [722, 465] width 185 height 55
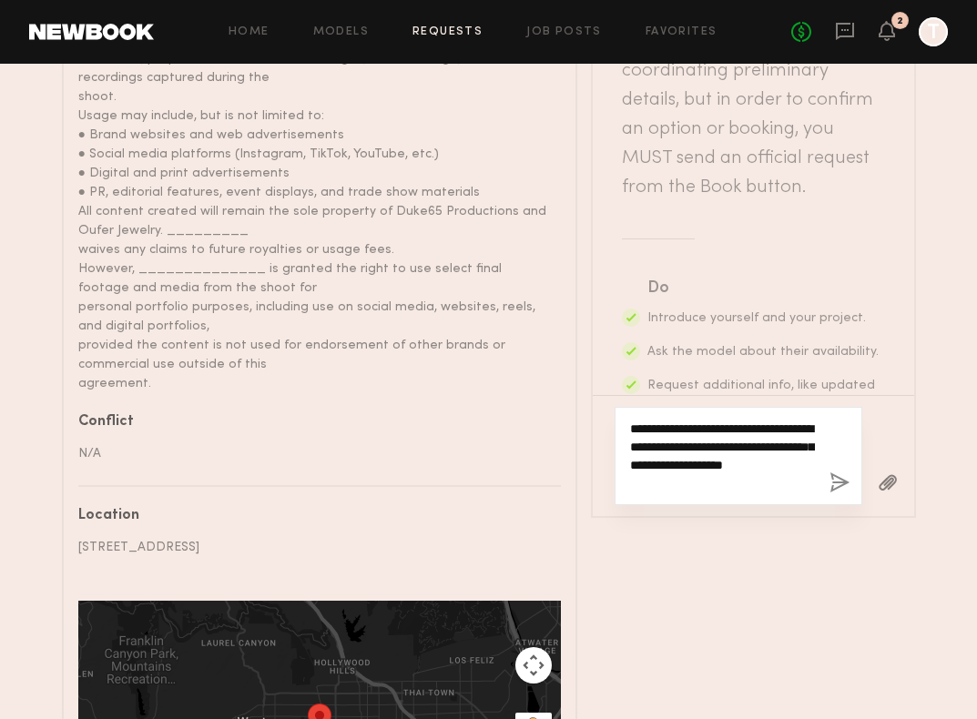
click at [693, 479] on textarea "**********" at bounding box center [722, 456] width 185 height 73
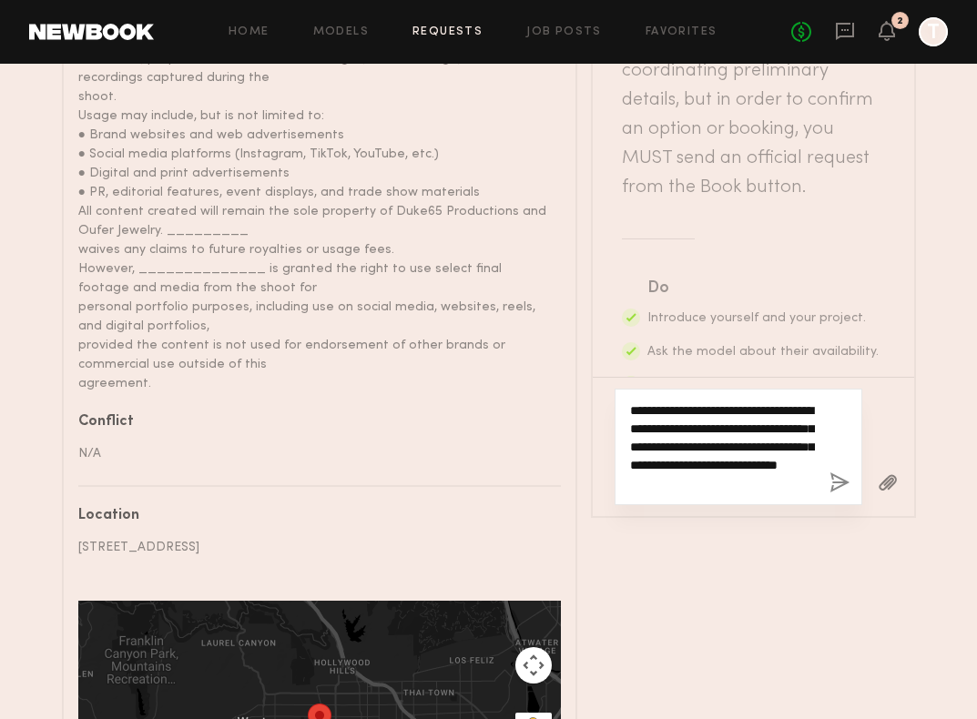
type textarea "**********"
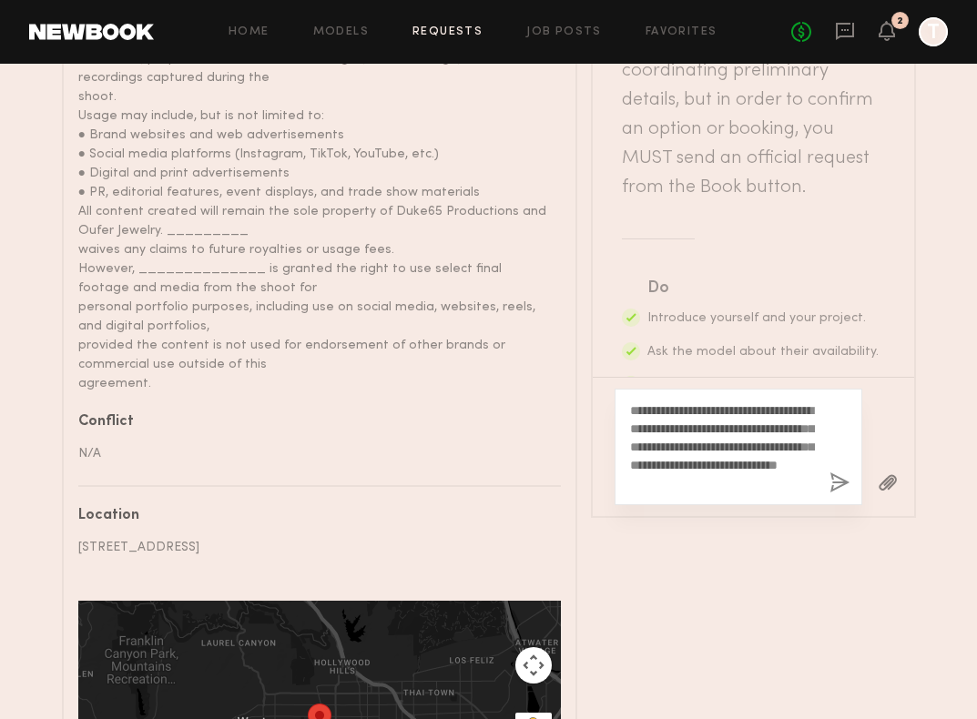
click at [842, 476] on button "button" at bounding box center [839, 484] width 20 height 23
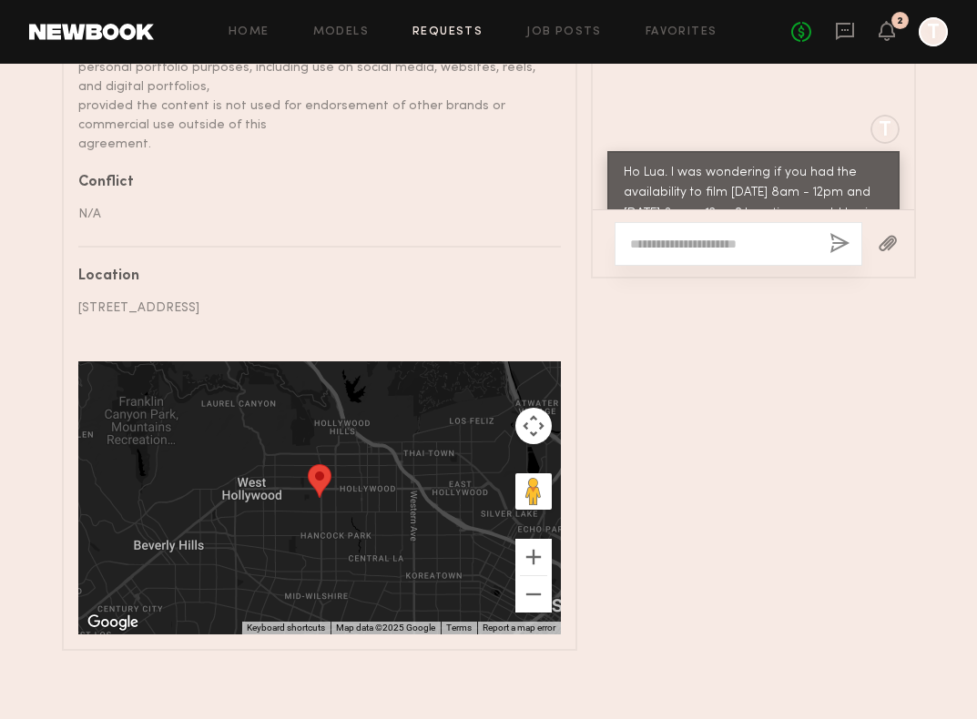
scroll to position [620, 0]
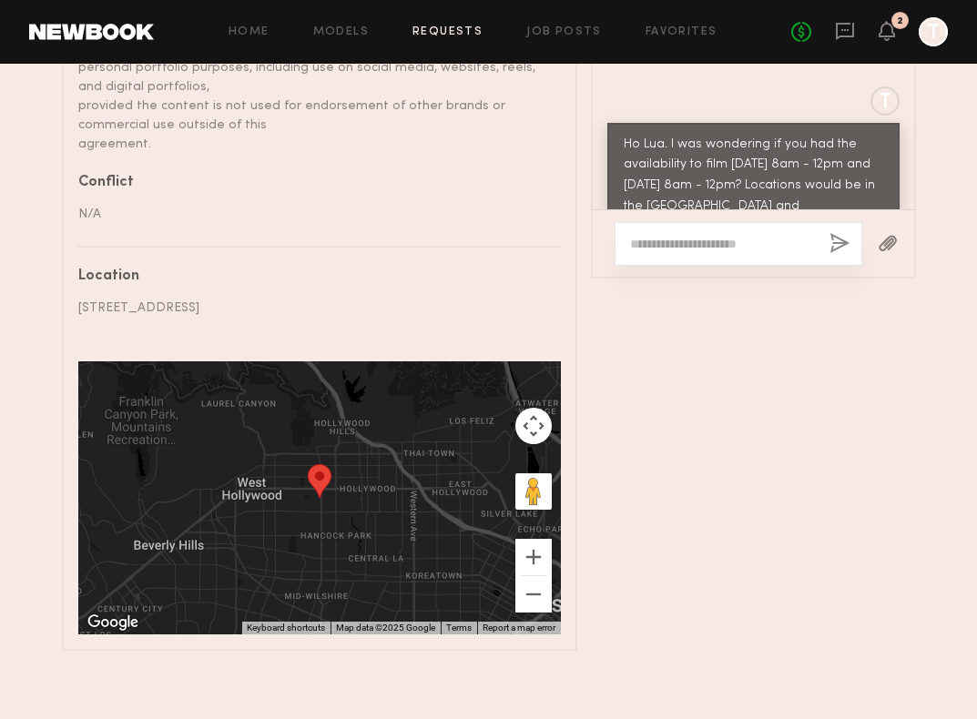
click at [770, 403] on div "Messages Keep direct messages professional and related only to paid job opportu…" at bounding box center [753, 146] width 325 height 1011
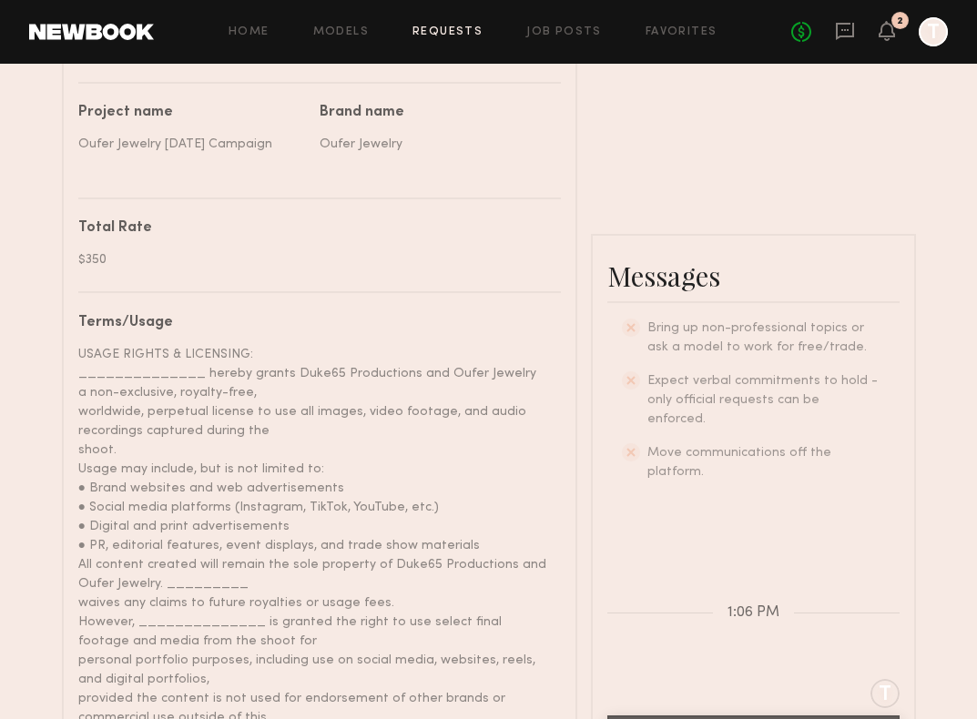
scroll to position [890, 0]
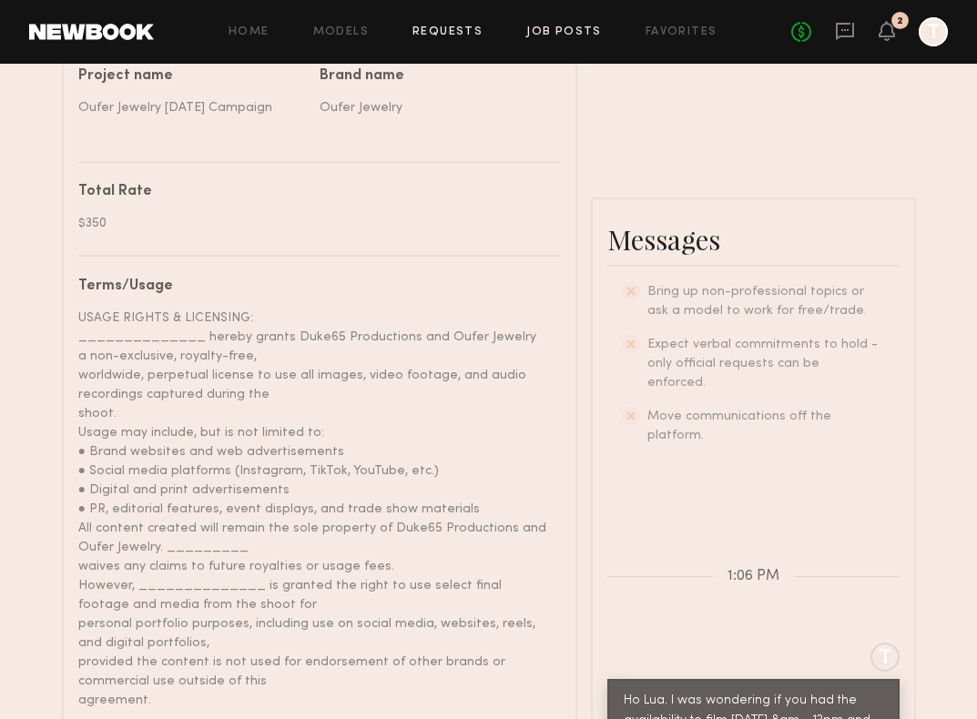
click at [536, 36] on link "Job Posts" at bounding box center [564, 32] width 76 height 12
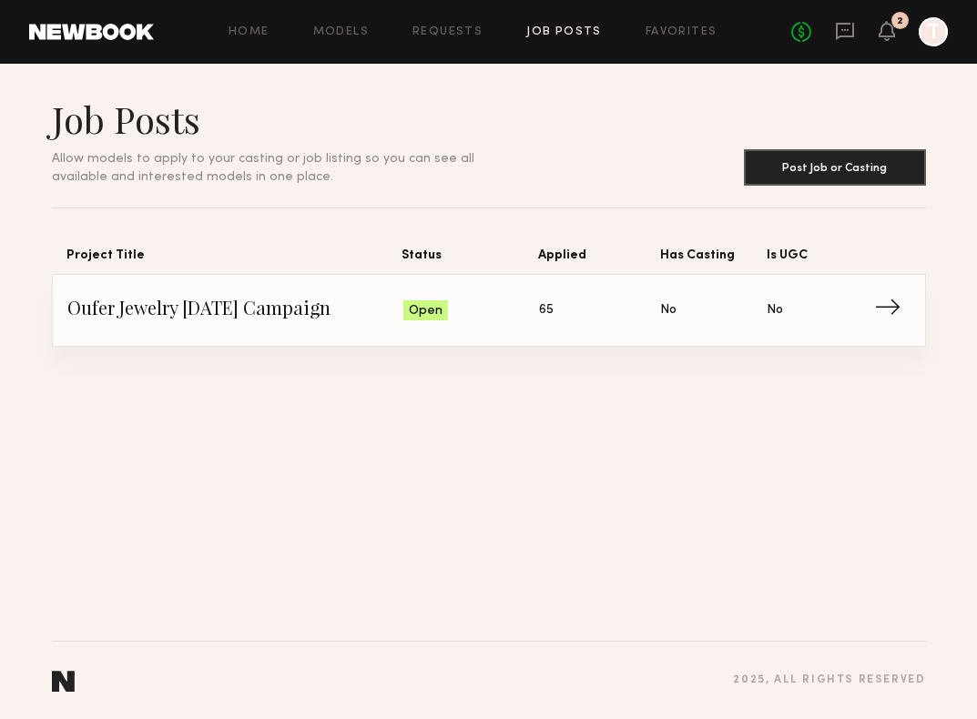
click at [876, 324] on span "→" at bounding box center [892, 310] width 37 height 27
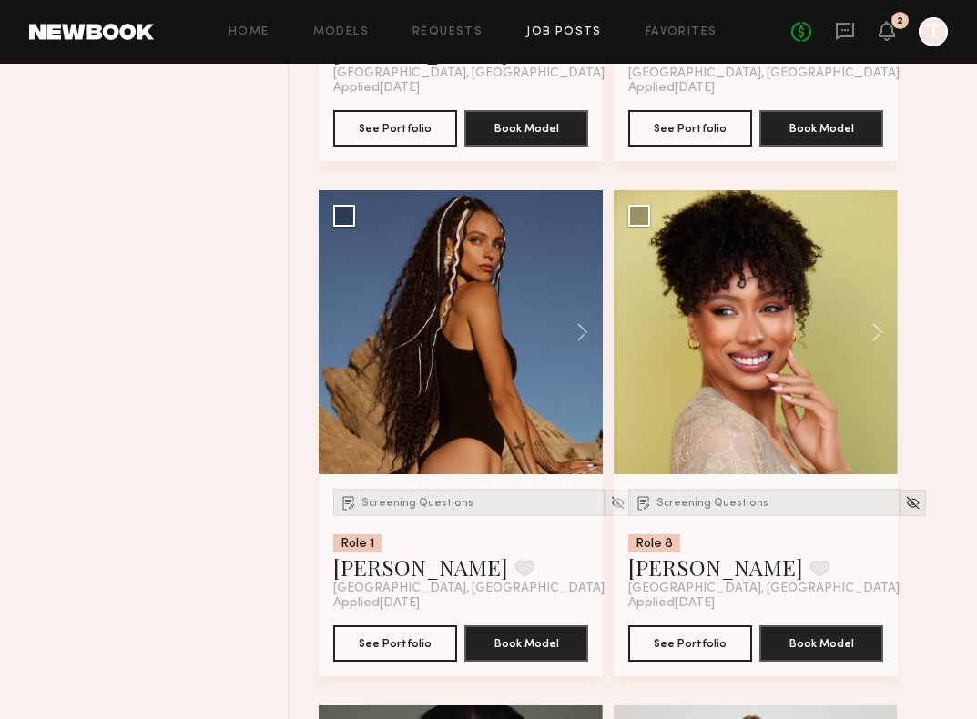
scroll to position [2722, 0]
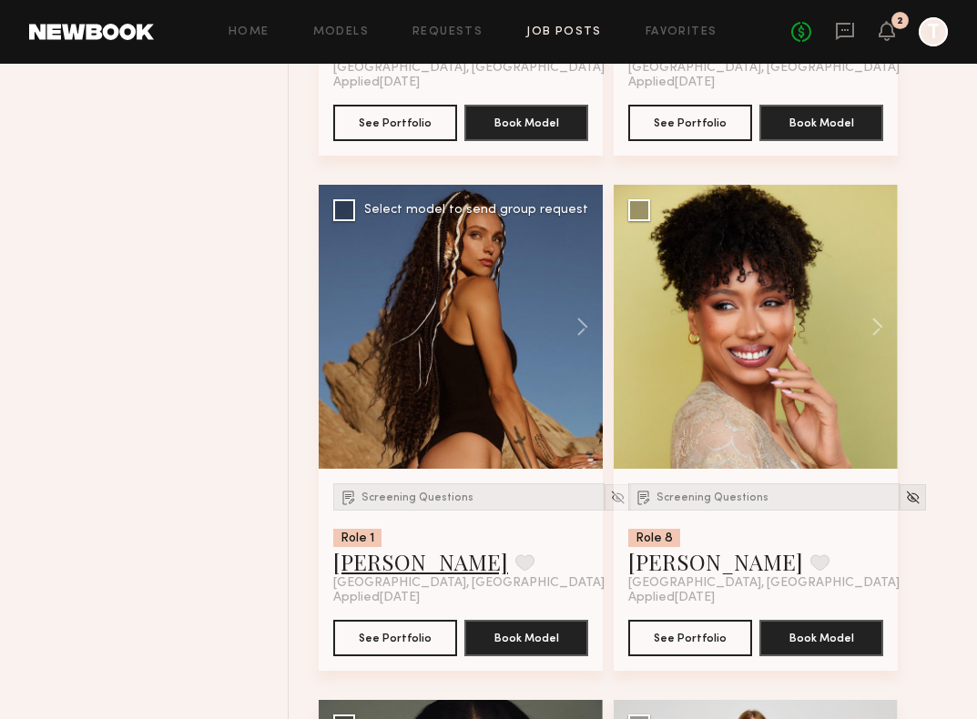
click at [375, 576] on link "[PERSON_NAME]" at bounding box center [420, 561] width 175 height 29
click at [575, 322] on button at bounding box center [573, 327] width 58 height 284
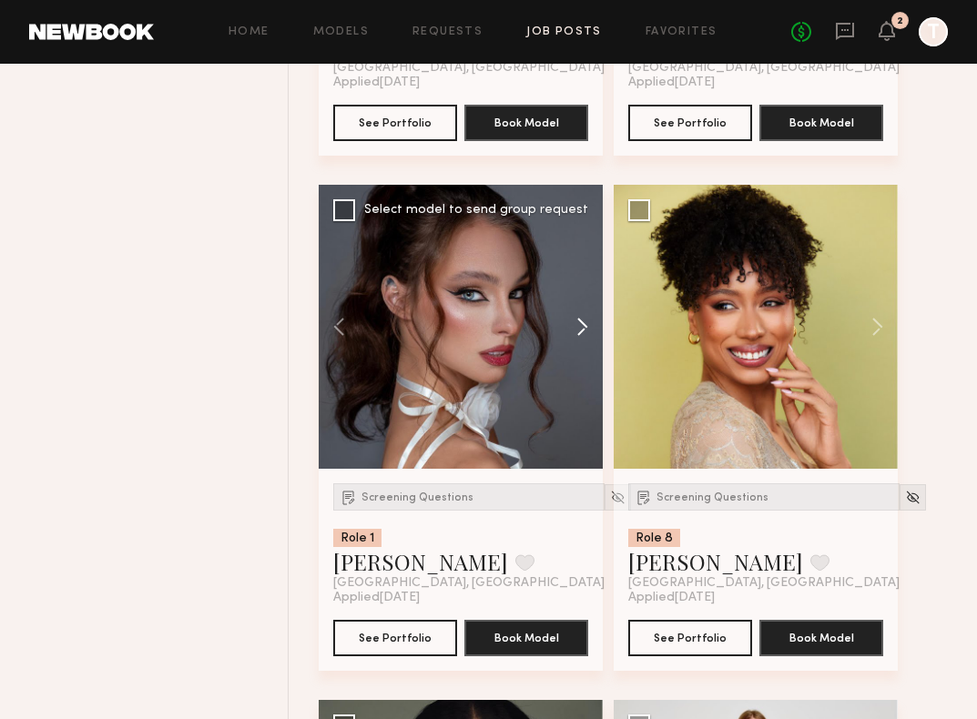
click at [575, 322] on button at bounding box center [573, 327] width 58 height 284
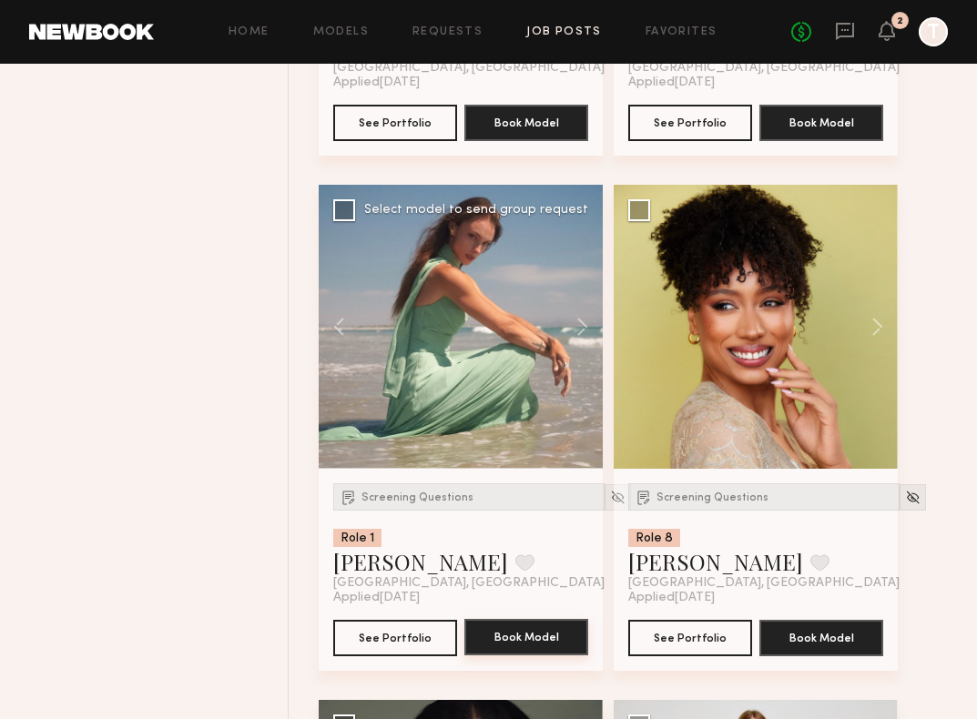
click at [504, 655] on button "Book Model" at bounding box center [526, 637] width 124 height 36
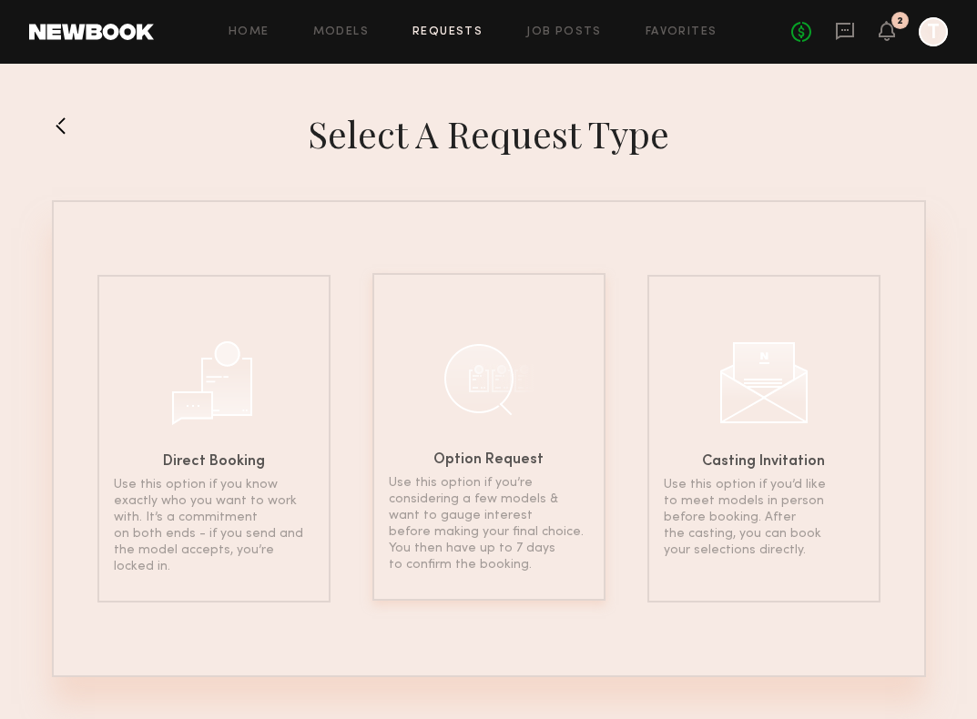
click at [489, 409] on div at bounding box center [488, 378] width 91 height 91
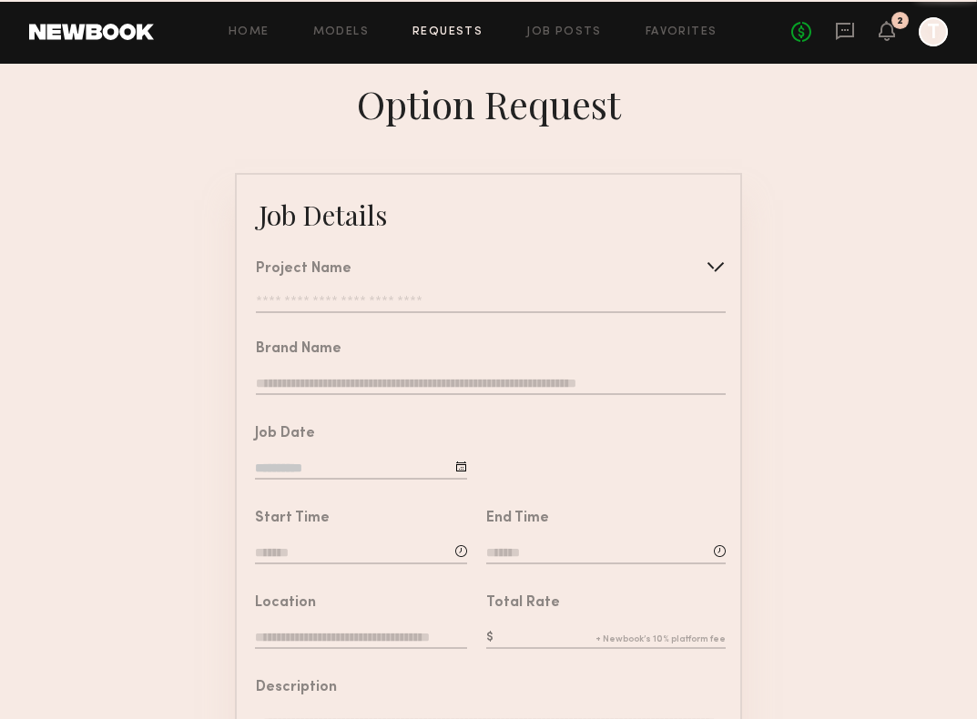
type input "**********"
type textarea "**********"
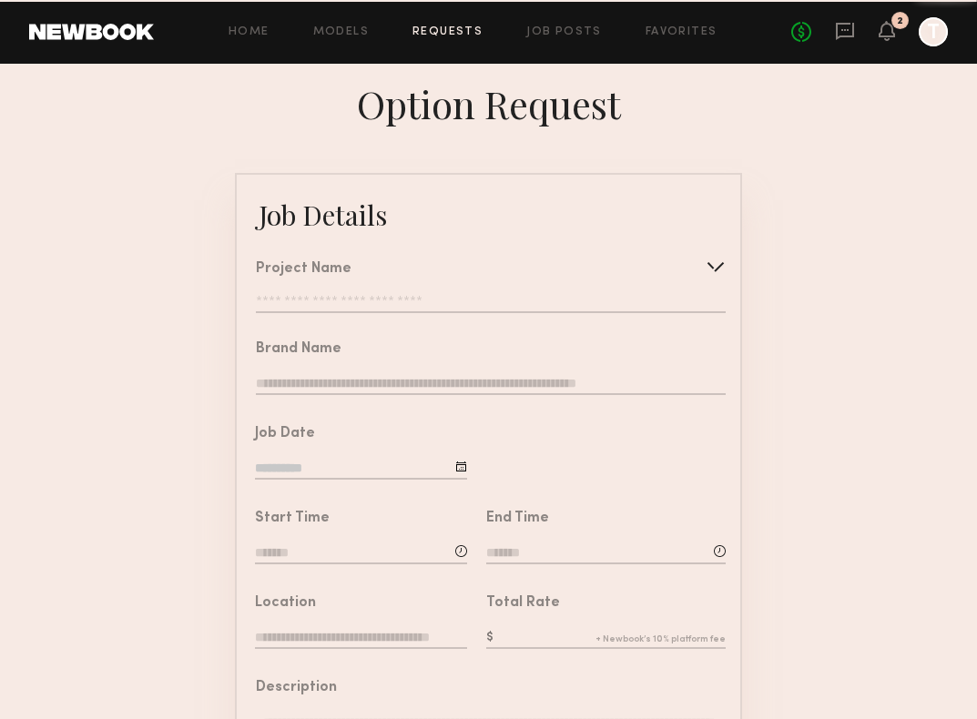
type textarea "**********"
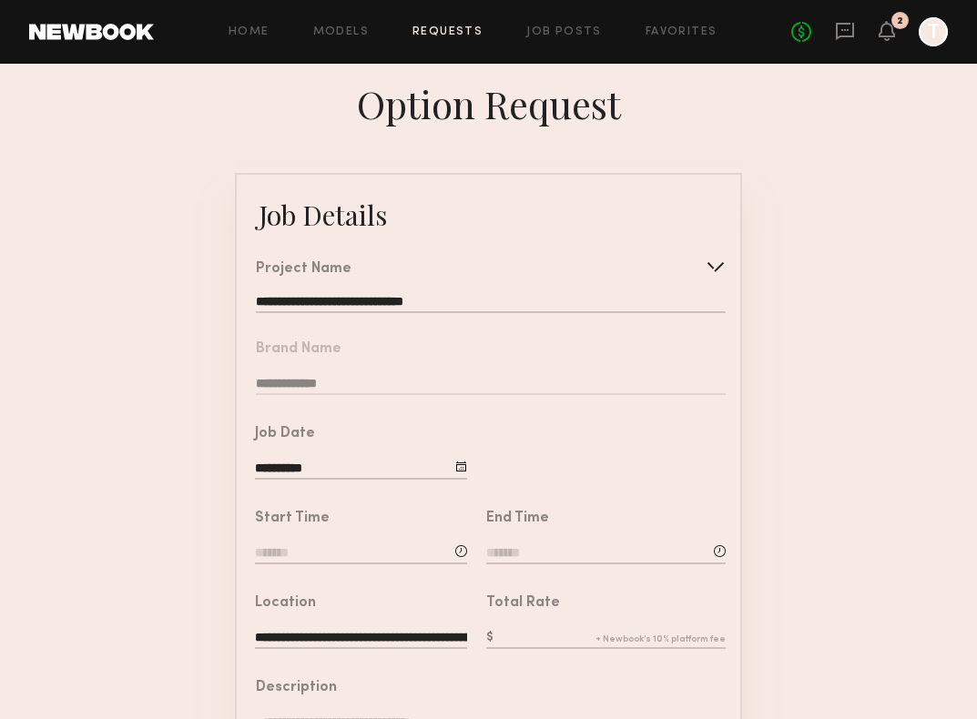
click at [490, 296] on input "**********" at bounding box center [491, 304] width 470 height 18
click at [473, 389] on common-border "**********" at bounding box center [488, 680] width 507 height 1014
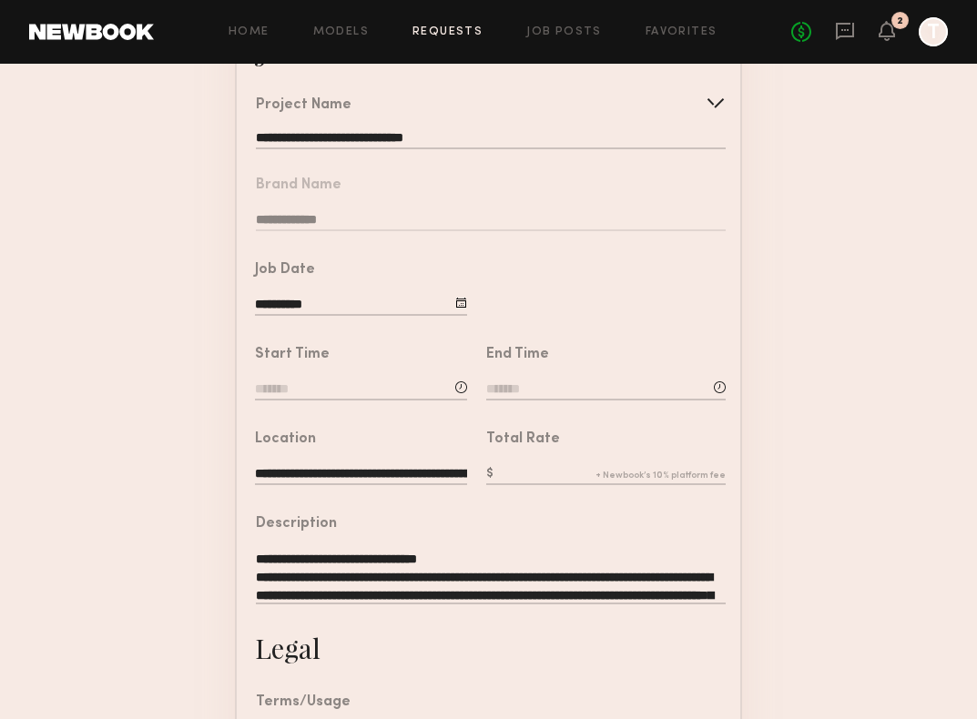
scroll to position [188, 0]
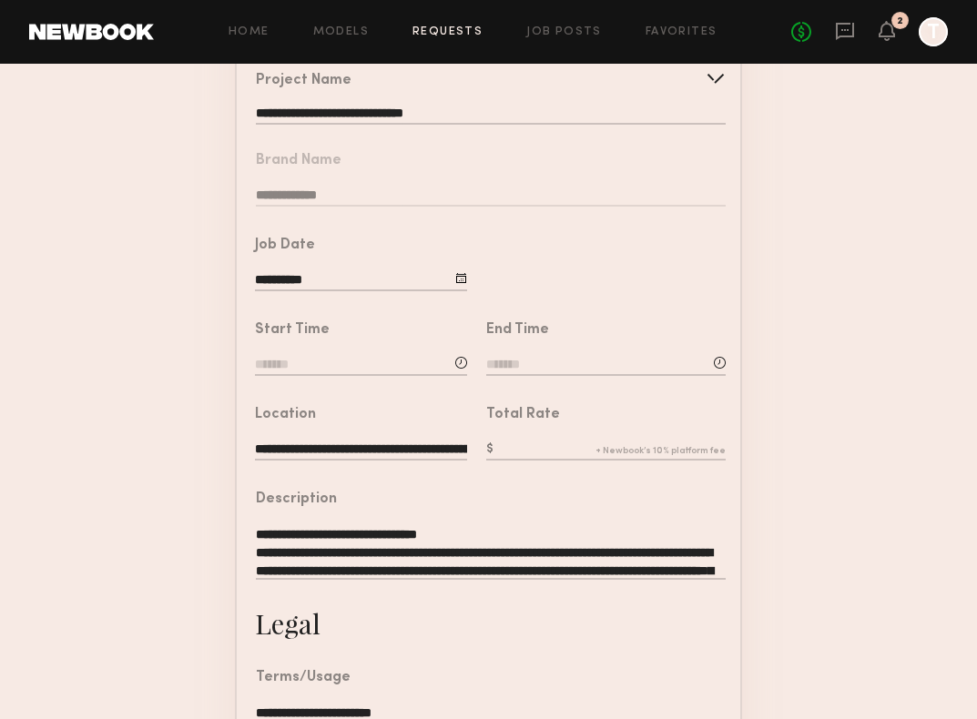
click at [355, 280] on input "**********" at bounding box center [361, 281] width 212 height 20
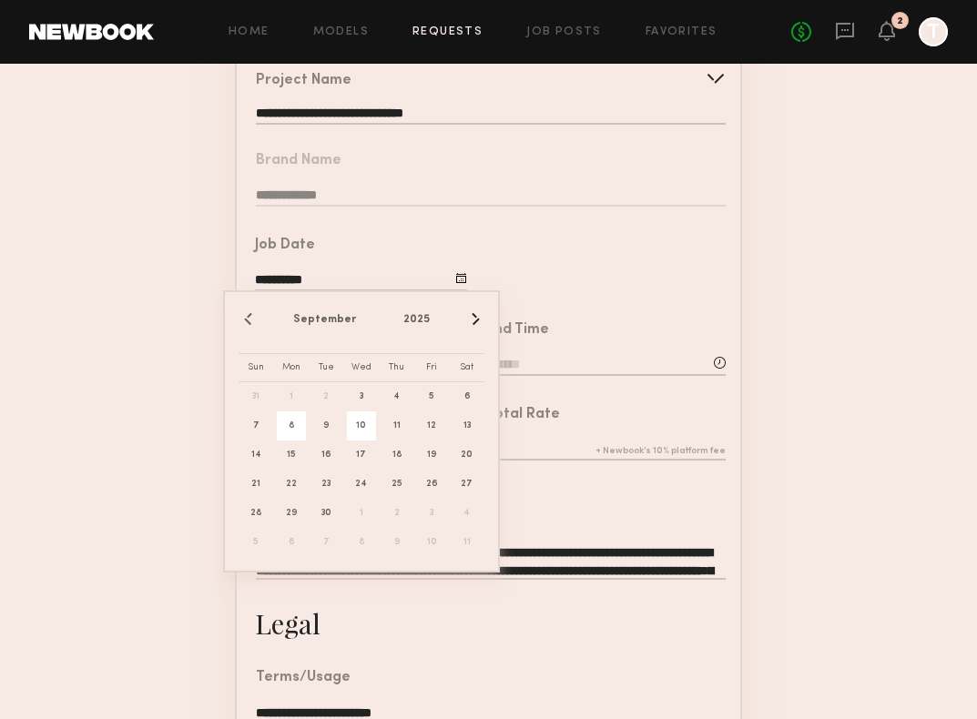
click at [367, 428] on span "10" at bounding box center [361, 426] width 29 height 29
type input "**********"
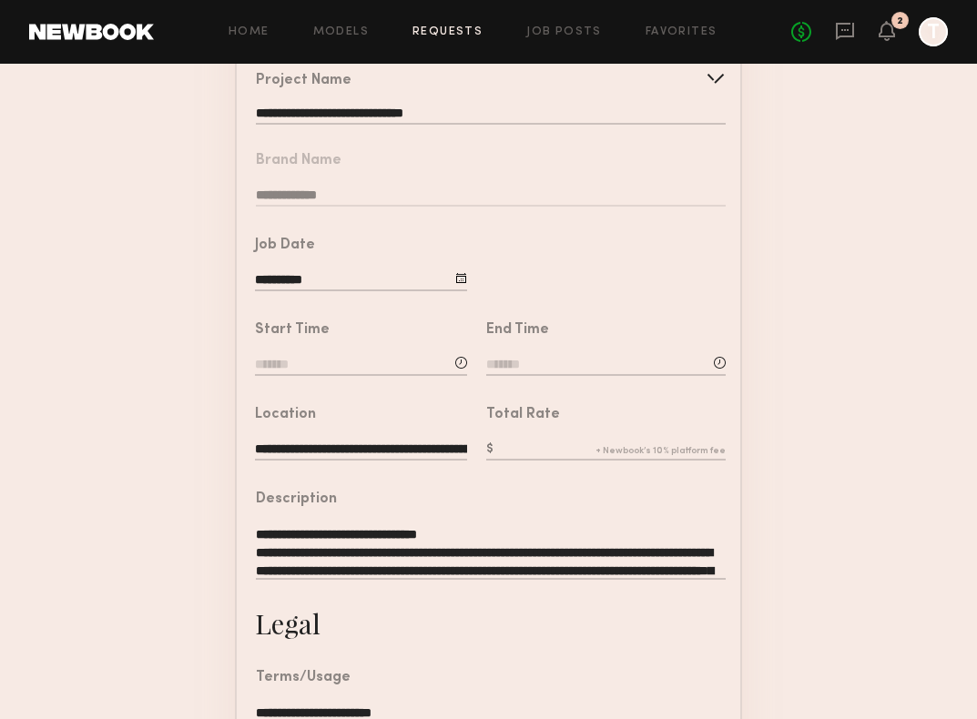
click at [463, 361] on div at bounding box center [461, 363] width 12 height 12
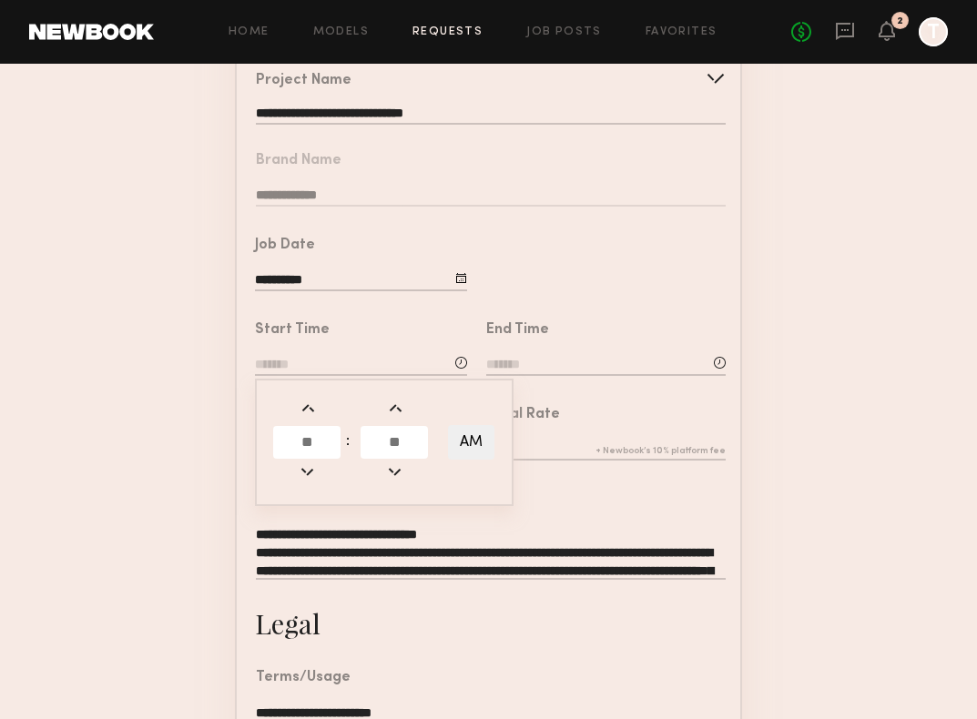
click at [300, 440] on input "text" at bounding box center [306, 442] width 67 height 33
type input "*"
click at [403, 443] on input "text" at bounding box center [394, 442] width 67 height 33
type input "**"
type input "*******"
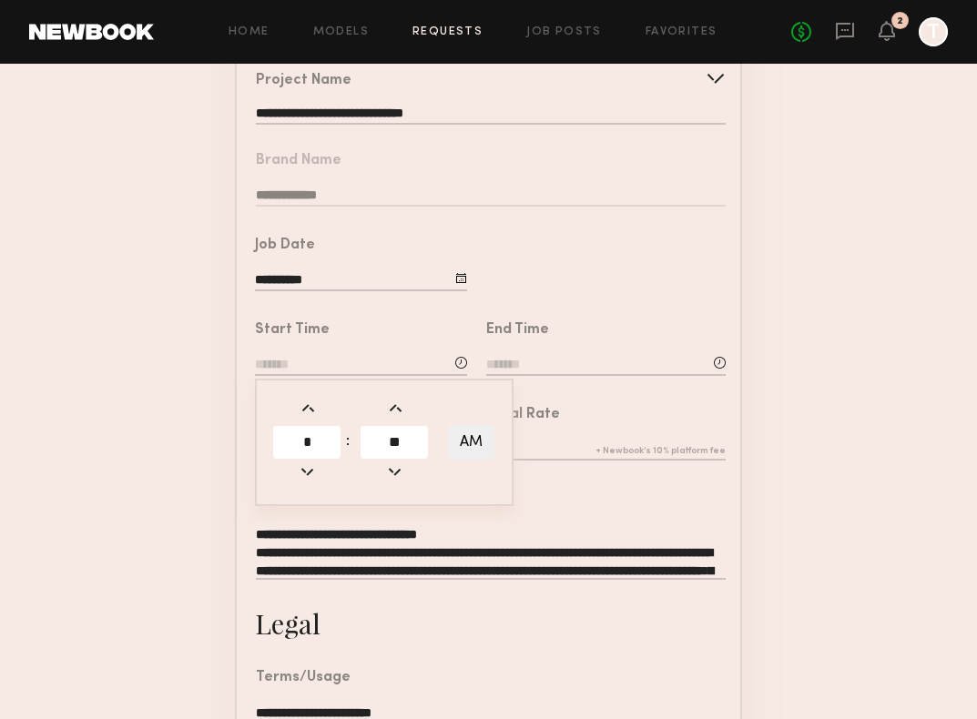
type input "**"
click at [598, 351] on div "End Time" at bounding box center [605, 351] width 239 height 56
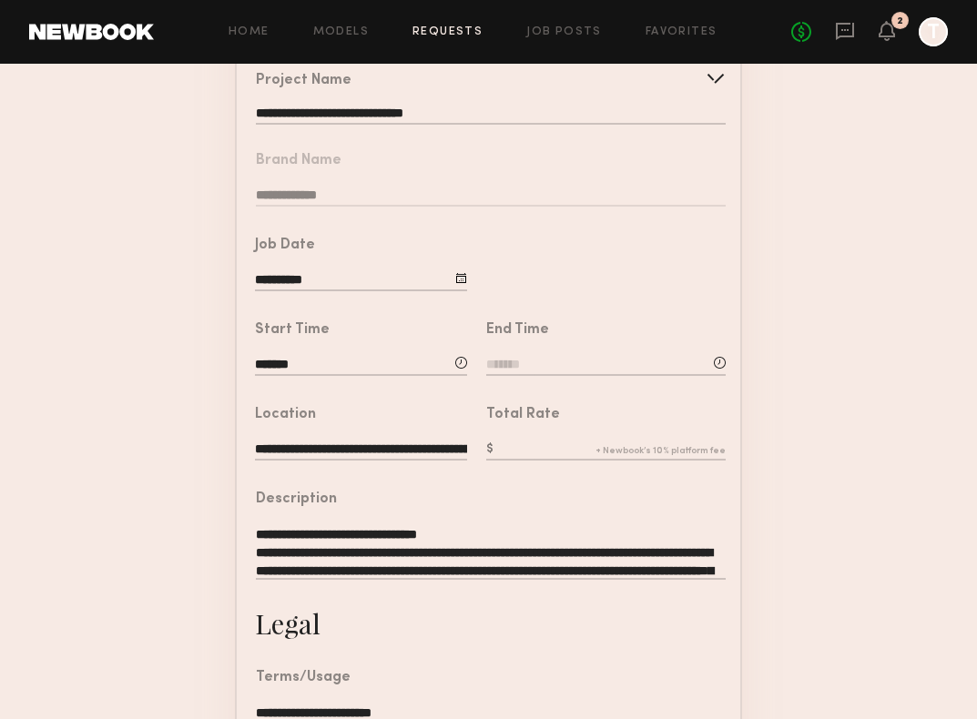
click at [545, 353] on div "End Time" at bounding box center [605, 351] width 239 height 56
click at [544, 360] on input at bounding box center [605, 366] width 239 height 20
click at [561, 376] on div ": AM" at bounding box center [605, 367] width 239 height 23
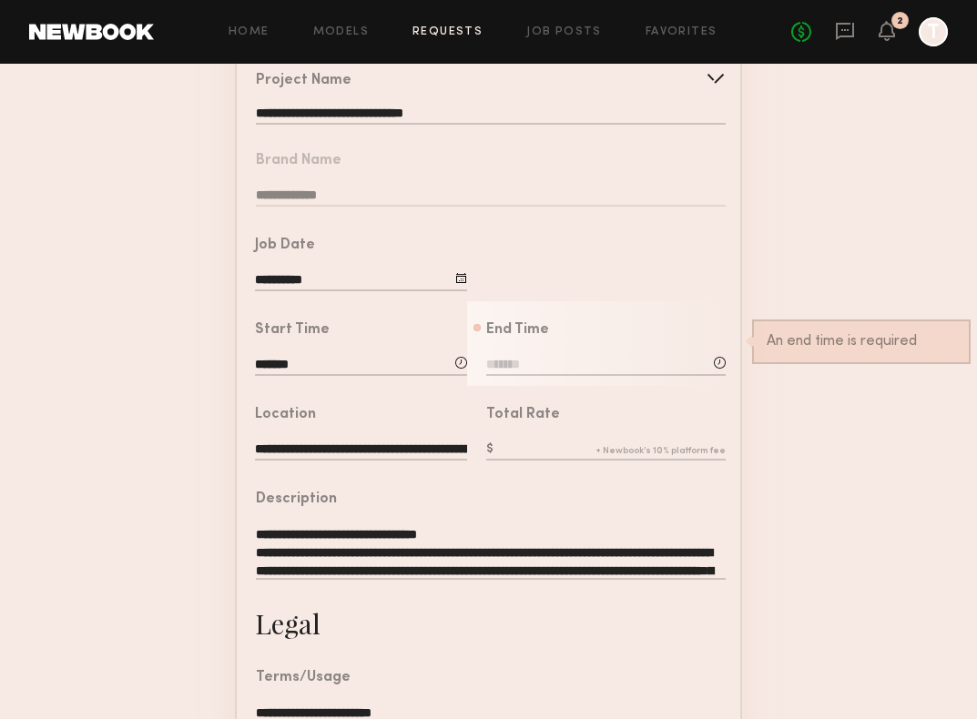
click at [548, 354] on div "End Time : AM An end time is required" at bounding box center [605, 351] width 239 height 56
click at [548, 356] on input at bounding box center [605, 366] width 239 height 20
click at [544, 446] on input "text" at bounding box center [537, 442] width 67 height 33
type input "**"
click at [646, 446] on input "text" at bounding box center [625, 442] width 67 height 33
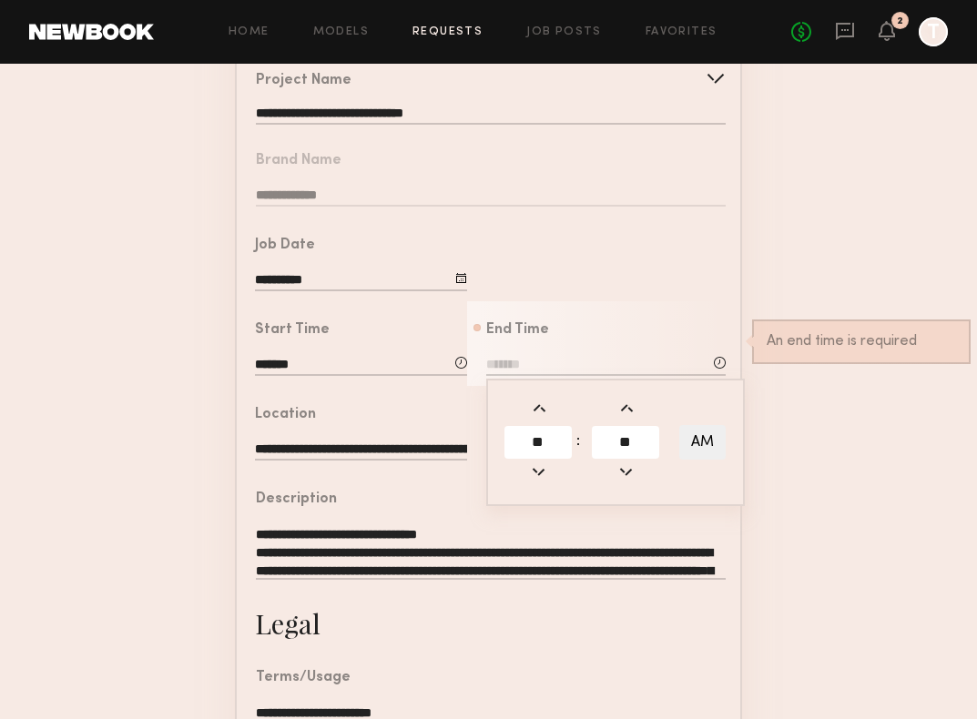
type input "**"
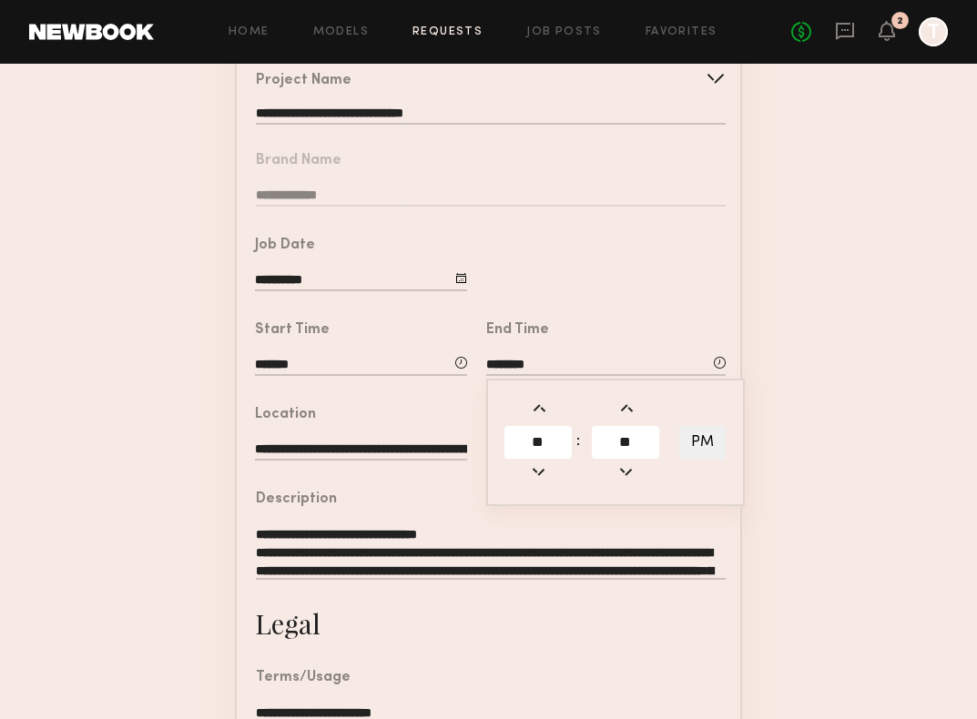
click at [697, 442] on button "PM" at bounding box center [702, 442] width 46 height 35
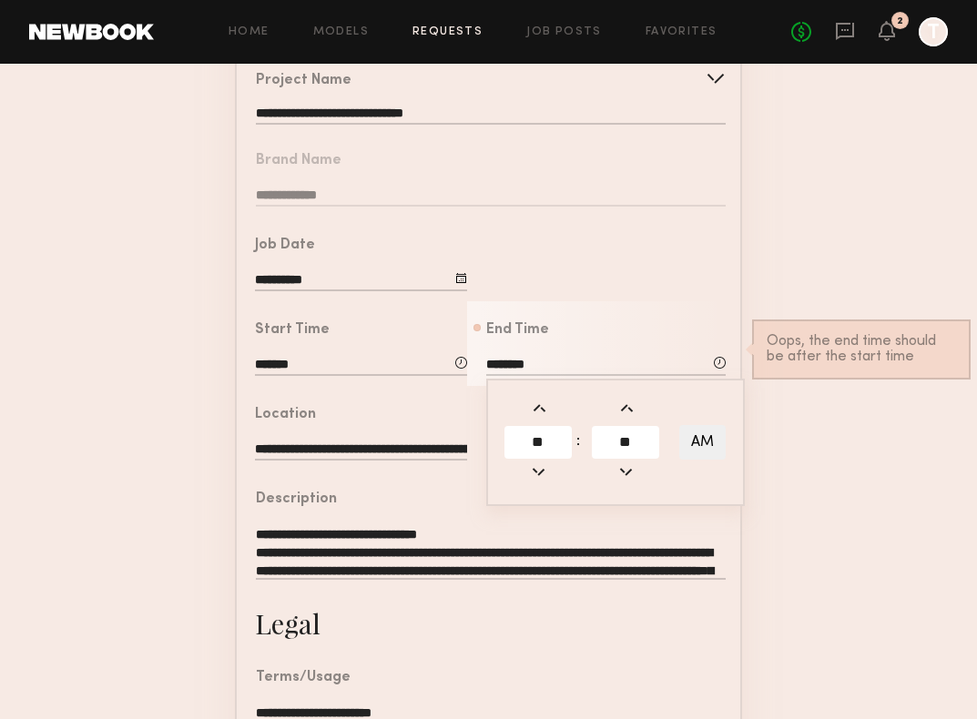
click at [697, 442] on button "AM" at bounding box center [702, 442] width 46 height 35
type input "********"
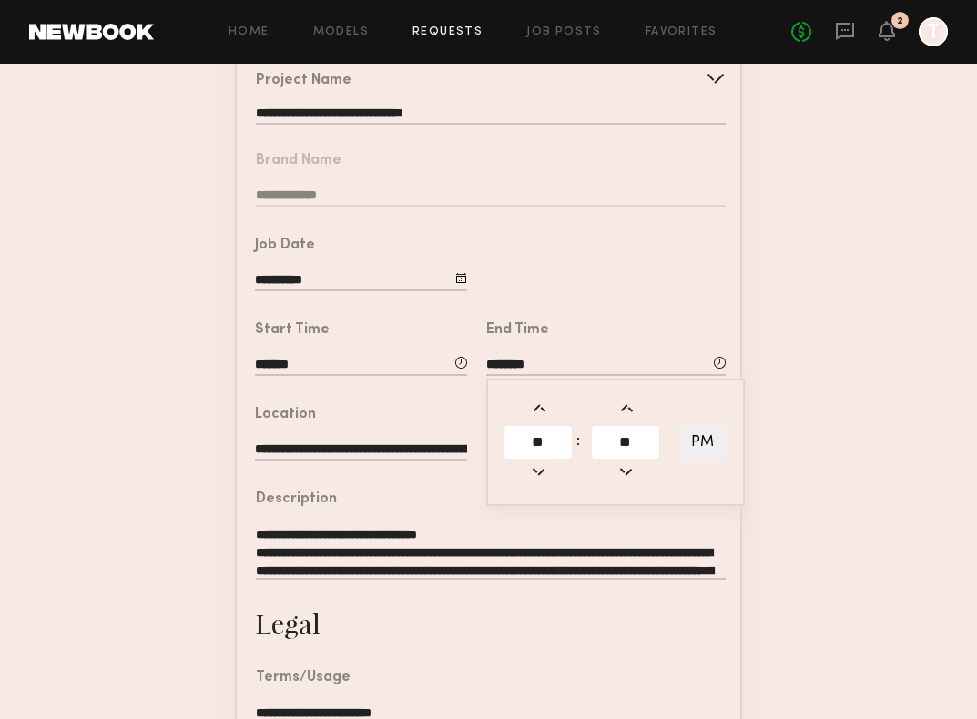
click at [606, 323] on div "End Time" at bounding box center [605, 330] width 239 height 15
click at [540, 441] on input "text" at bounding box center [605, 451] width 239 height 20
type input "*"
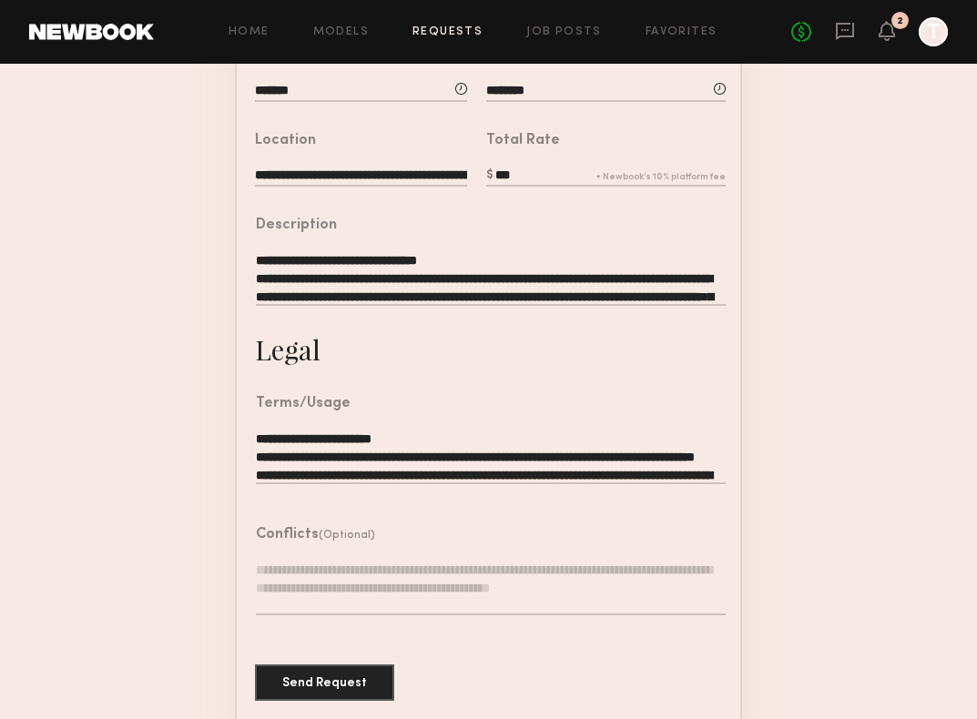
scroll to position [479, 0]
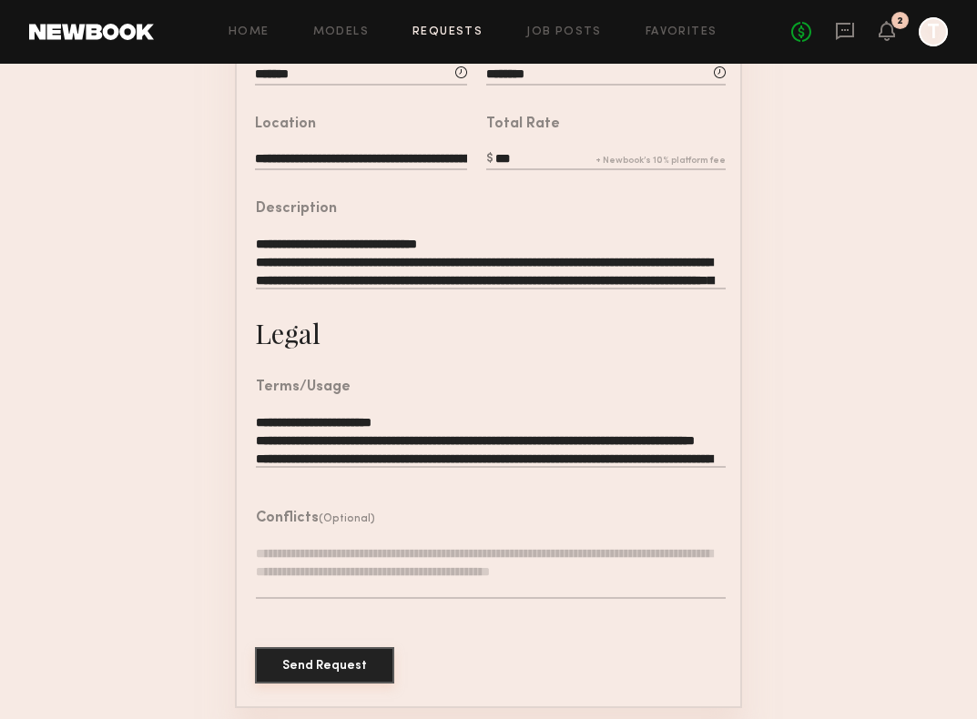
type input "***"
click at [355, 654] on button "Send Request" at bounding box center [324, 665] width 139 height 36
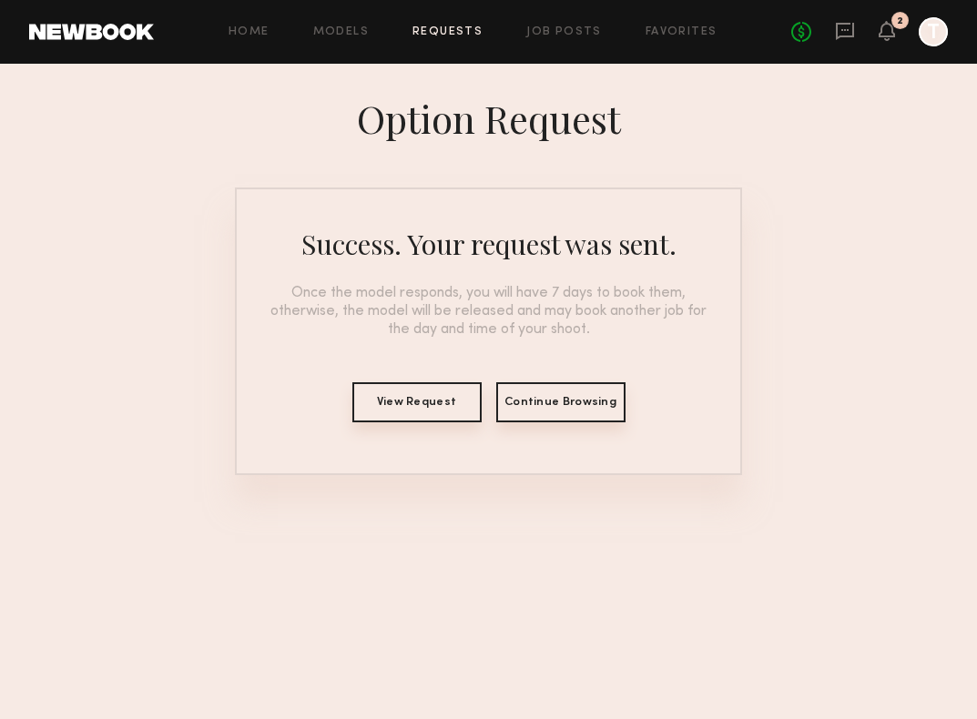
click at [447, 402] on button "View Request" at bounding box center [416, 402] width 129 height 40
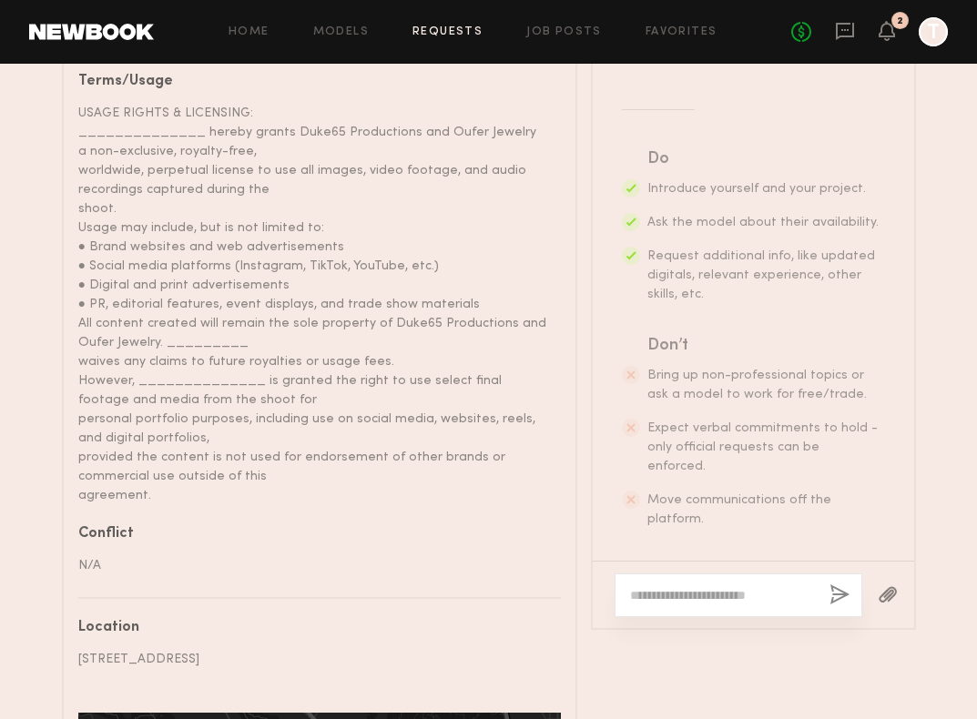
scroll to position [1301, 0]
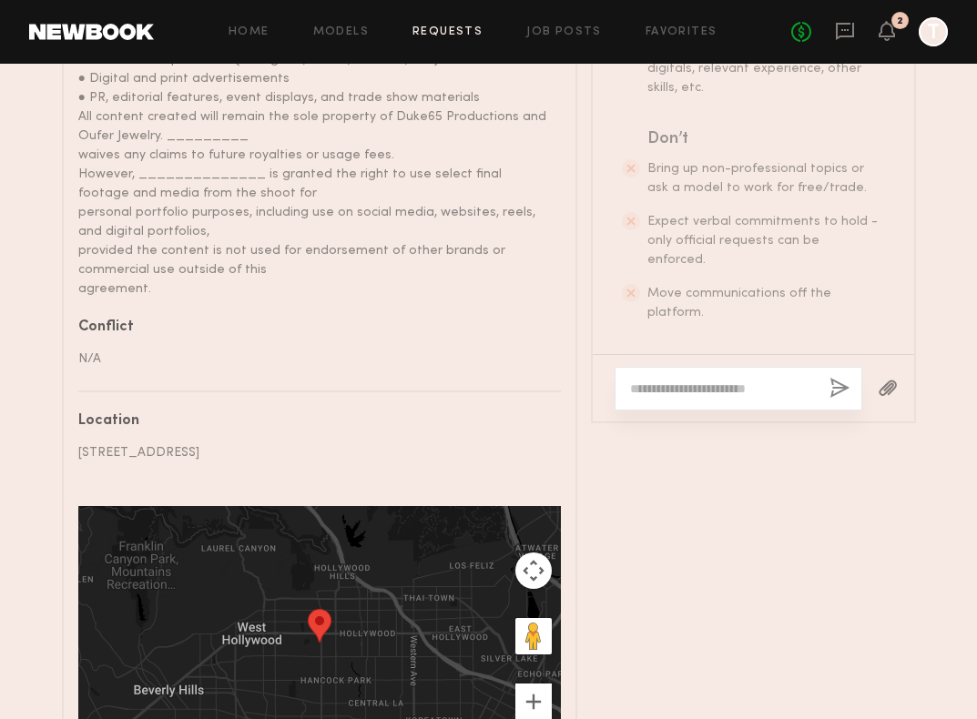
click at [688, 386] on textarea at bounding box center [722, 389] width 185 height 18
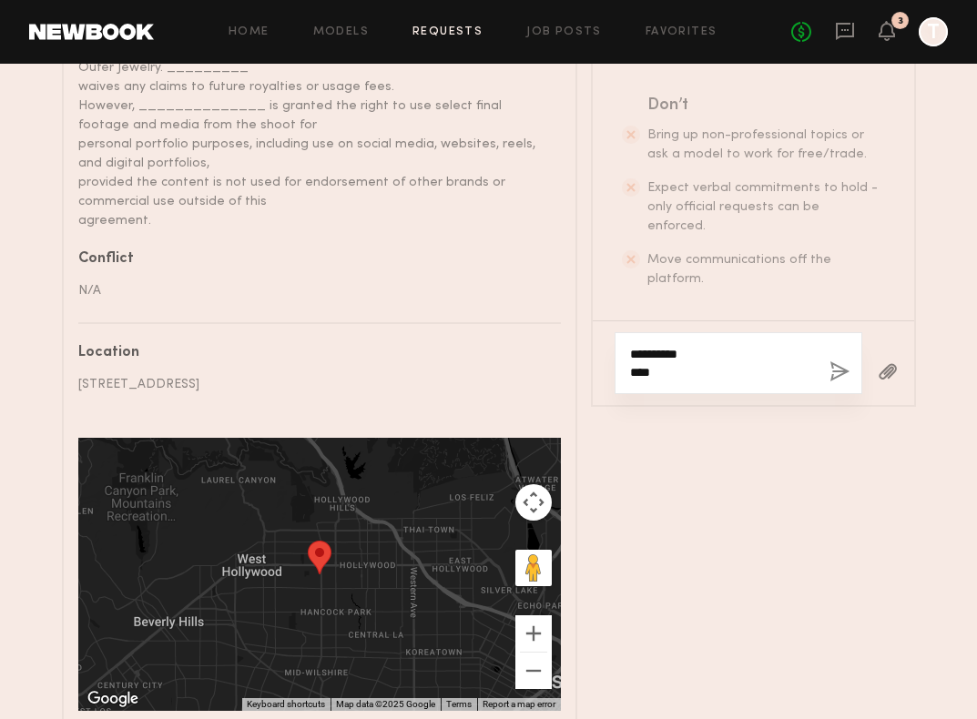
scroll to position [1446, 0]
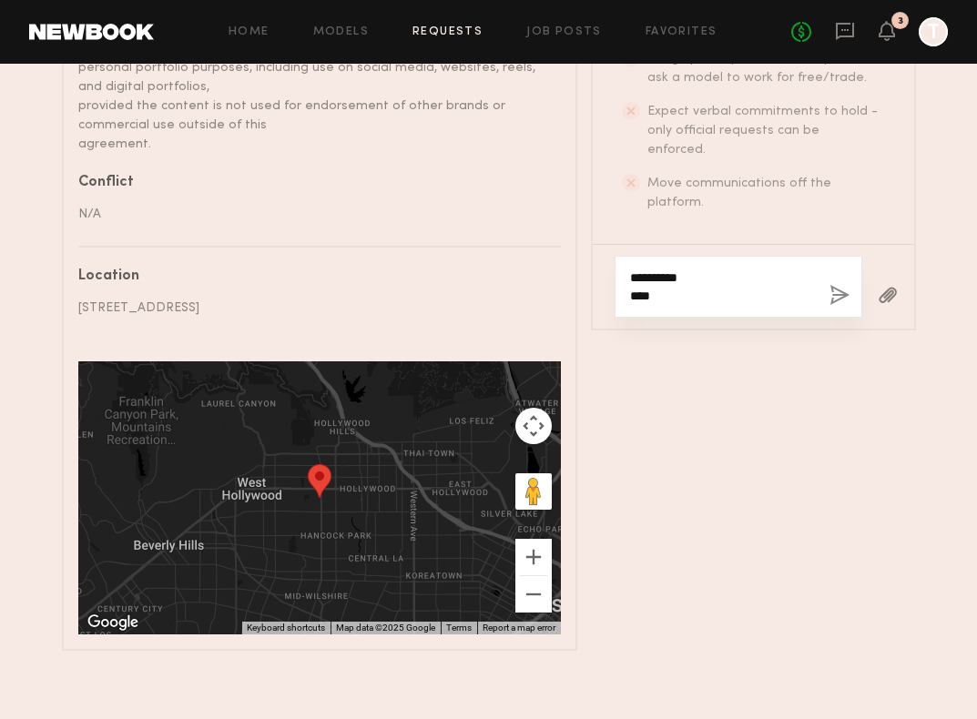
click at [709, 280] on textarea "**********" at bounding box center [722, 287] width 185 height 36
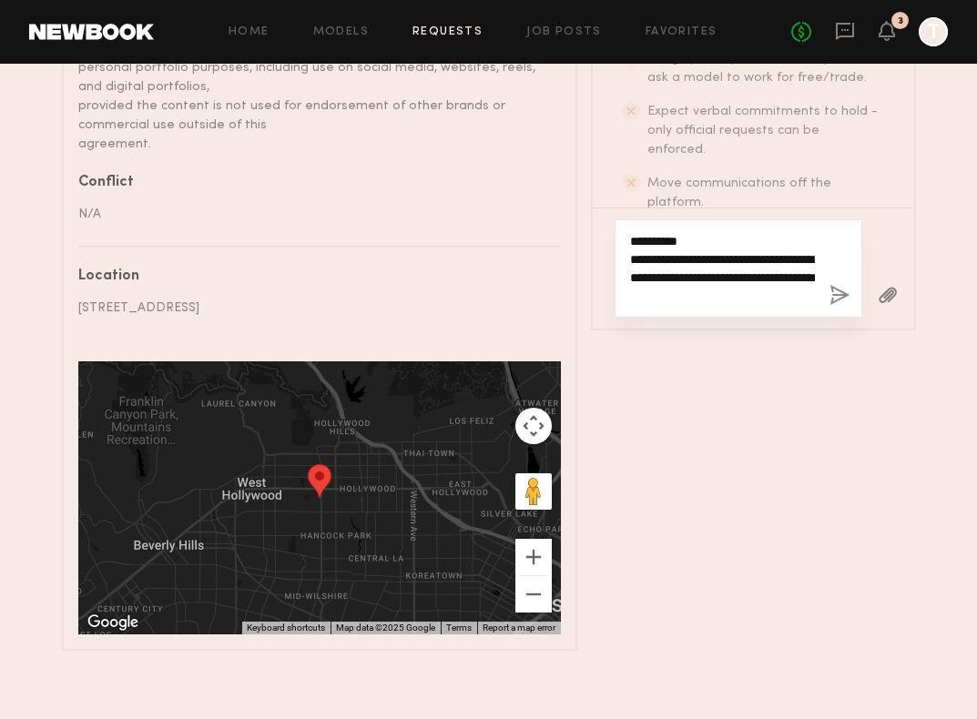
type textarea "**********"
click at [829, 285] on button "button" at bounding box center [839, 296] width 20 height 23
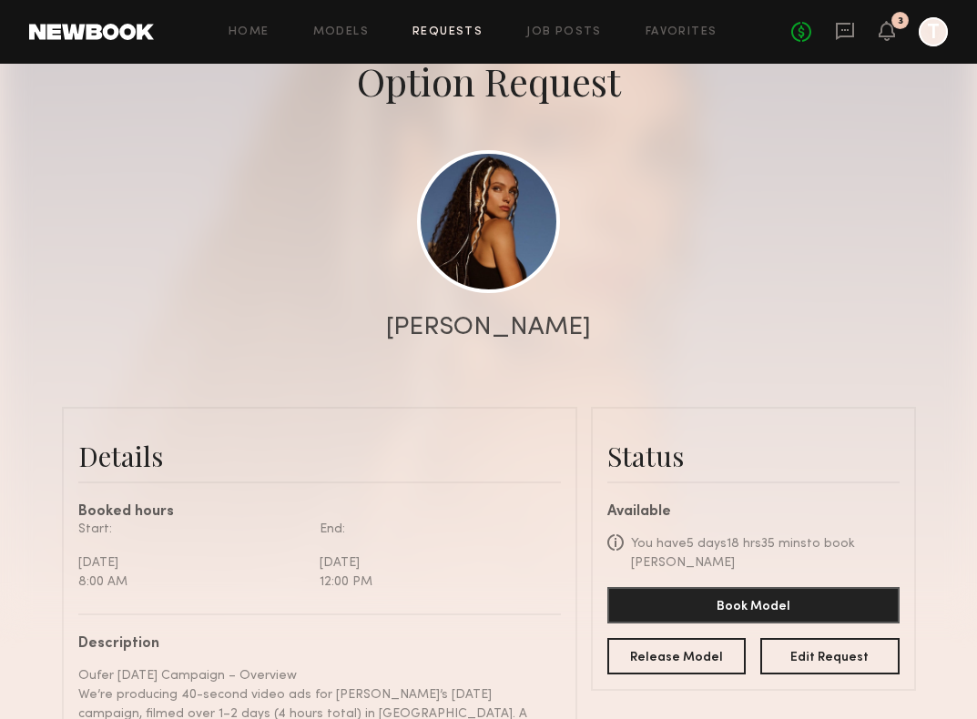
scroll to position [0, 0]
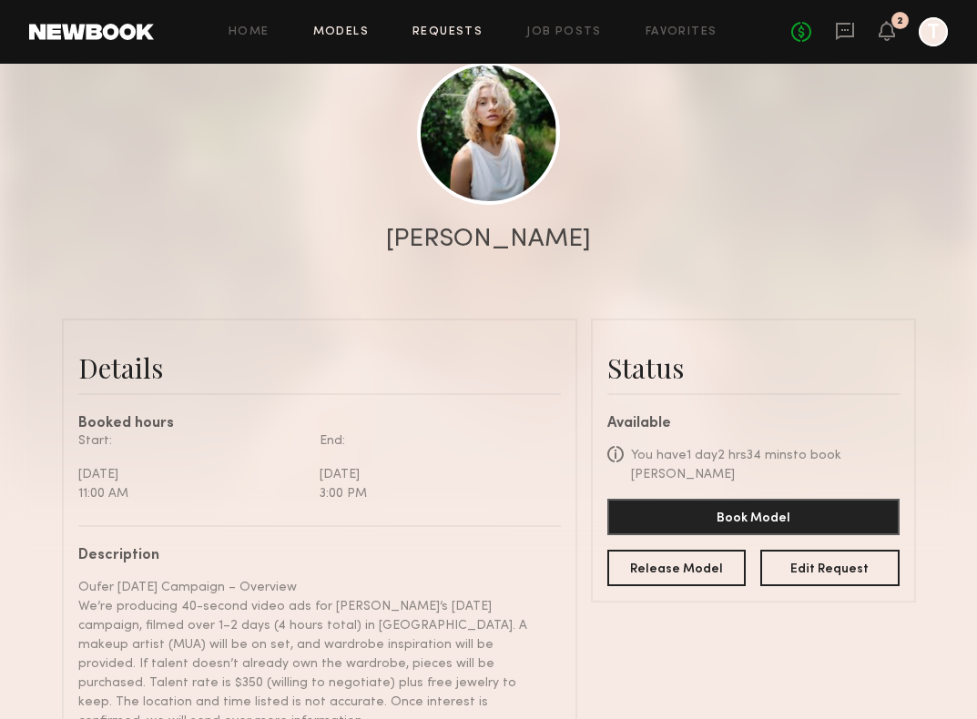
scroll to position [746, 0]
click at [351, 34] on link "Models" at bounding box center [341, 32] width 56 height 12
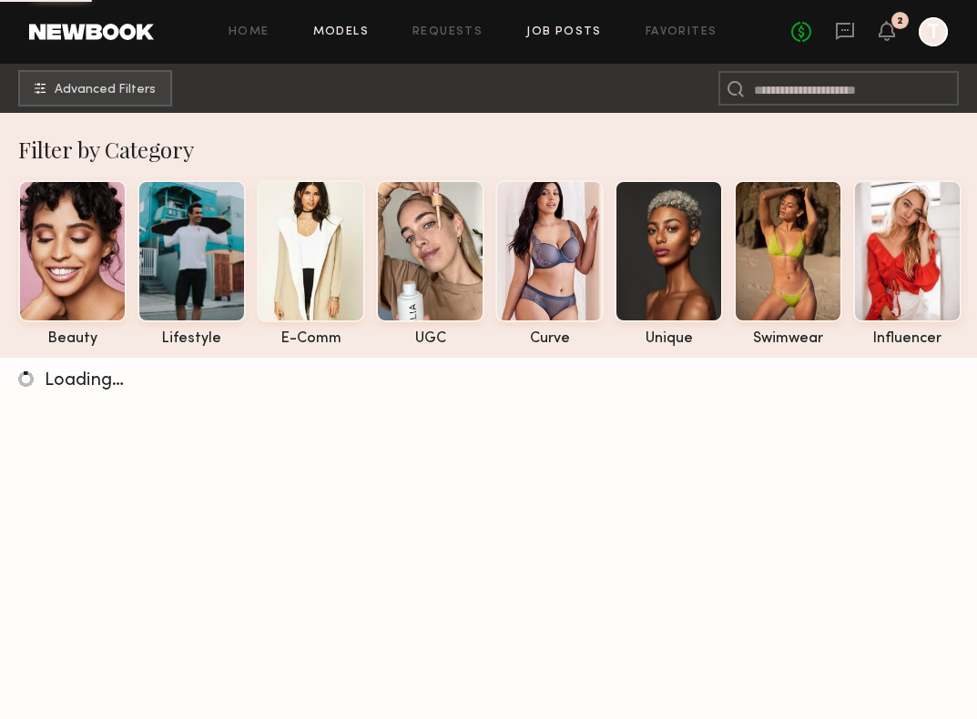
click at [557, 34] on link "Job Posts" at bounding box center [564, 32] width 76 height 12
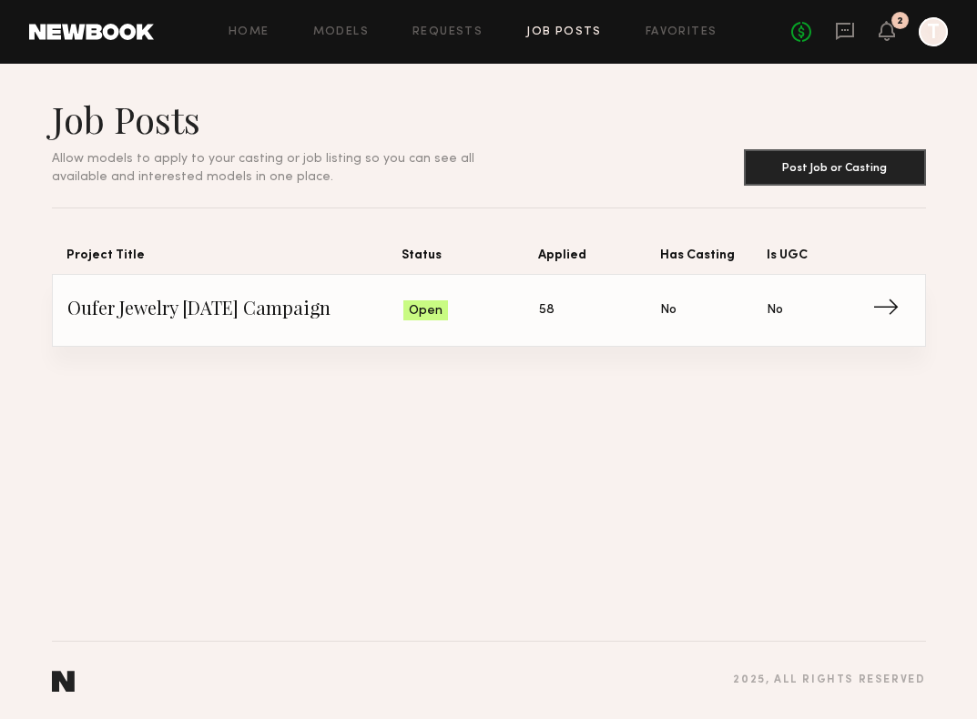
click at [468, 25] on div "Home Models Requests Job Posts Favorites Sign Out No fees up to $5,000 2 T" at bounding box center [551, 31] width 794 height 29
click at [467, 35] on link "Requests" at bounding box center [447, 32] width 70 height 12
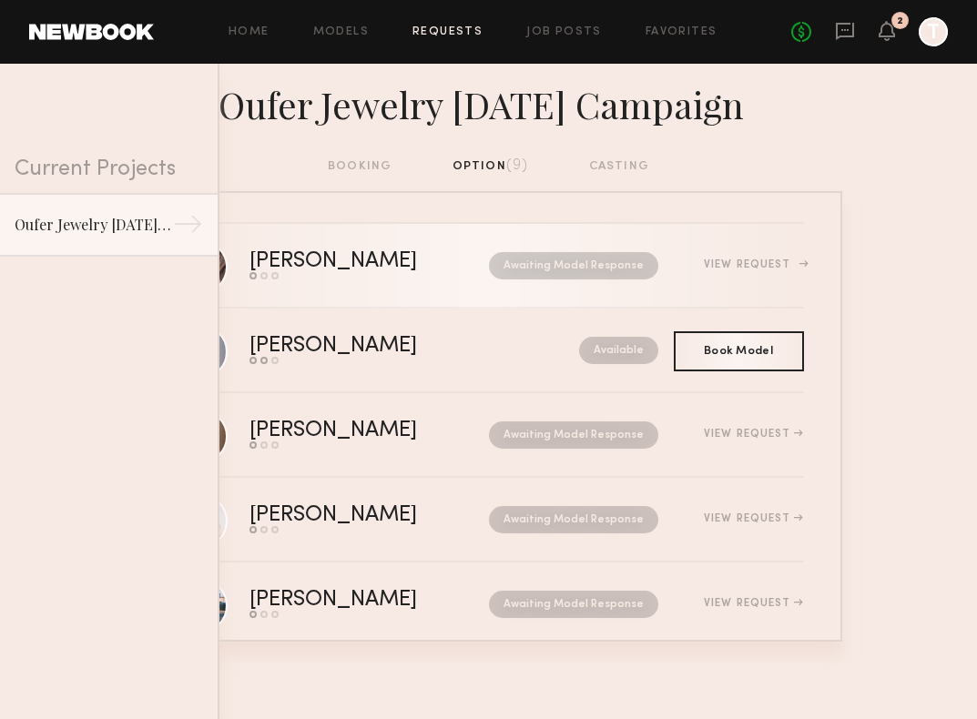
click at [373, 264] on div "[PERSON_NAME]" at bounding box center [351, 261] width 204 height 21
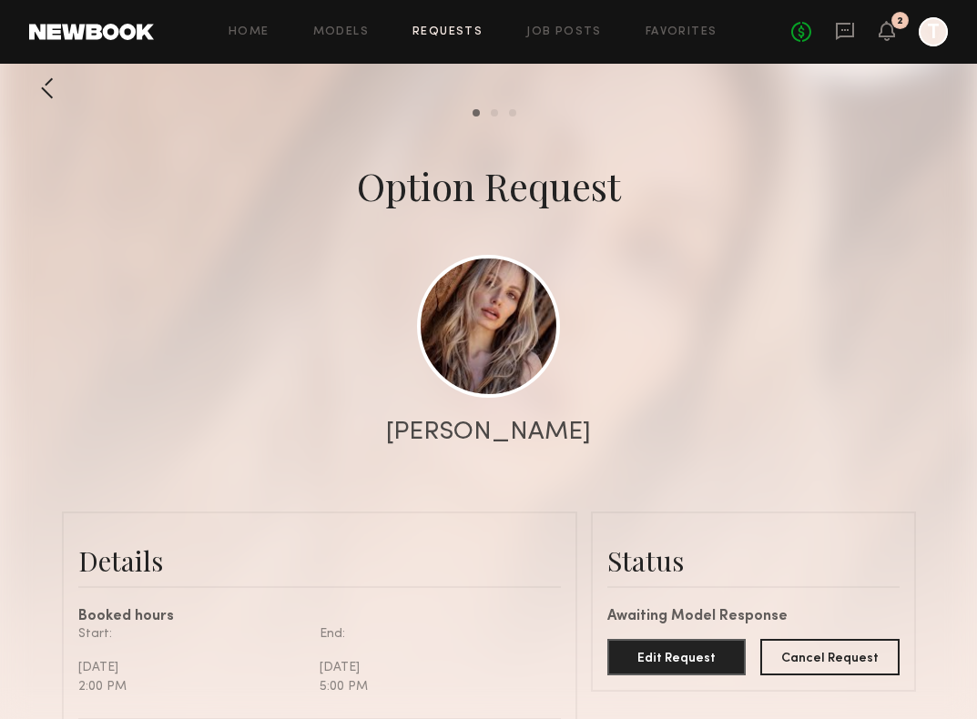
scroll to position [6, 0]
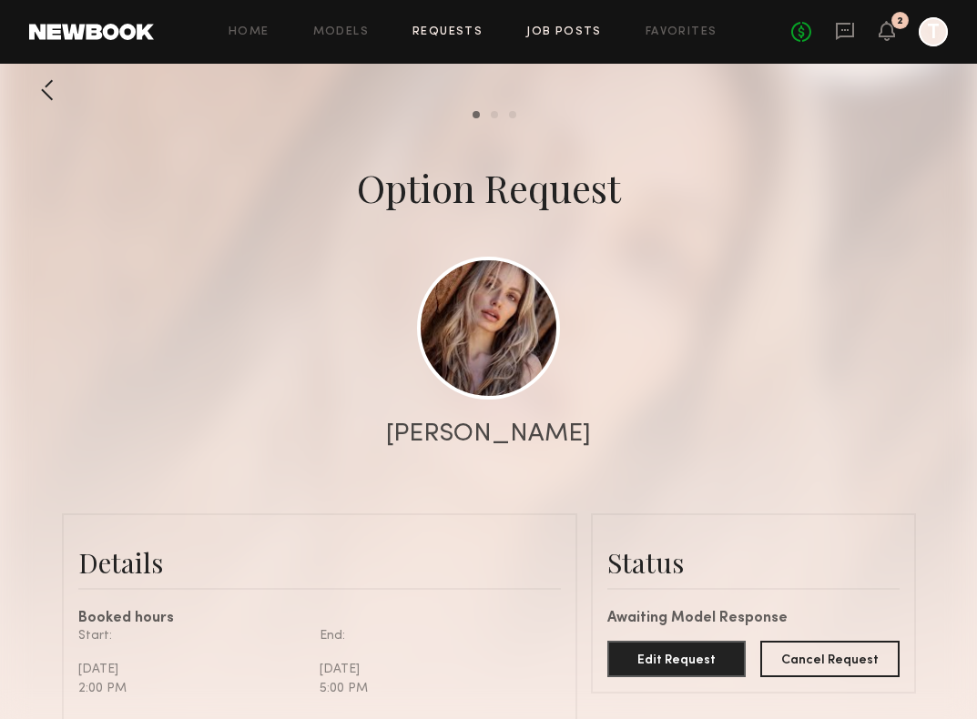
click at [564, 34] on link "Job Posts" at bounding box center [564, 32] width 76 height 12
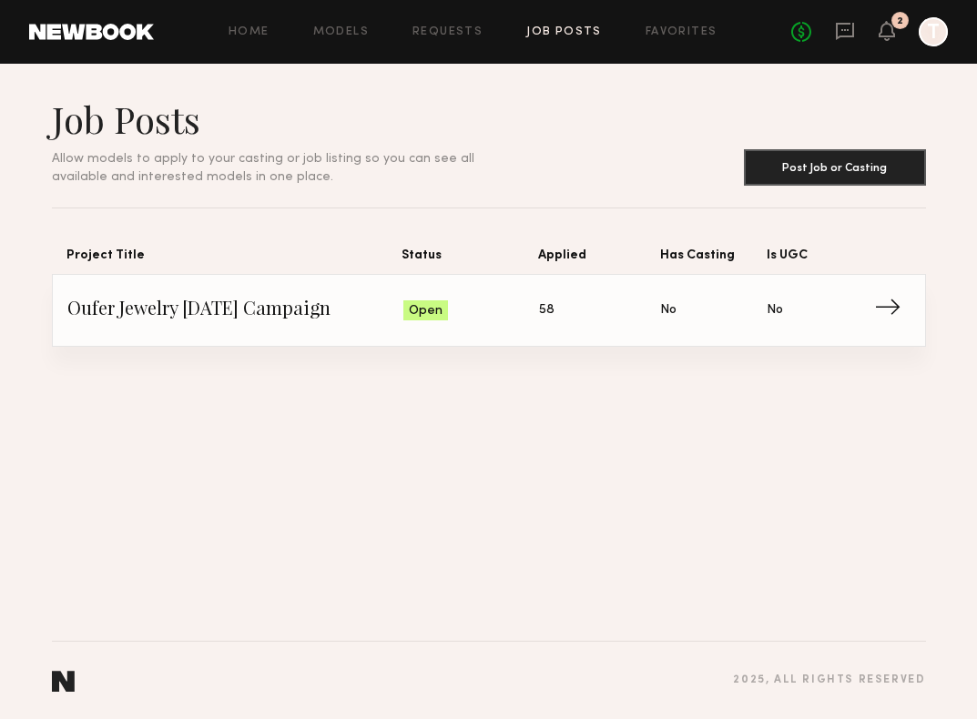
click at [876, 314] on span "→" at bounding box center [892, 310] width 37 height 27
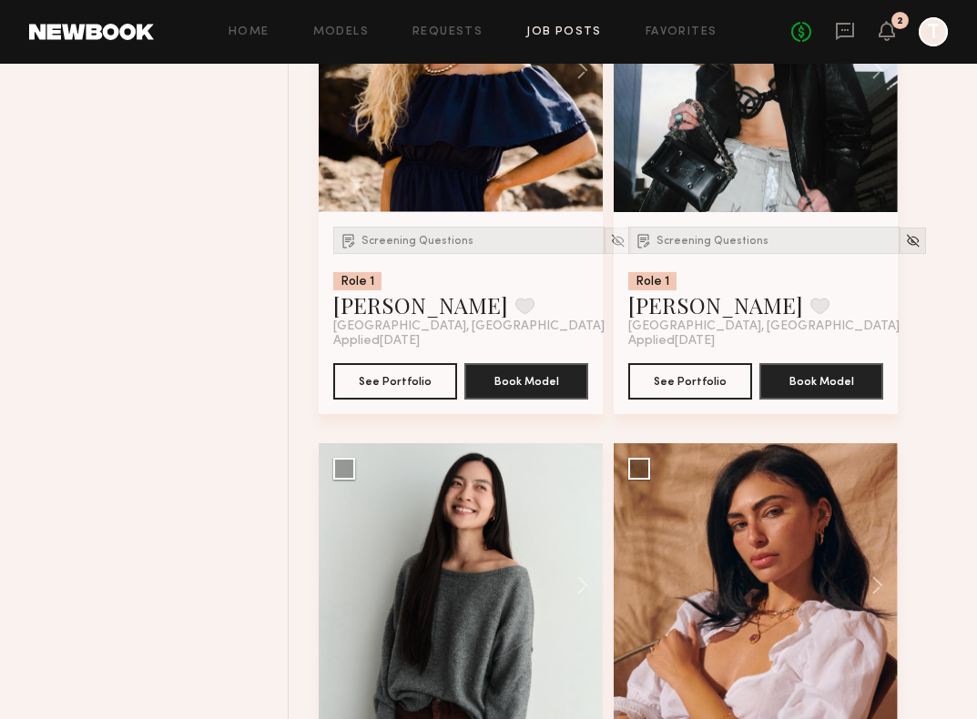
scroll to position [4007, 0]
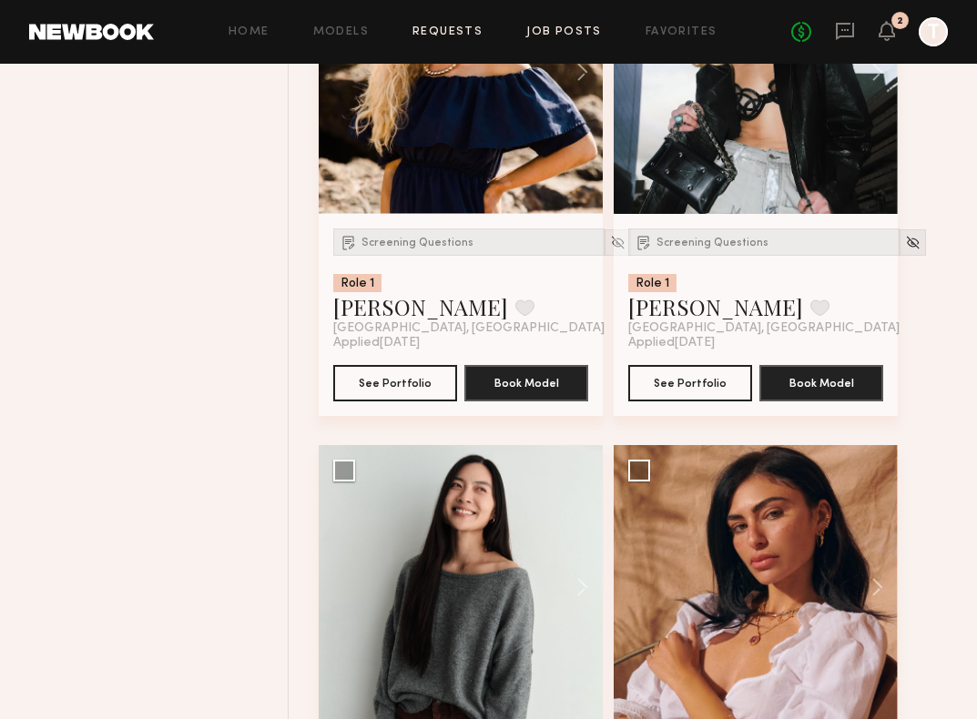
click at [458, 26] on link "Requests" at bounding box center [447, 32] width 70 height 12
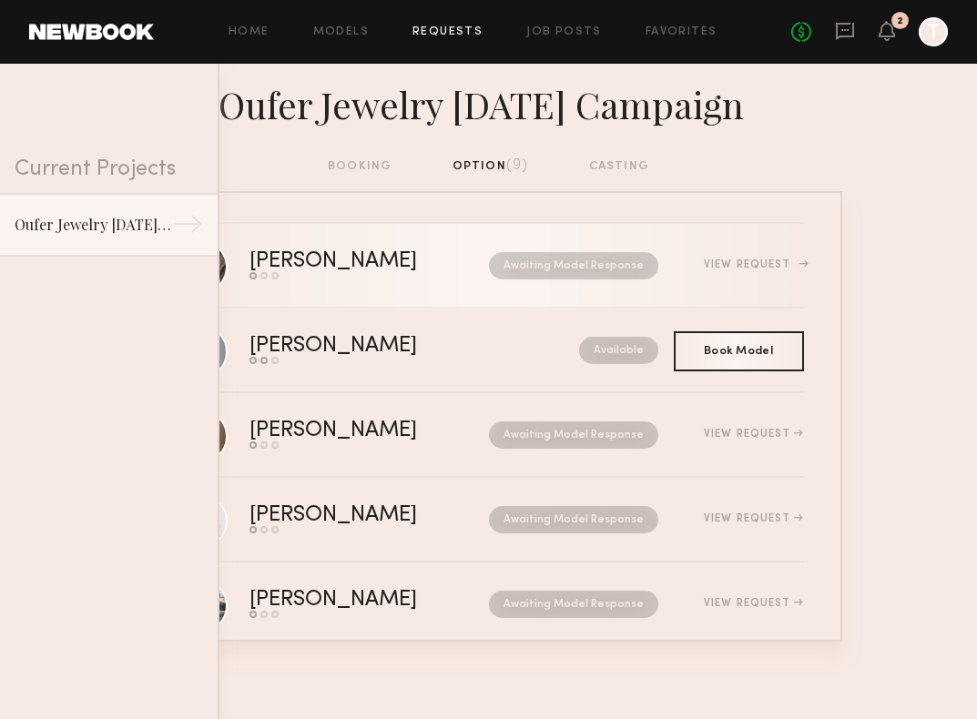
click at [453, 263] on div "Awaiting Model Response" at bounding box center [556, 265] width 206 height 27
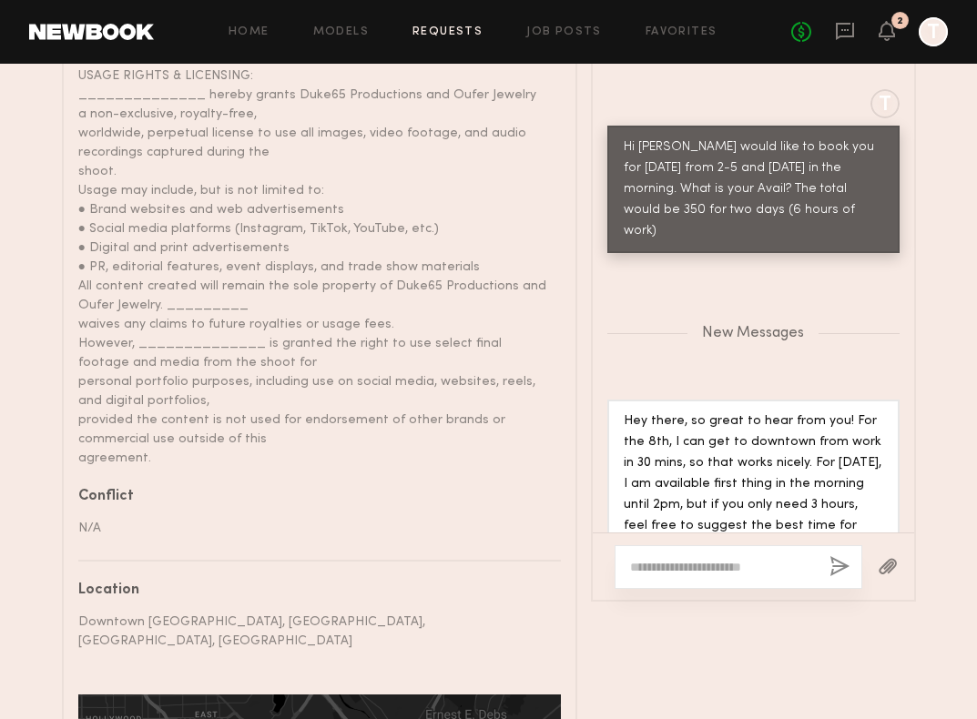
scroll to position [956, 0]
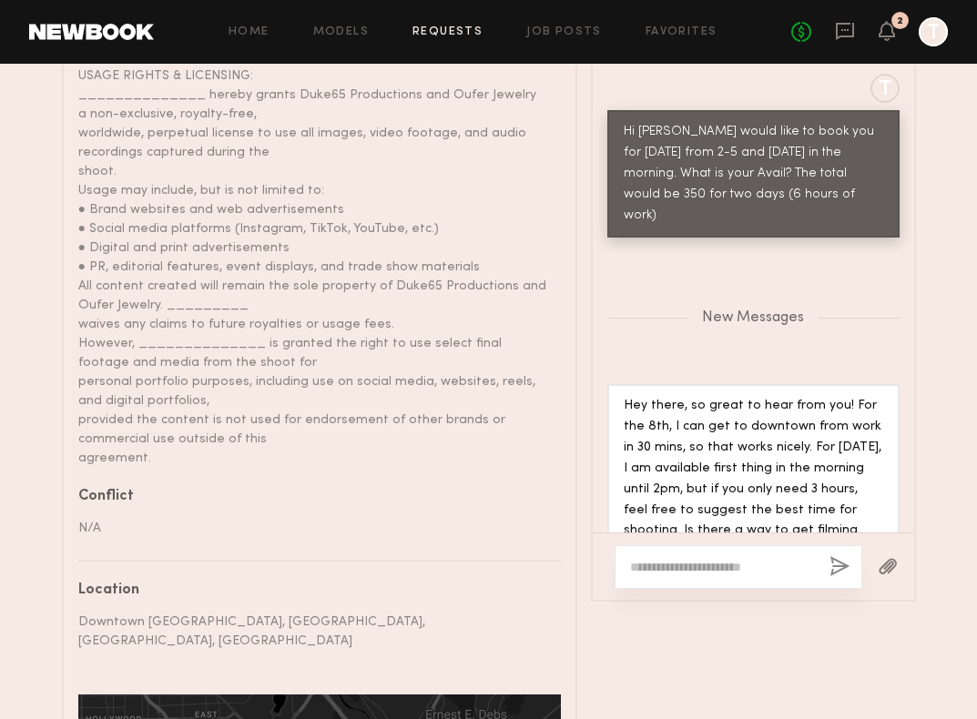
click at [687, 545] on div at bounding box center [739, 567] width 248 height 44
click at [679, 558] on textarea at bounding box center [722, 567] width 185 height 18
type textarea "**********"
drag, startPoint x: 808, startPoint y: 543, endPoint x: 542, endPoint y: 544, distance: 265.9
click at [542, 544] on div "Details Booked hours Start: [DATE] 2:00 PM End: [DATE] 5:00 PM Description Oufe…" at bounding box center [489, 186] width 854 height 1596
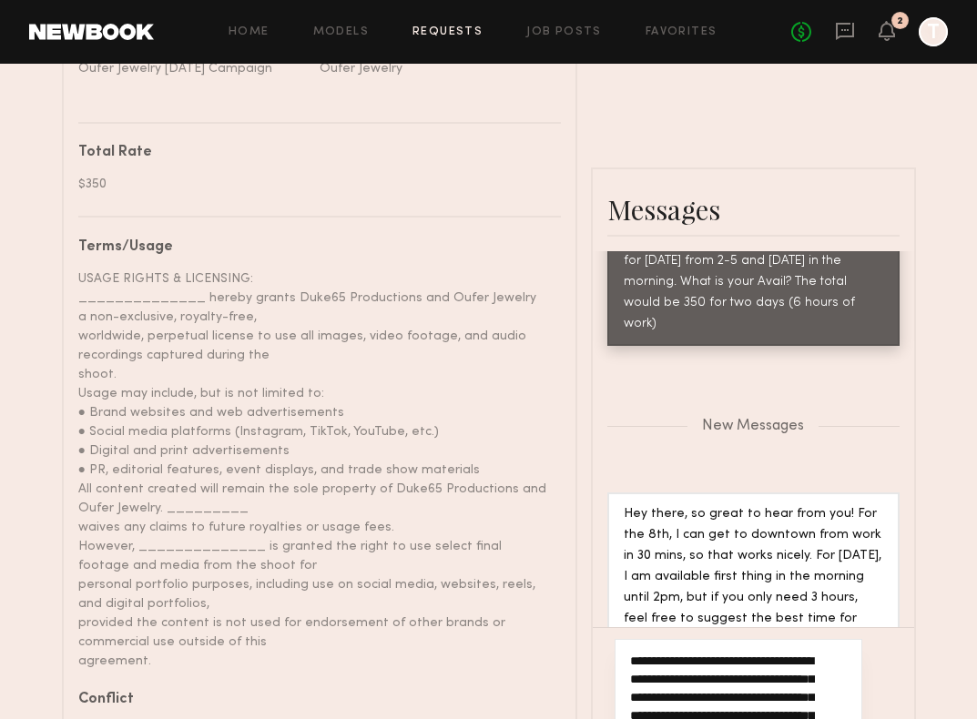
scroll to position [1063, 0]
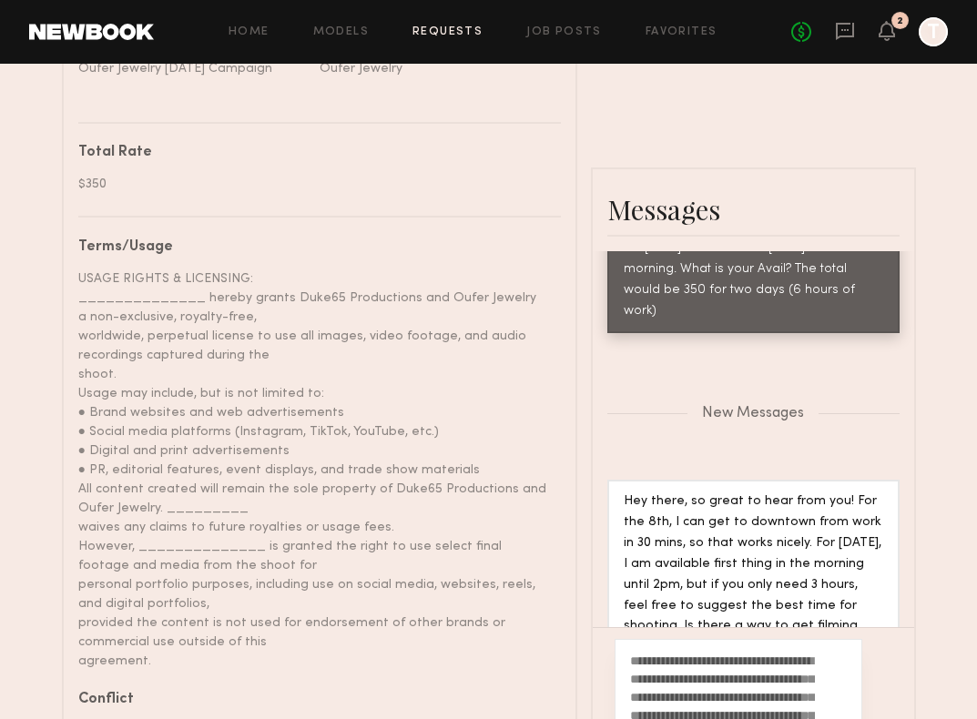
click at [628, 645] on div "**********" at bounding box center [739, 715] width 248 height 153
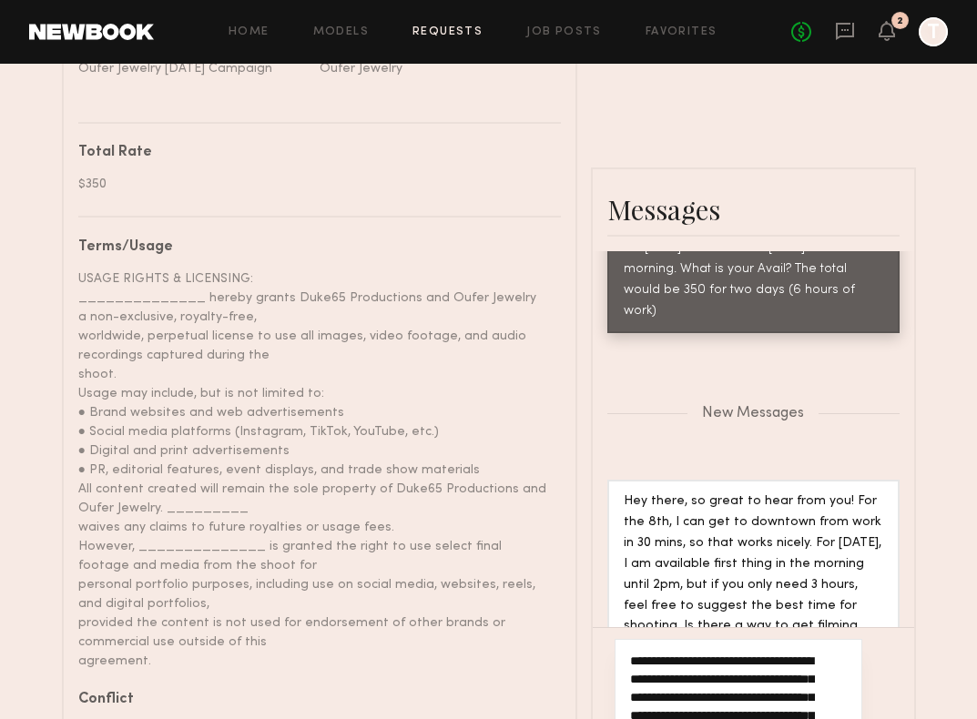
click at [636, 652] on textarea "**********" at bounding box center [722, 715] width 185 height 127
click at [633, 652] on textarea "**********" at bounding box center [722, 715] width 185 height 127
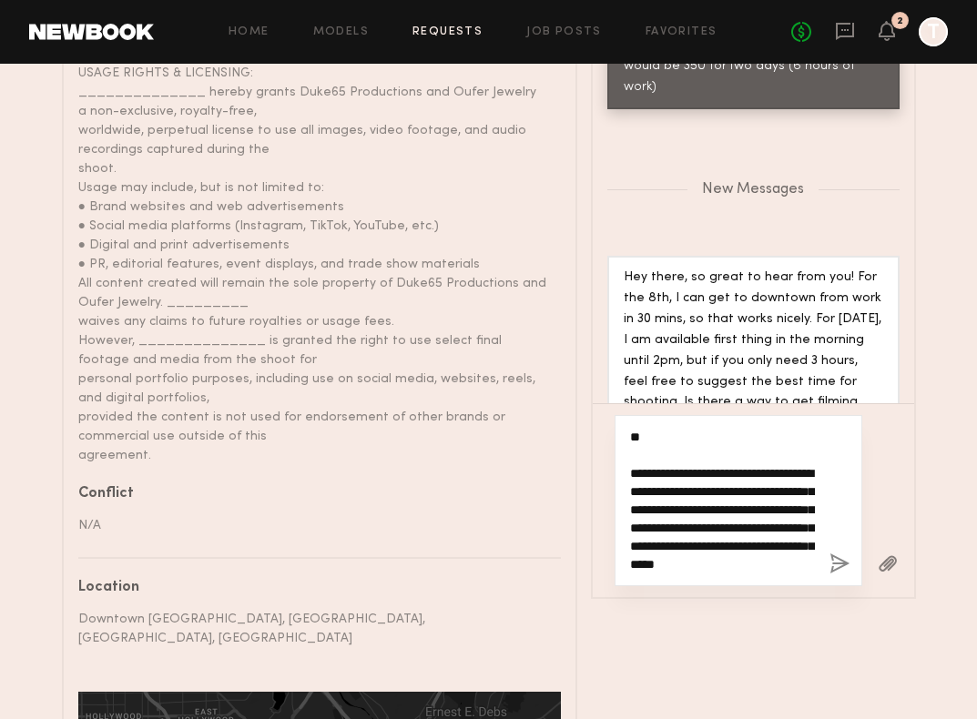
scroll to position [1228, 0]
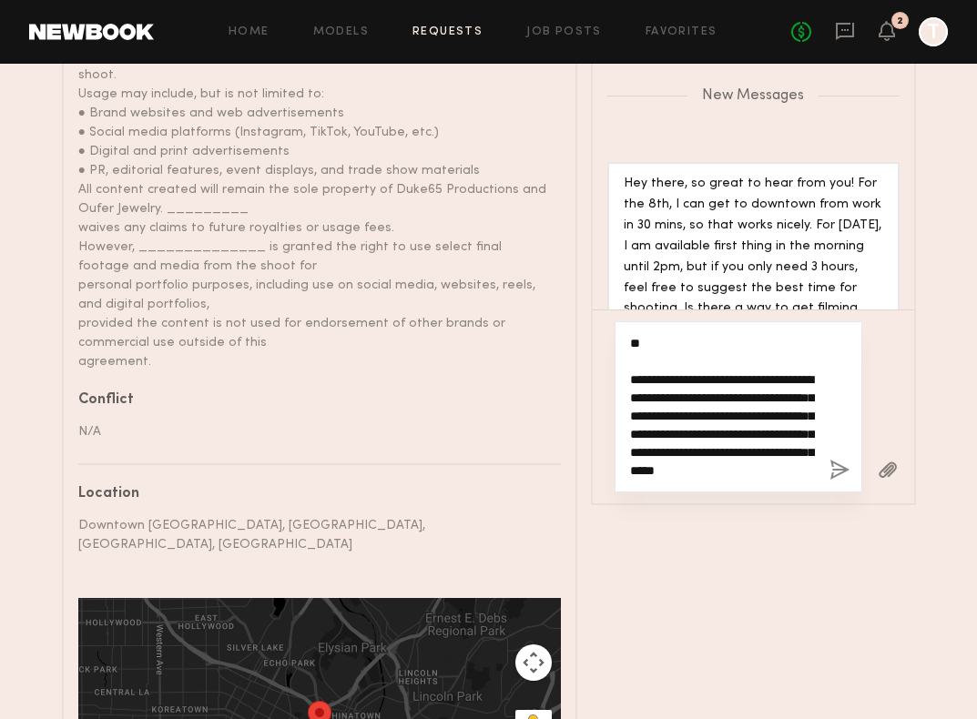
type textarea "**********"
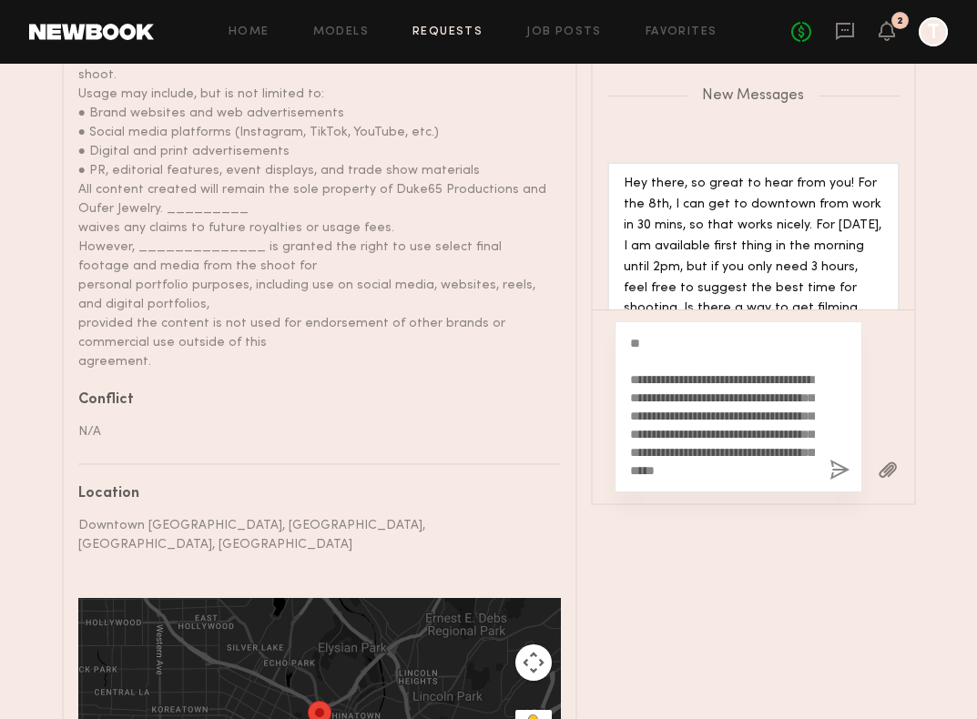
click at [835, 460] on button "button" at bounding box center [839, 471] width 20 height 23
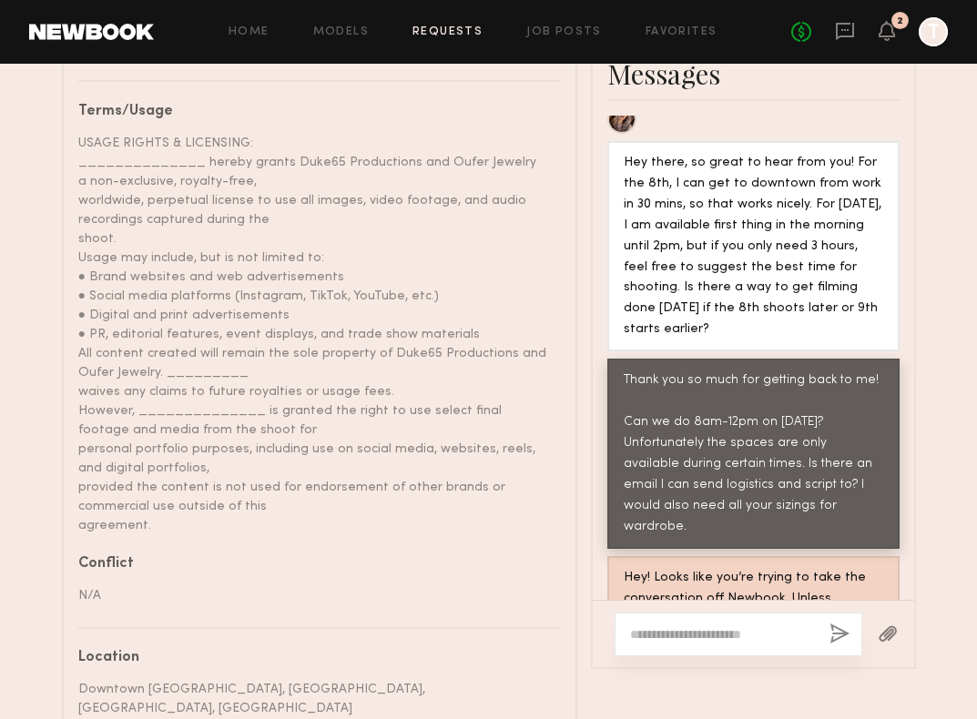
scroll to position [1139, 0]
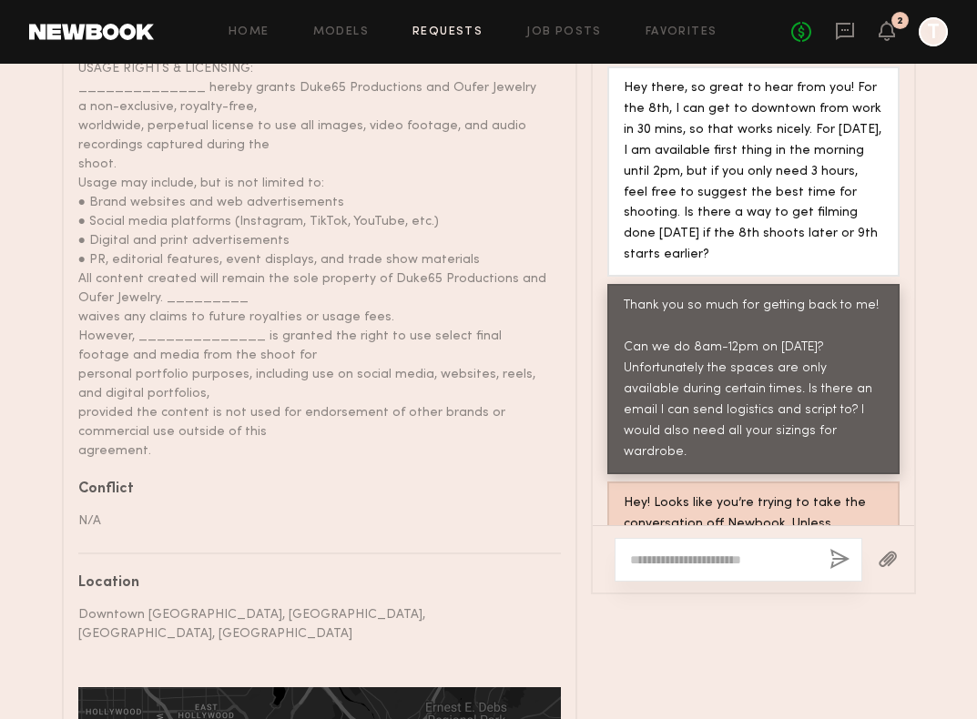
click at [719, 494] on div "Hey! Looks like you’re trying to take the conversation off Newbook. Unless abso…" at bounding box center [754, 546] width 260 height 105
click at [663, 494] on div "Hey! Looks like you’re trying to take the conversation off Newbook. Unless abso…" at bounding box center [754, 546] width 260 height 105
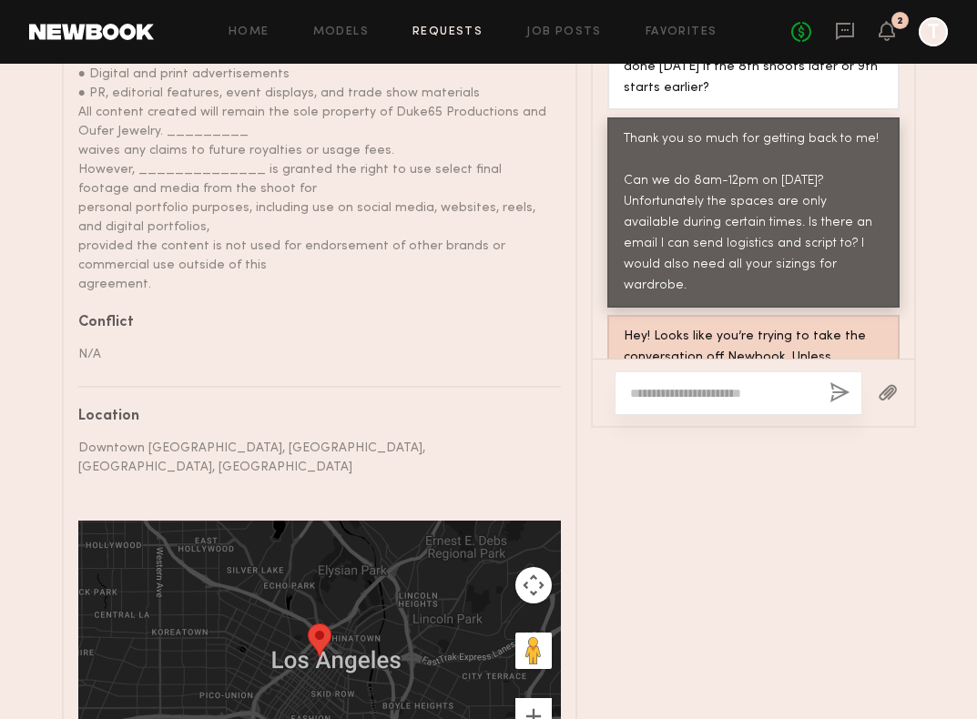
scroll to position [1309, 0]
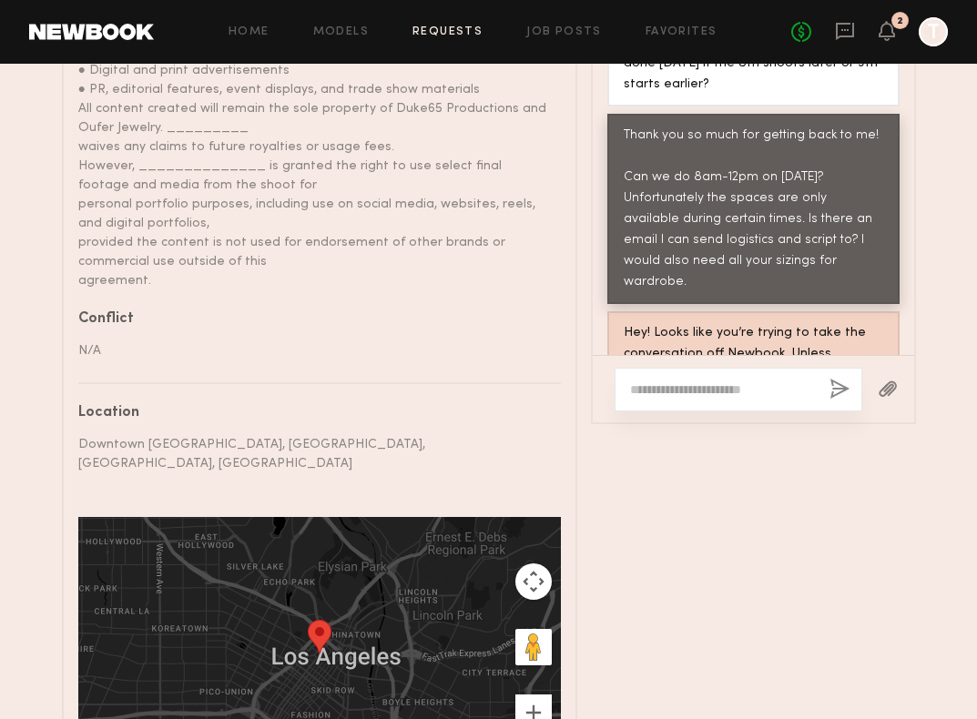
click at [748, 381] on textarea at bounding box center [722, 390] width 185 height 18
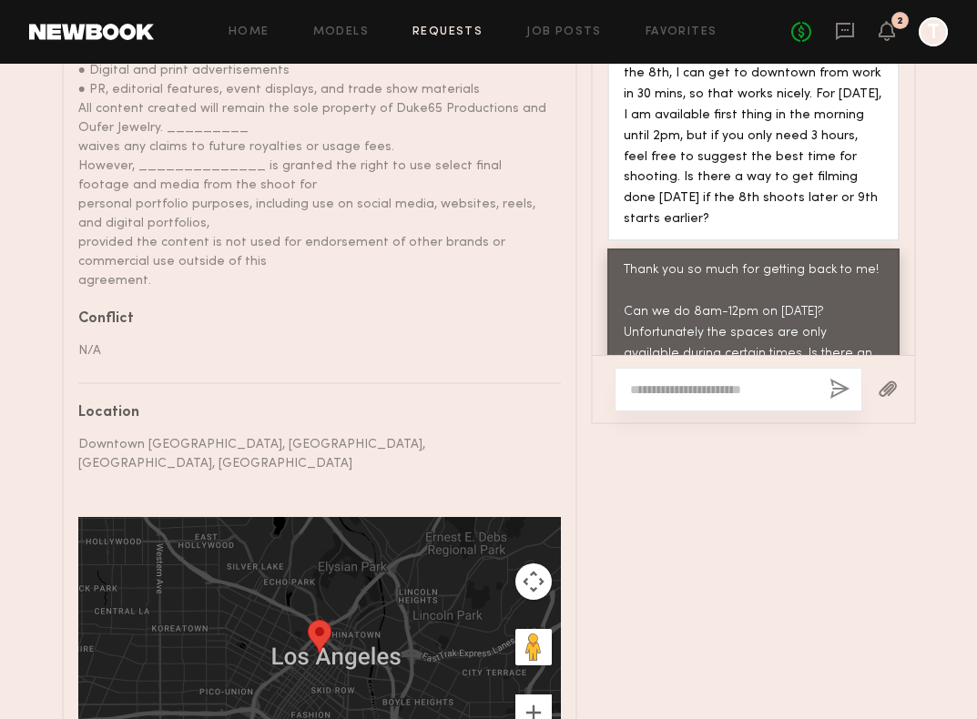
scroll to position [1112, 0]
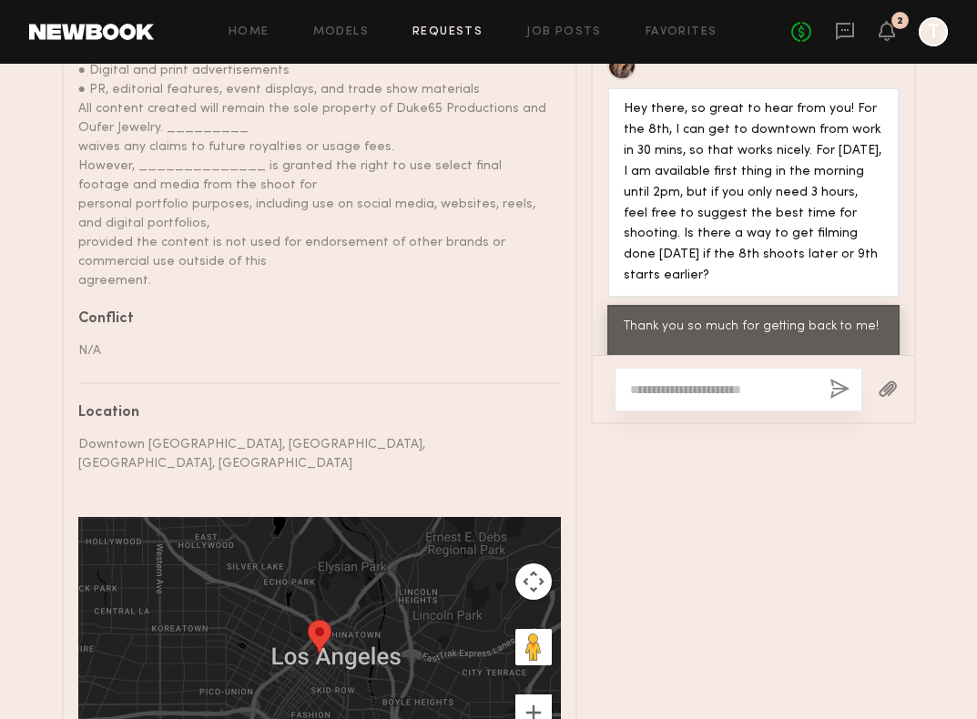
click at [339, 41] on div "Home Models Requests Job Posts Favorites Sign Out No fees up to $5,000 2 T" at bounding box center [551, 31] width 794 height 29
click at [344, 36] on link "Models" at bounding box center [341, 32] width 56 height 12
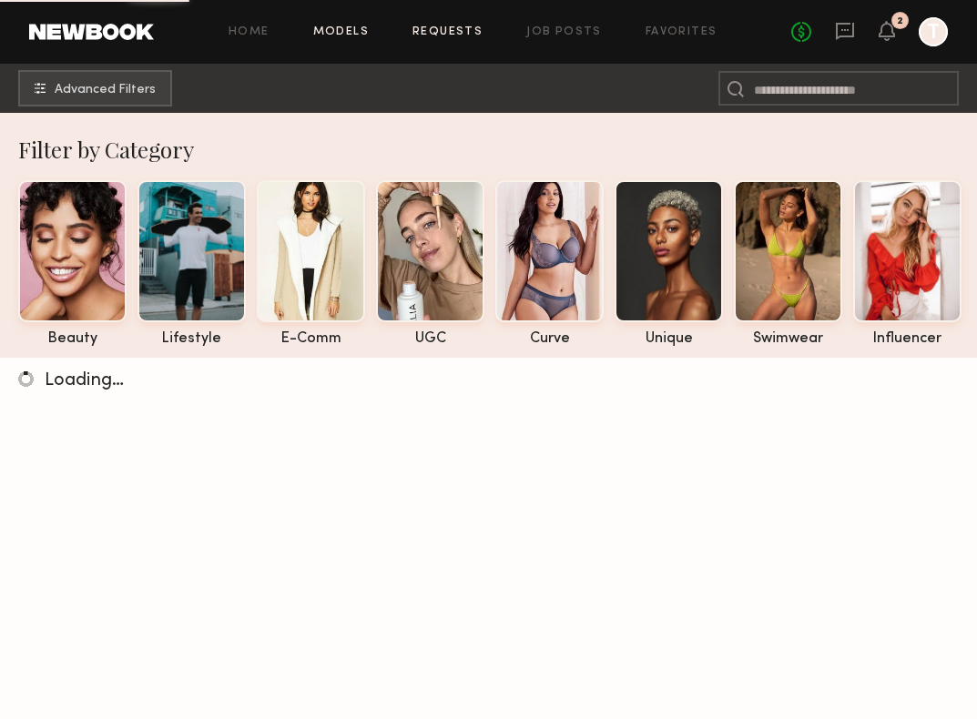
click at [426, 36] on link "Requests" at bounding box center [447, 32] width 70 height 12
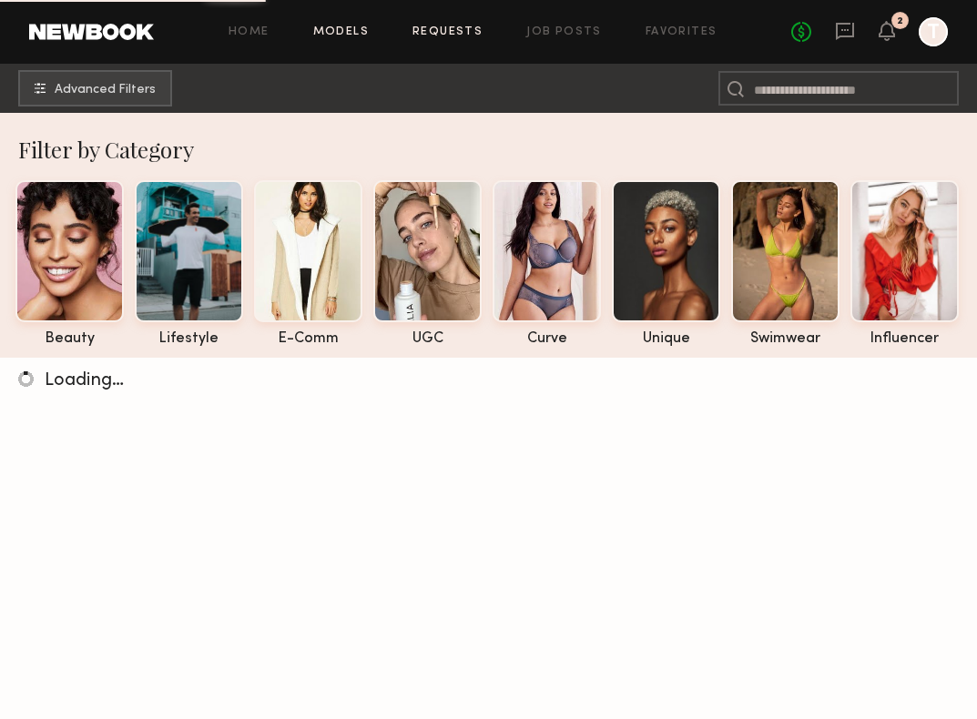
click at [437, 27] on link "Requests" at bounding box center [447, 32] width 70 height 12
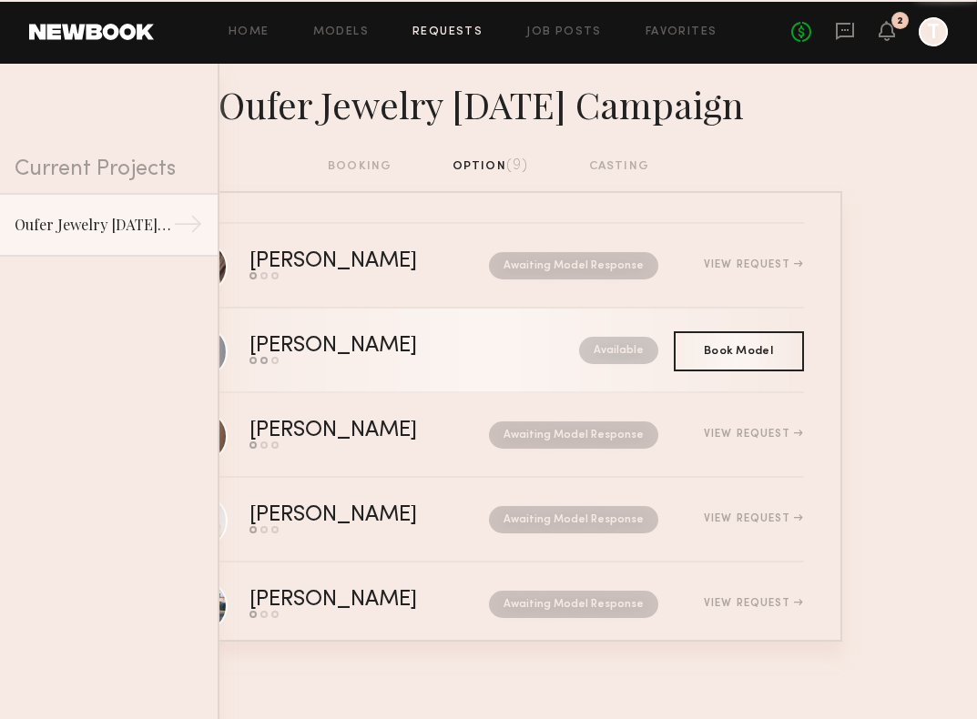
click at [554, 352] on div "Available" at bounding box center [578, 350] width 160 height 27
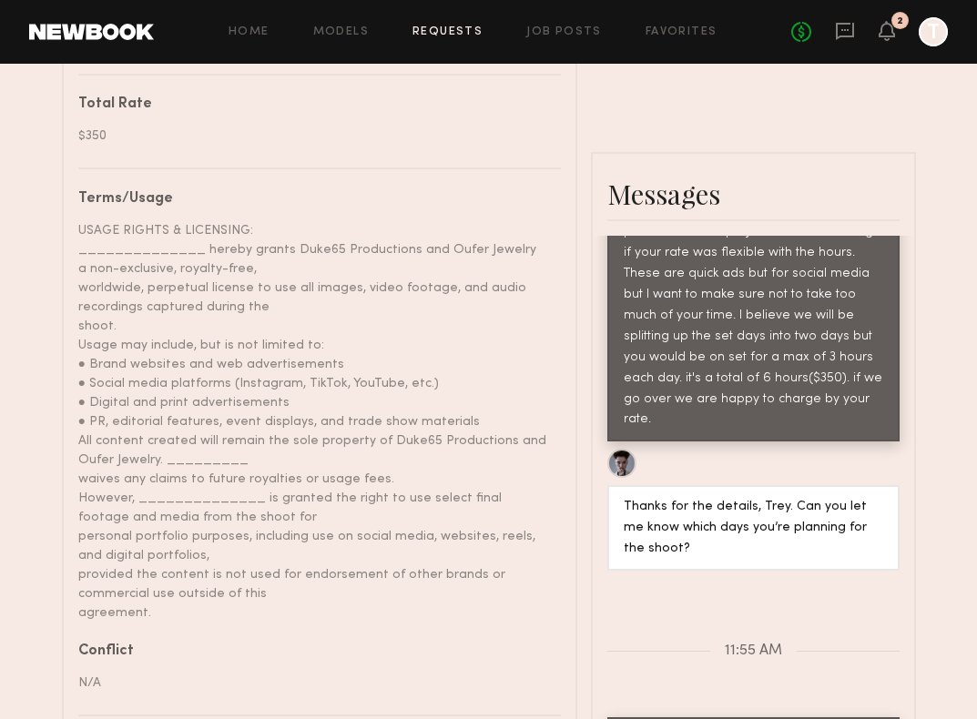
scroll to position [963, 0]
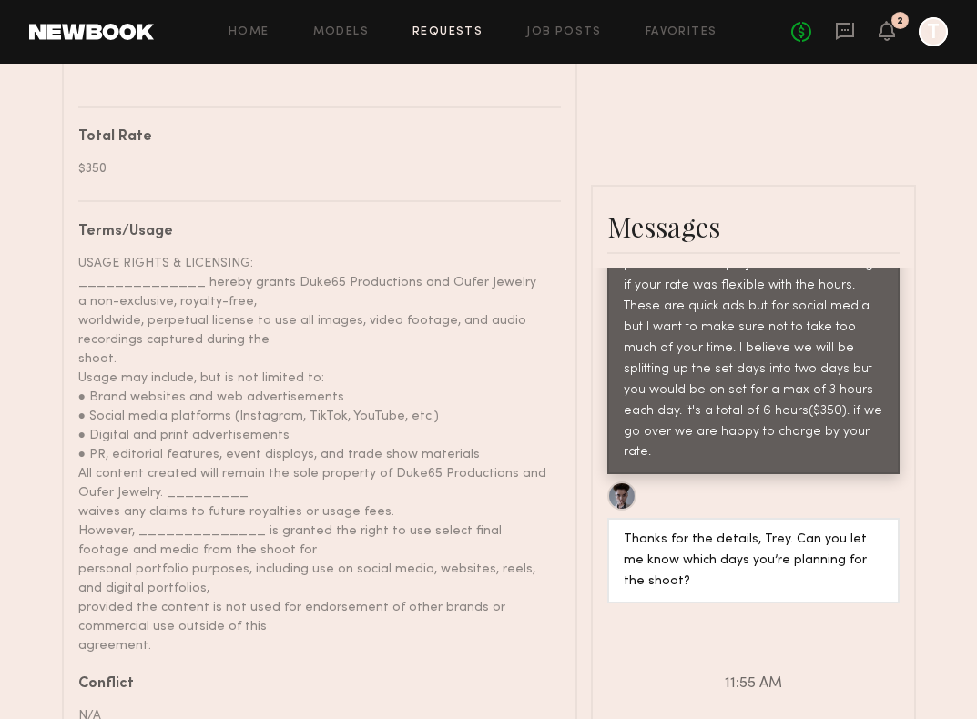
click at [453, 36] on link "Requests" at bounding box center [447, 32] width 70 height 12
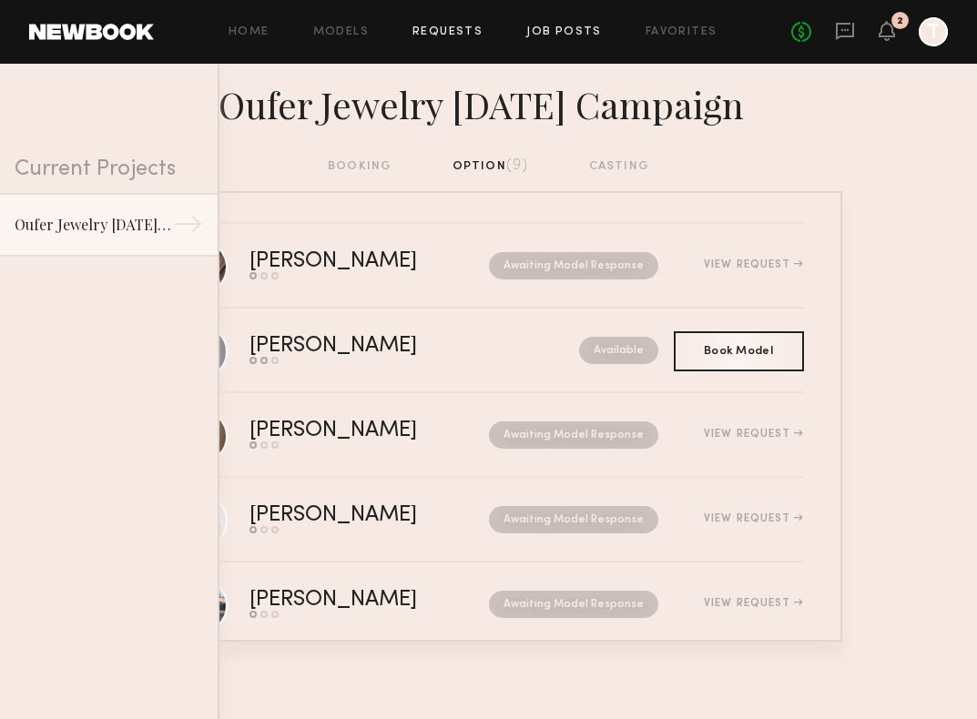
click at [546, 30] on link "Job Posts" at bounding box center [564, 32] width 76 height 12
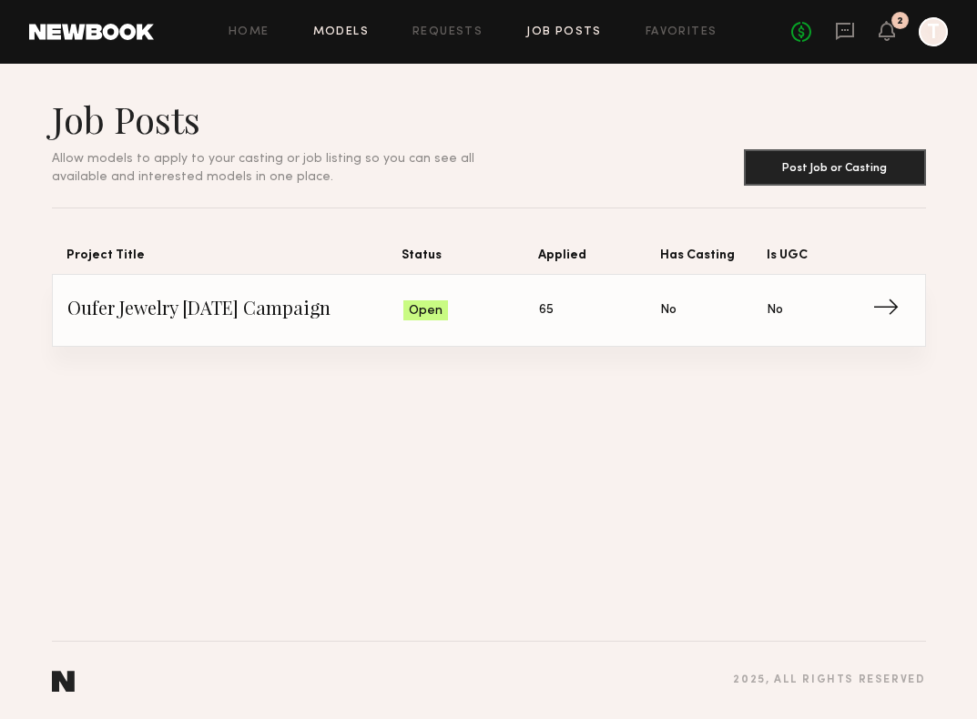
click at [347, 36] on link "Models" at bounding box center [341, 32] width 56 height 12
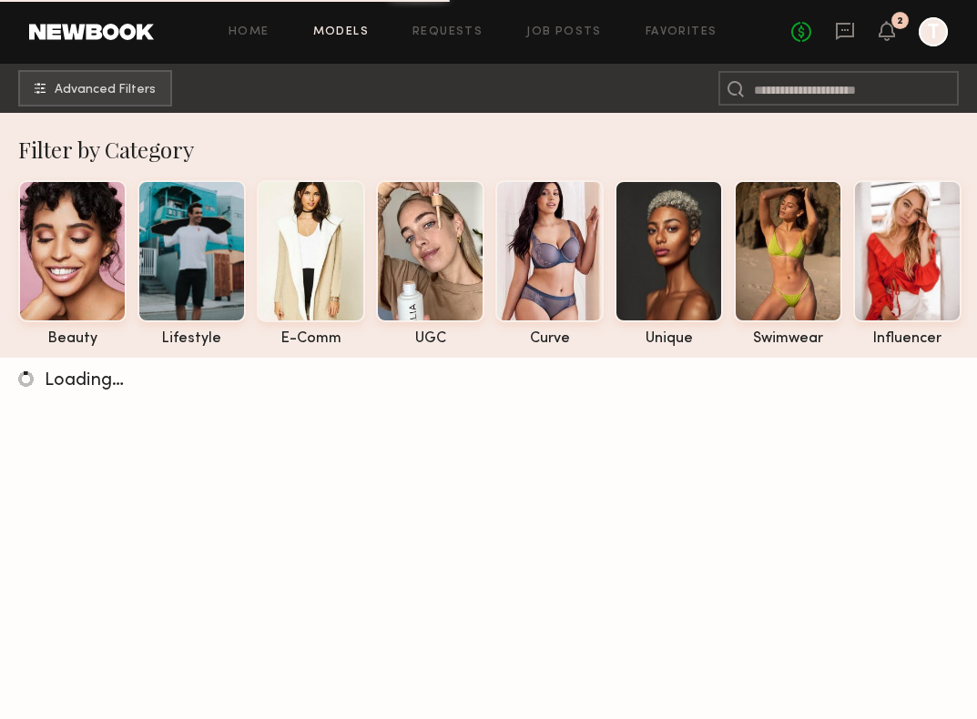
click at [467, 25] on div "Home Models Requests Job Posts Favorites Sign Out No fees up to $5,000 2 T" at bounding box center [551, 31] width 794 height 29
click at [529, 31] on link "Job Posts" at bounding box center [564, 32] width 76 height 12
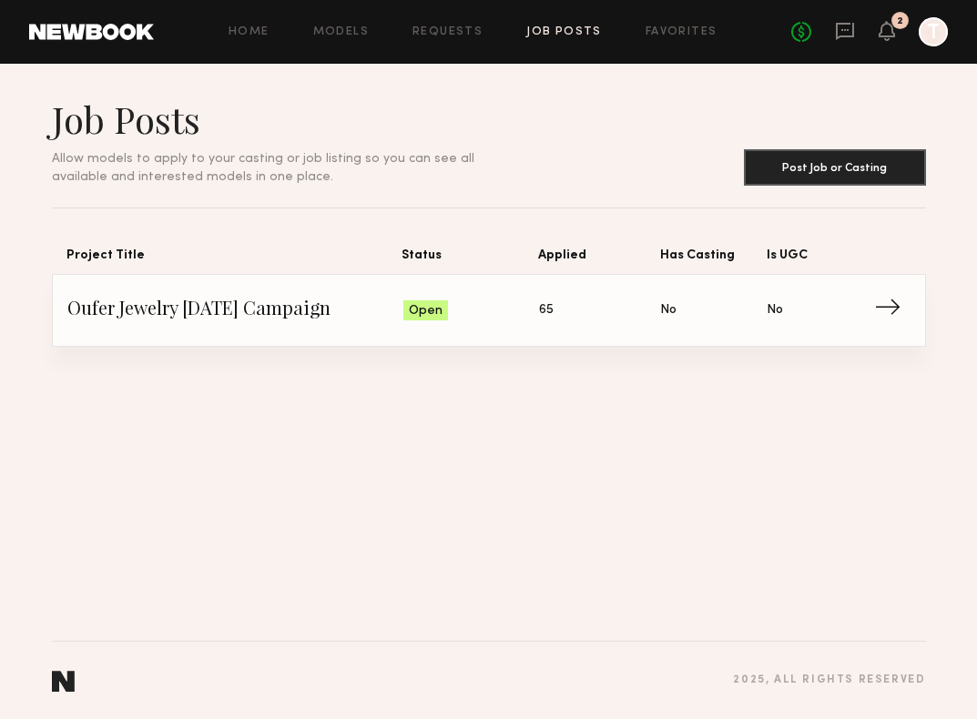
click at [890, 323] on span "→" at bounding box center [892, 310] width 37 height 27
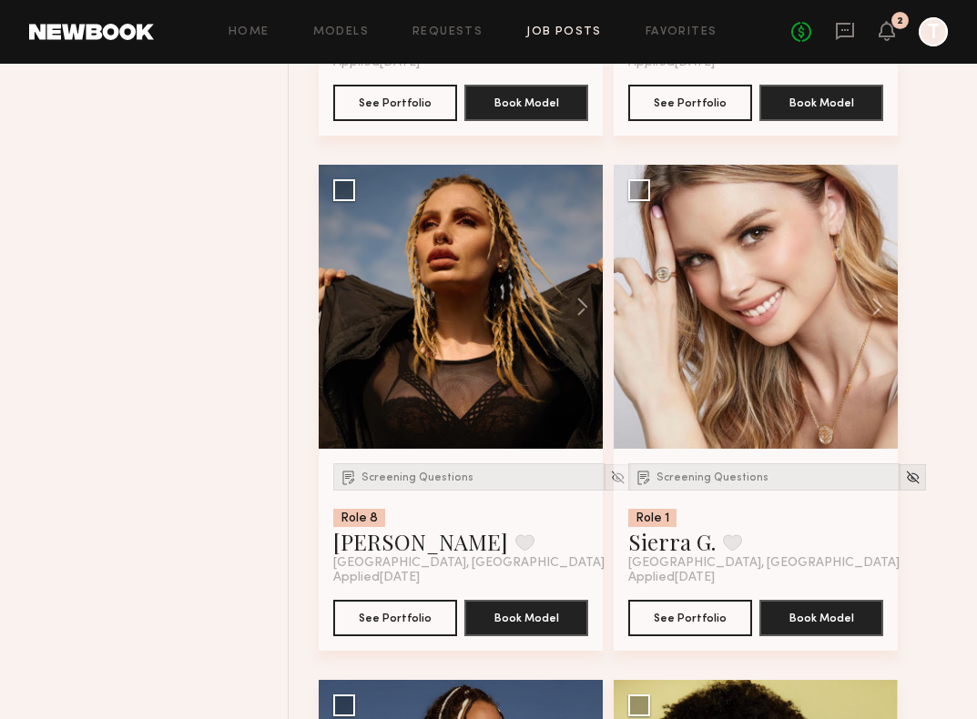
scroll to position [2225, 0]
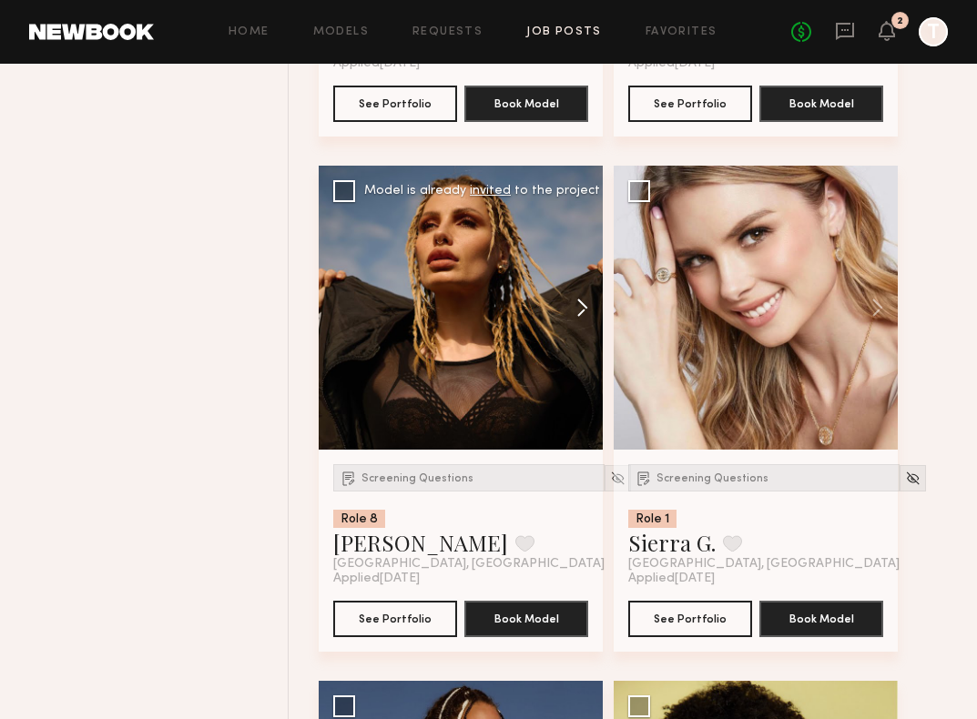
click at [579, 309] on button at bounding box center [573, 308] width 58 height 284
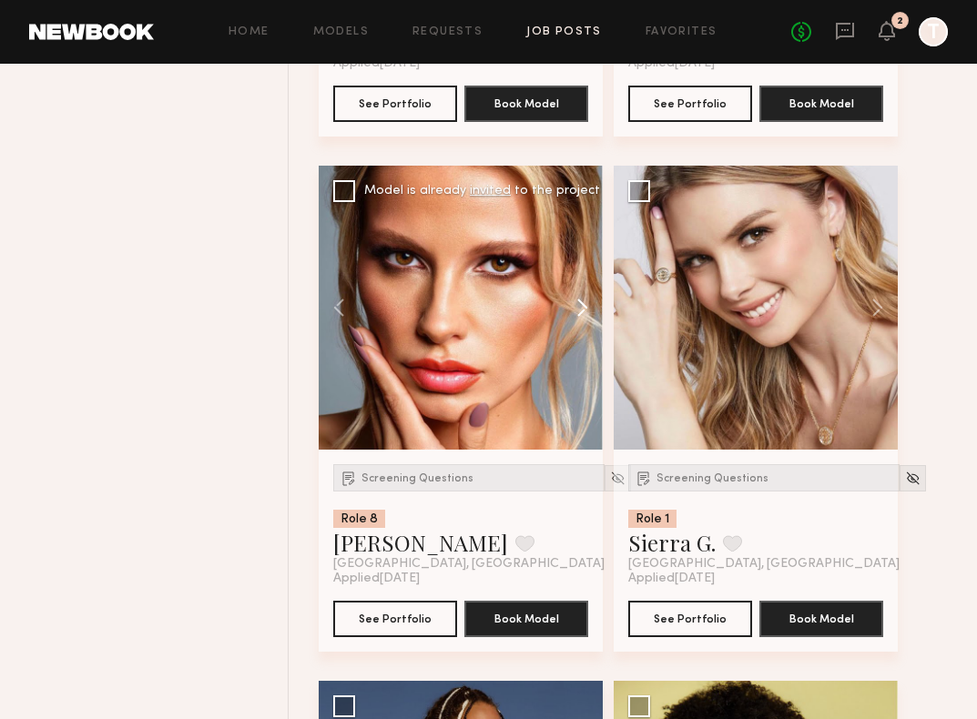
click at [579, 309] on button at bounding box center [573, 308] width 58 height 284
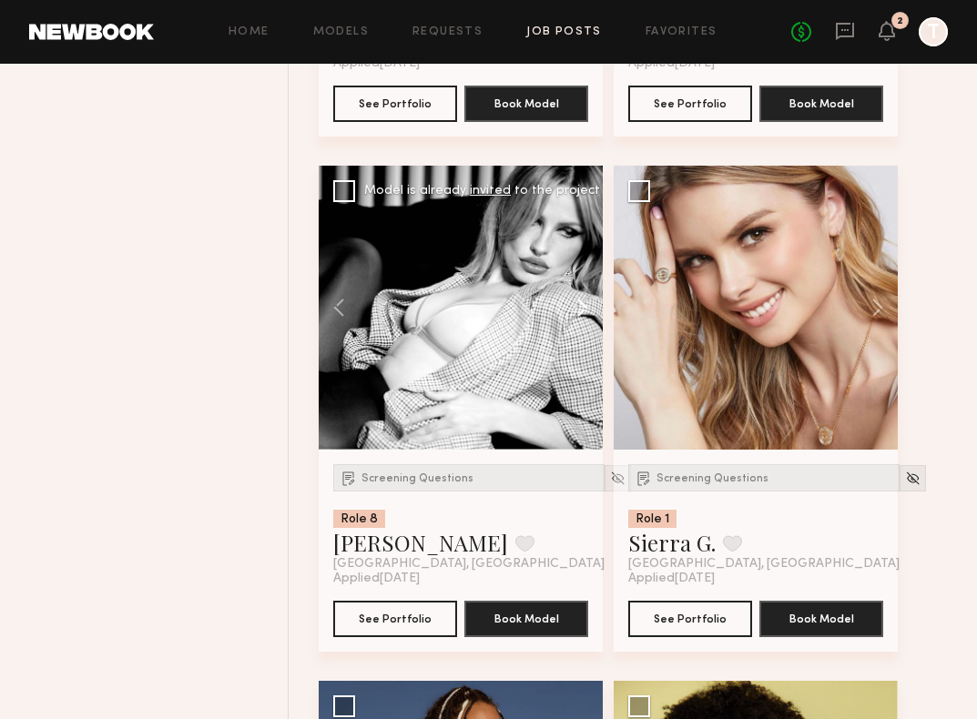
click at [579, 309] on button at bounding box center [573, 308] width 58 height 284
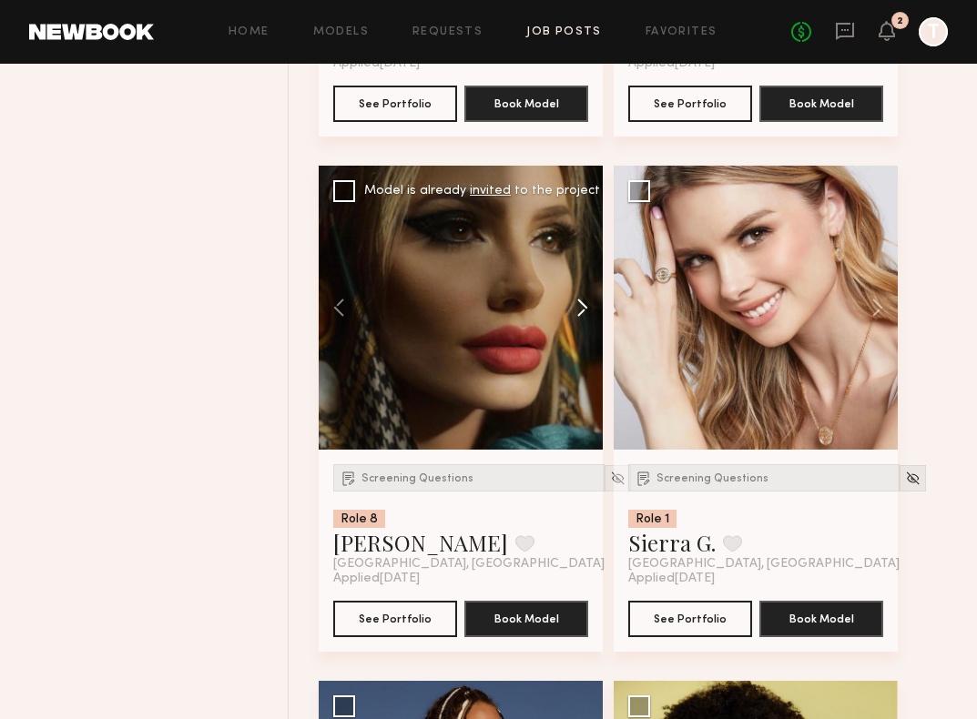
click at [579, 309] on button at bounding box center [573, 308] width 58 height 284
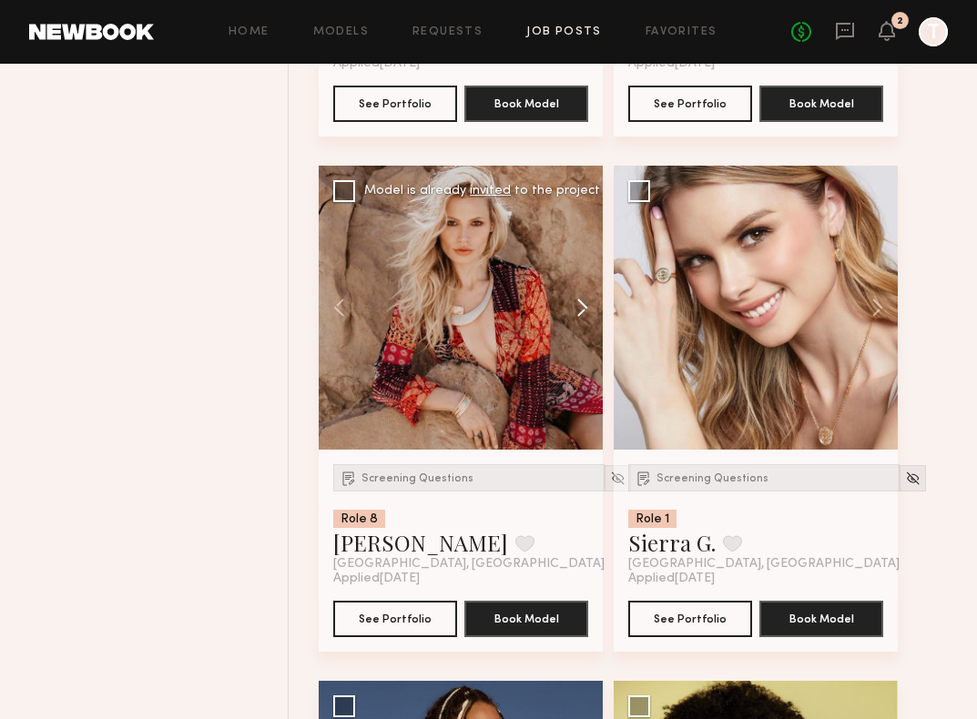
click at [579, 309] on button at bounding box center [573, 308] width 58 height 284
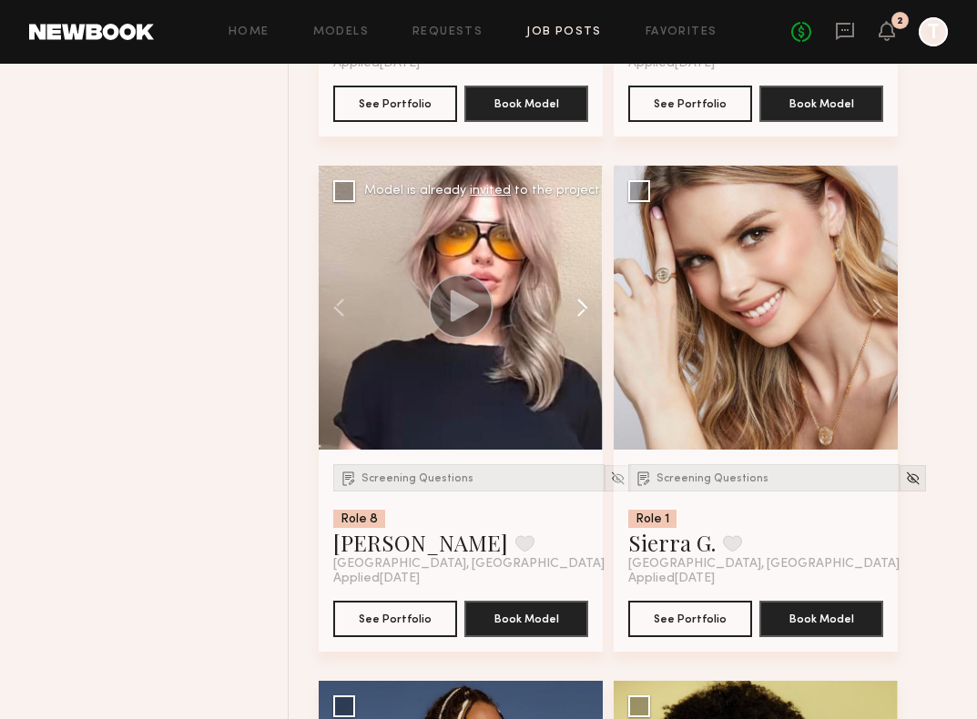
click at [579, 309] on button at bounding box center [573, 308] width 58 height 284
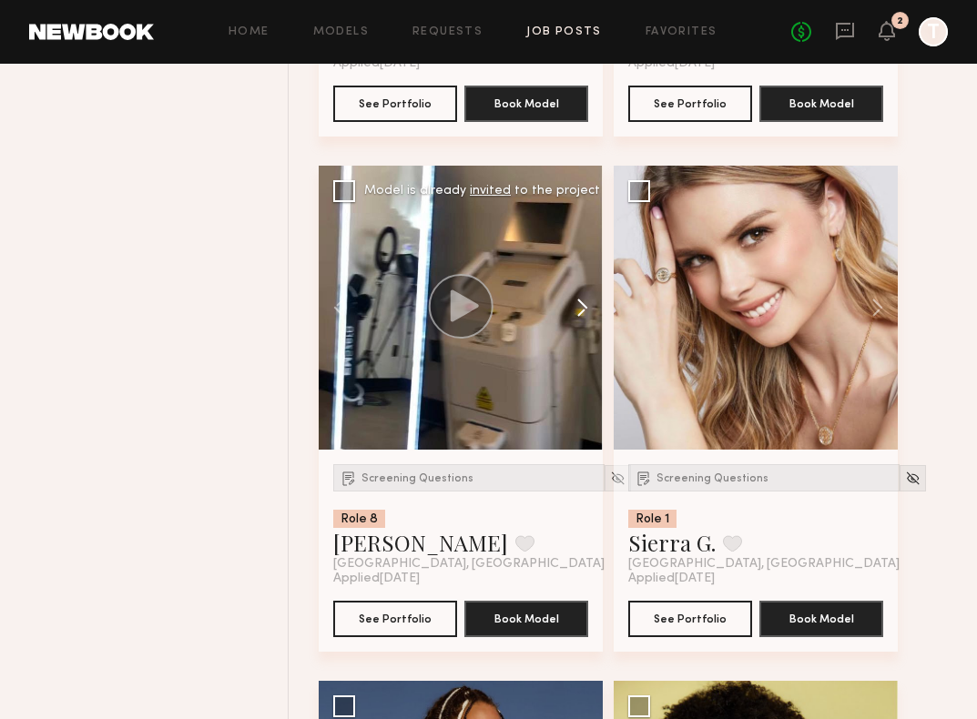
click at [579, 309] on button at bounding box center [573, 308] width 58 height 284
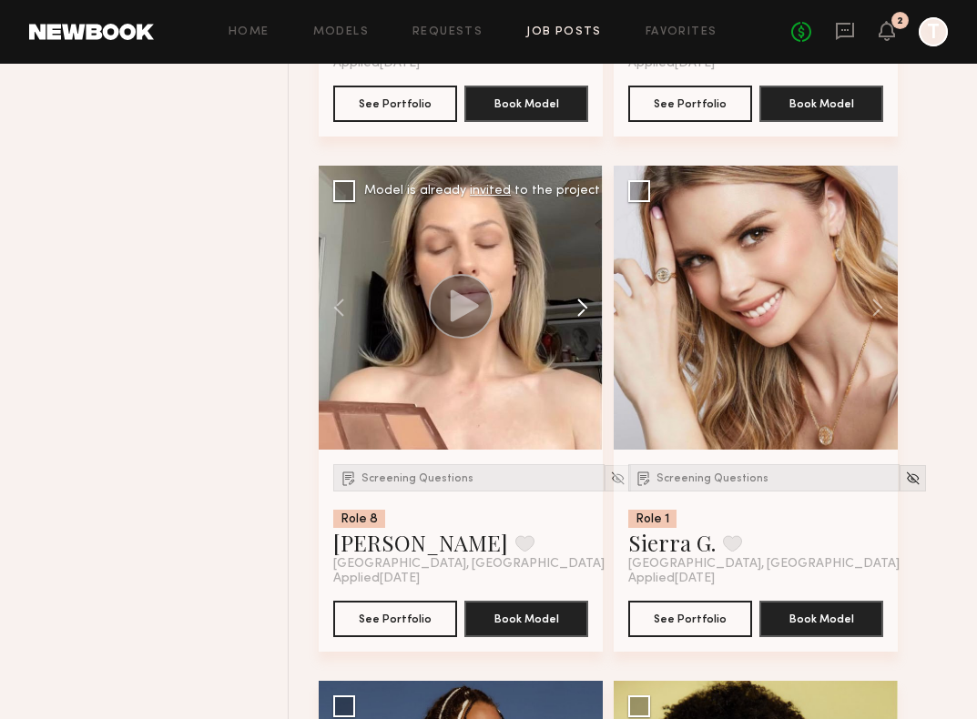
click at [579, 309] on button at bounding box center [573, 308] width 58 height 284
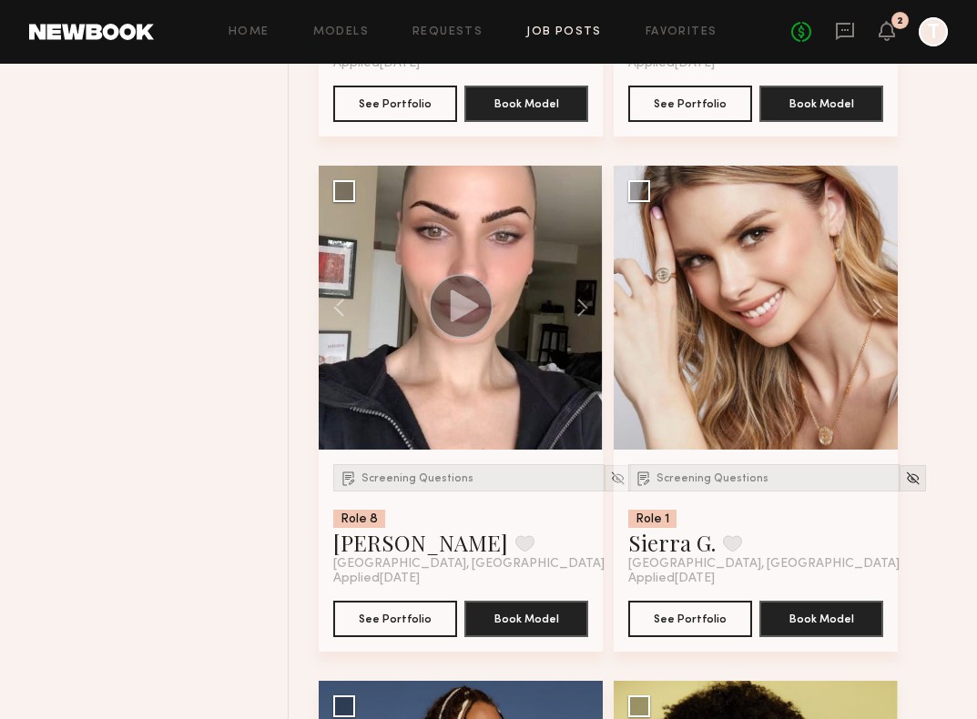
click at [443, 21] on div "Home Models Requests Job Posts Favorites Sign Out No fees up to $5,000 2 T" at bounding box center [551, 31] width 794 height 29
click at [443, 27] on link "Requests" at bounding box center [447, 32] width 70 height 12
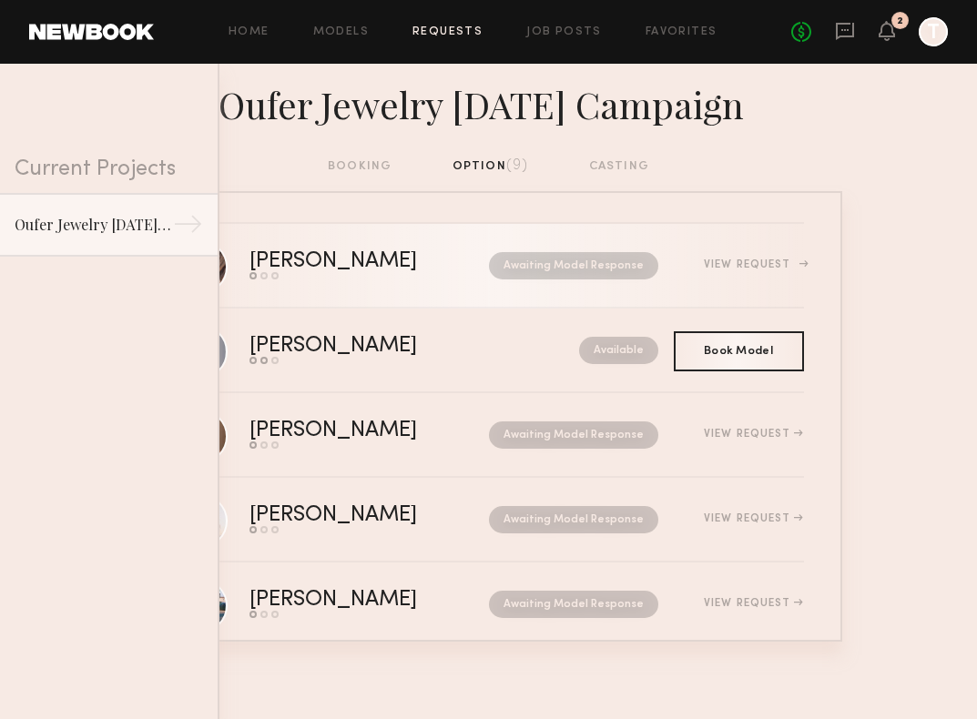
click at [742, 265] on div "View Request" at bounding box center [753, 265] width 99 height 11
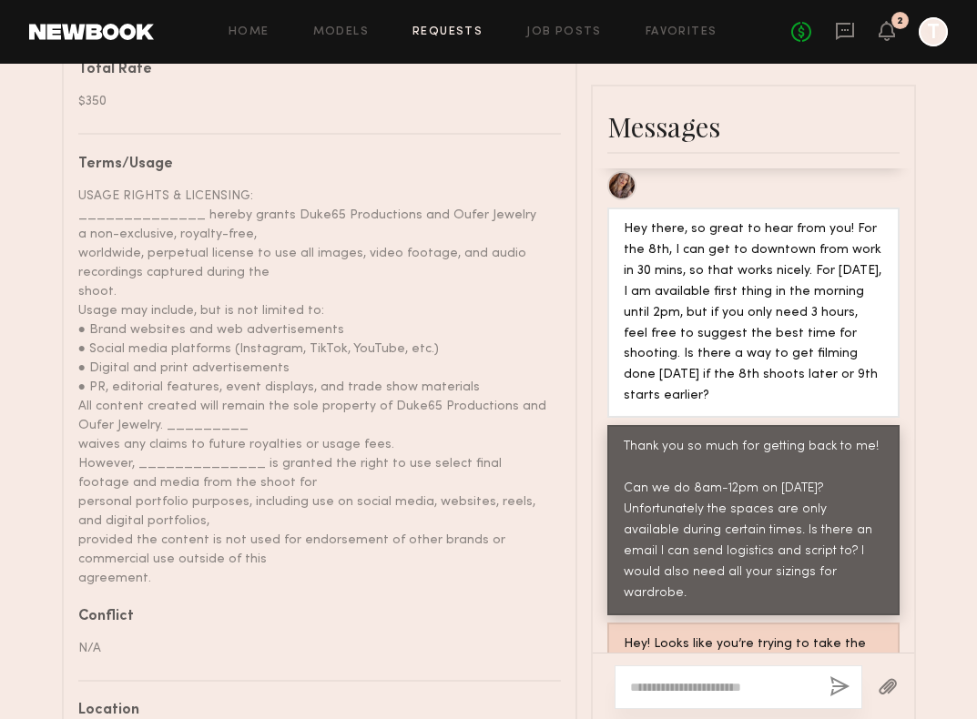
scroll to position [1165, 0]
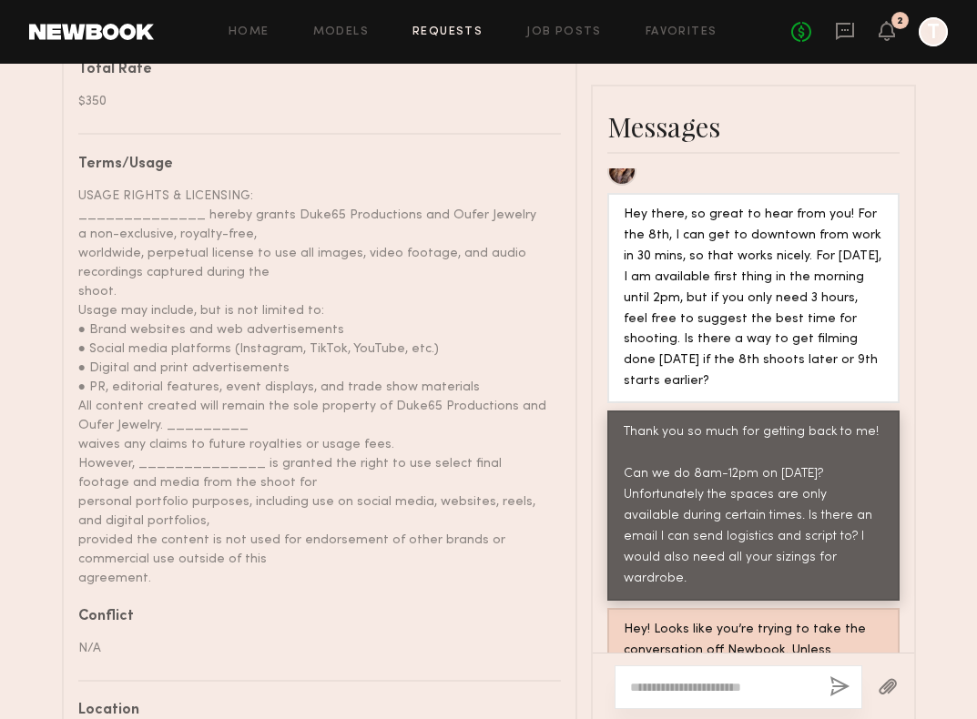
click at [725, 620] on div "Hey! Looks like you’re trying to take the conversation off Newbook. Unless abso…" at bounding box center [754, 672] width 260 height 105
click at [757, 678] on textarea at bounding box center [722, 687] width 185 height 18
click at [730, 620] on div "Hey! Looks like you’re trying to take the conversation off Newbook. Unless abso…" at bounding box center [754, 672] width 260 height 105
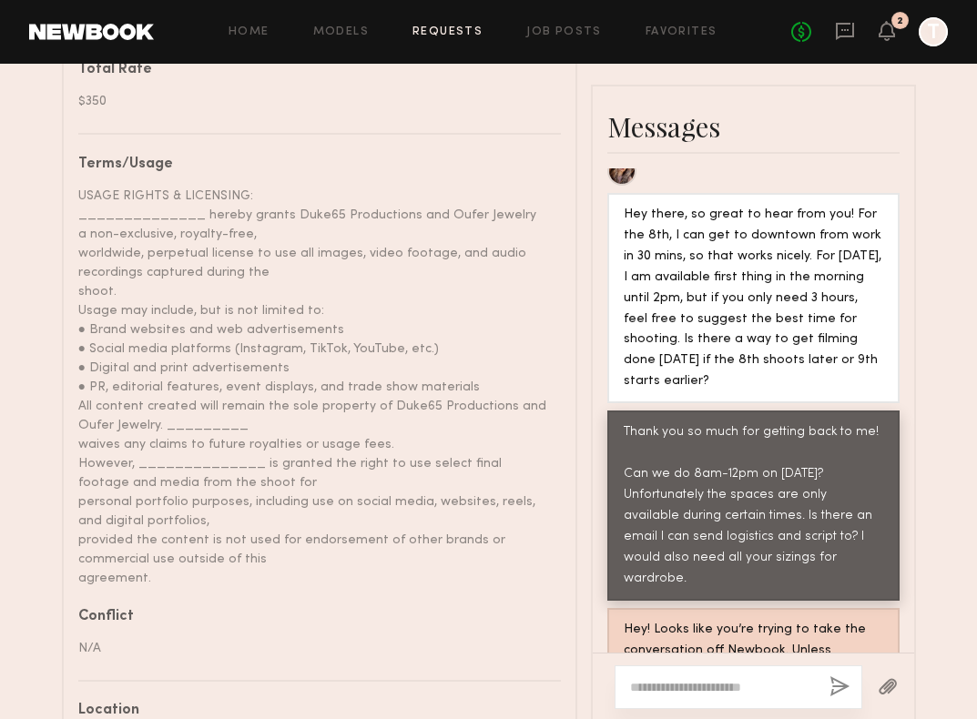
click at [726, 620] on div "Hey! Looks like you’re trying to take the conversation off Newbook. Unless abso…" at bounding box center [754, 672] width 260 height 105
click at [688, 678] on textarea at bounding box center [722, 687] width 185 height 18
click at [844, 620] on div "Hey! Looks like you’re trying to take the conversation off Newbook. Unless abso…" at bounding box center [754, 672] width 260 height 105
click at [887, 42] on div "2" at bounding box center [887, 32] width 16 height 23
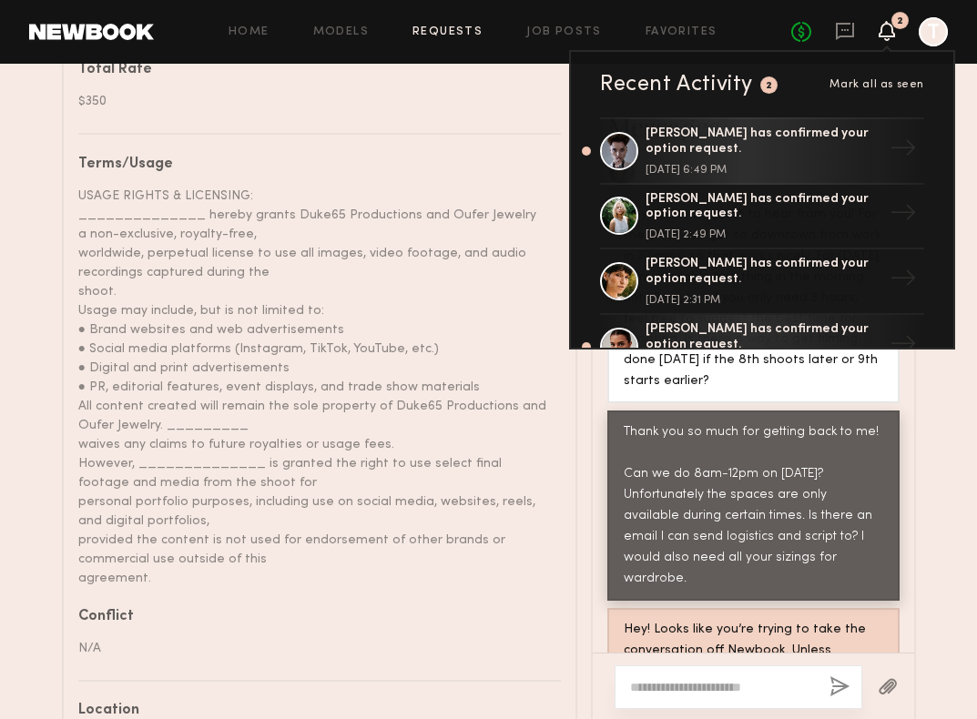
click at [490, 158] on div "Terms/Usage" at bounding box center [312, 165] width 469 height 15
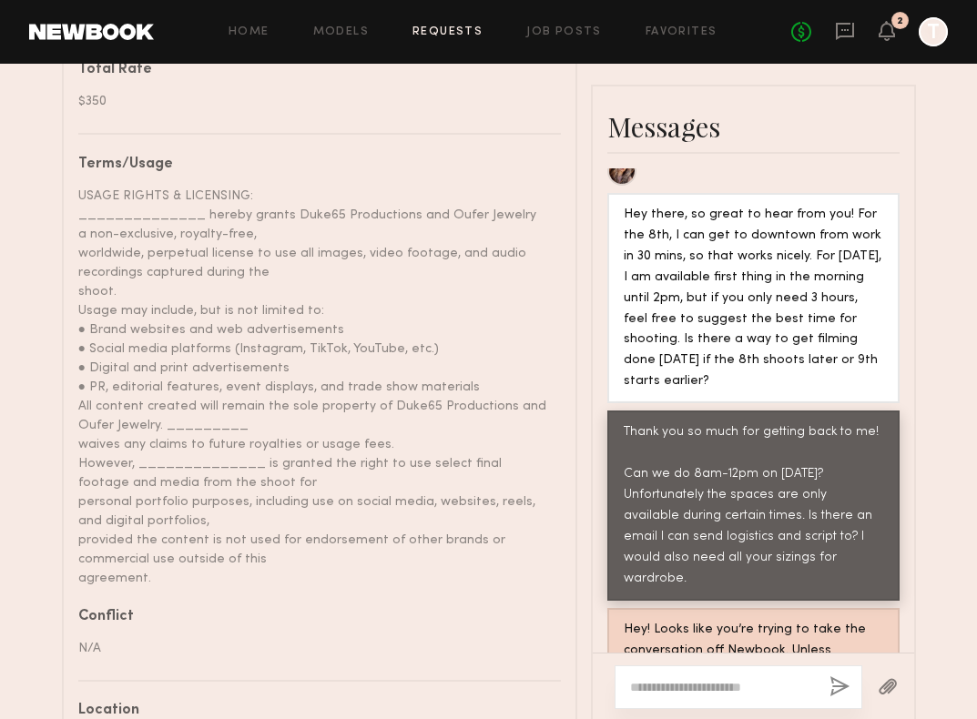
click at [543, 38] on div "Home Models Requests Job Posts Favorites Sign Out No fees up to $5,000 2 T" at bounding box center [551, 31] width 794 height 29
click at [539, 29] on link "Job Posts" at bounding box center [564, 32] width 76 height 12
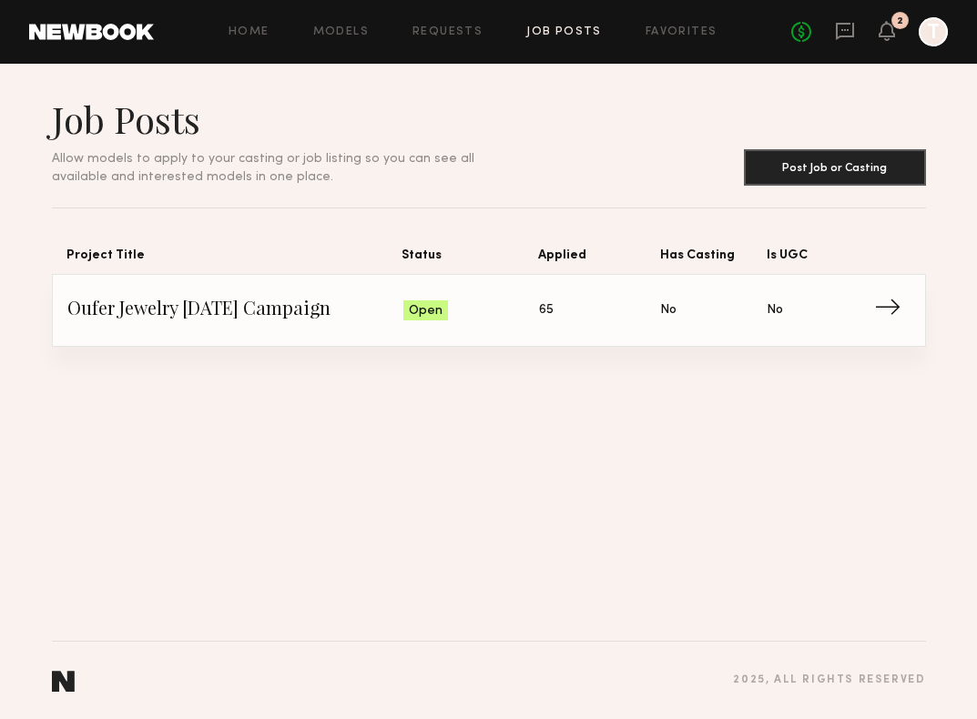
click at [867, 316] on span "Is UGC: No" at bounding box center [820, 310] width 106 height 27
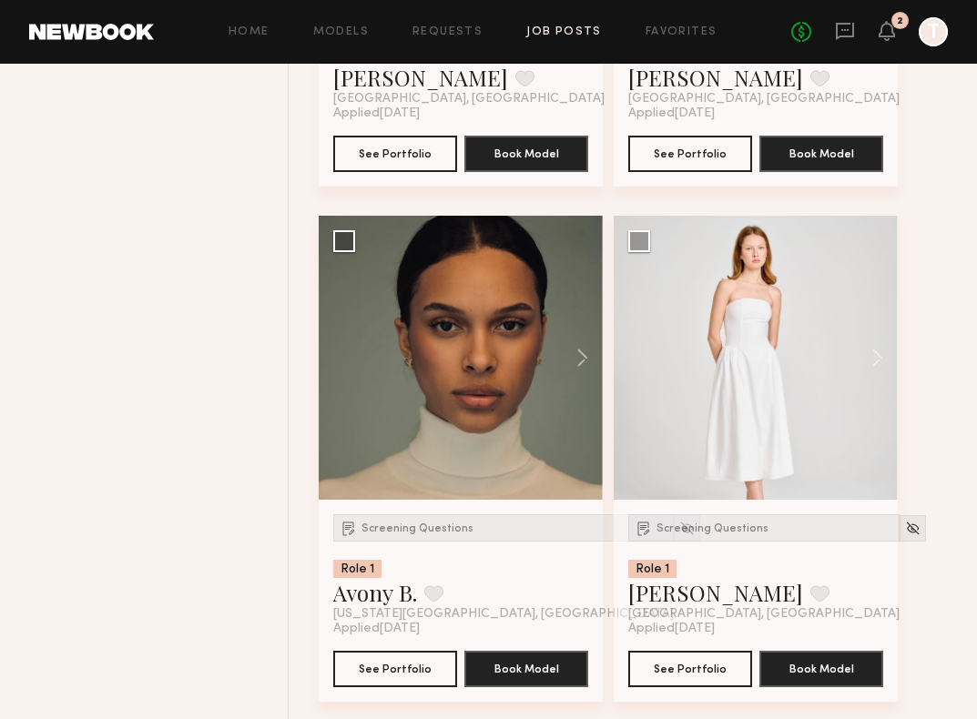
scroll to position [3204, 0]
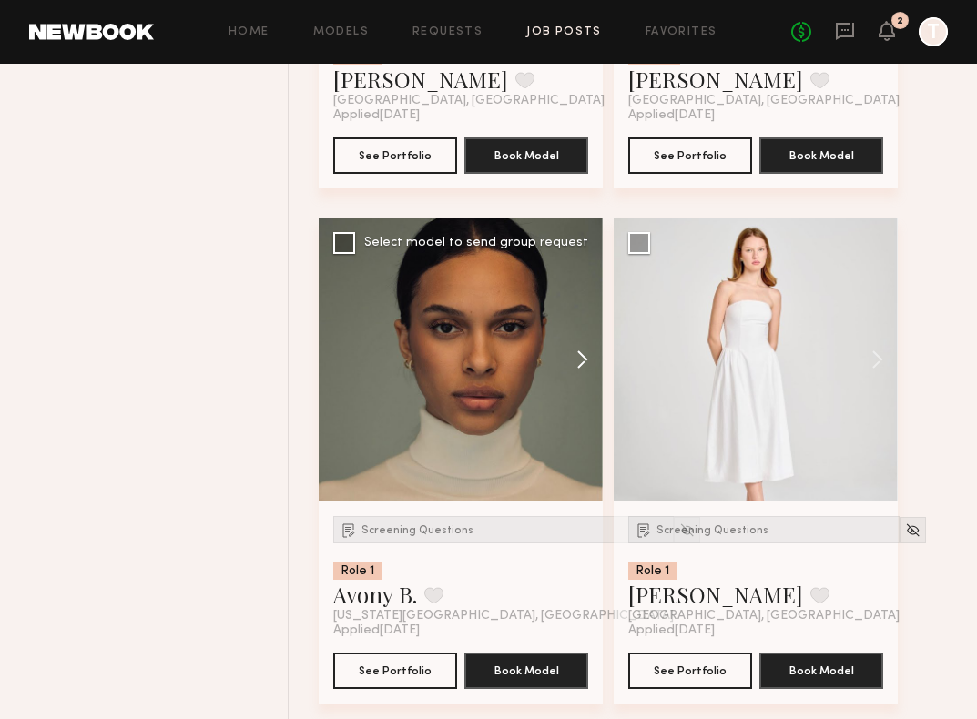
click at [585, 361] on button at bounding box center [573, 360] width 58 height 284
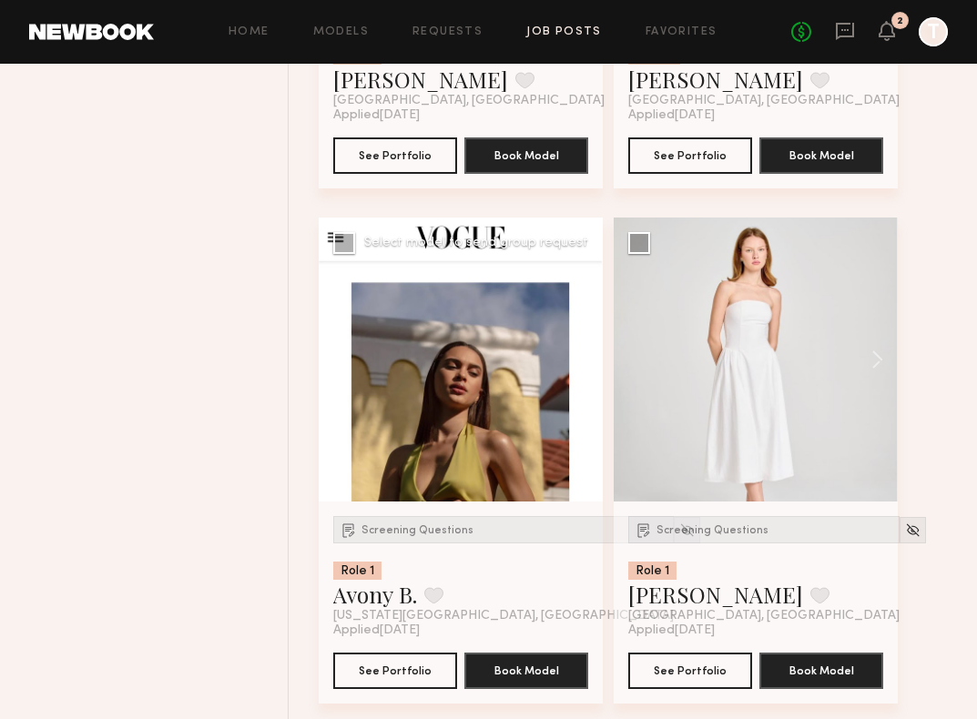
click at [588, 362] on button at bounding box center [573, 360] width 58 height 284
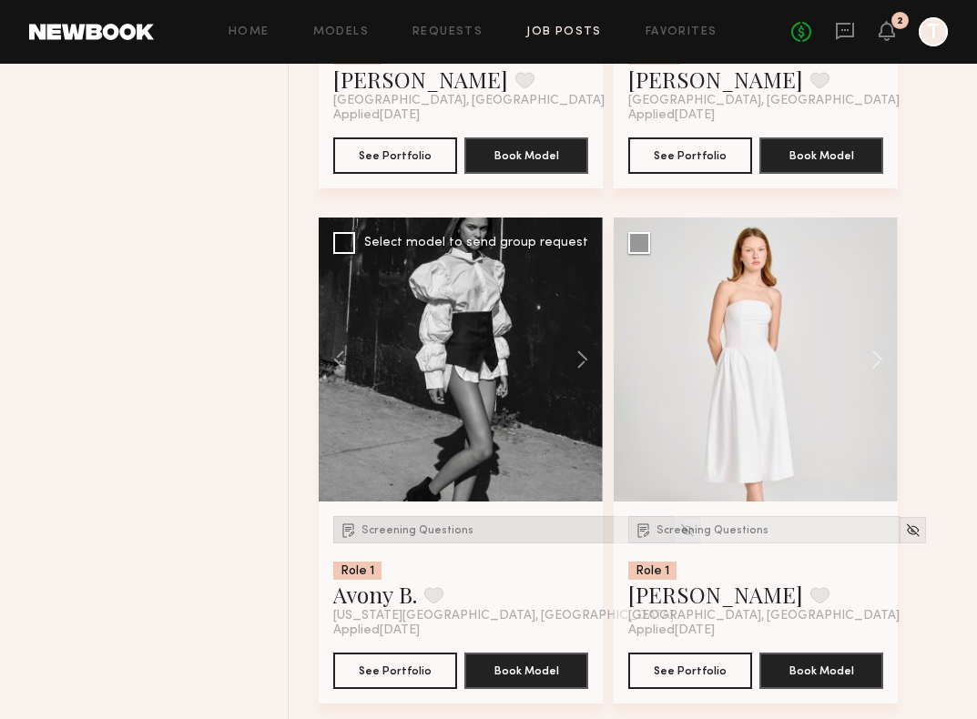
click at [418, 521] on div "Screening Questions" at bounding box center [503, 529] width 341 height 27
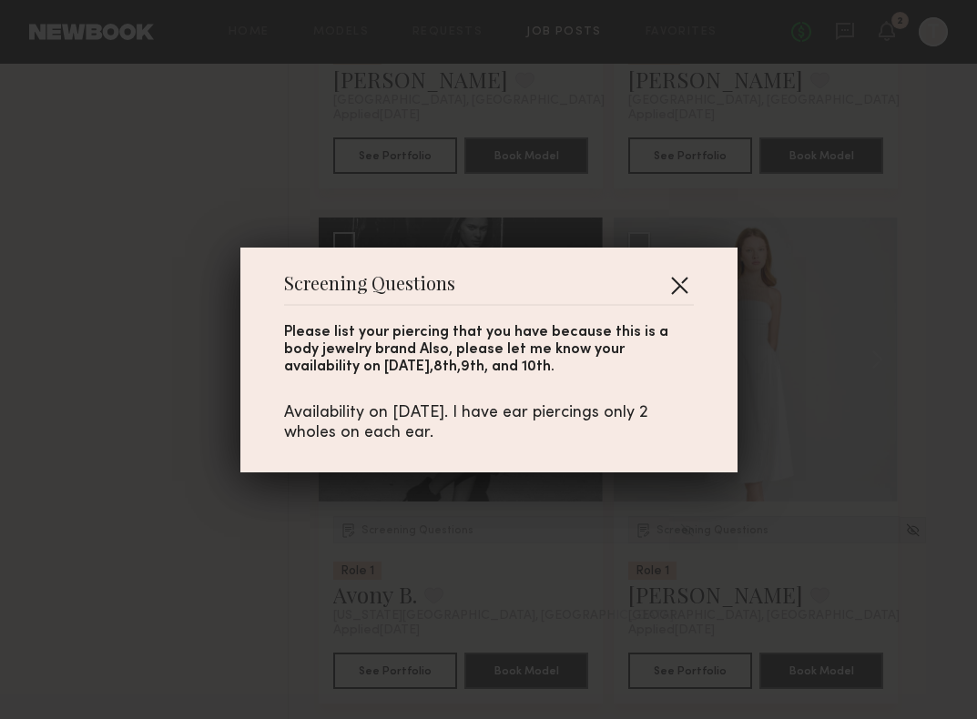
click at [683, 279] on button "button" at bounding box center [679, 284] width 29 height 29
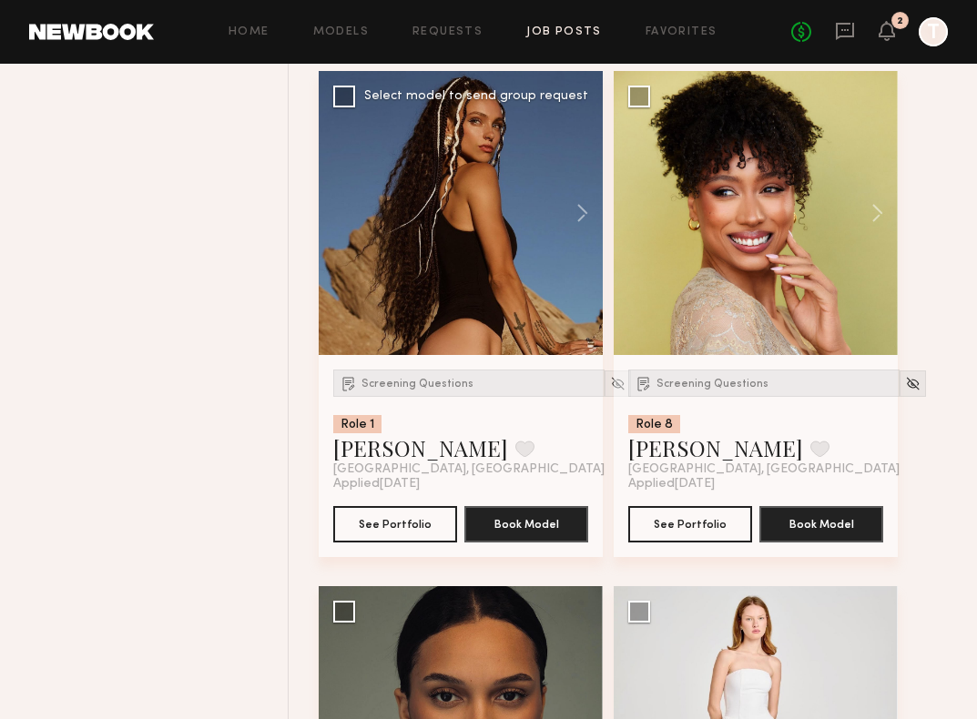
scroll to position [1804, 0]
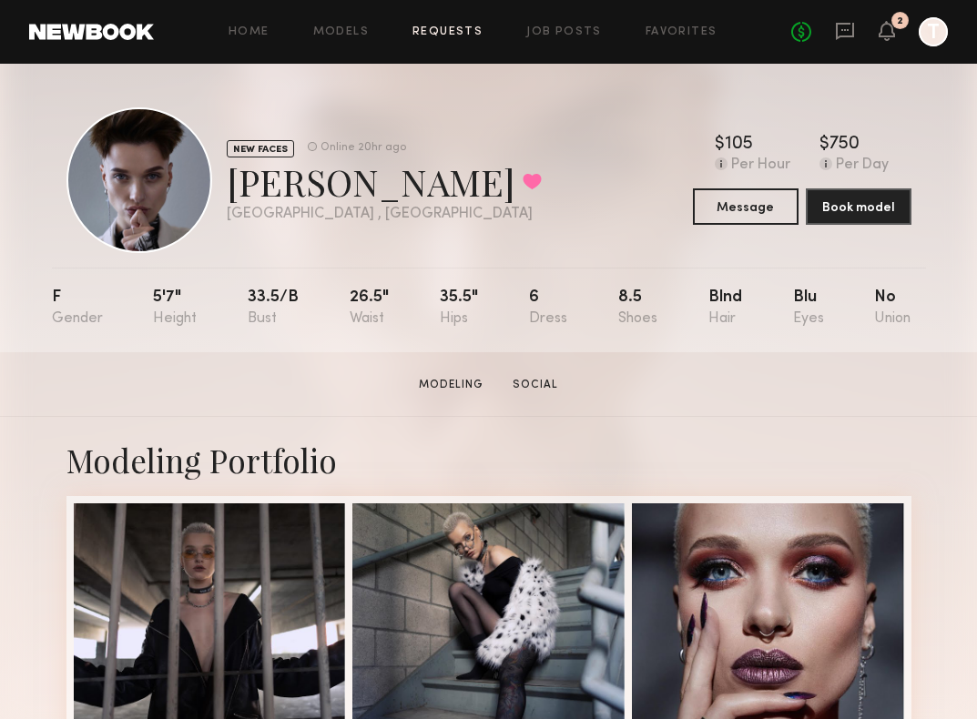
click at [449, 35] on link "Requests" at bounding box center [447, 32] width 70 height 12
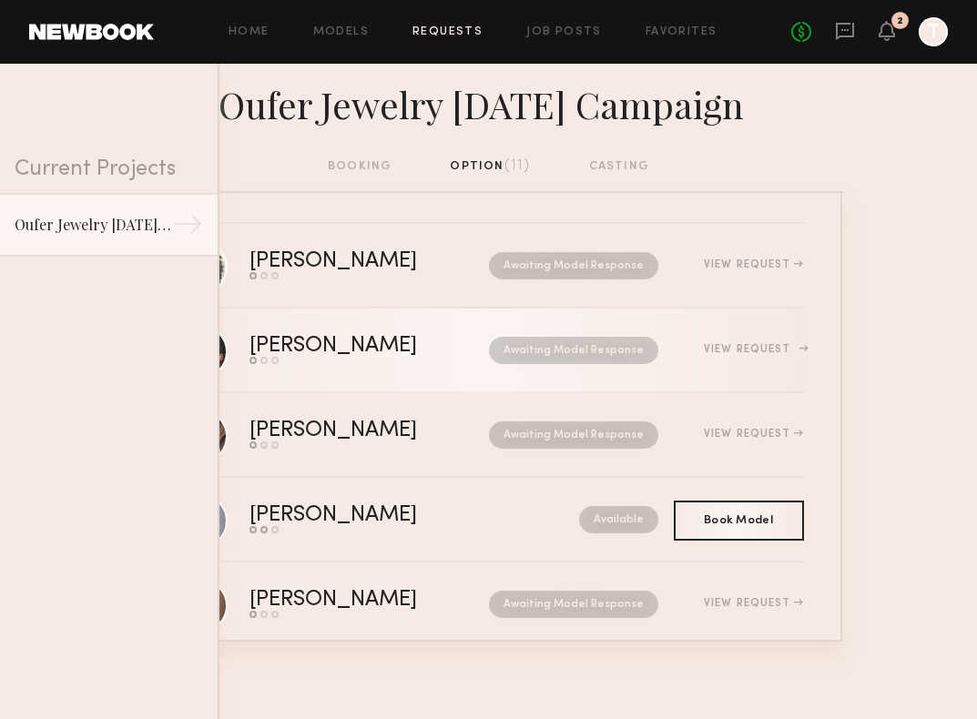
click at [378, 334] on link "[PERSON_NAME] Send request Model response Book model Awaiting Model Response Vi…" at bounding box center [489, 351] width 630 height 85
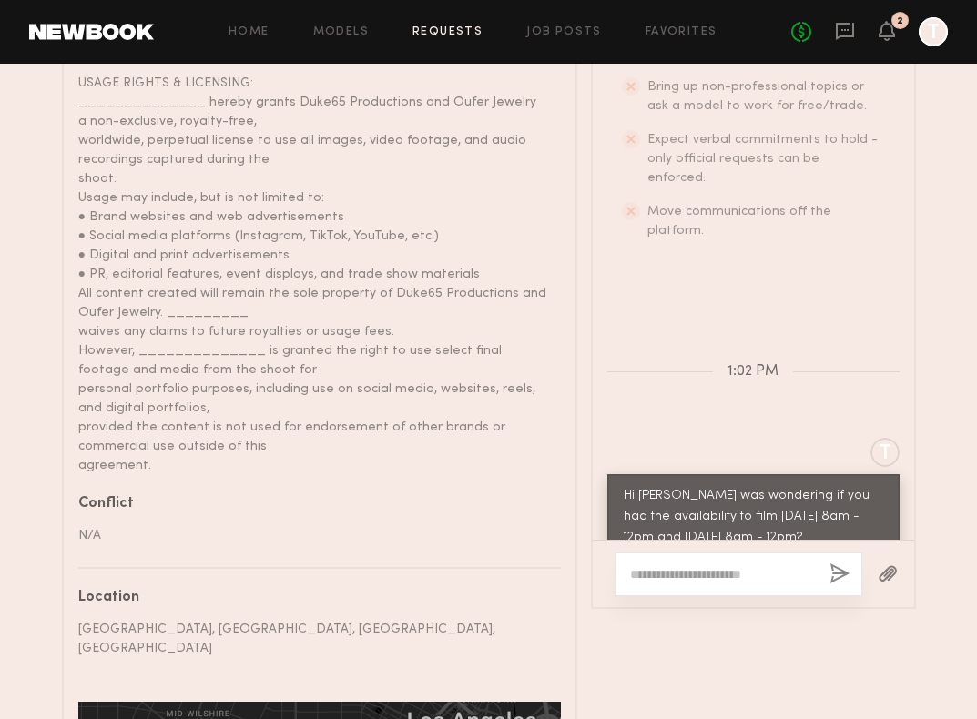
scroll to position [1129, 0]
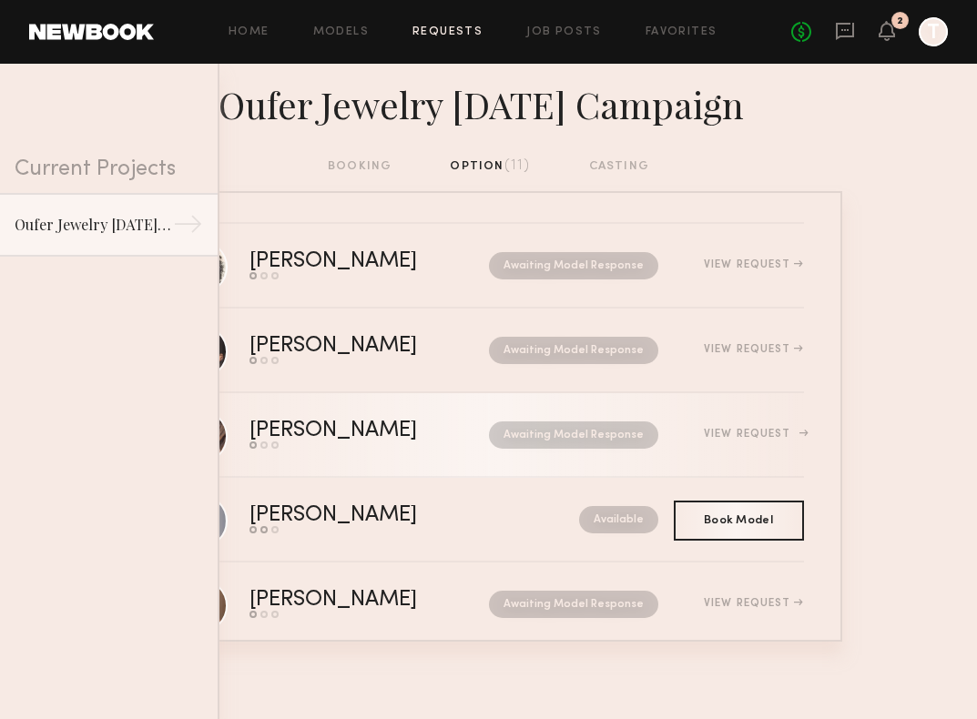
click at [453, 433] on div "Awaiting Model Response" at bounding box center [556, 435] width 206 height 27
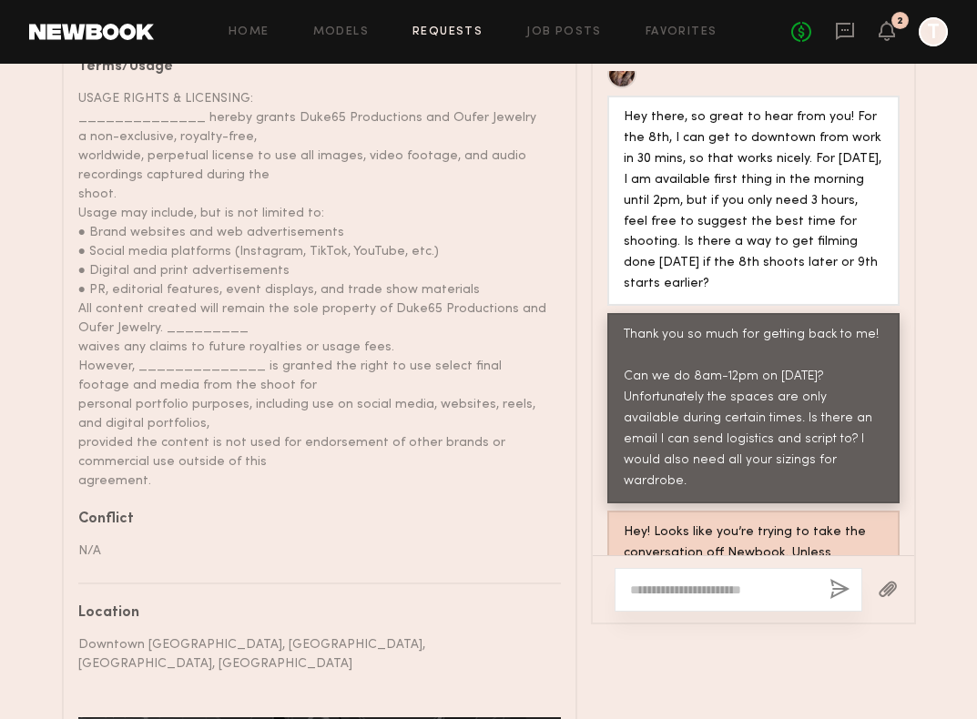
scroll to position [1158, 0]
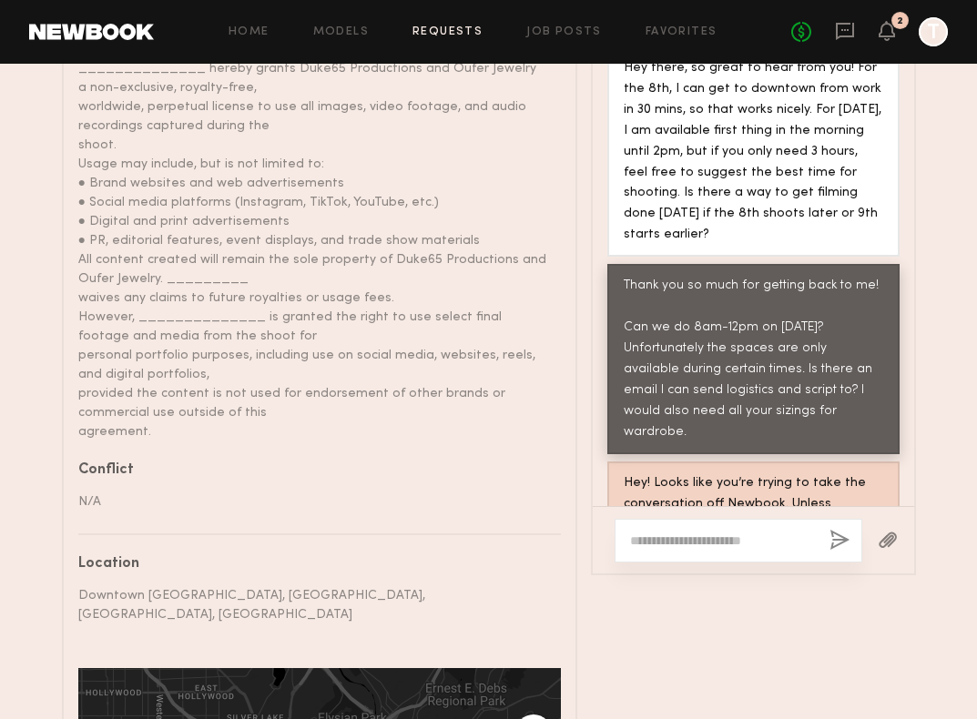
click at [776, 473] on div "Hey! Looks like you’re trying to take the conversation off Newbook. Unless abso…" at bounding box center [754, 525] width 260 height 105
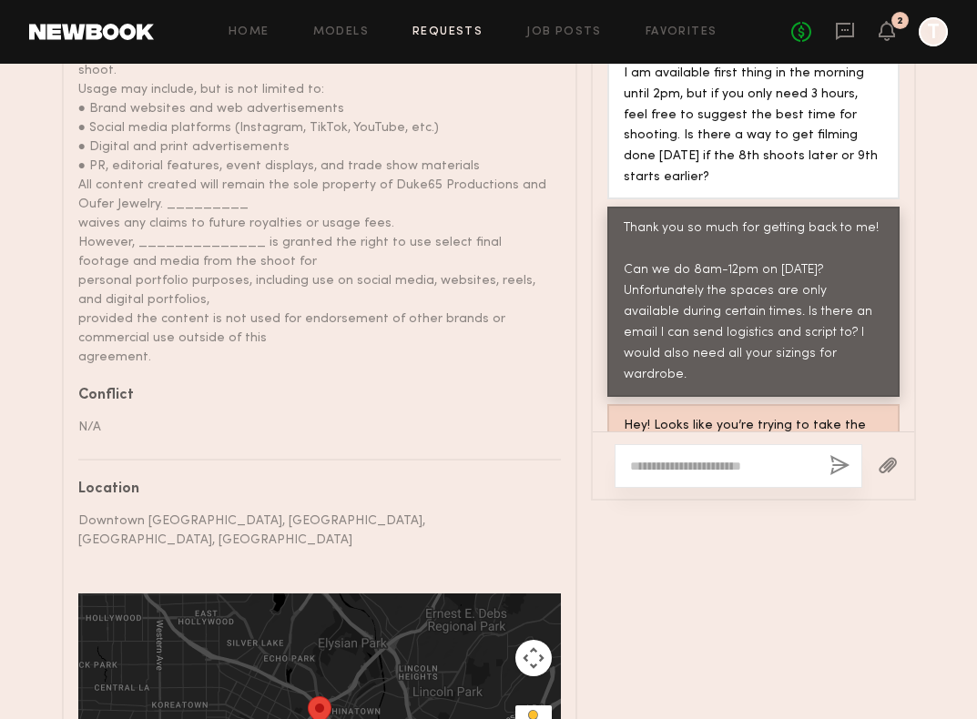
scroll to position [1165, 0]
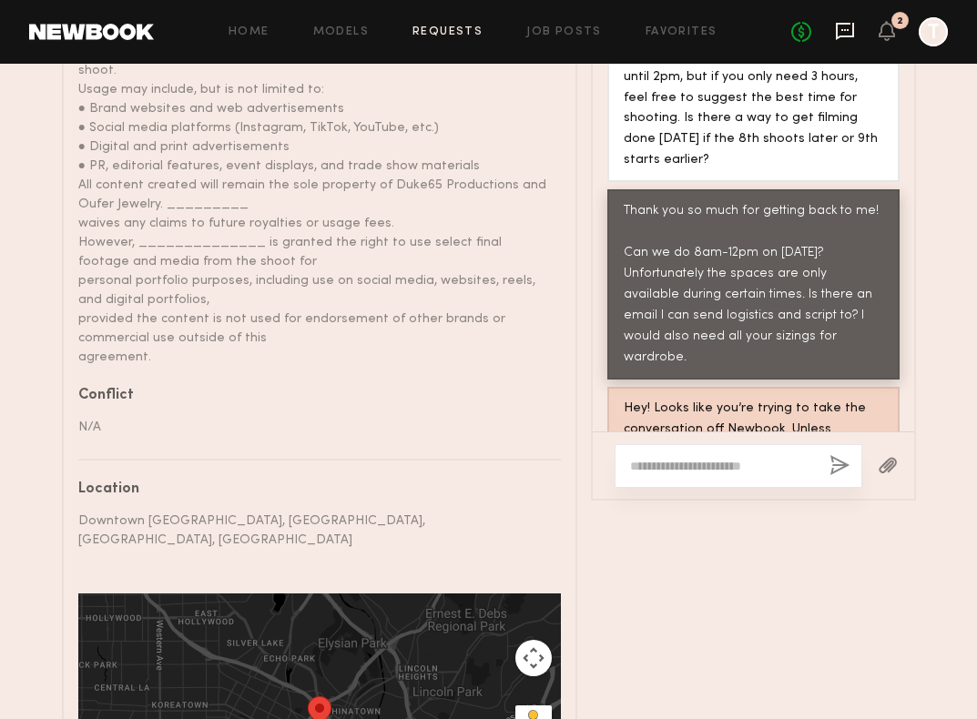
click at [845, 36] on icon at bounding box center [845, 31] width 18 height 17
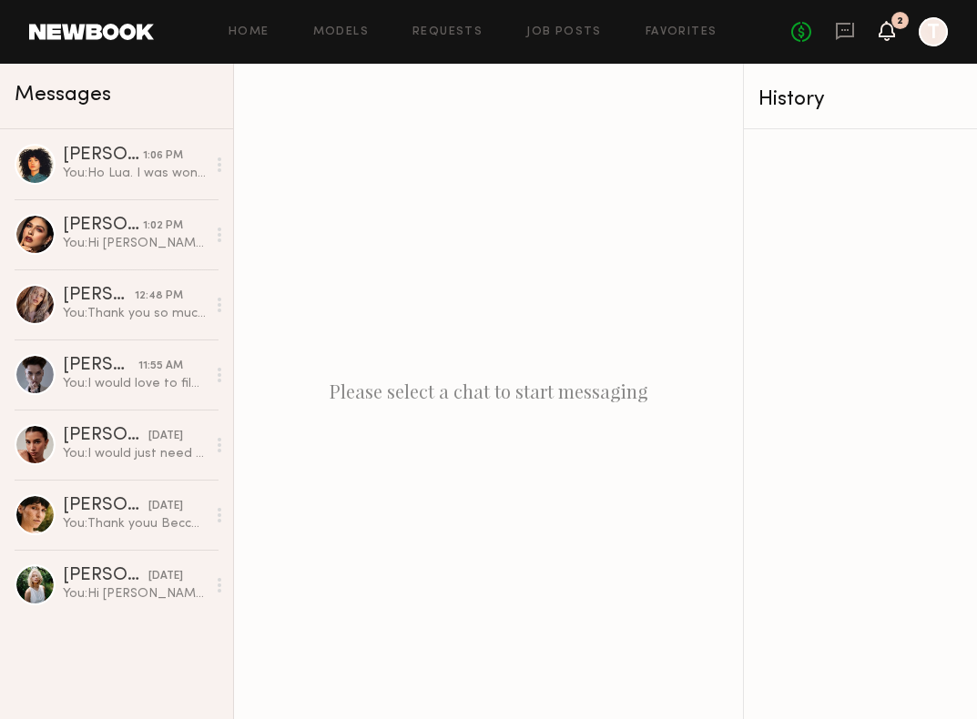
click at [888, 38] on icon at bounding box center [886, 39] width 5 height 3
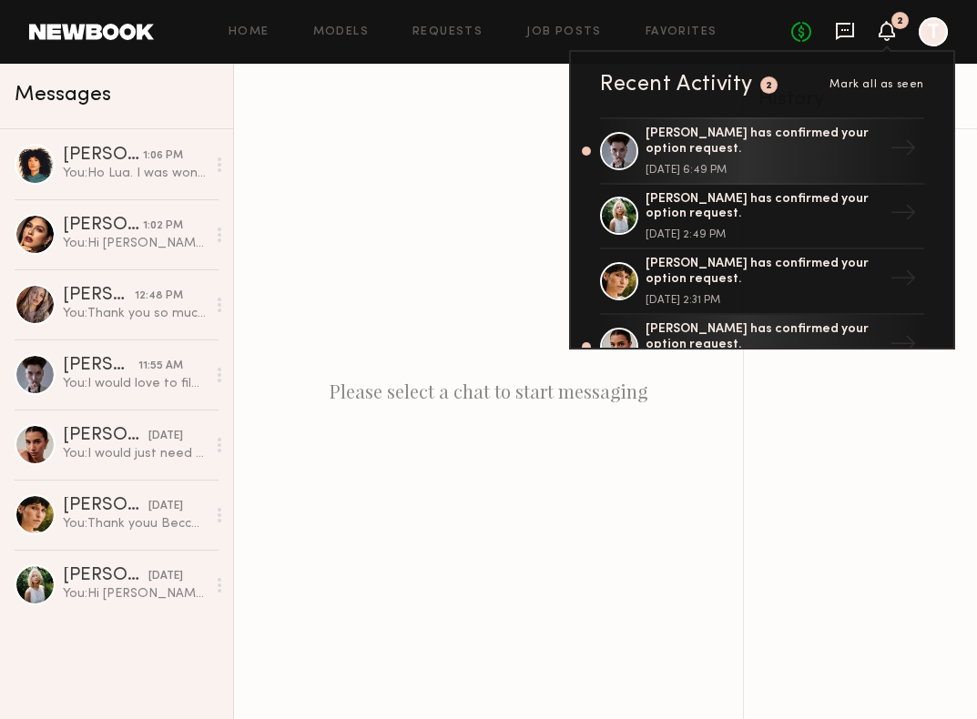
click at [840, 36] on icon at bounding box center [845, 31] width 18 height 17
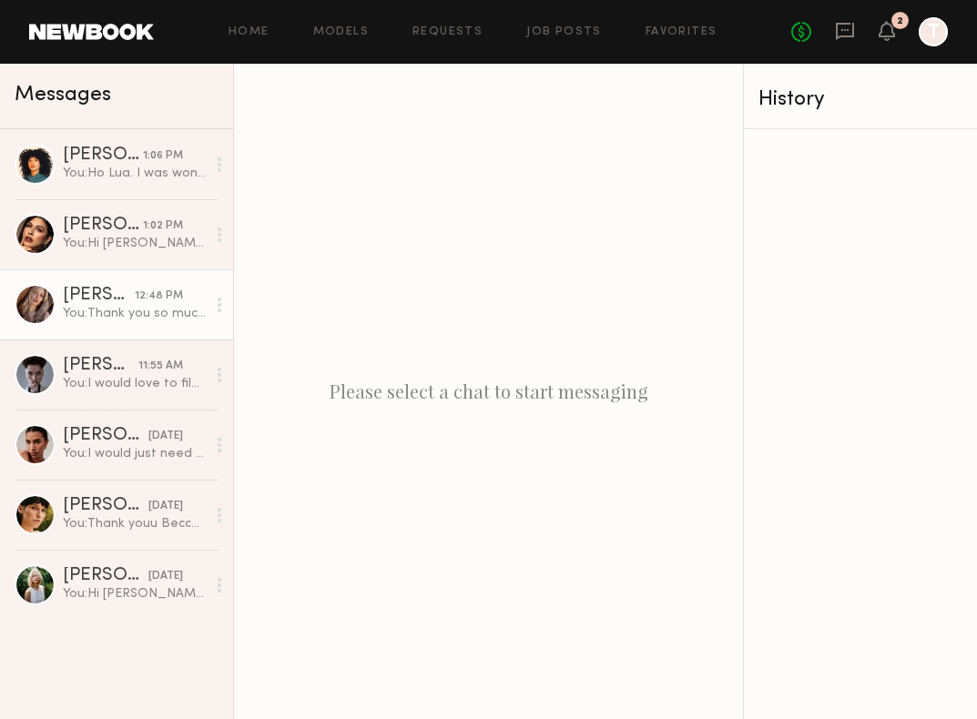
click at [121, 308] on div "You: Thank you so much for getting back to me! Can we do 8am-12pm on [DATE]? Un…" at bounding box center [134, 313] width 143 height 17
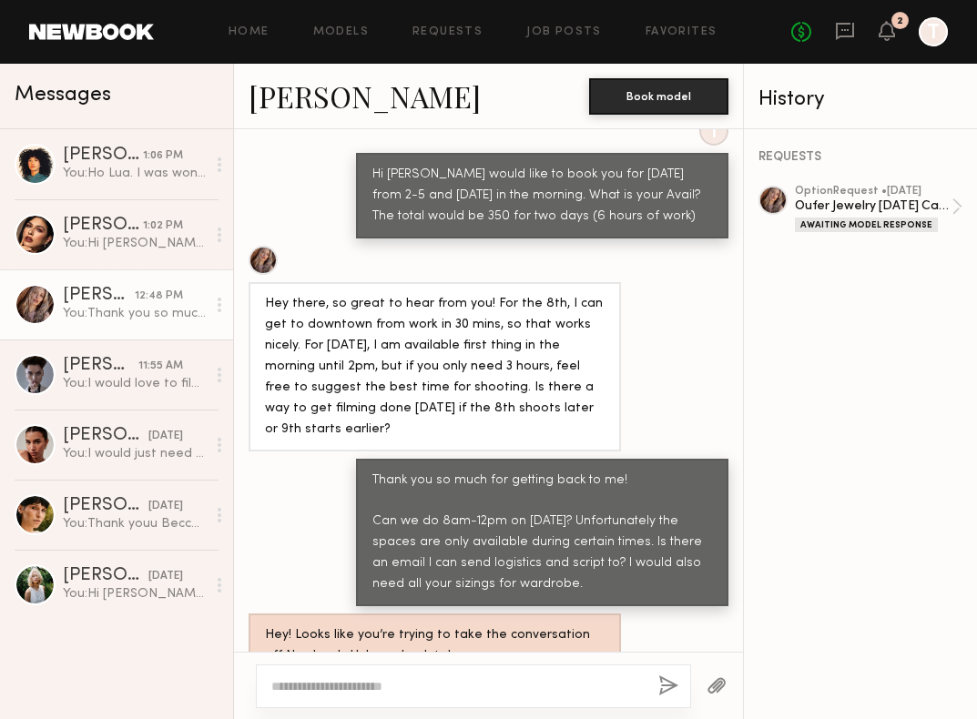
scroll to position [934, 0]
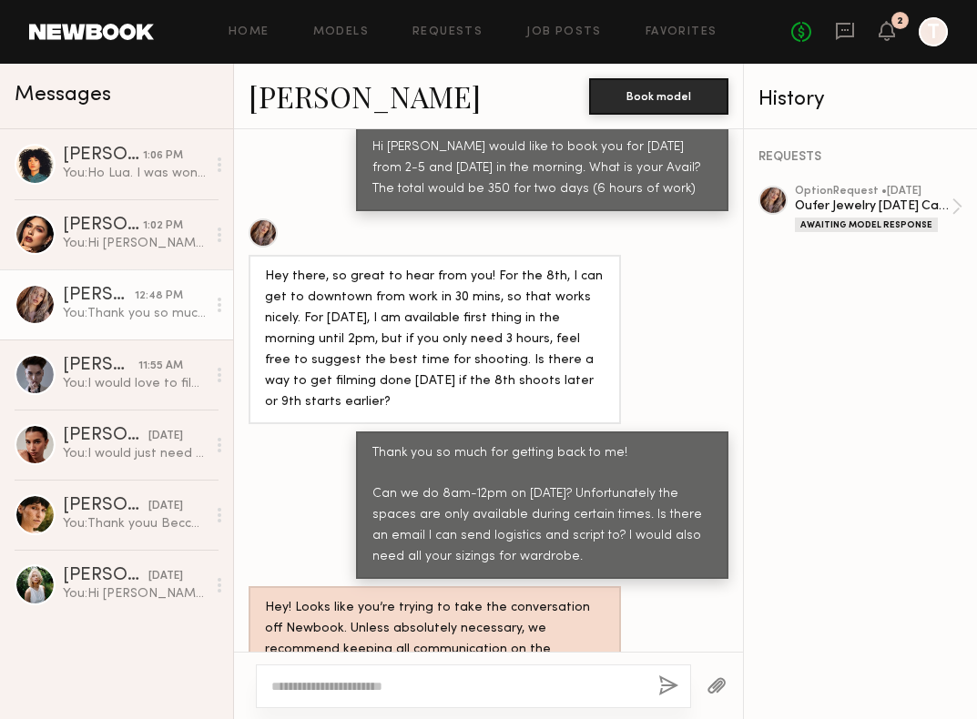
click at [930, 27] on div at bounding box center [933, 31] width 29 height 29
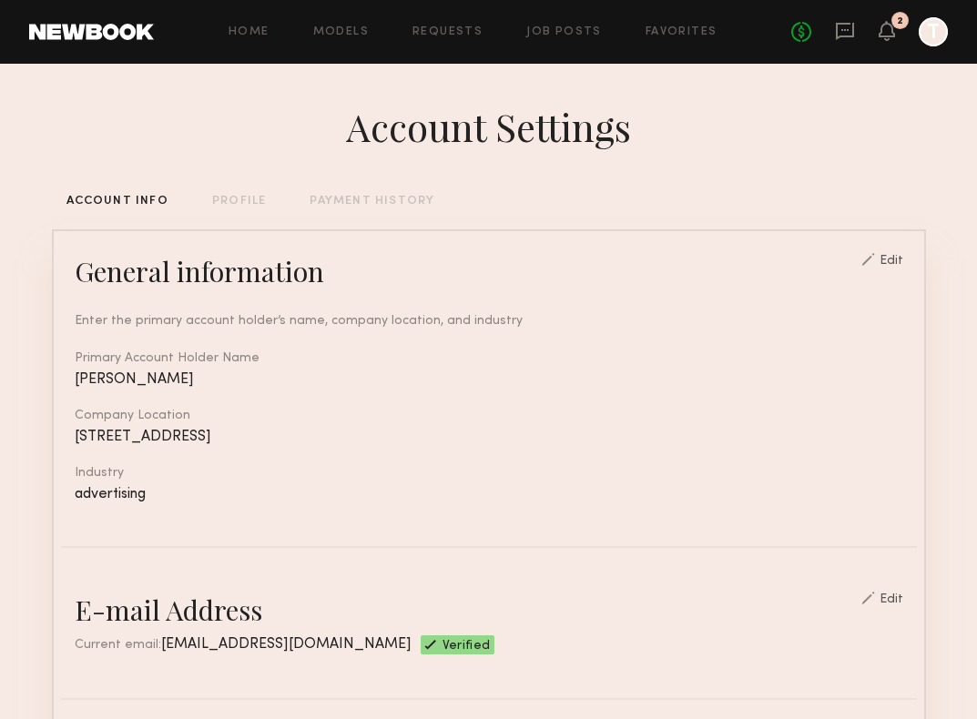
click at [249, 37] on div "Home Models Requests Job Posts Favorites Sign Out No fees up to $5,000 2 T" at bounding box center [551, 31] width 794 height 29
click at [260, 23] on div "Home Models Requests Job Posts Favorites Sign Out No fees up to $5,000 2 T" at bounding box center [551, 31] width 794 height 29
click at [260, 27] on link "Home" at bounding box center [249, 32] width 41 height 12
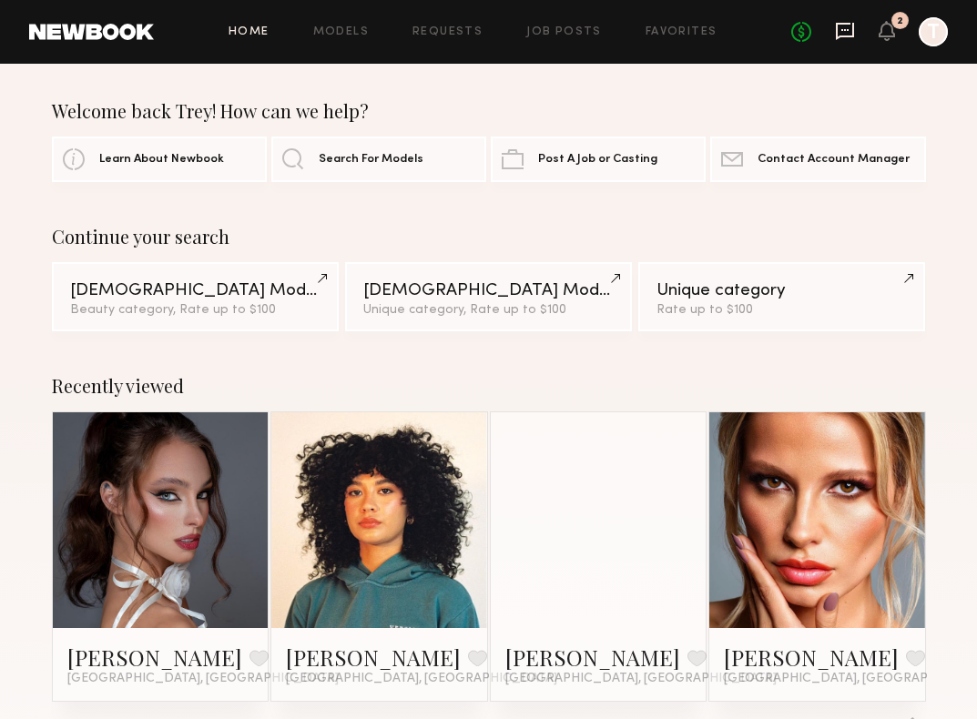
click at [853, 32] on icon at bounding box center [845, 31] width 18 height 17
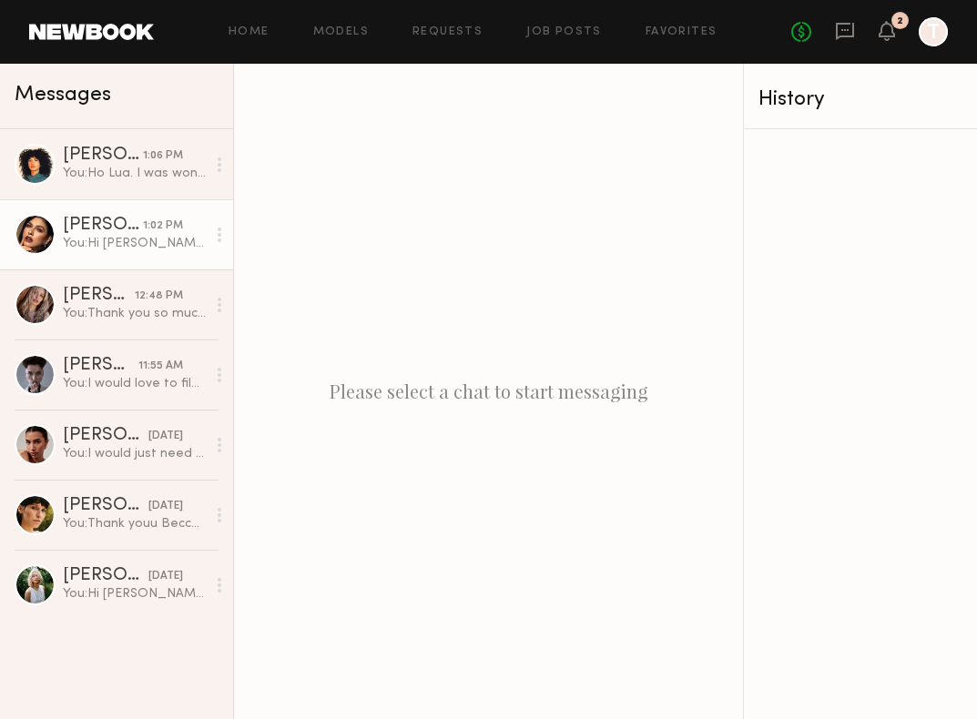
click at [116, 237] on div "You: Hi [PERSON_NAME] I was wondering if you had the availability to film [DATE…" at bounding box center [134, 243] width 143 height 17
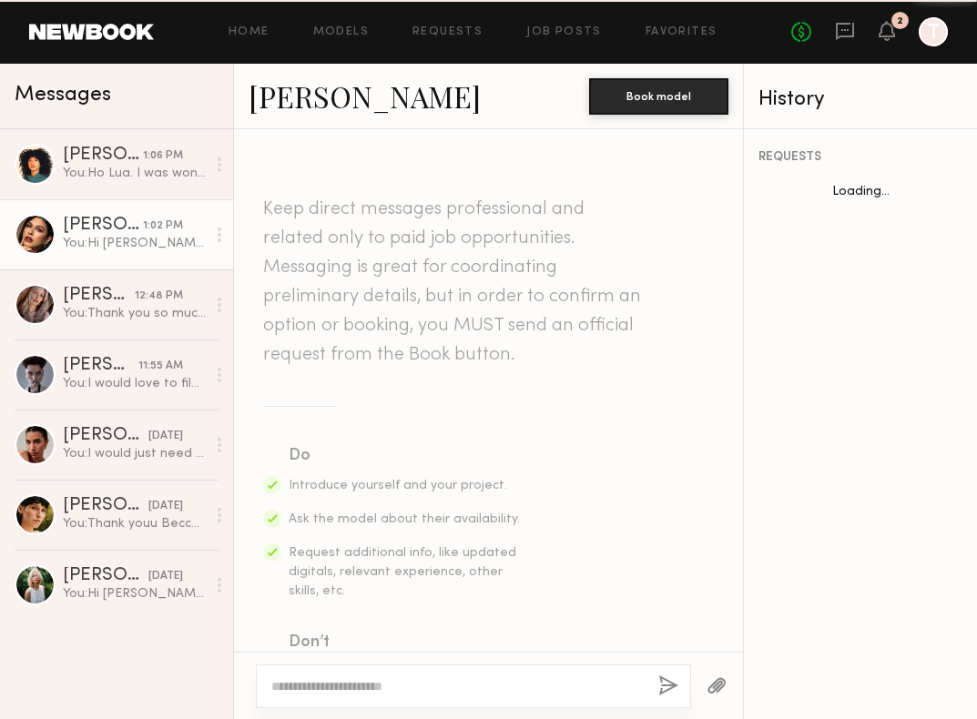
scroll to position [453, 0]
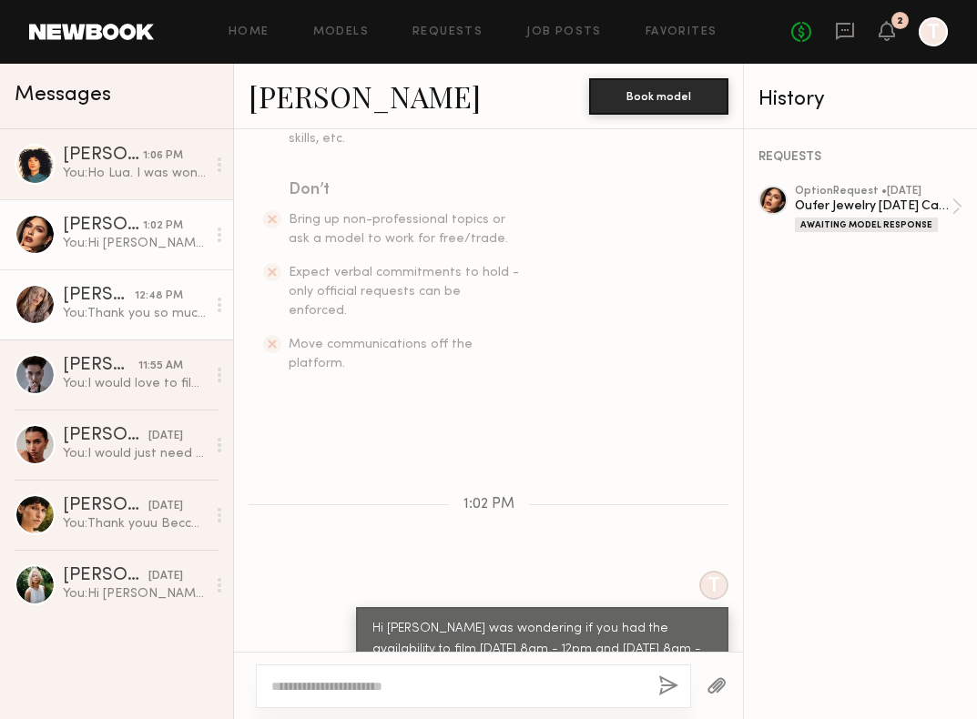
click at [128, 310] on div "You: Thank you so much for getting back to me! Can we do 8am-12pm on [DATE]? Un…" at bounding box center [134, 313] width 143 height 17
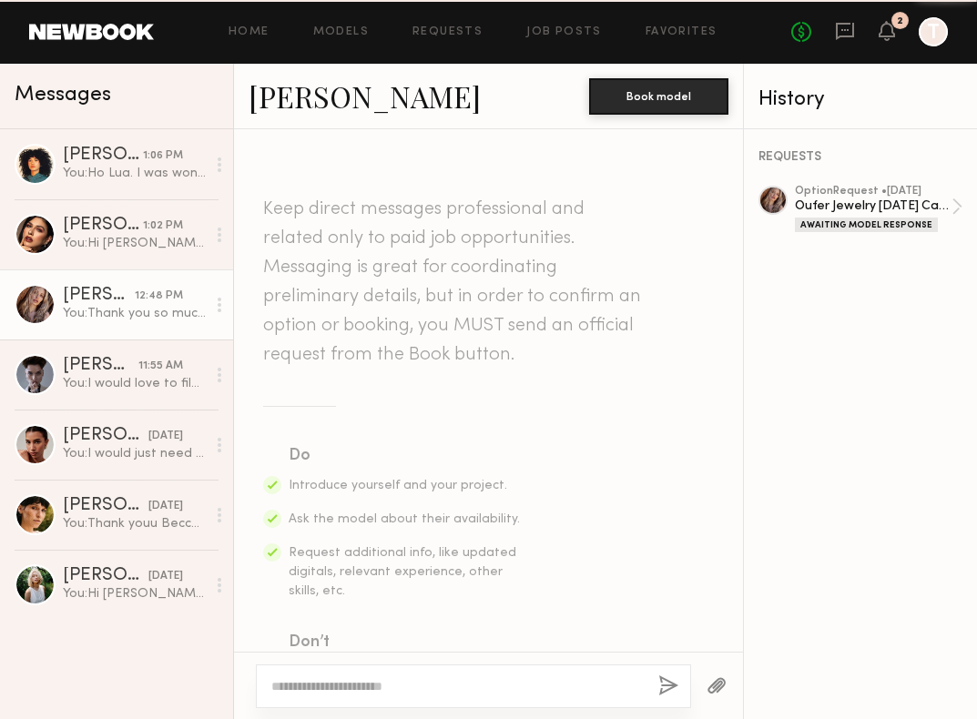
scroll to position [934, 0]
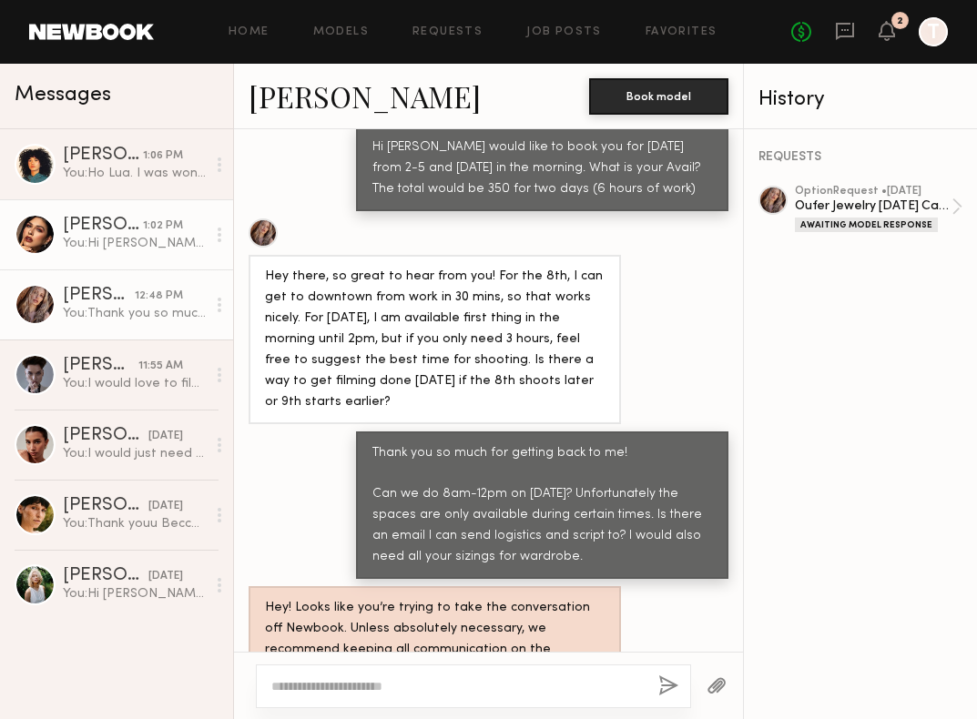
click at [123, 251] on div "You: Hi [PERSON_NAME] I was wondering if you had the availability to film [DATE…" at bounding box center [134, 243] width 143 height 17
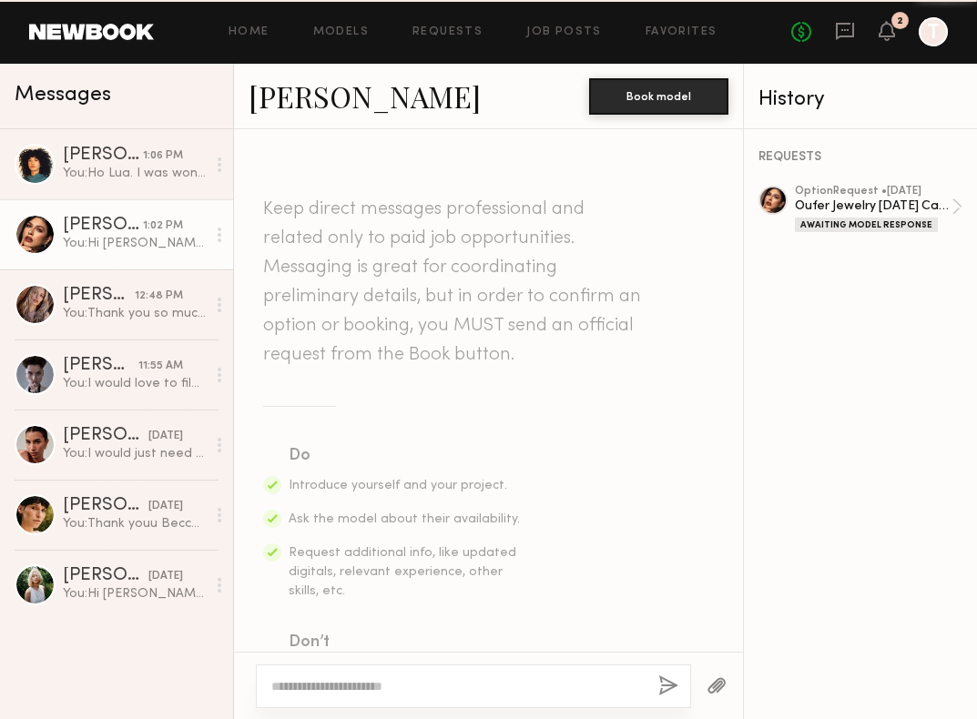
scroll to position [453, 0]
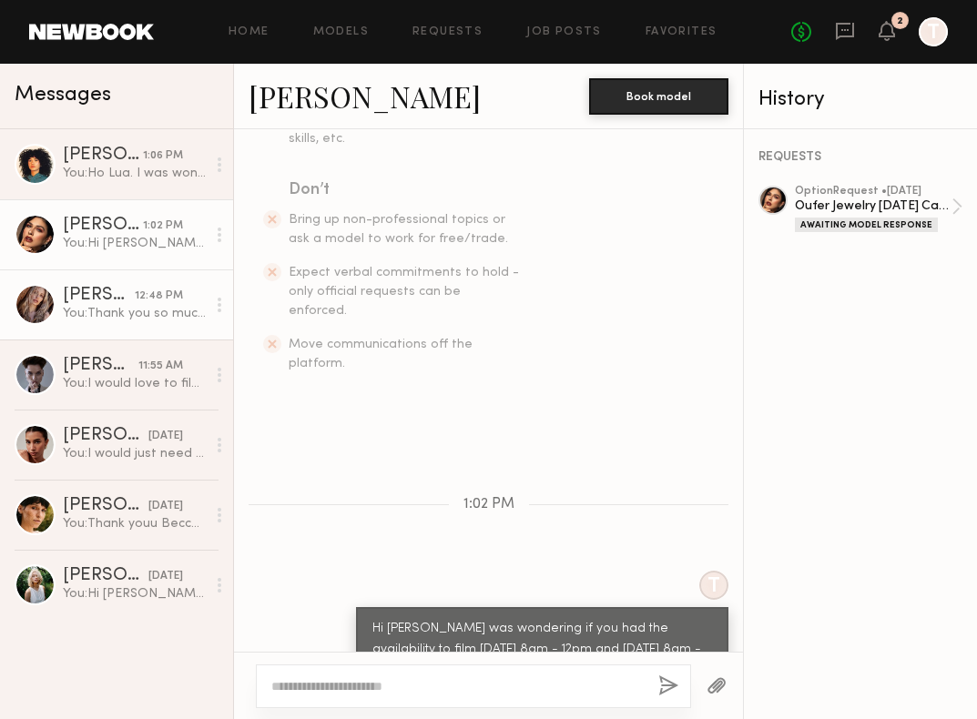
click at [143, 308] on div "You: Thank you so much for getting back to me! Can we do 8am-12pm on [DATE]? Un…" at bounding box center [134, 313] width 143 height 17
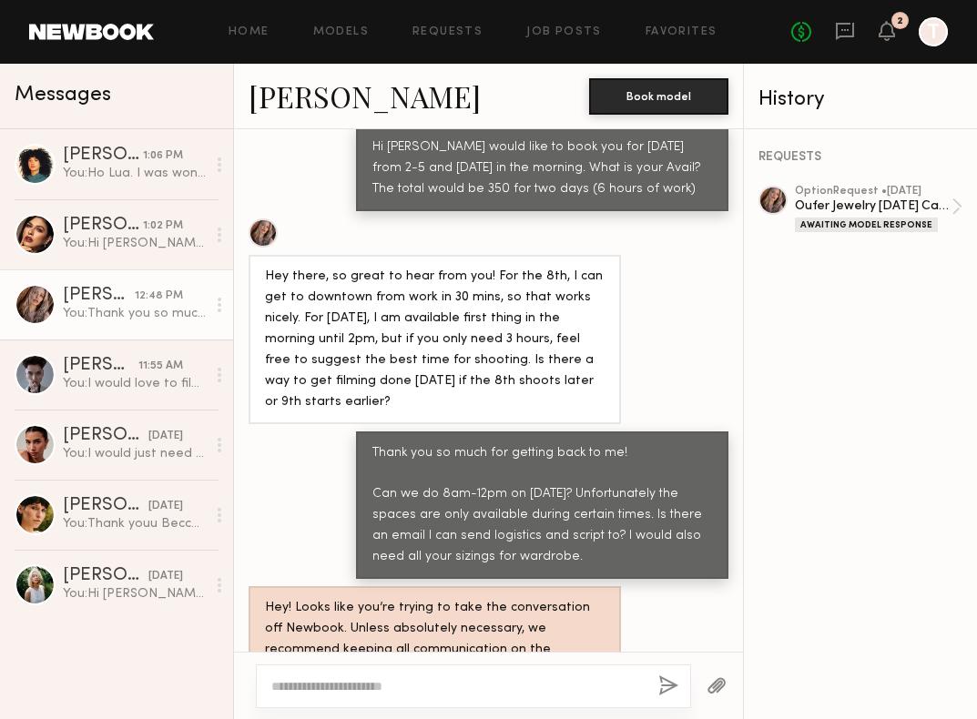
scroll to position [931, 0]
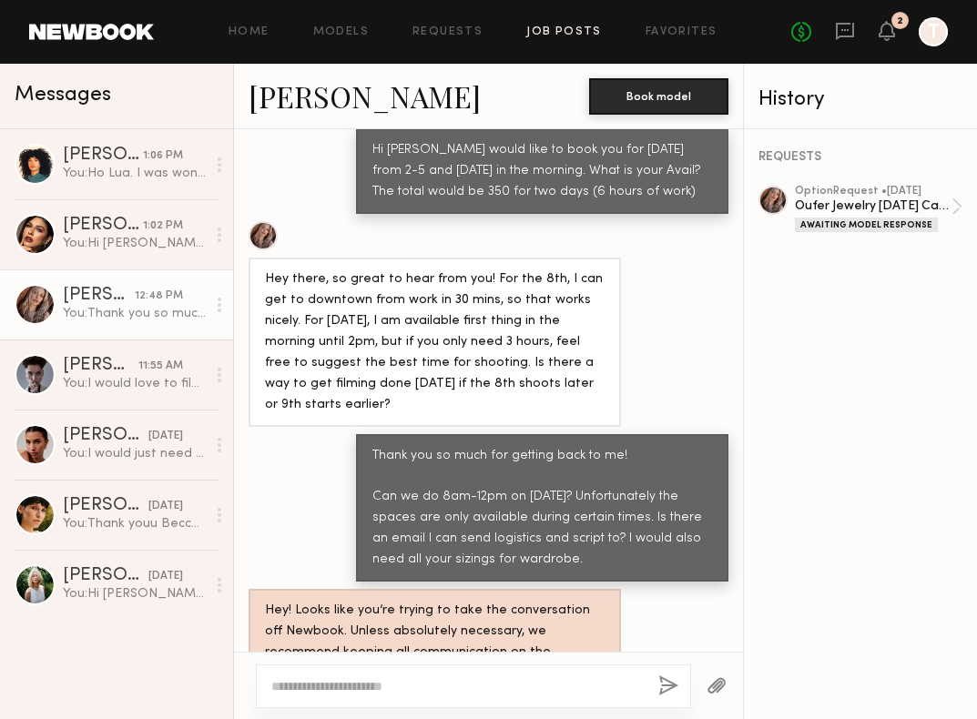
click at [590, 32] on link "Job Posts" at bounding box center [564, 32] width 76 height 12
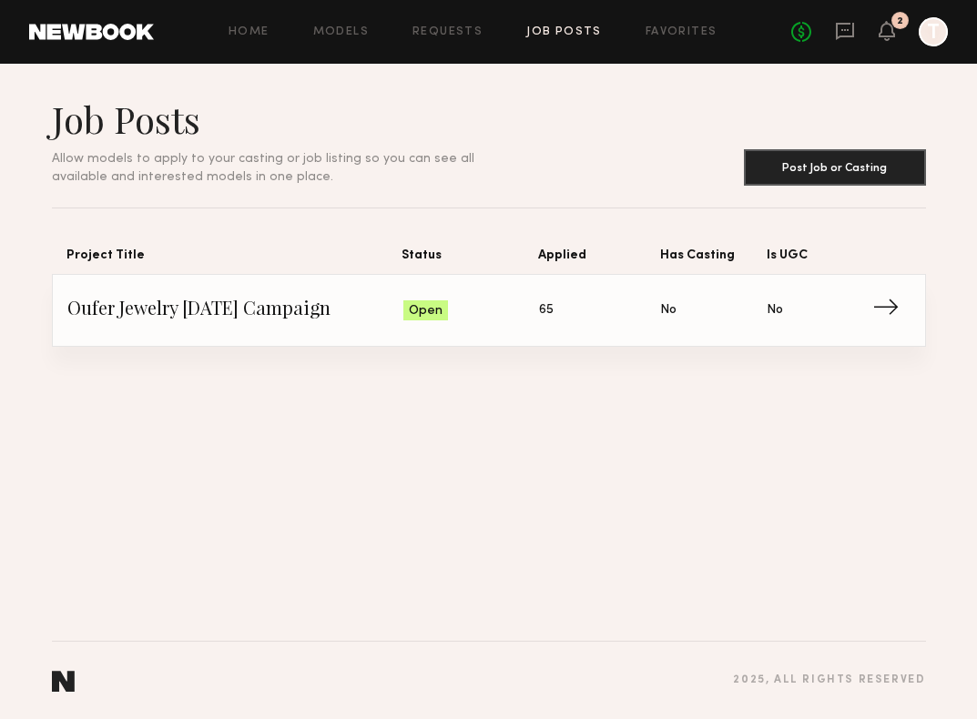
click at [453, 46] on header "Home Models Requests Job Posts Favorites Sign Out No fees up to $5,000 2 T" at bounding box center [488, 32] width 977 height 64
click at [455, 30] on link "Requests" at bounding box center [447, 32] width 70 height 12
click at [569, 19] on div "Home Models Requests Job Posts Favorites Sign Out No fees up to $5,000 2 T" at bounding box center [551, 31] width 794 height 29
click at [569, 27] on link "Job Posts" at bounding box center [564, 32] width 76 height 12
click at [437, 32] on link "Requests" at bounding box center [447, 32] width 70 height 12
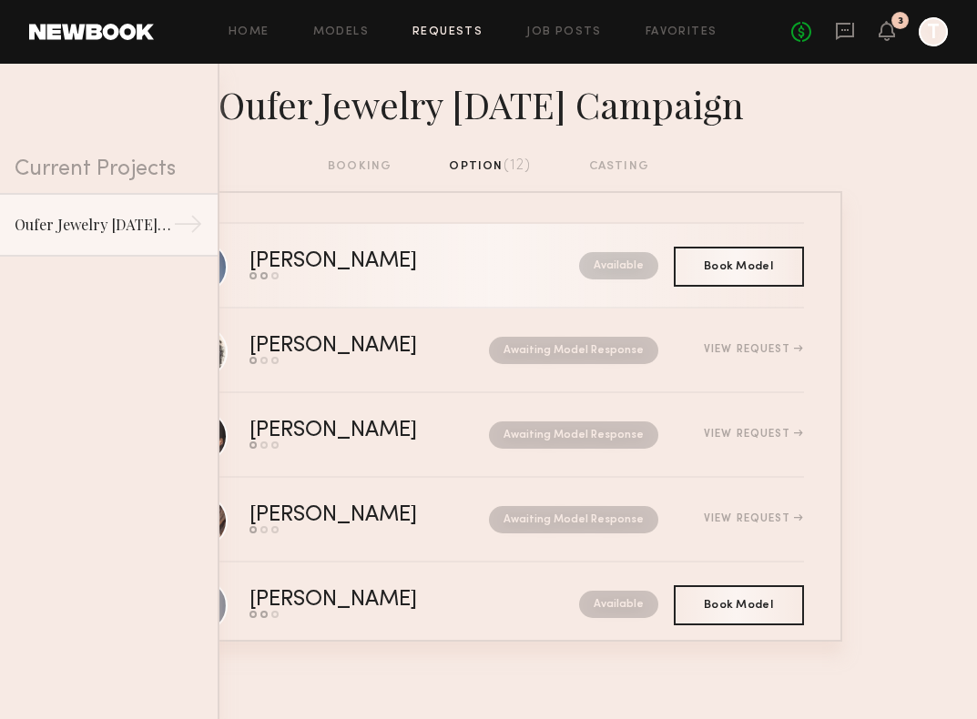
click at [398, 281] on link "[PERSON_NAME] Send request Model response Book model Available" at bounding box center [489, 266] width 630 height 85
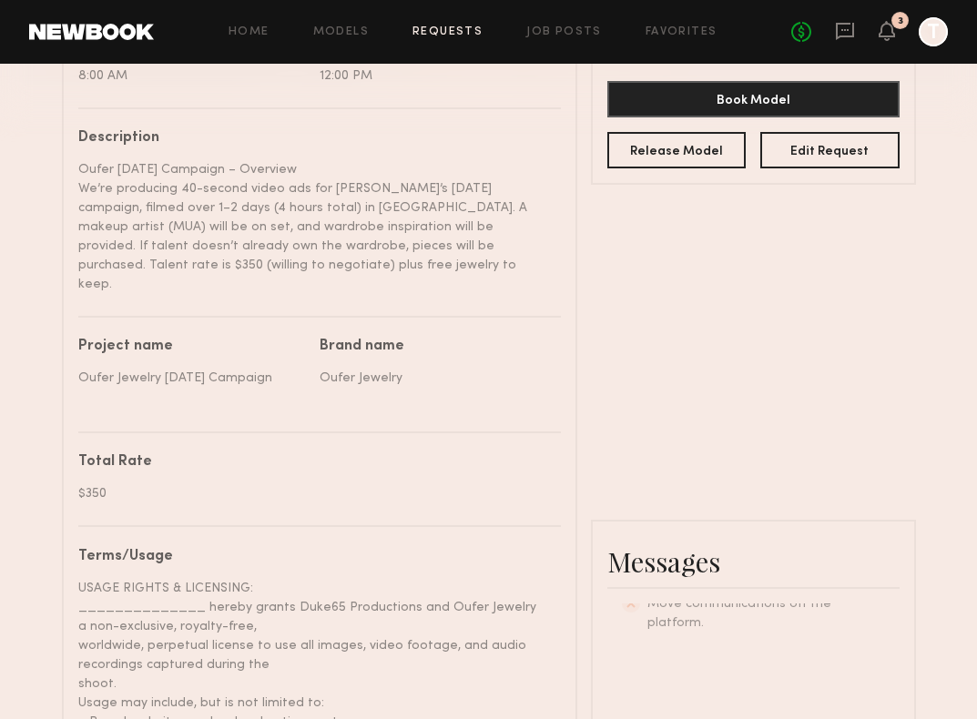
scroll to position [611, 0]
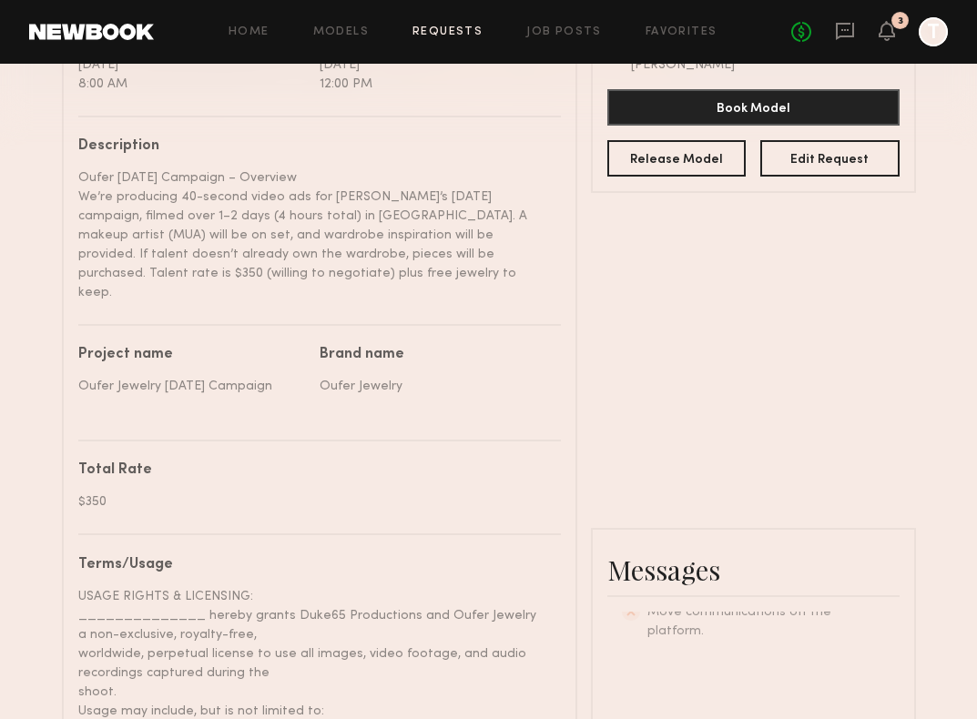
click at [348, 44] on div "Home Models Requests Job Posts Favorites Sign Out No fees up to $5,000 3 T" at bounding box center [551, 31] width 794 height 29
click at [884, 40] on icon at bounding box center [887, 31] width 16 height 20
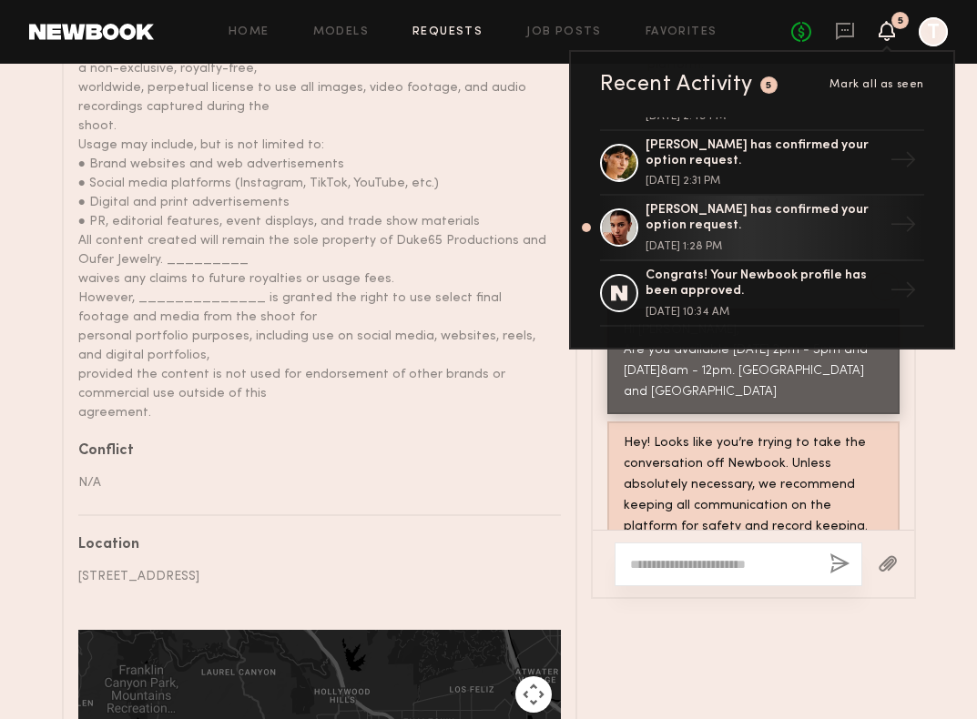
scroll to position [1197, 0]
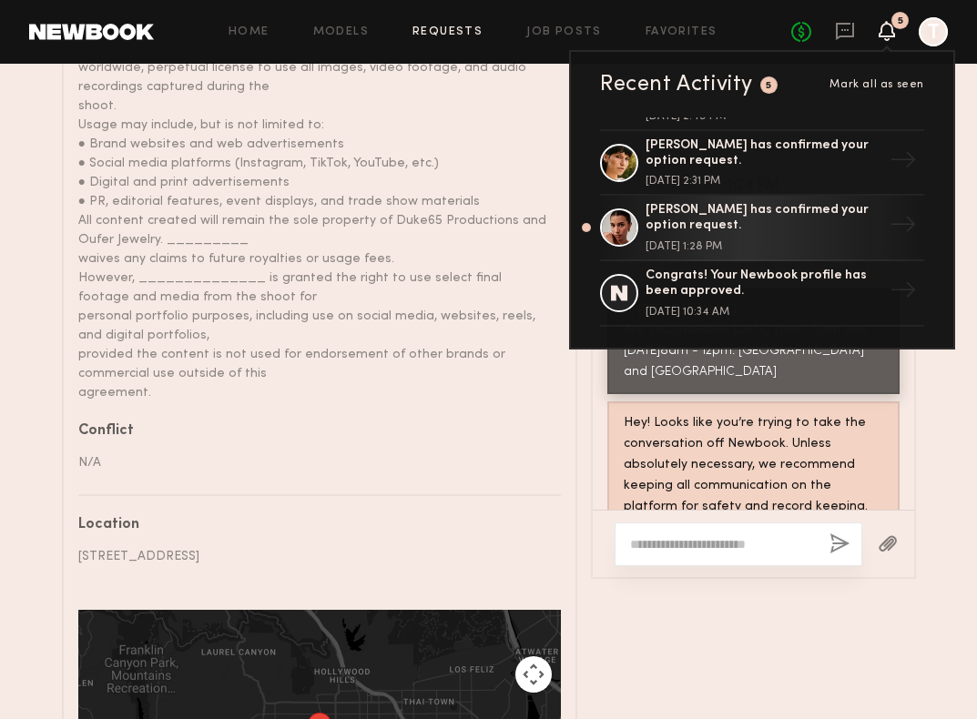
click at [535, 453] on div "N/A" at bounding box center [312, 462] width 469 height 19
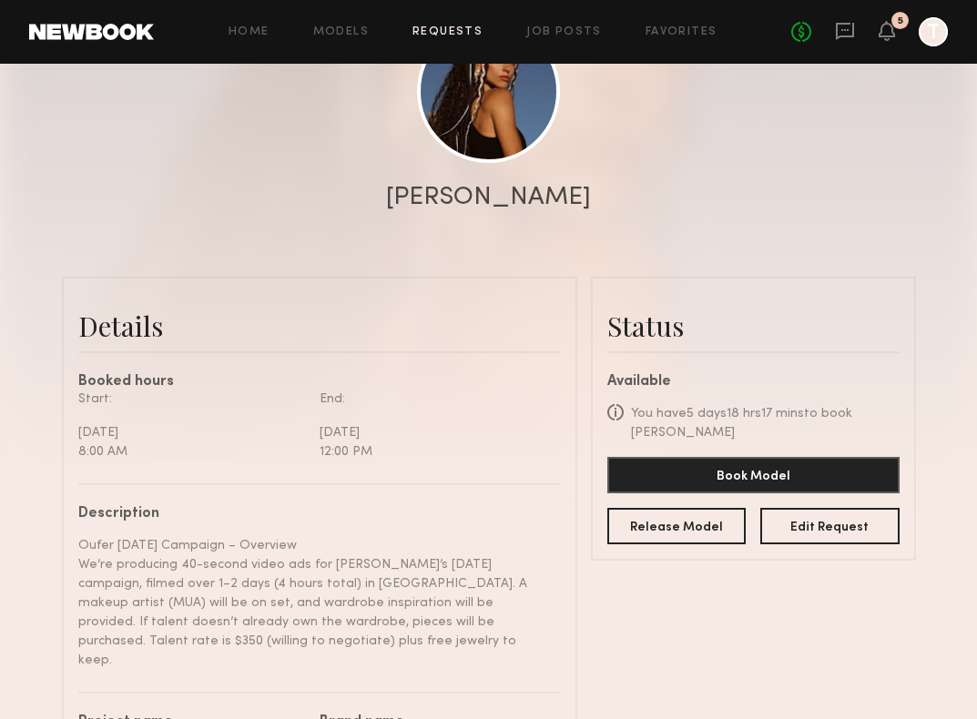
scroll to position [242, 0]
click at [843, 30] on icon at bounding box center [844, 30] width 7 height 2
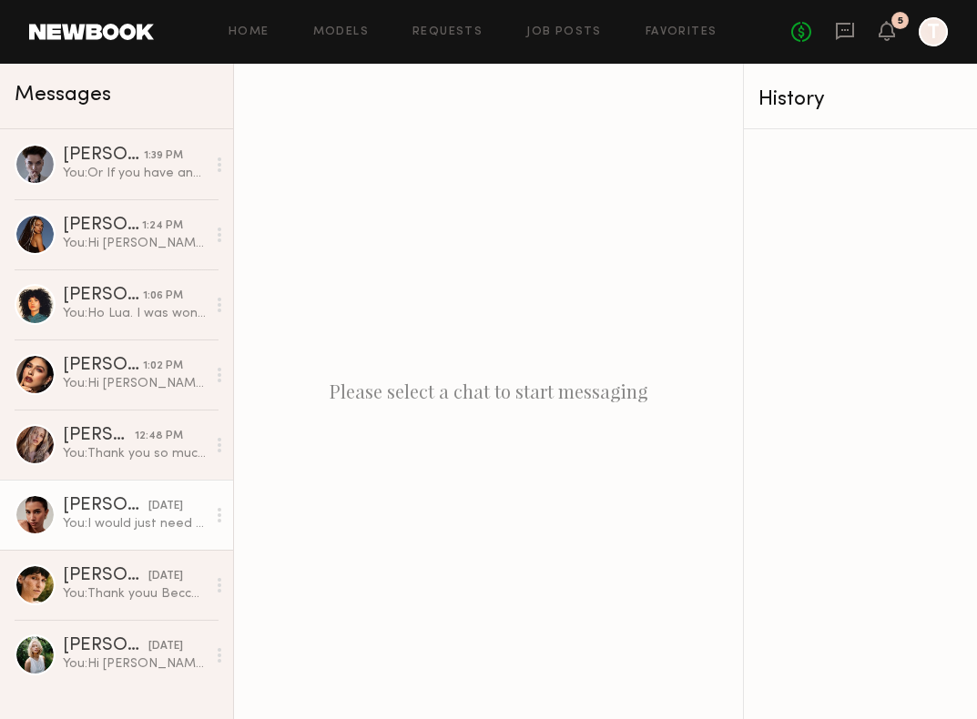
click at [124, 524] on div "You: I would just need to k ow your availability [DATE] , [DATE]- [DATE]" at bounding box center [134, 523] width 143 height 17
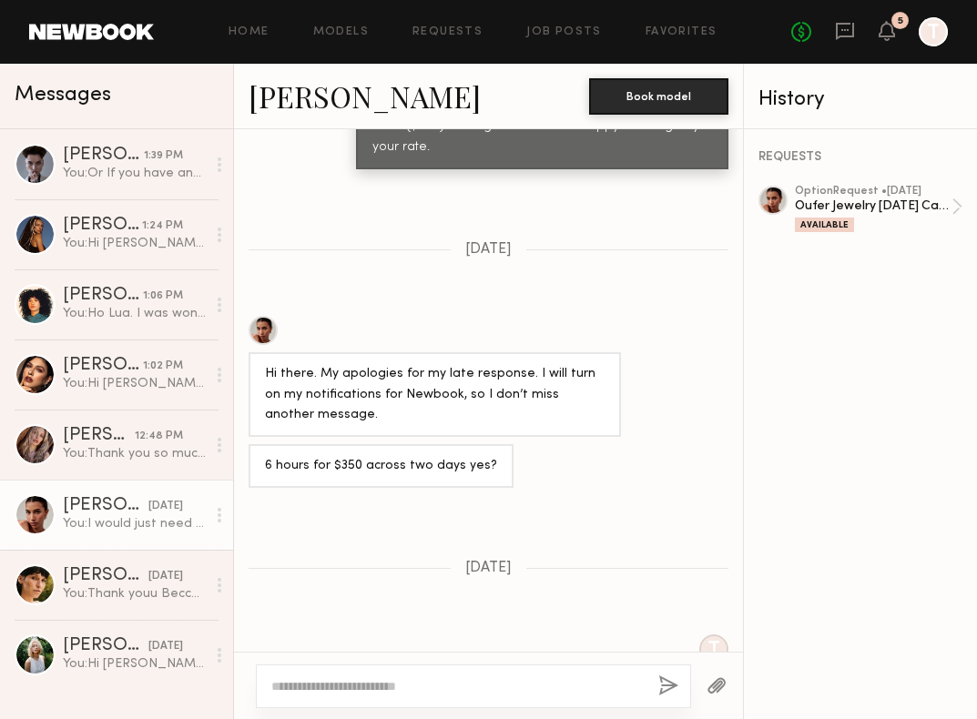
scroll to position [1195, 0]
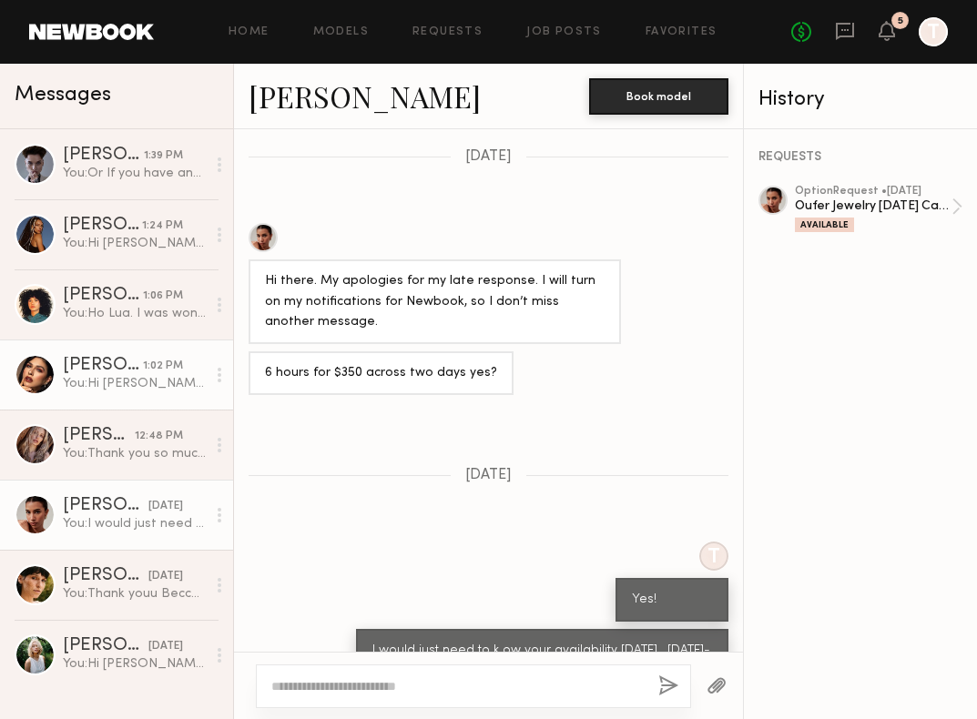
click at [97, 372] on div "[PERSON_NAME]" at bounding box center [103, 366] width 80 height 18
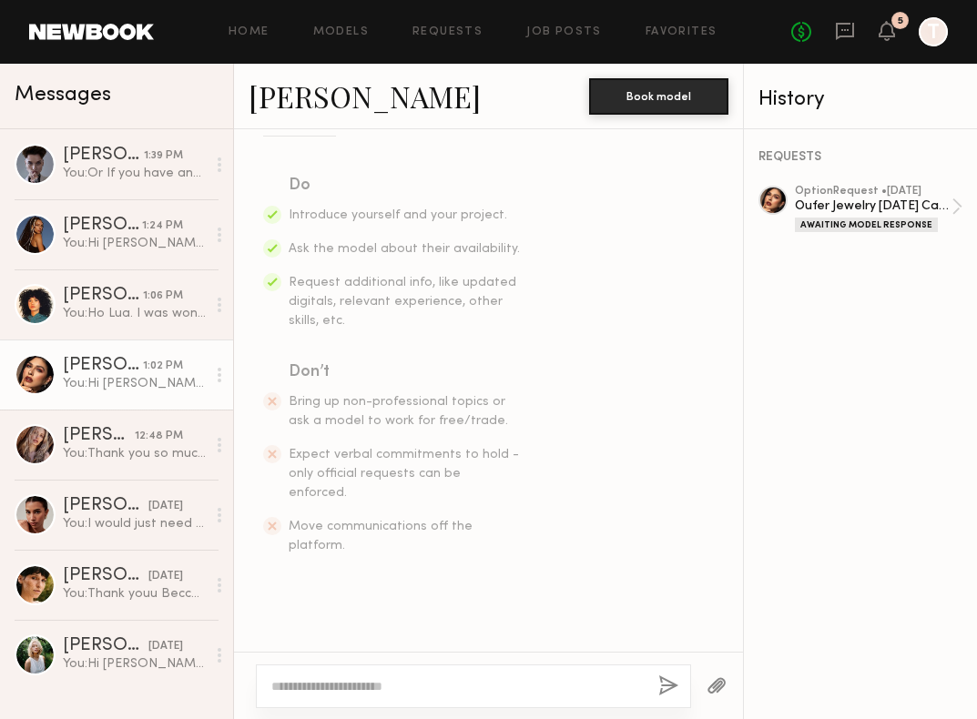
scroll to position [453, 0]
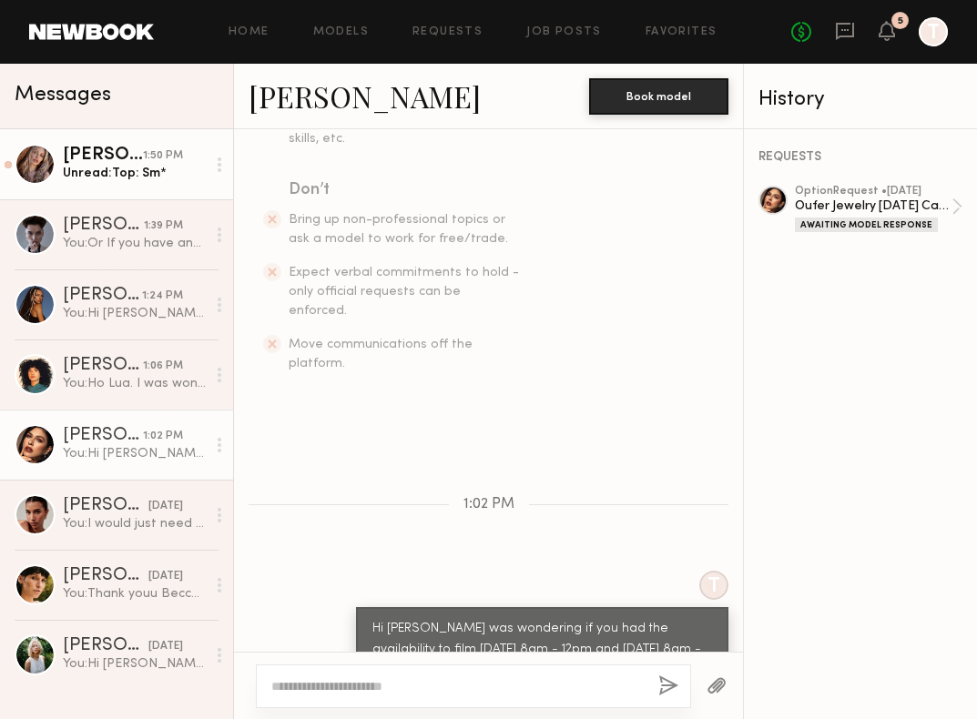
click at [168, 180] on div "Unread: Top: Sm*" at bounding box center [134, 173] width 143 height 17
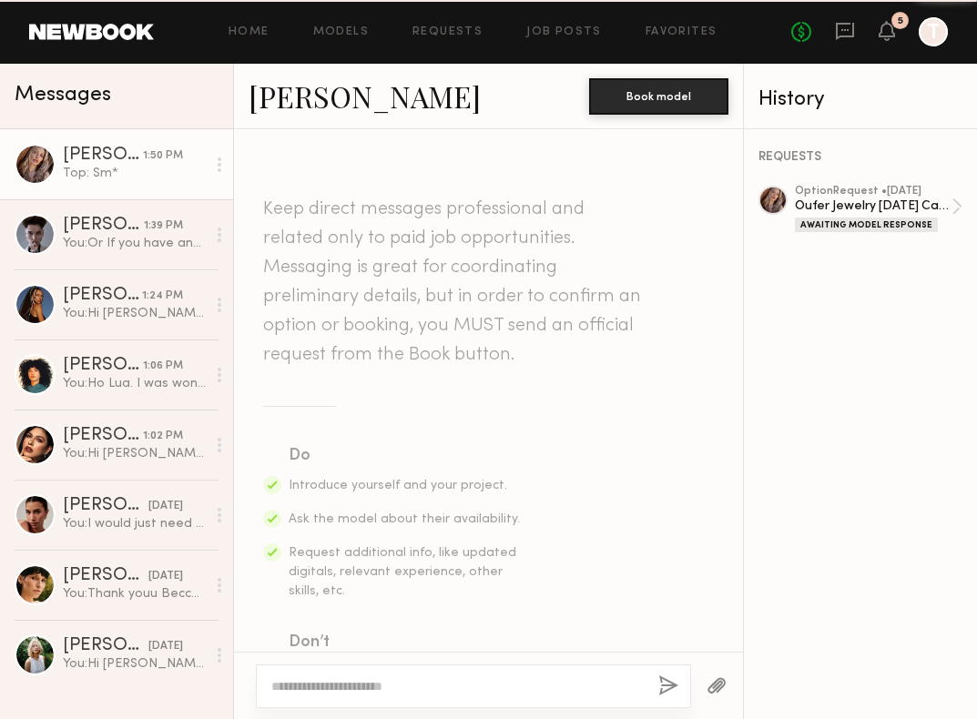
scroll to position [1193, 0]
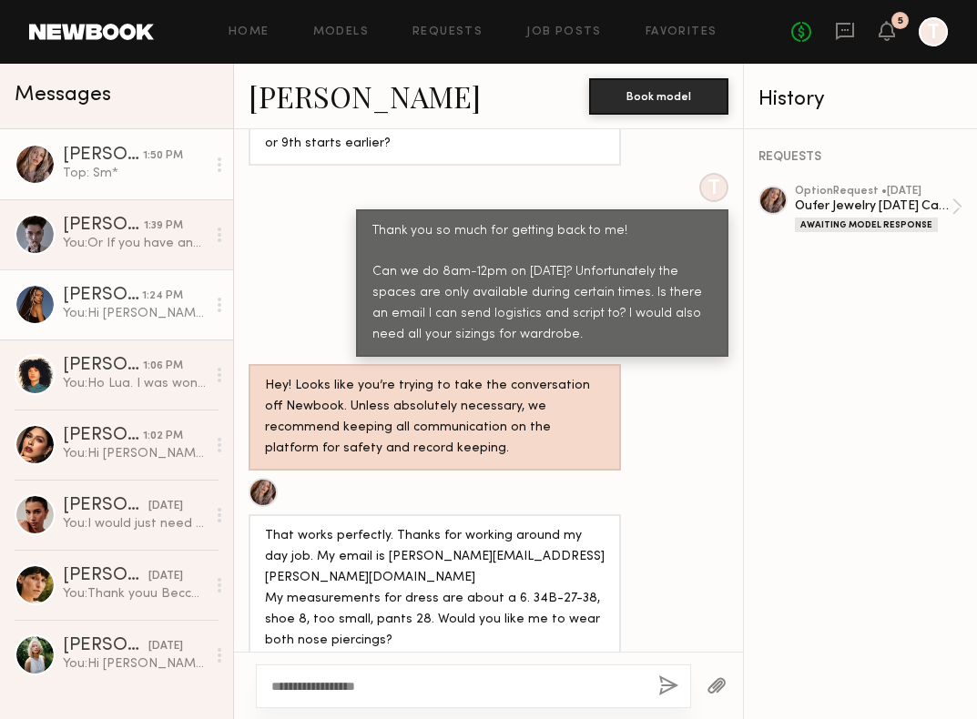
type textarea "**********"
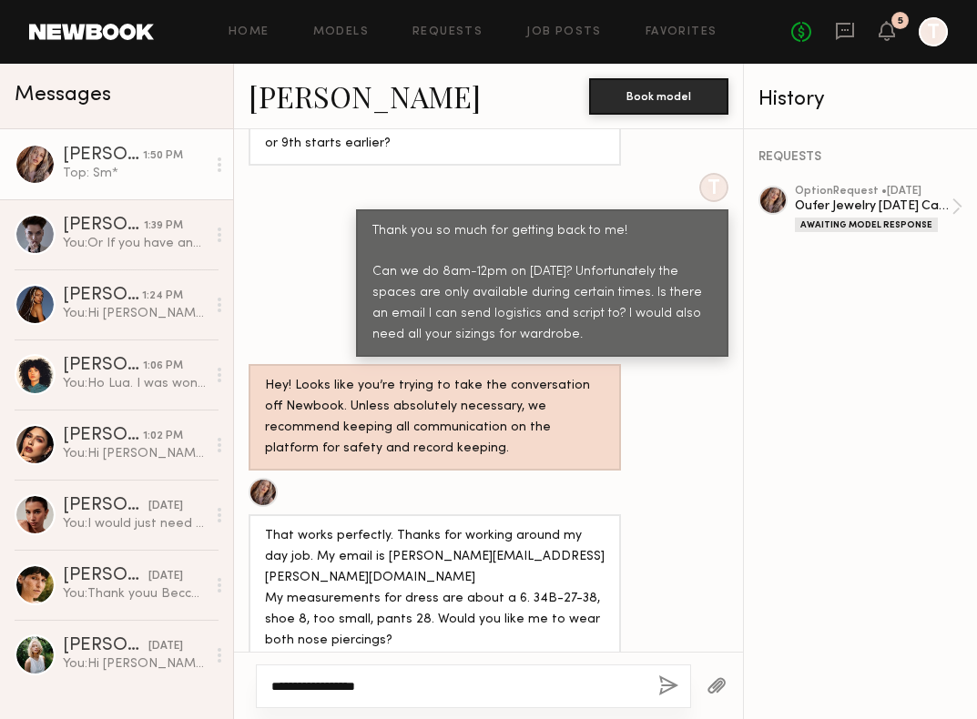
click at [417, 680] on textarea "**********" at bounding box center [457, 686] width 372 height 18
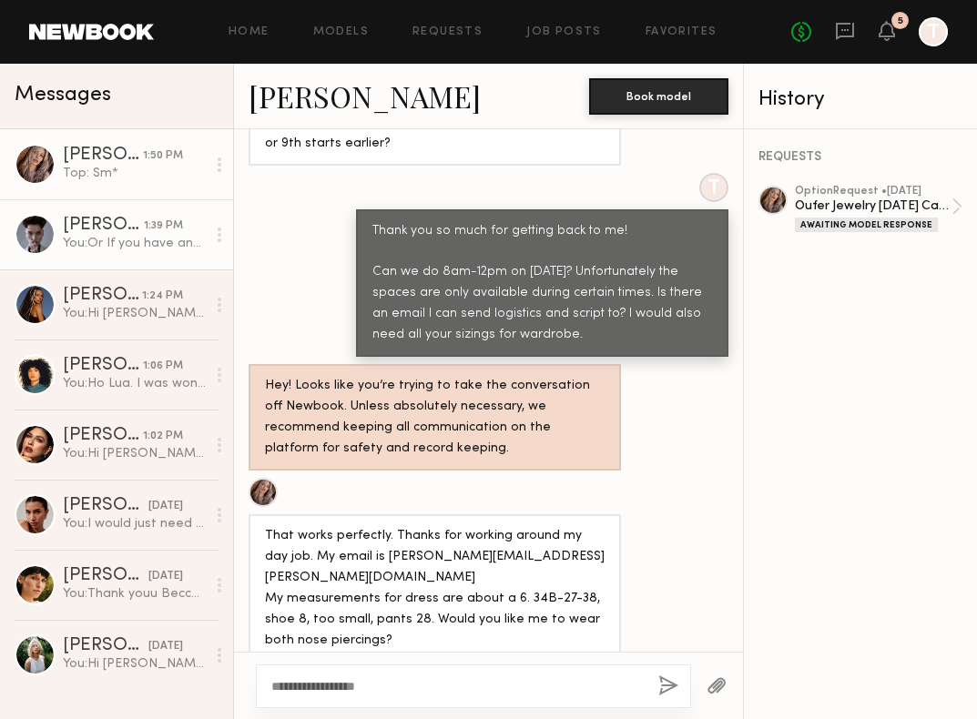
click at [169, 240] on div "You: Or If you have any availability [DATE] 9am - 3pm" at bounding box center [134, 243] width 143 height 17
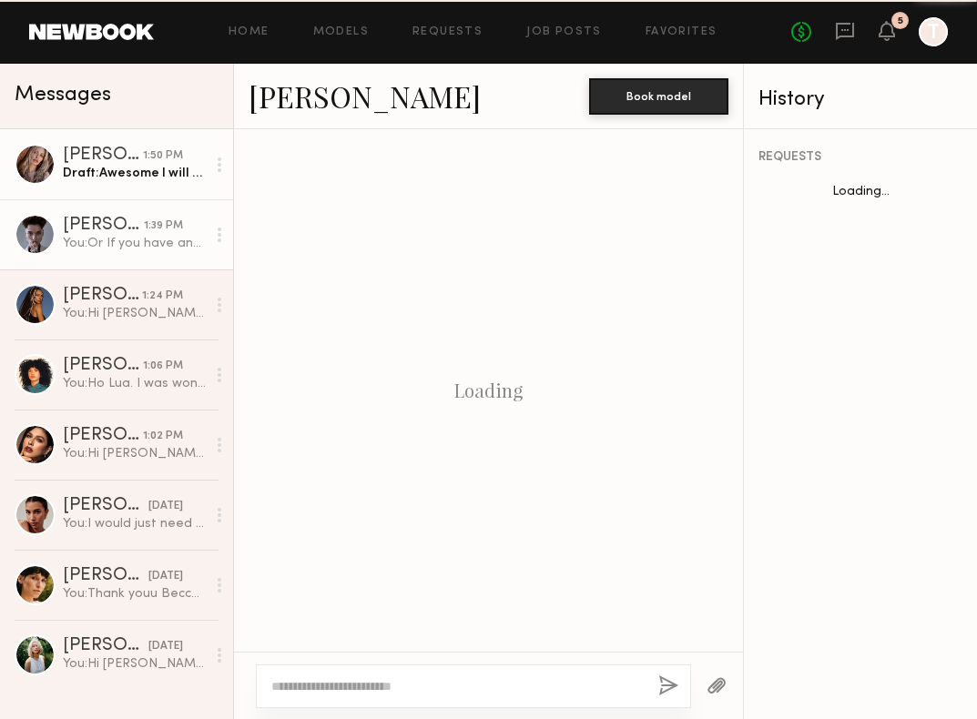
scroll to position [1005, 0]
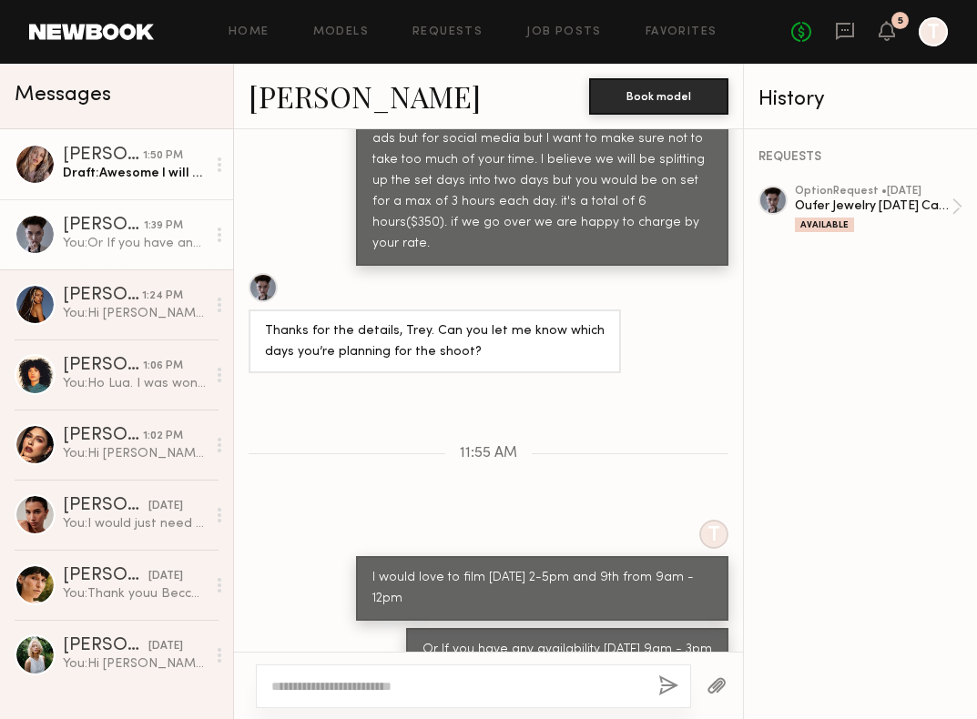
click at [149, 176] on div "Draft: Awesome I will boo" at bounding box center [134, 173] width 143 height 17
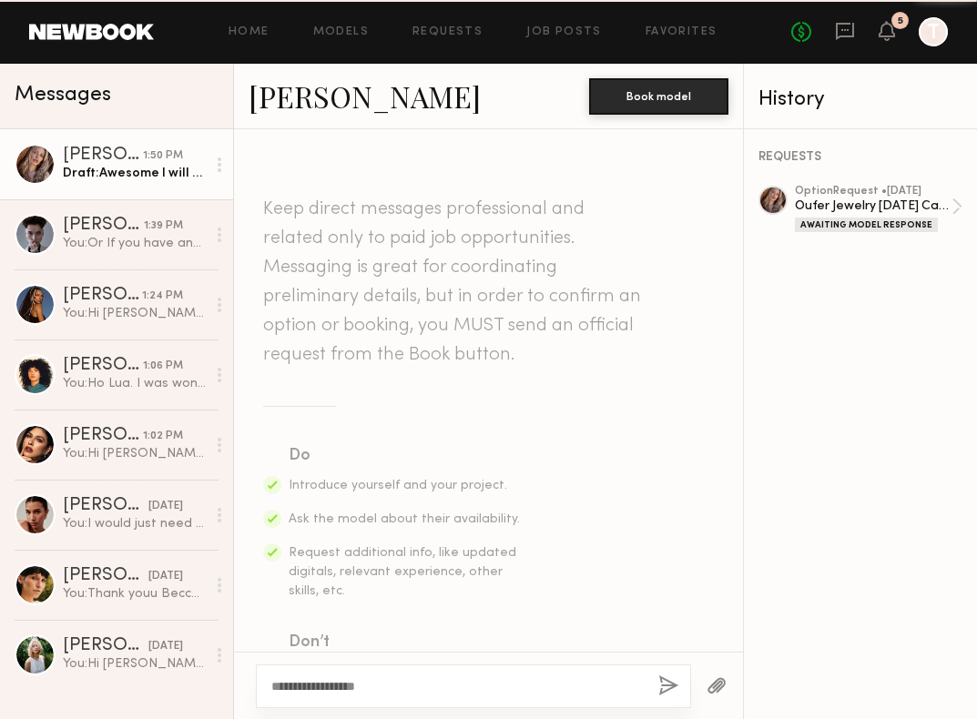
scroll to position [1193, 0]
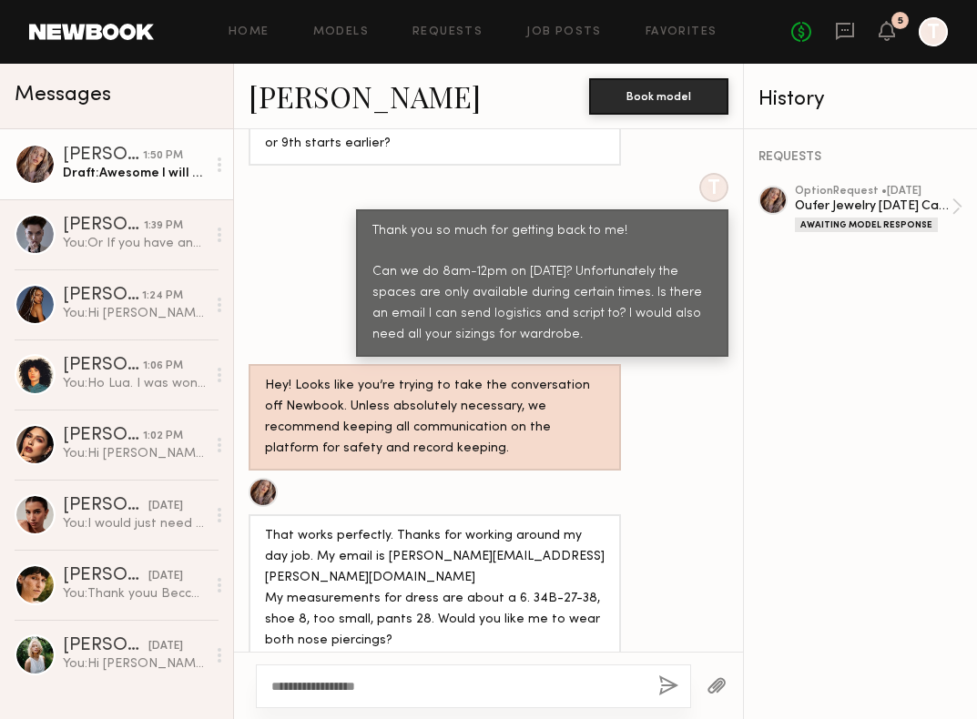
click at [453, 687] on textarea "**********" at bounding box center [457, 686] width 372 height 18
drag, startPoint x: 327, startPoint y: 686, endPoint x: 485, endPoint y: 693, distance: 158.6
click at [485, 692] on textarea "**********" at bounding box center [457, 686] width 372 height 18
click at [488, 693] on textarea "**********" at bounding box center [457, 686] width 372 height 18
click at [419, 686] on textarea "**********" at bounding box center [457, 686] width 372 height 18
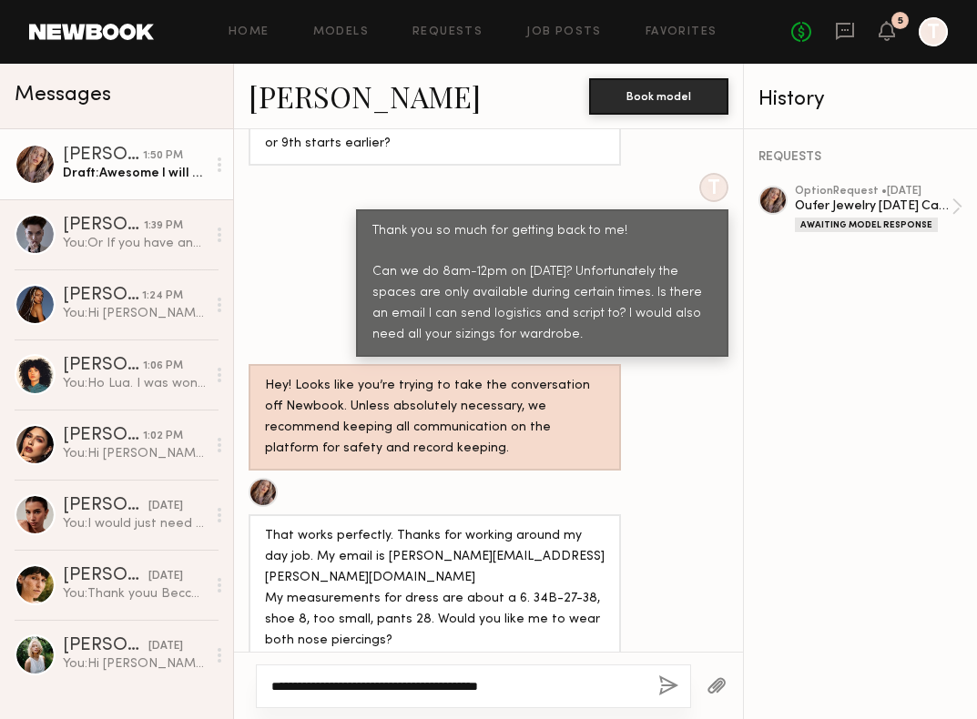
click at [552, 686] on textarea "**********" at bounding box center [457, 686] width 372 height 18
click at [522, 684] on textarea "**********" at bounding box center [457, 686] width 372 height 18
click at [526, 680] on textarea "**********" at bounding box center [457, 686] width 372 height 18
click at [557, 695] on textarea "**********" at bounding box center [457, 686] width 372 height 18
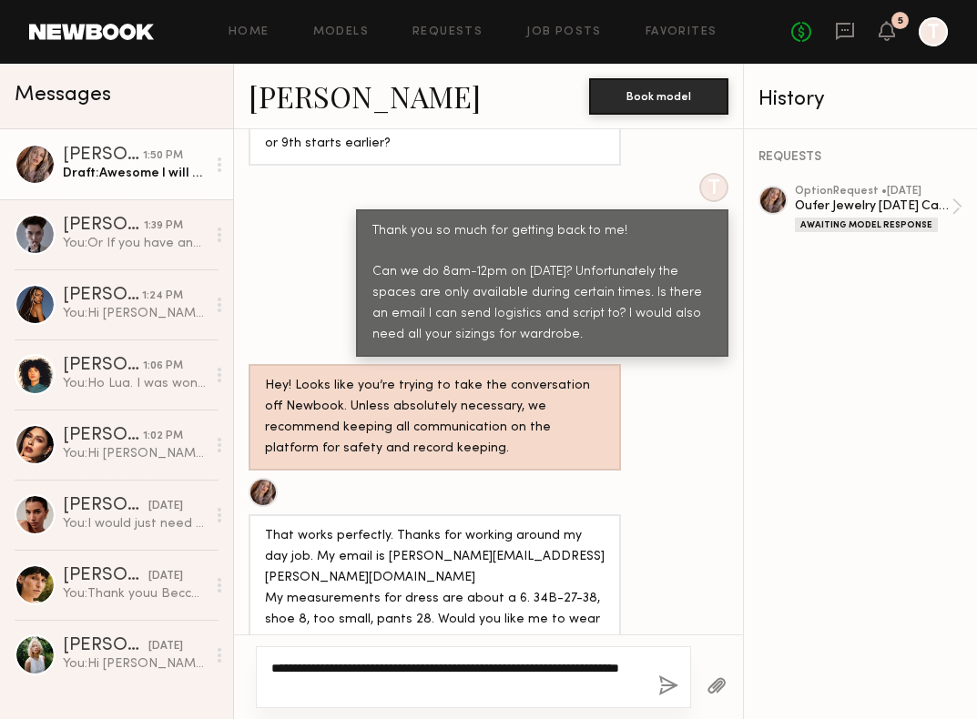
type textarea "**********"
click at [669, 687] on button "button" at bounding box center [668, 687] width 20 height 23
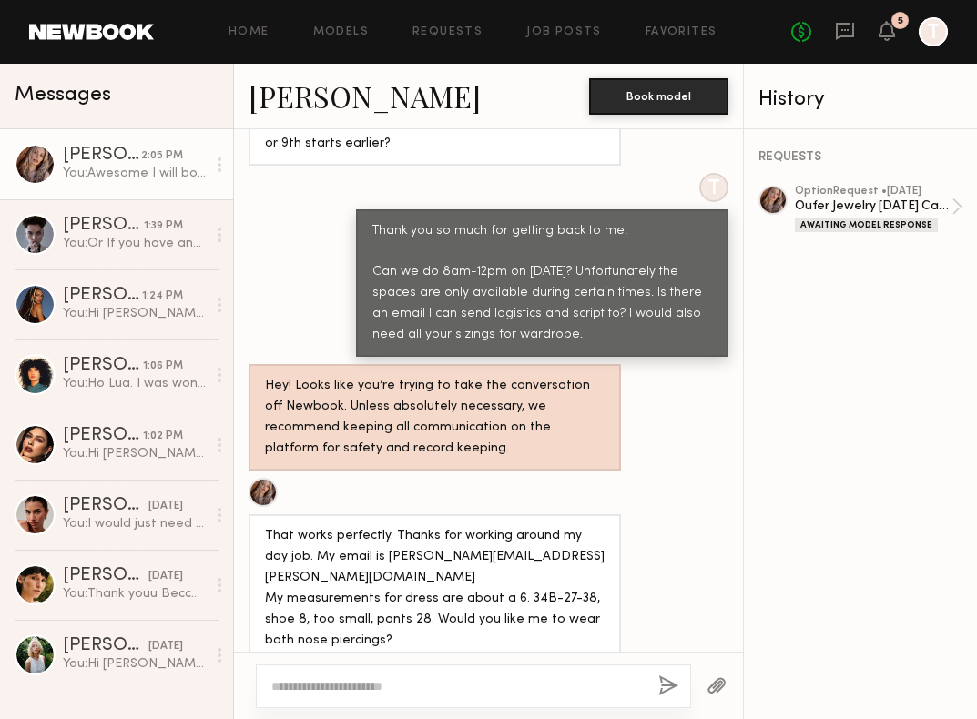
scroll to position [1403, 0]
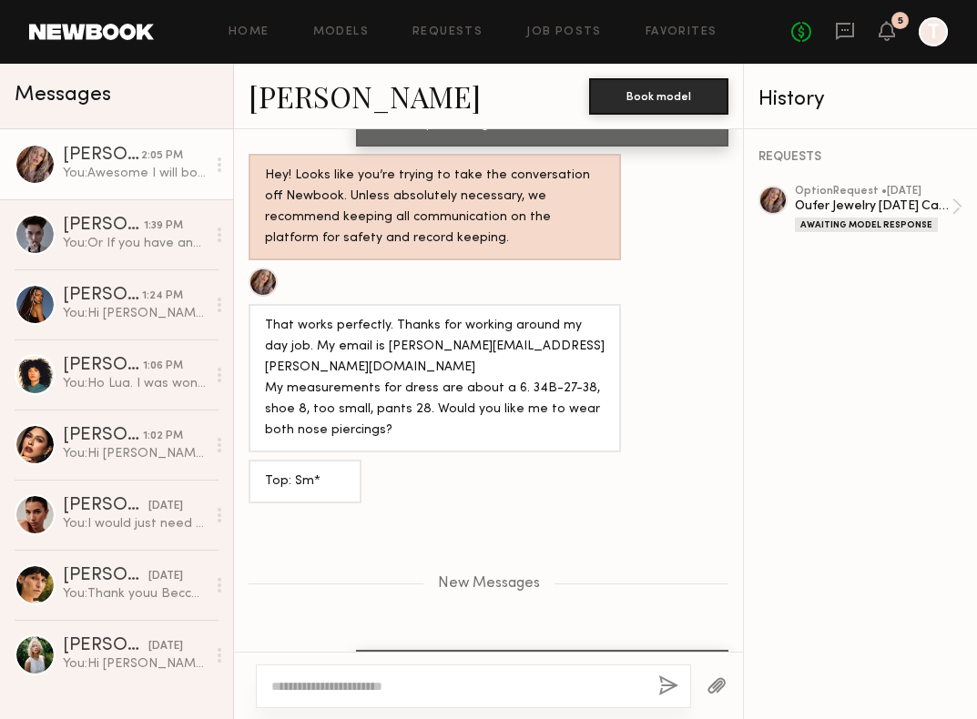
click at [406, 691] on textarea at bounding box center [457, 686] width 372 height 18
type textarea "**********"
click at [662, 683] on button "button" at bounding box center [668, 687] width 20 height 23
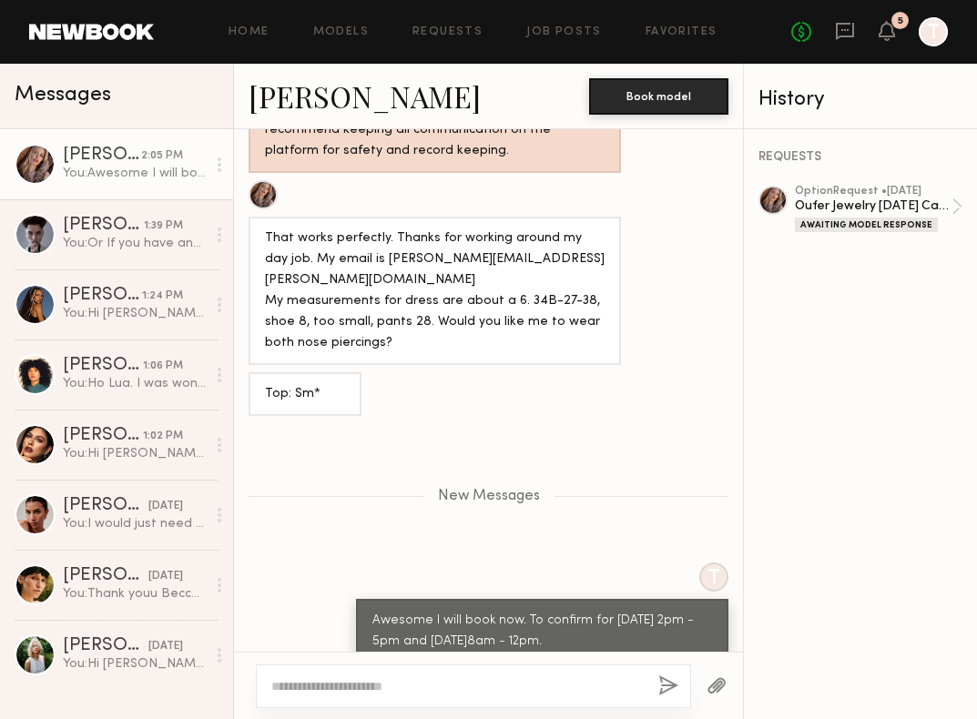
click at [324, 703] on div at bounding box center [473, 687] width 435 height 44
click at [328, 681] on textarea at bounding box center [457, 686] width 372 height 18
type textarea "*****"
click at [667, 686] on button "button" at bounding box center [668, 687] width 20 height 23
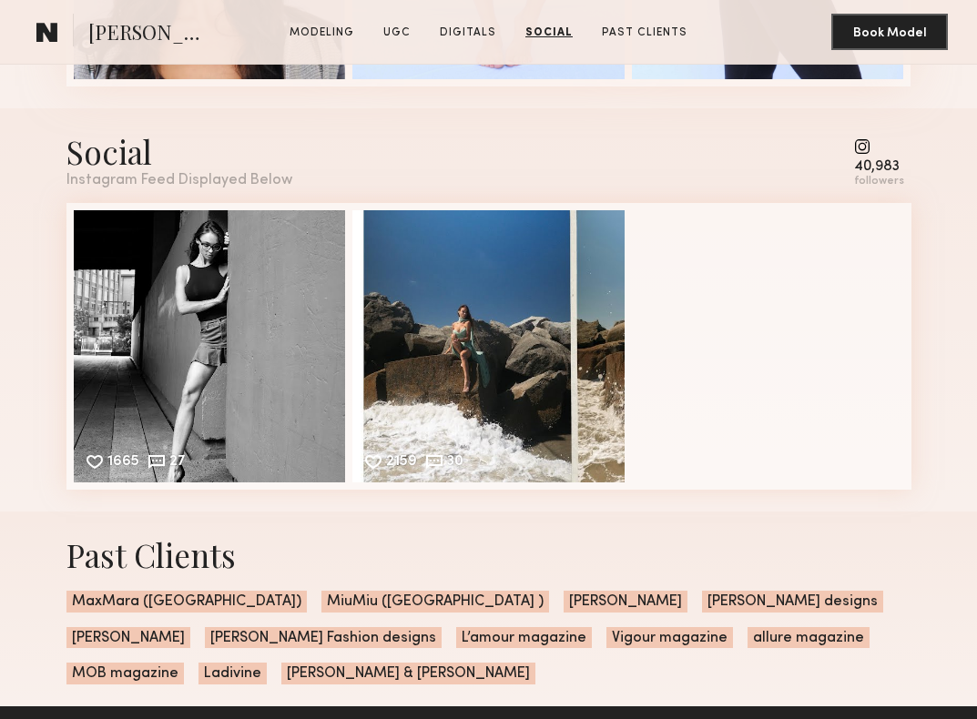
scroll to position [2998, 0]
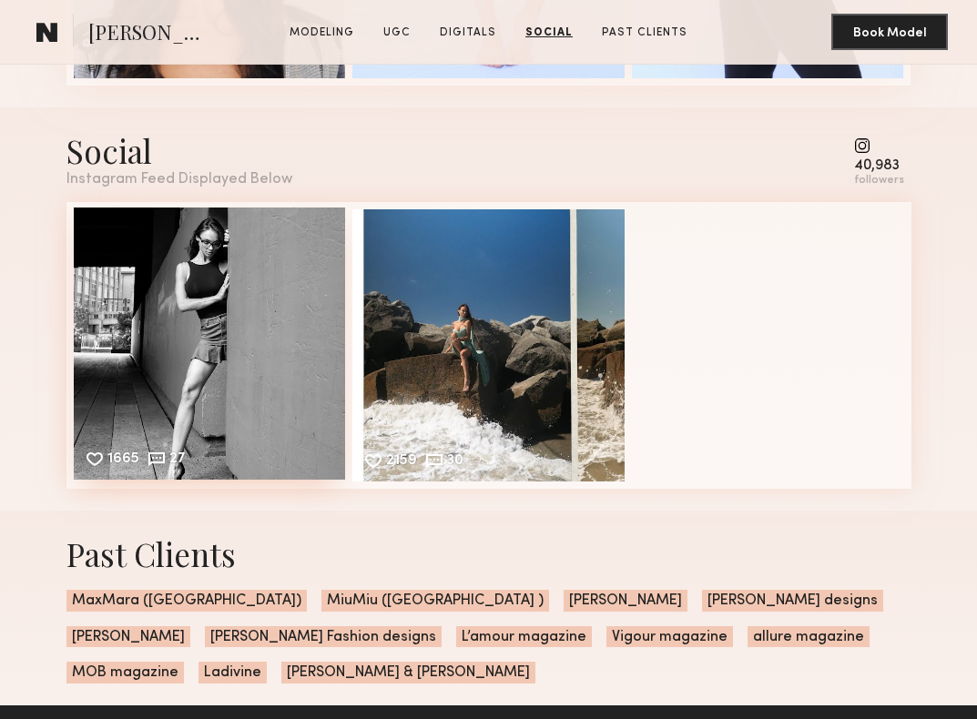
click at [212, 374] on div "1665 27 Likes & comments displayed to show model’s engagement" at bounding box center [210, 344] width 272 height 272
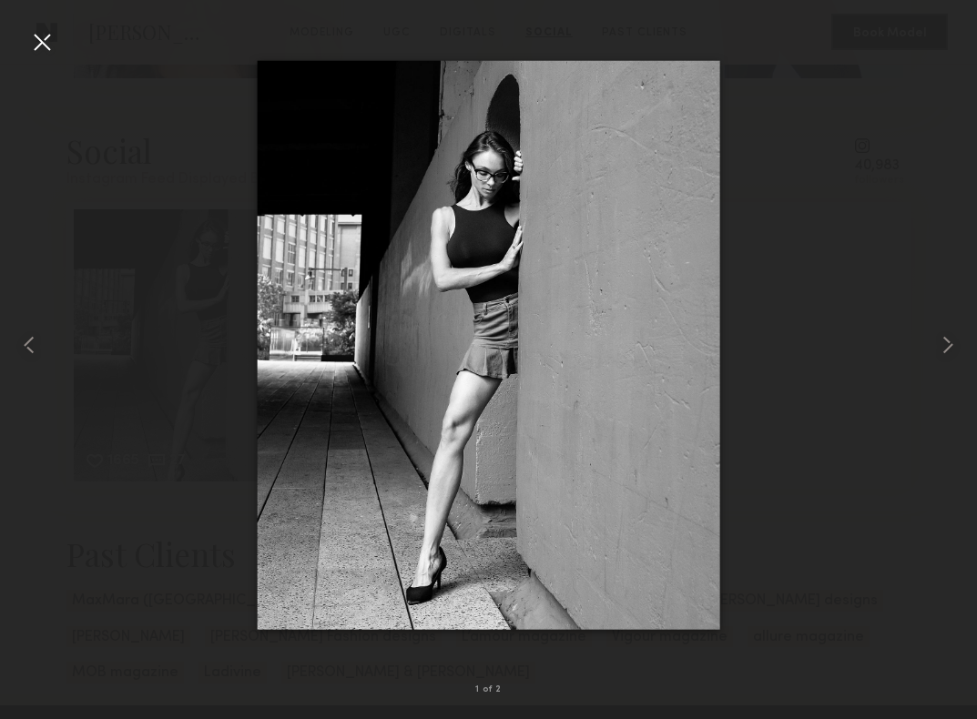
click at [39, 50] on div at bounding box center [41, 41] width 29 height 29
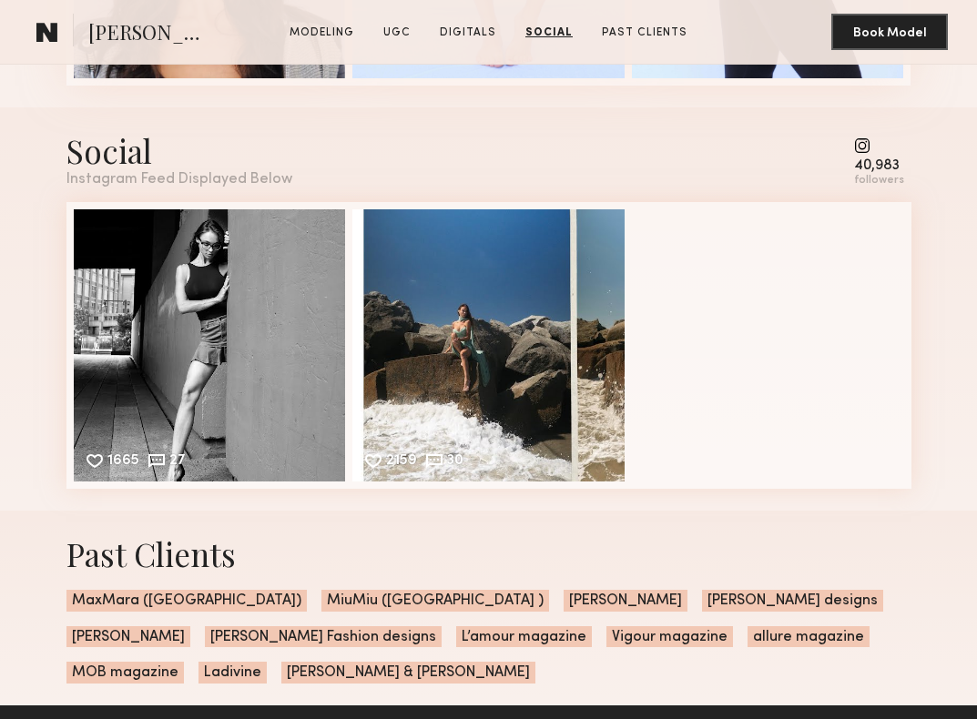
click at [865, 148] on common-icon at bounding box center [879, 145] width 50 height 16
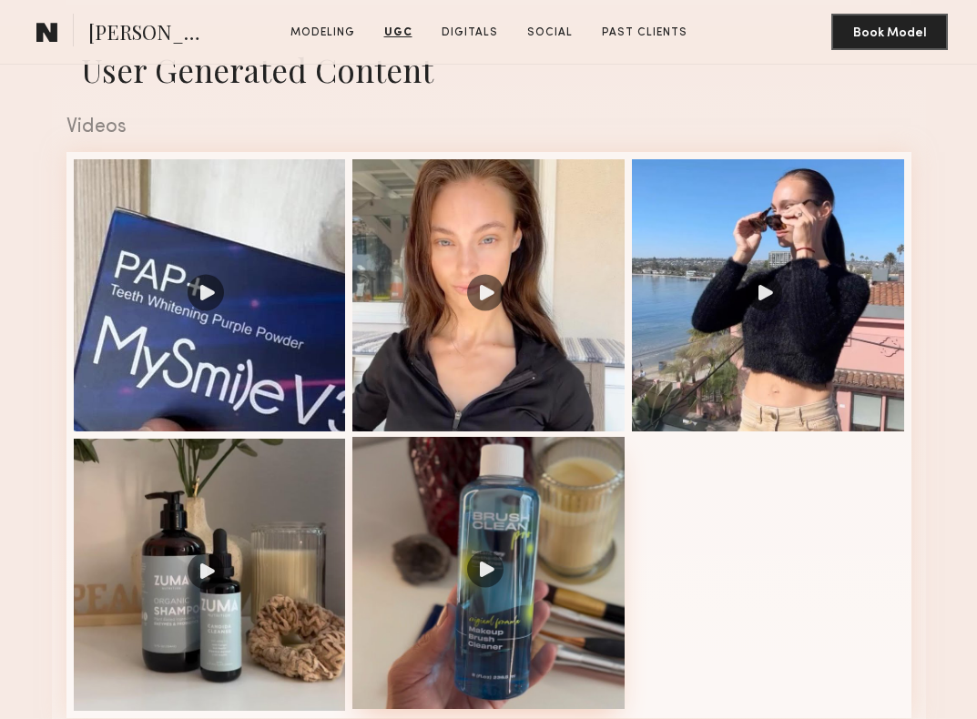
scroll to position [1680, 0]
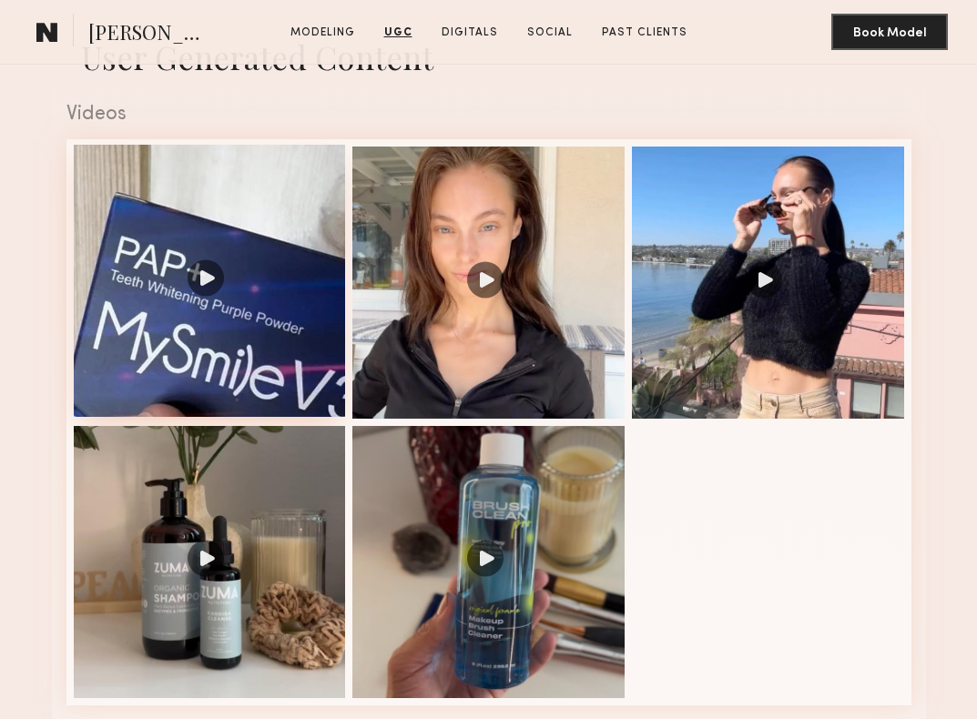
click at [218, 371] on div at bounding box center [210, 281] width 272 height 272
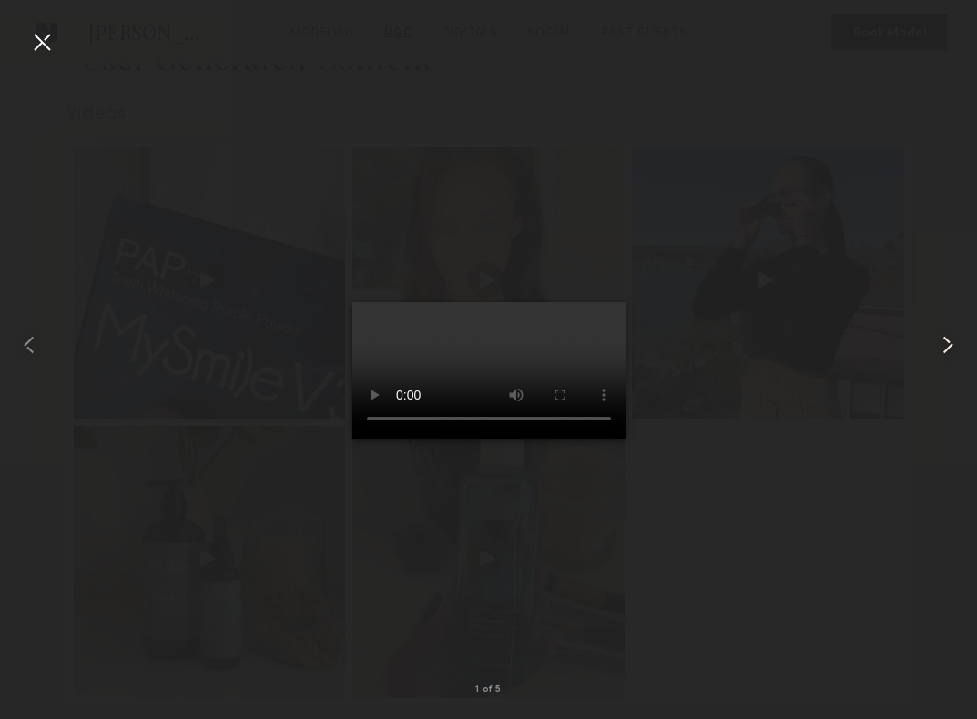
click at [944, 348] on common-icon at bounding box center [947, 345] width 29 height 29
click at [944, 349] on common-icon at bounding box center [947, 345] width 29 height 29
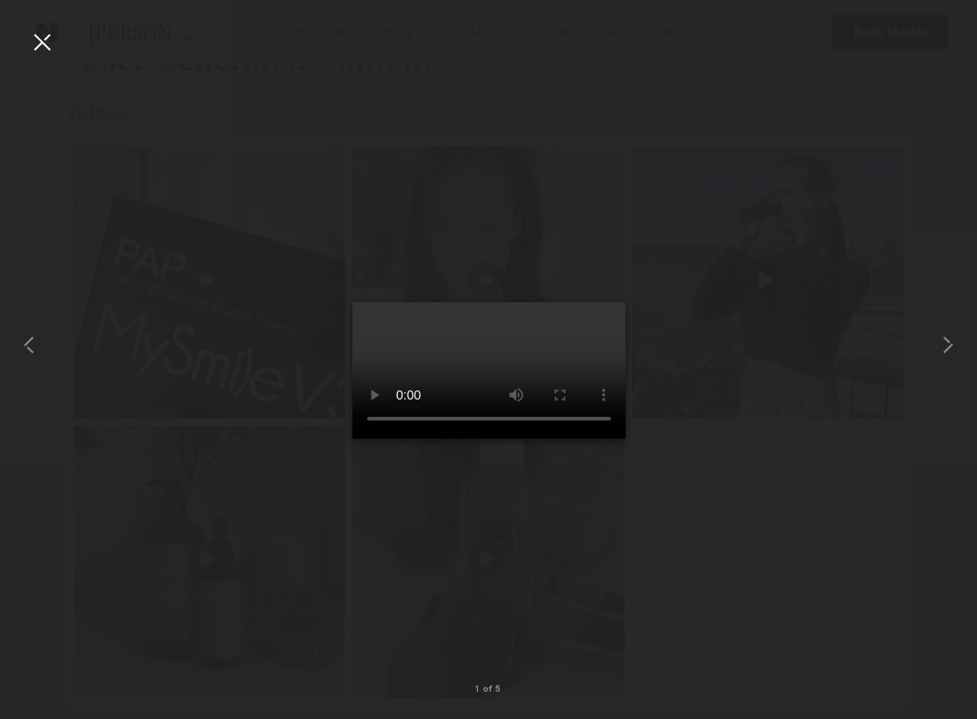
click at [685, 364] on div at bounding box center [488, 345] width 977 height 632
click at [31, 42] on div at bounding box center [41, 41] width 29 height 29
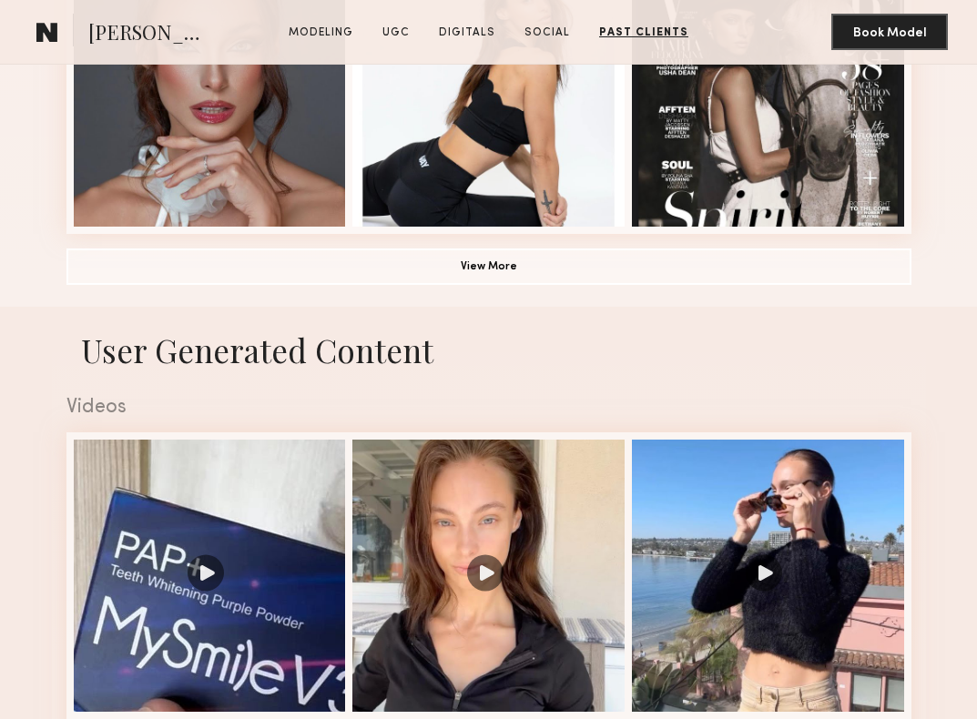
scroll to position [1346, 0]
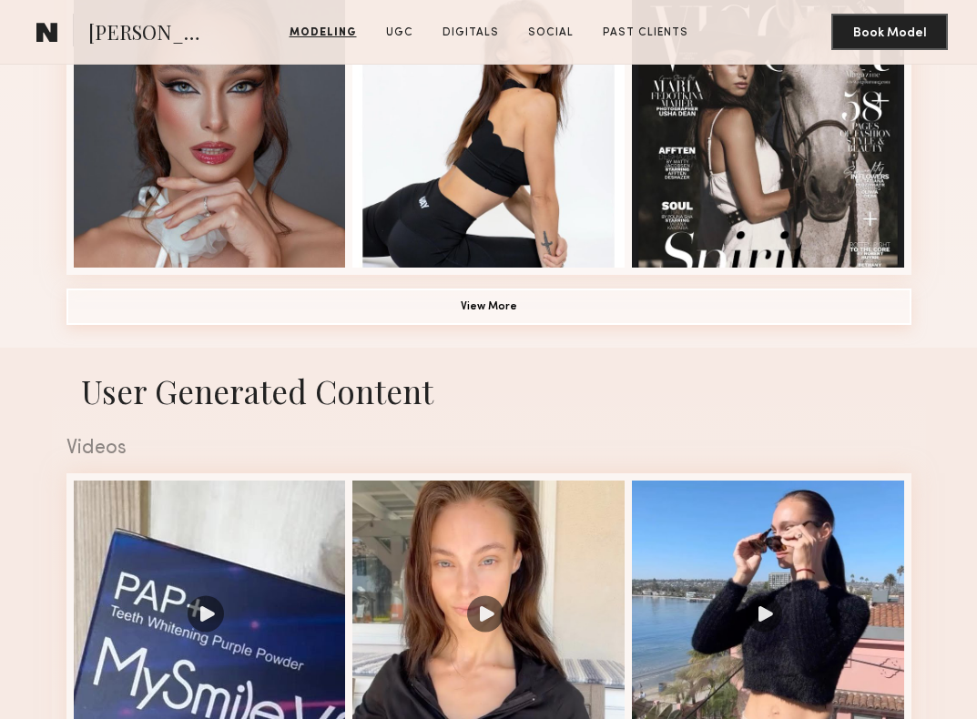
click at [529, 303] on button "View More" at bounding box center [488, 307] width 845 height 36
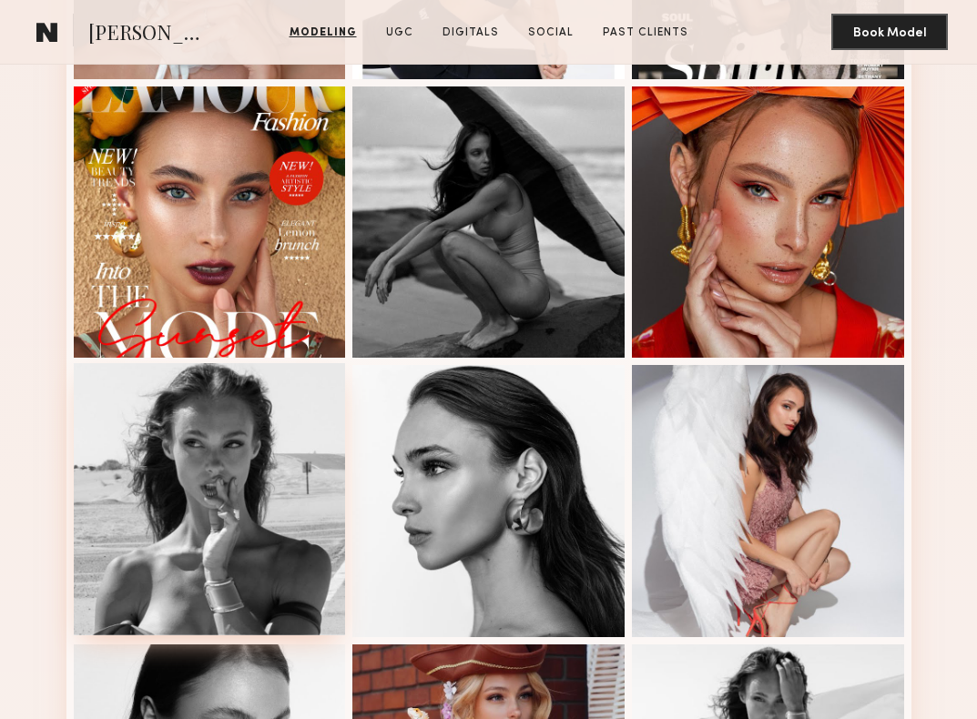
scroll to position [1520, 0]
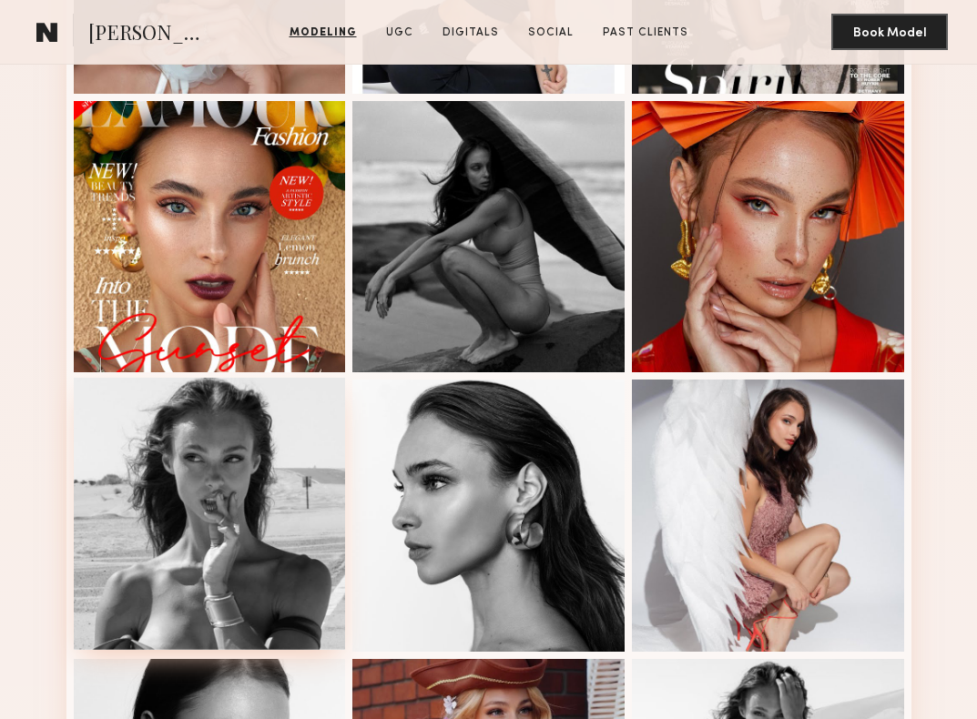
click at [264, 248] on div at bounding box center [210, 237] width 272 height 272
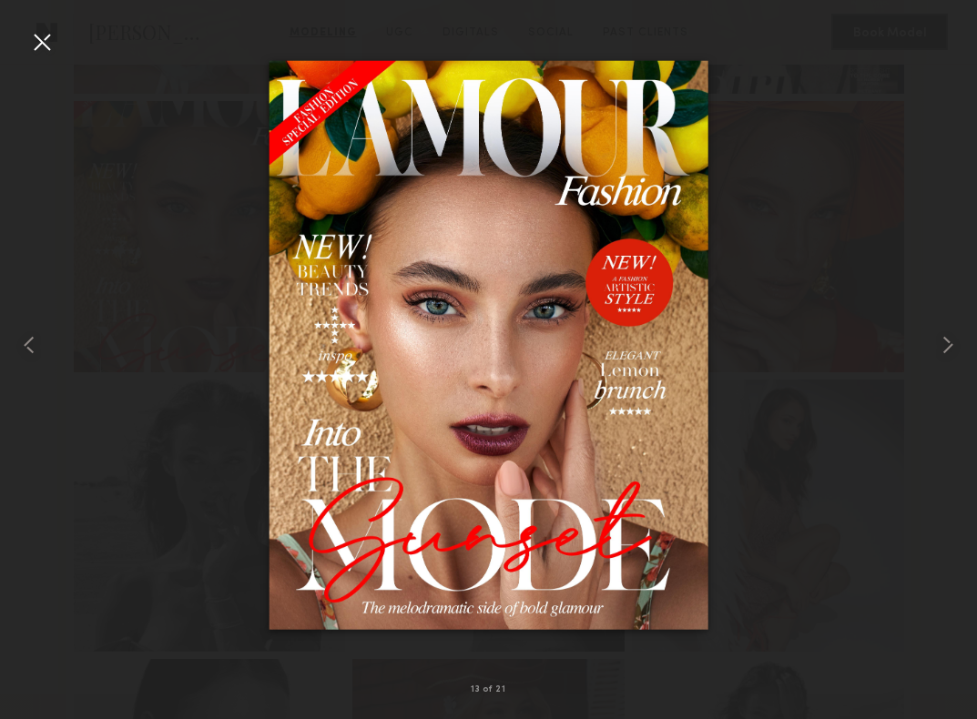
click at [41, 39] on div at bounding box center [41, 41] width 29 height 29
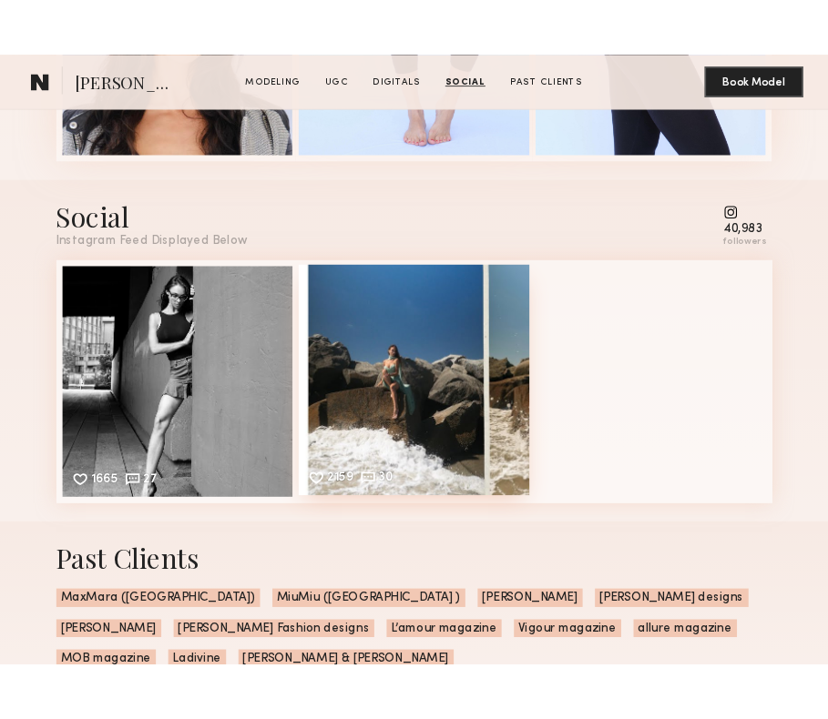
scroll to position [3754, 0]
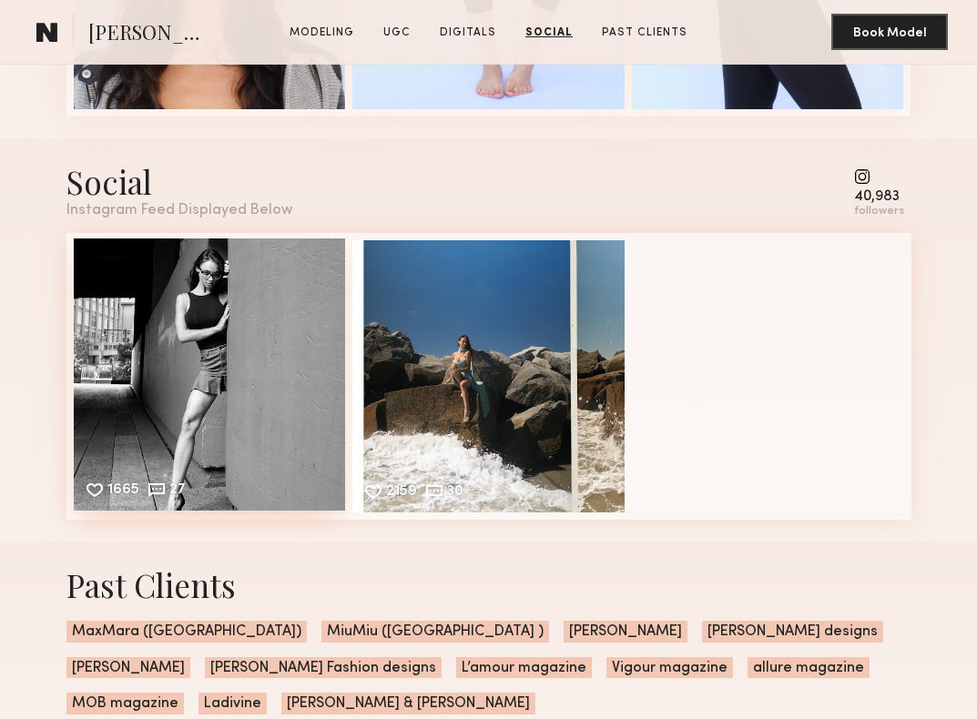
click at [270, 391] on div "1665 27 Likes & comments displayed to show model’s engagement" at bounding box center [210, 375] width 272 height 272
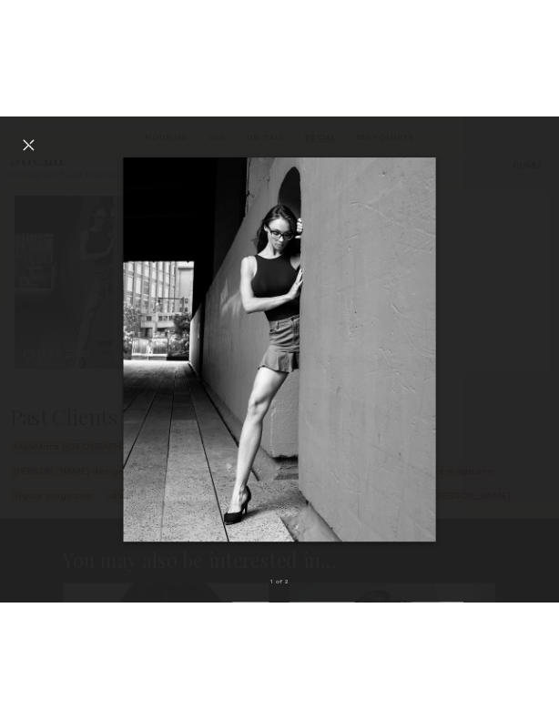
scroll to position [2941, 0]
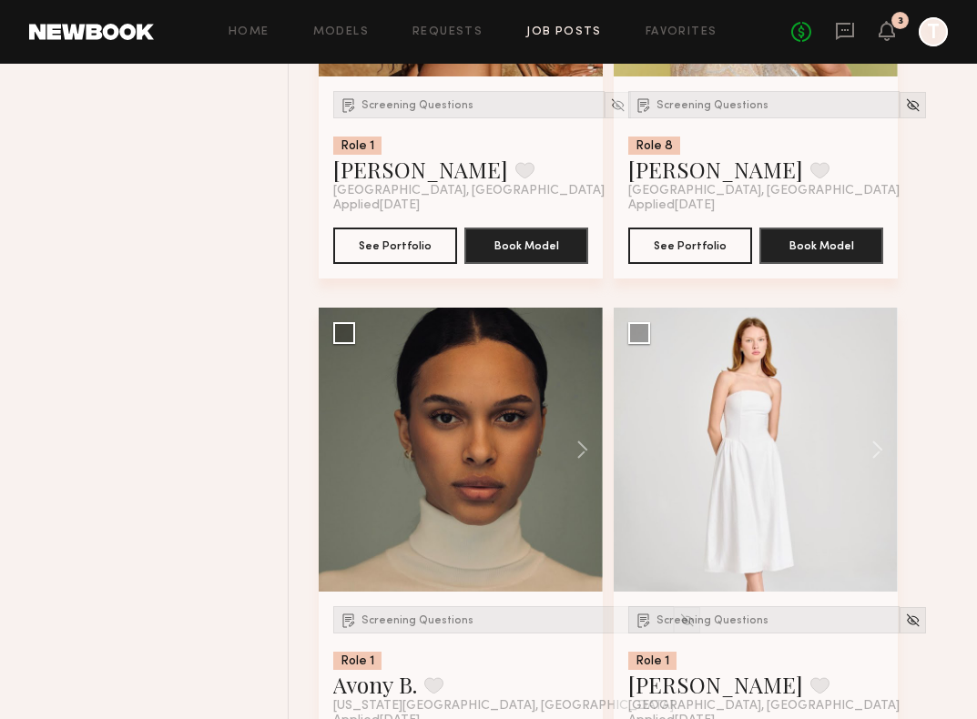
scroll to position [3207, 0]
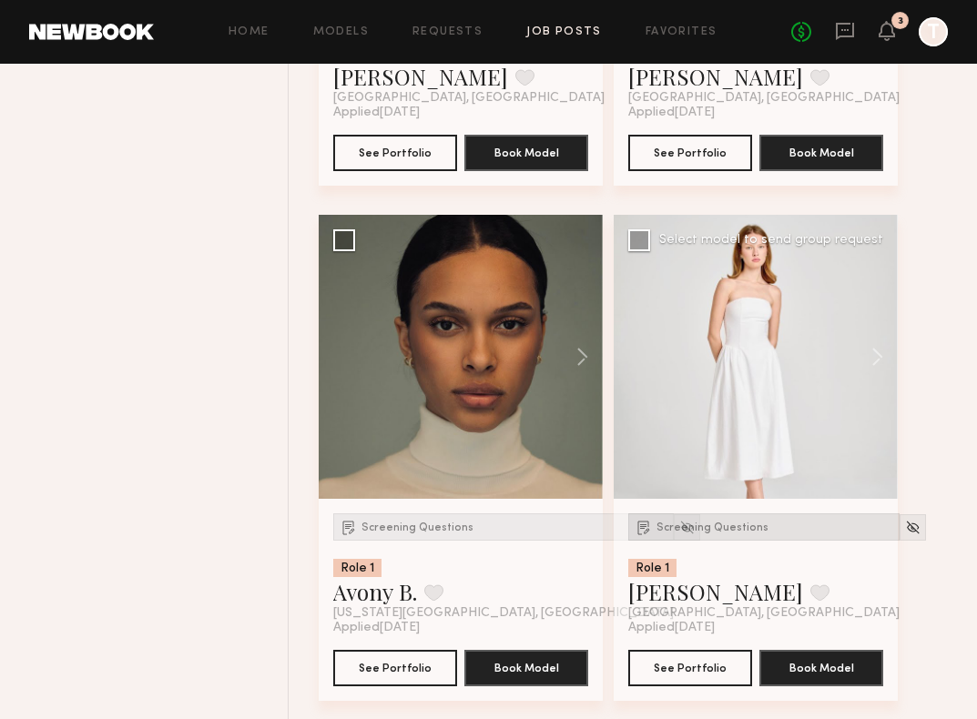
click at [697, 534] on span "Screening Questions" at bounding box center [712, 528] width 112 height 11
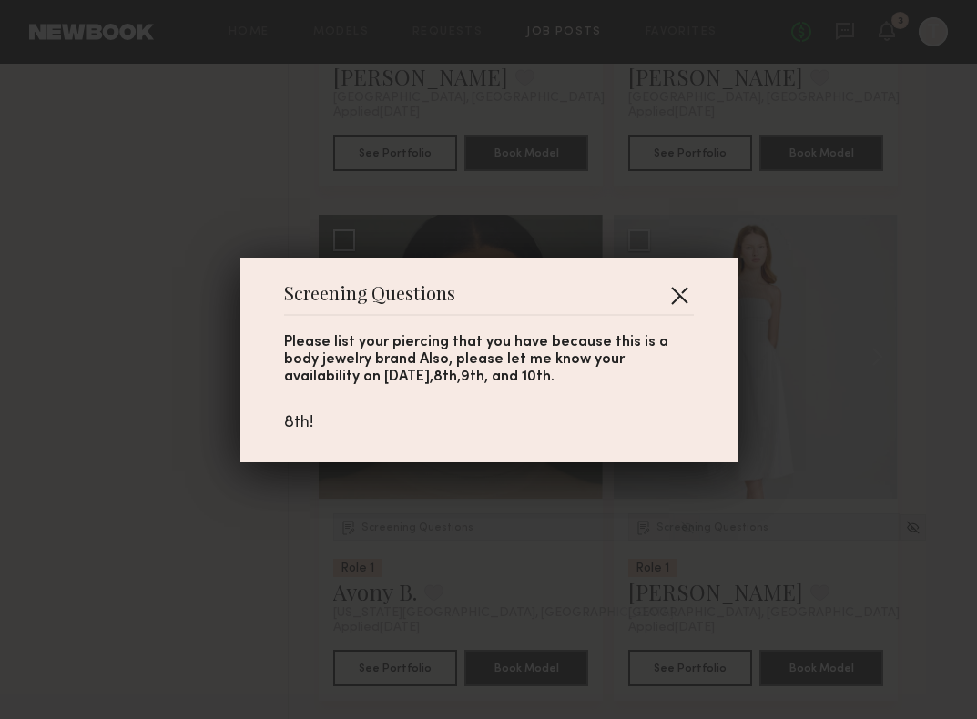
click at [682, 292] on button "button" at bounding box center [679, 294] width 29 height 29
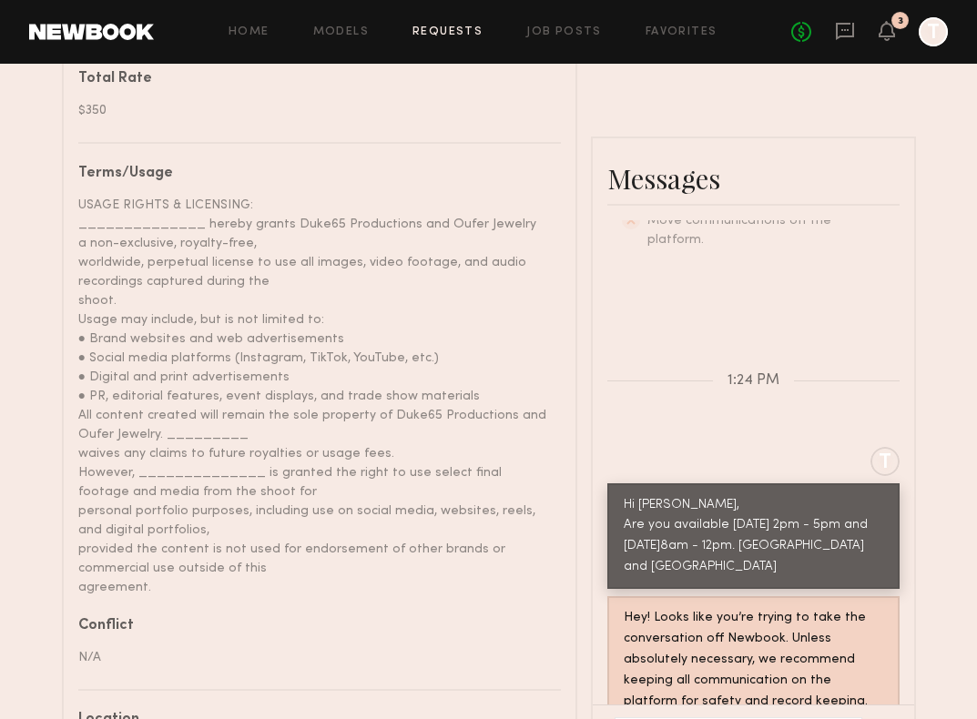
scroll to position [1002, 0]
click at [330, 32] on link "Models" at bounding box center [341, 32] width 56 height 12
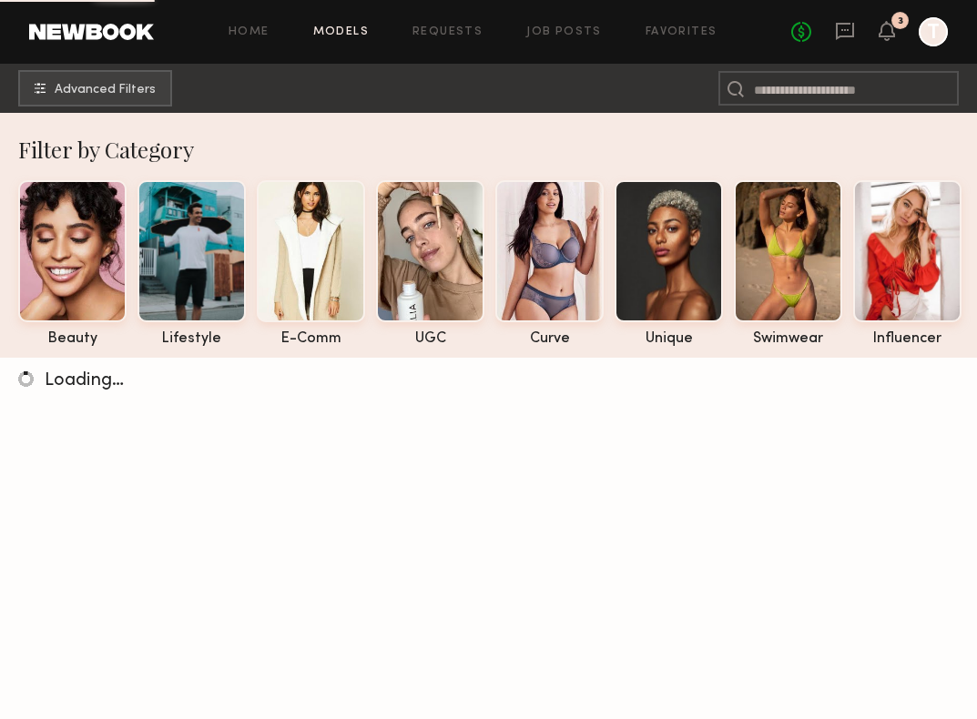
click at [438, 25] on div "Home Models Requests Job Posts Favorites Sign Out No fees up to $5,000 3 T" at bounding box center [551, 31] width 794 height 29
click at [458, 35] on link "Requests" at bounding box center [447, 32] width 70 height 12
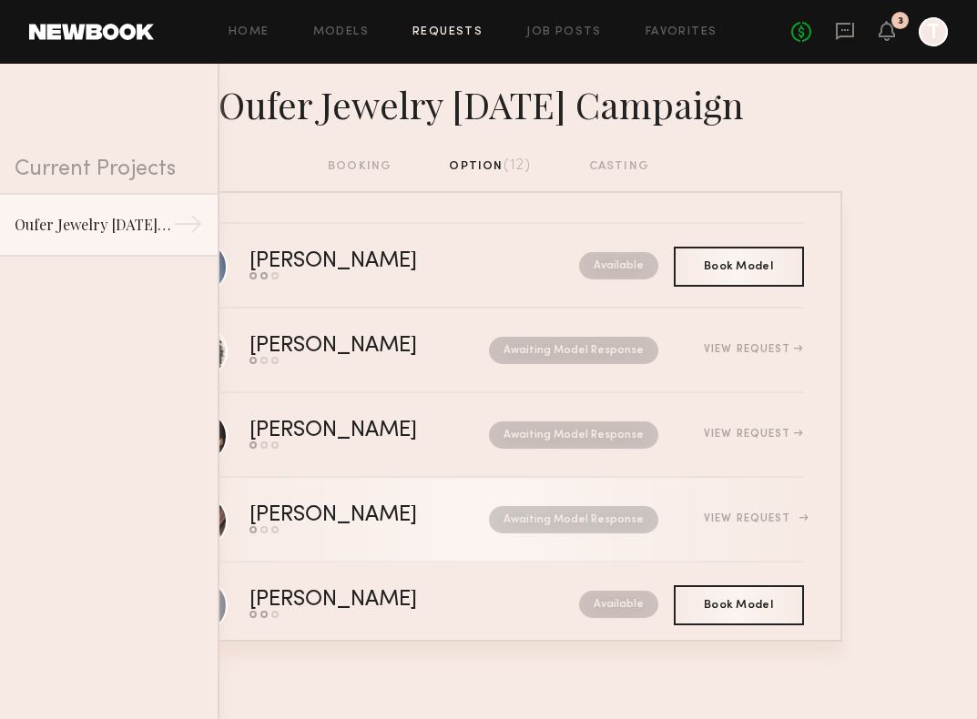
click at [385, 533] on div "Send request Model response Book model" at bounding box center [351, 529] width 204 height 7
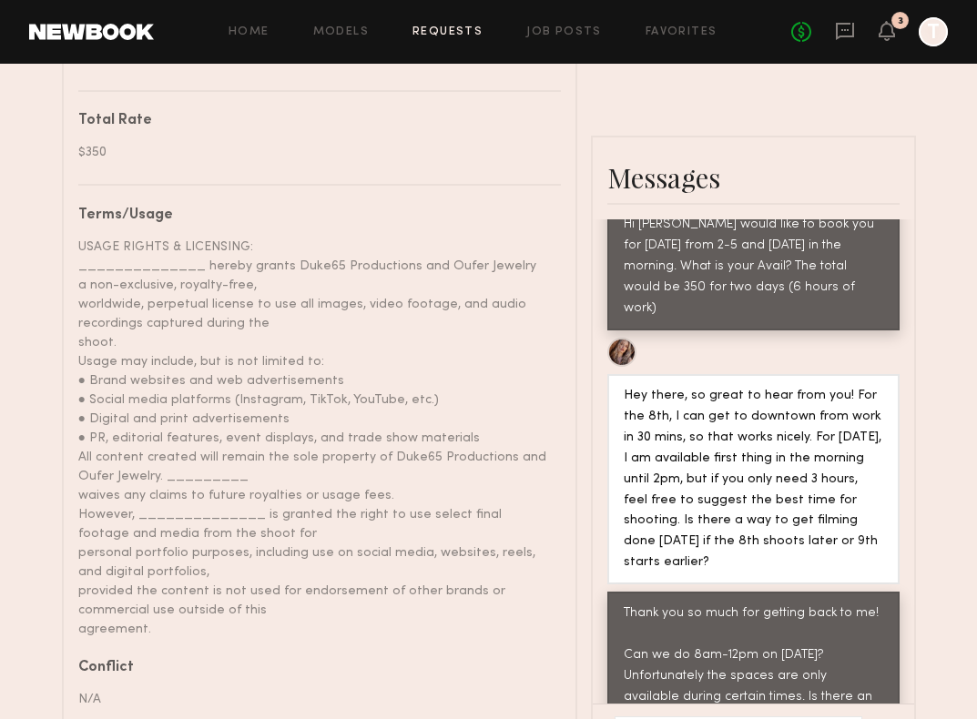
scroll to position [1032, 0]
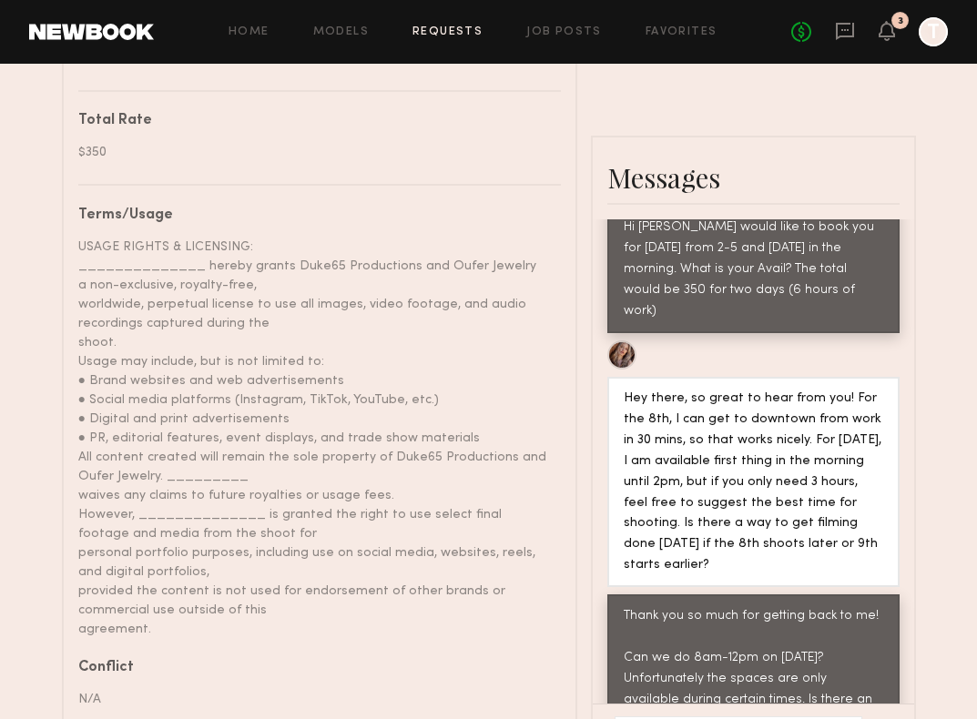
click at [434, 33] on link "Requests" at bounding box center [447, 32] width 70 height 12
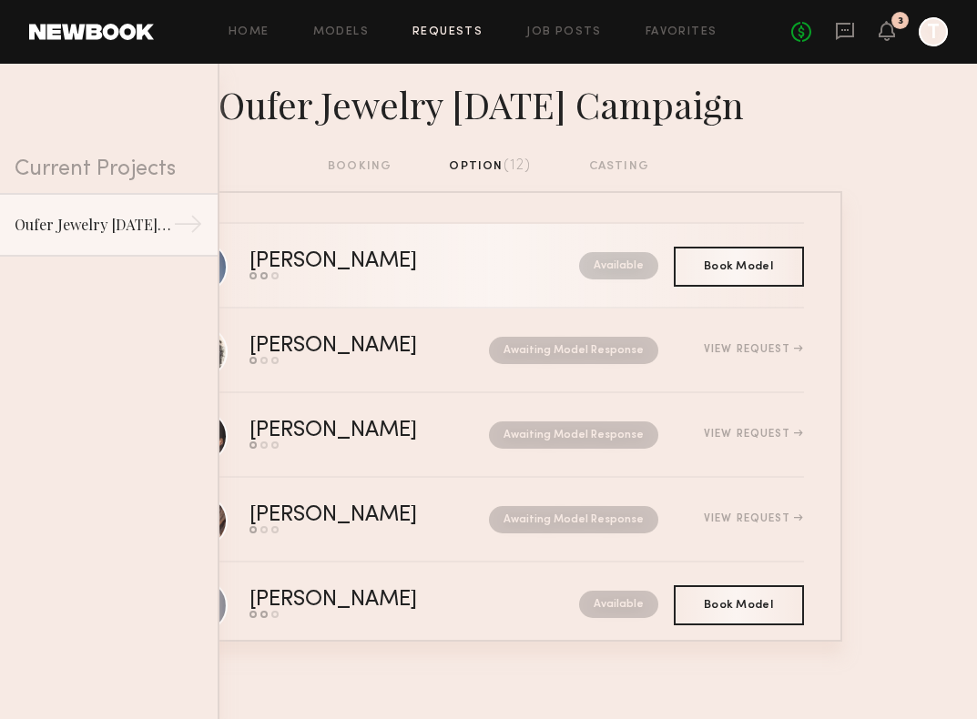
click at [418, 260] on div "[PERSON_NAME]" at bounding box center [373, 261] width 249 height 21
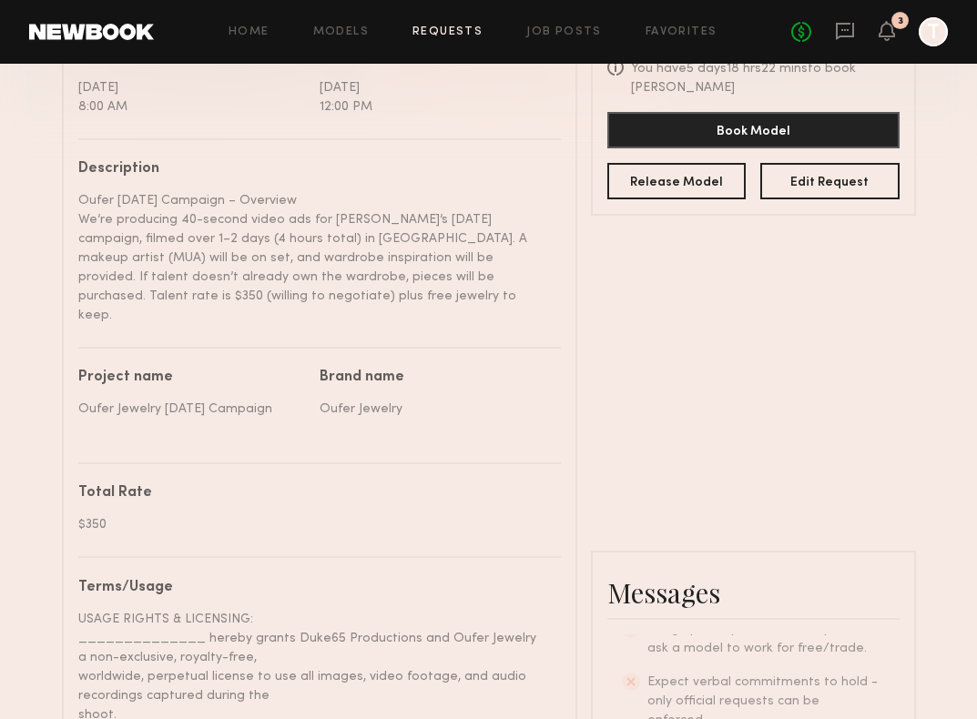
scroll to position [580, 0]
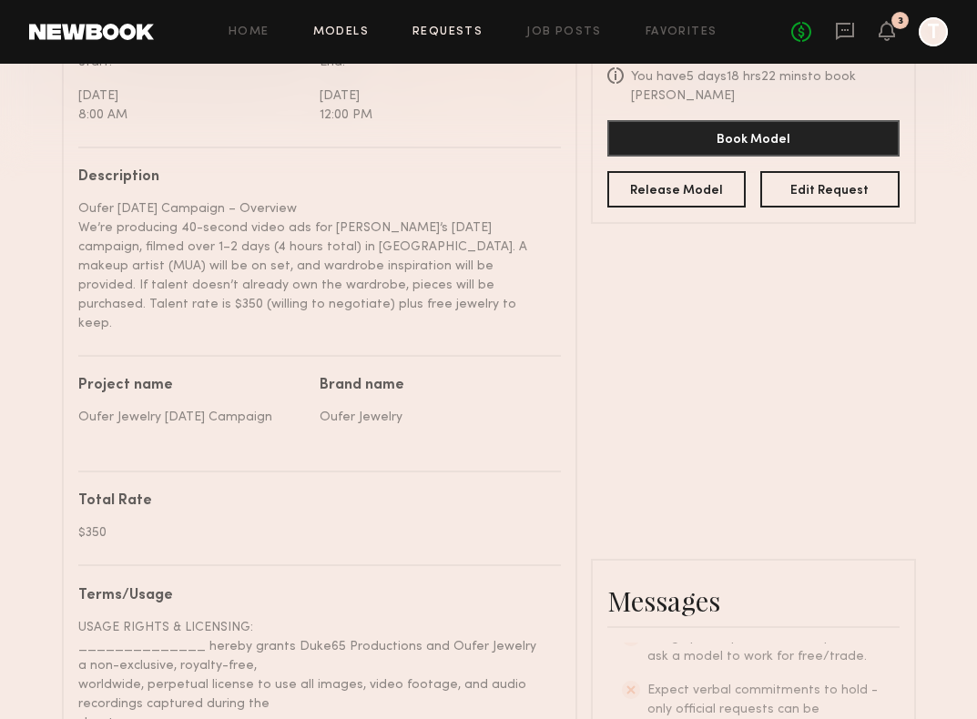
click at [353, 26] on link "Models" at bounding box center [341, 32] width 56 height 12
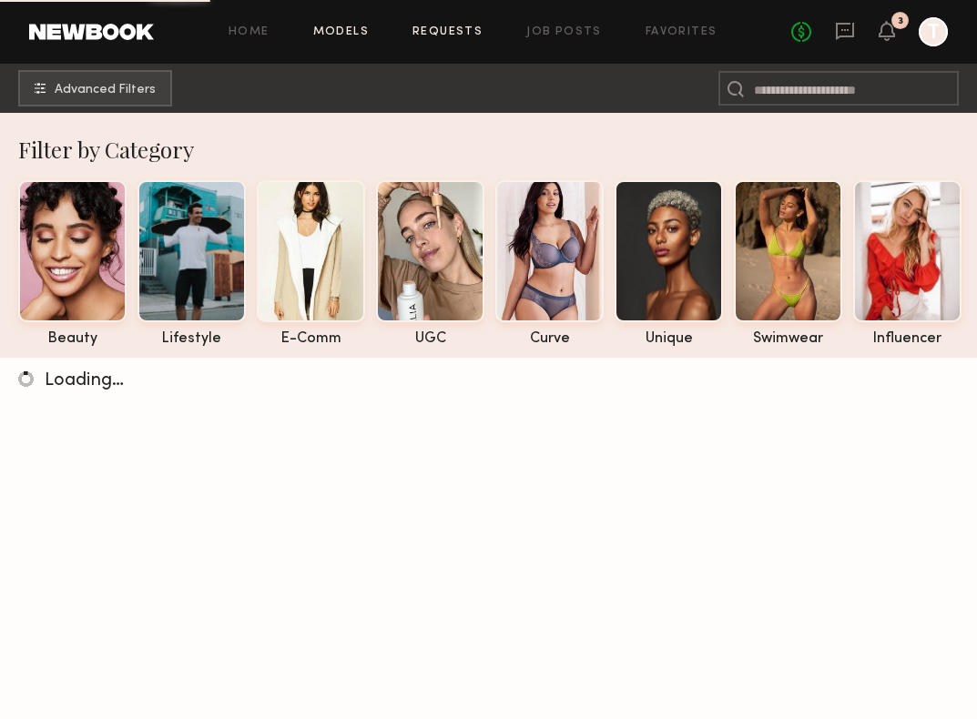
click at [442, 32] on link "Requests" at bounding box center [447, 32] width 70 height 12
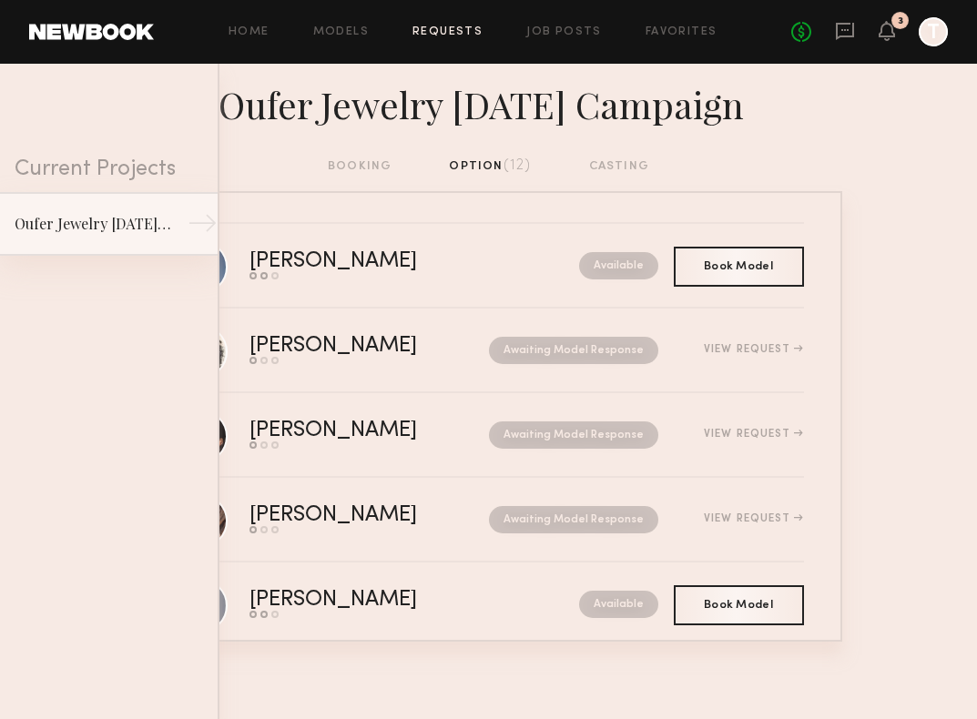
click at [205, 225] on div "→" at bounding box center [203, 227] width 30 height 36
click at [282, 157] on div "booking option (12) casting" at bounding box center [488, 174] width 977 height 35
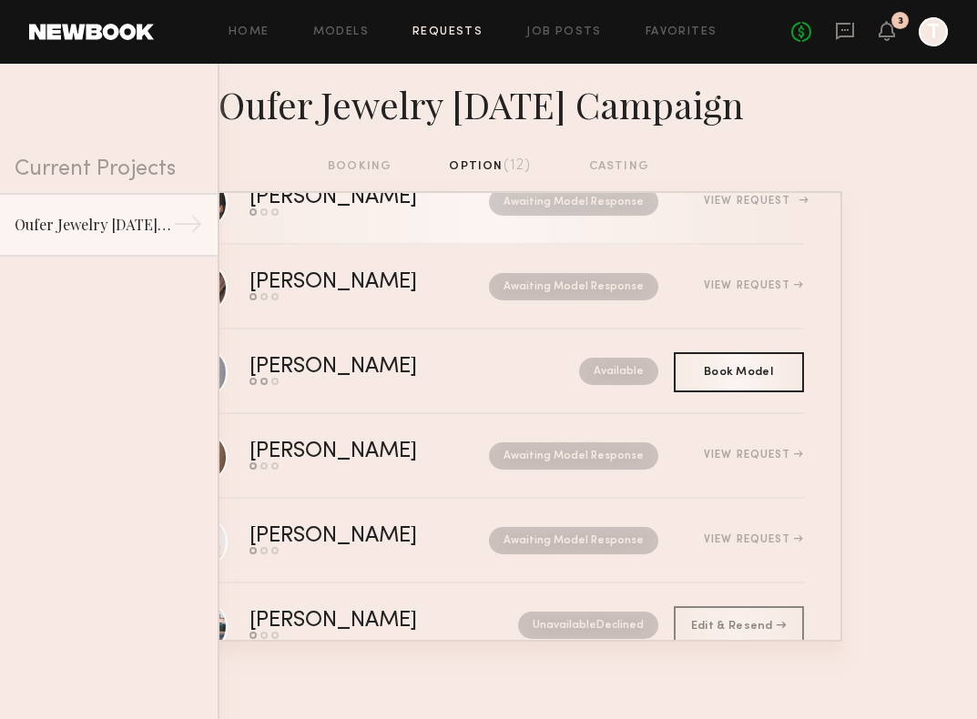
scroll to position [240, 0]
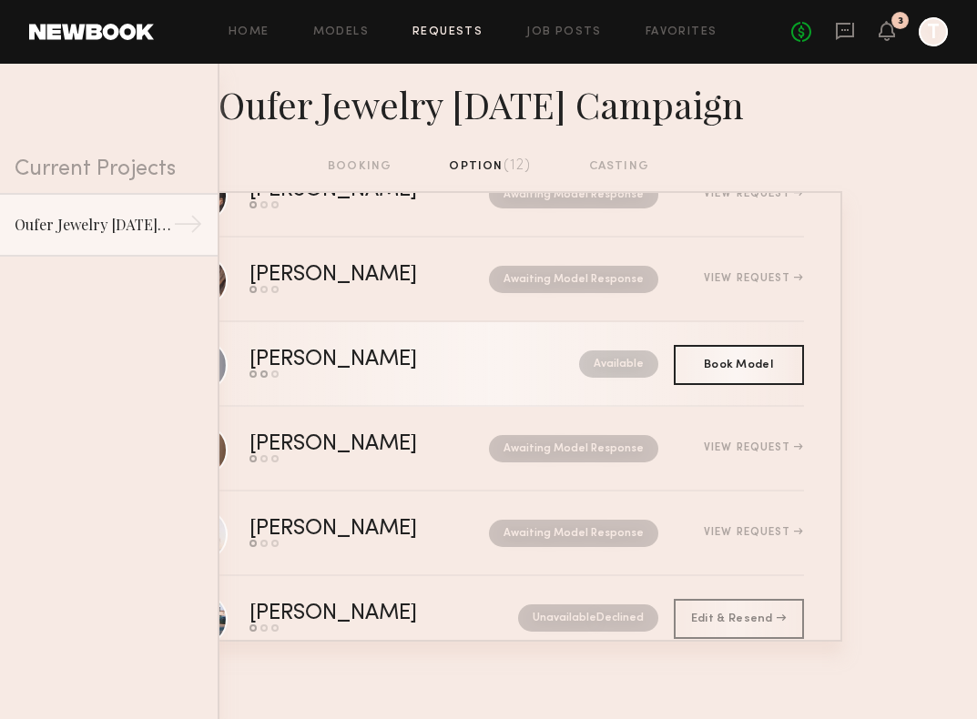
click at [514, 381] on link "[PERSON_NAME] Send request Model response Book model Available" at bounding box center [489, 364] width 630 height 85
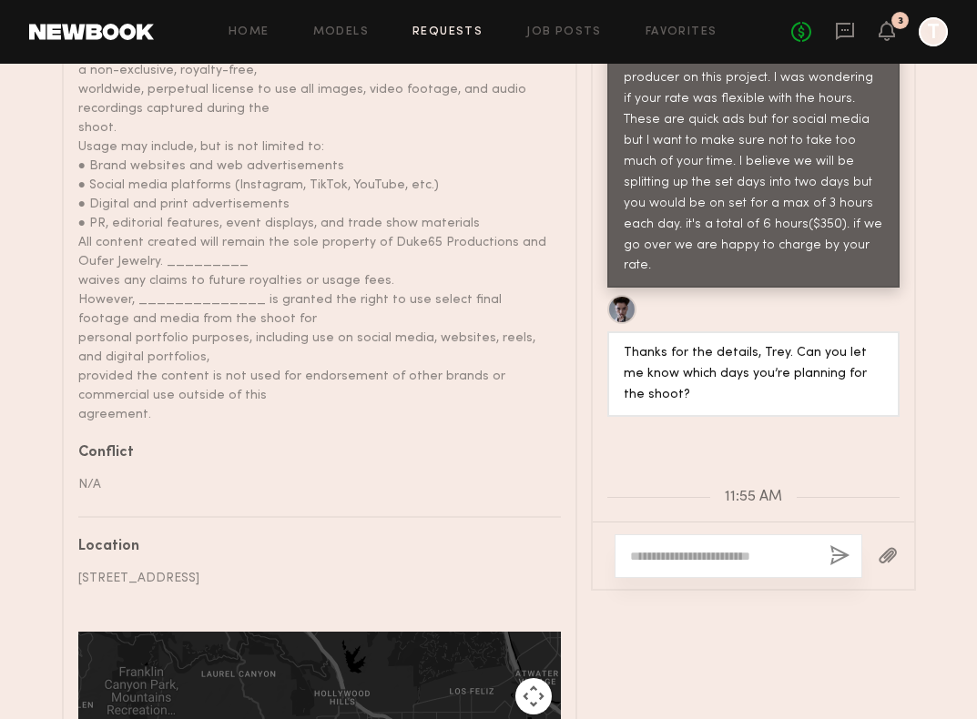
scroll to position [1085, 0]
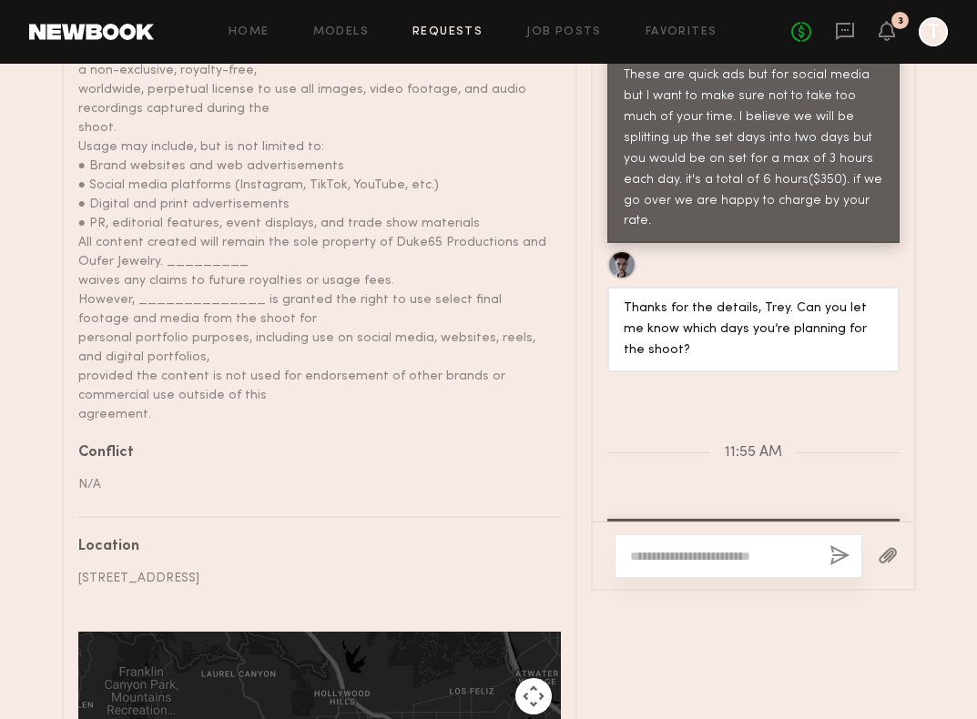
click at [737, 534] on div at bounding box center [739, 556] width 248 height 44
click at [742, 551] on textarea at bounding box center [722, 556] width 185 height 18
click at [746, 534] on div at bounding box center [739, 556] width 248 height 44
click at [714, 547] on textarea at bounding box center [722, 556] width 185 height 18
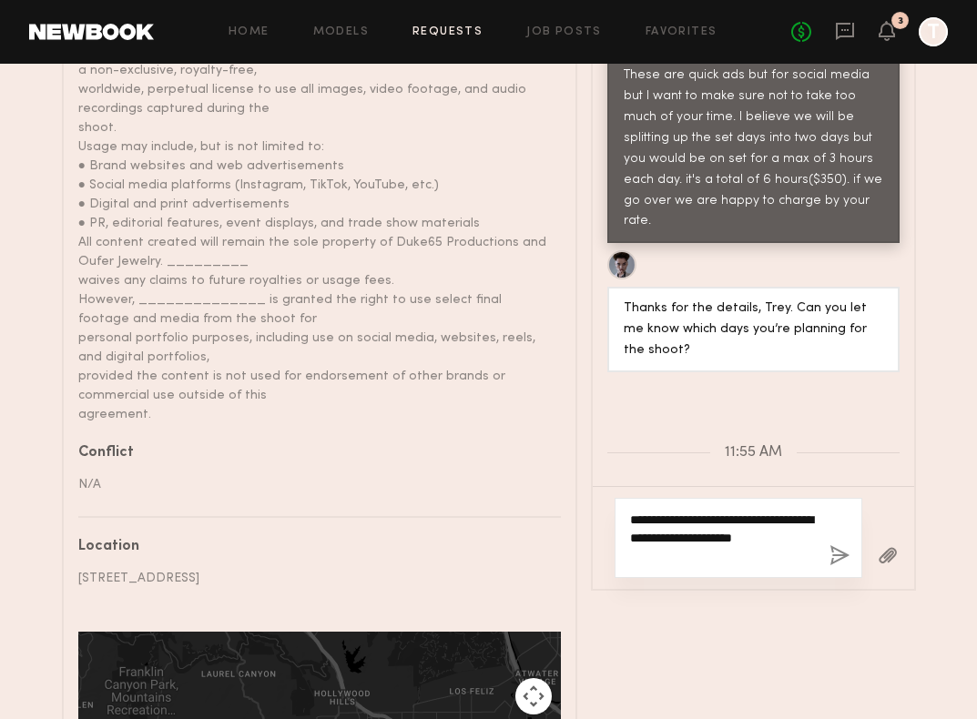
type textarea "**********"
click at [833, 545] on button "button" at bounding box center [839, 556] width 20 height 23
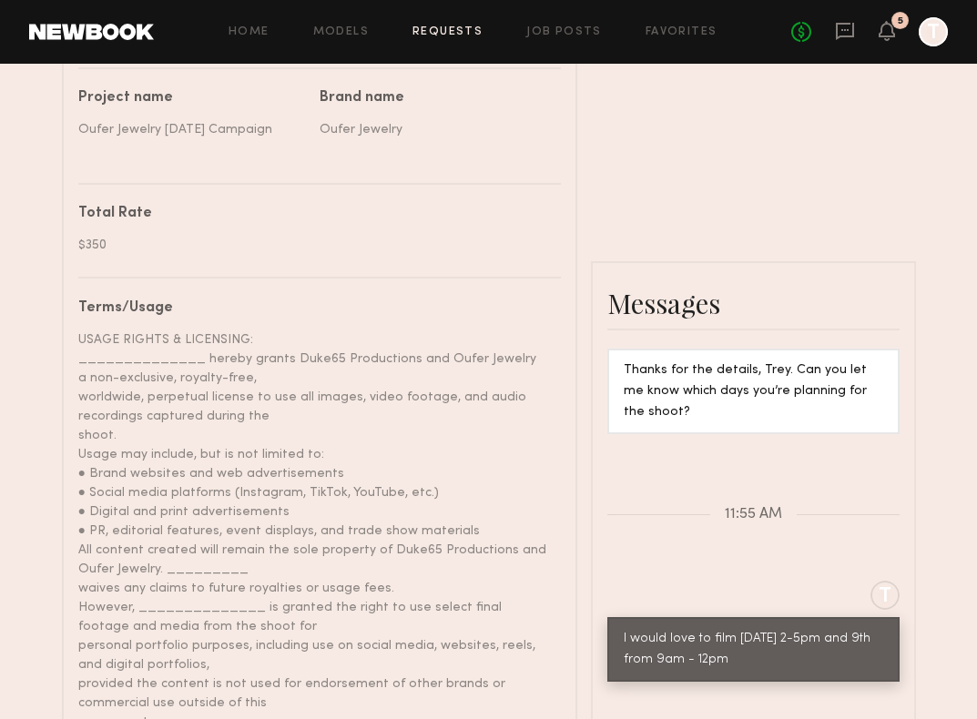
scroll to position [808, 0]
